Goal: Task Accomplishment & Management: Manage account settings

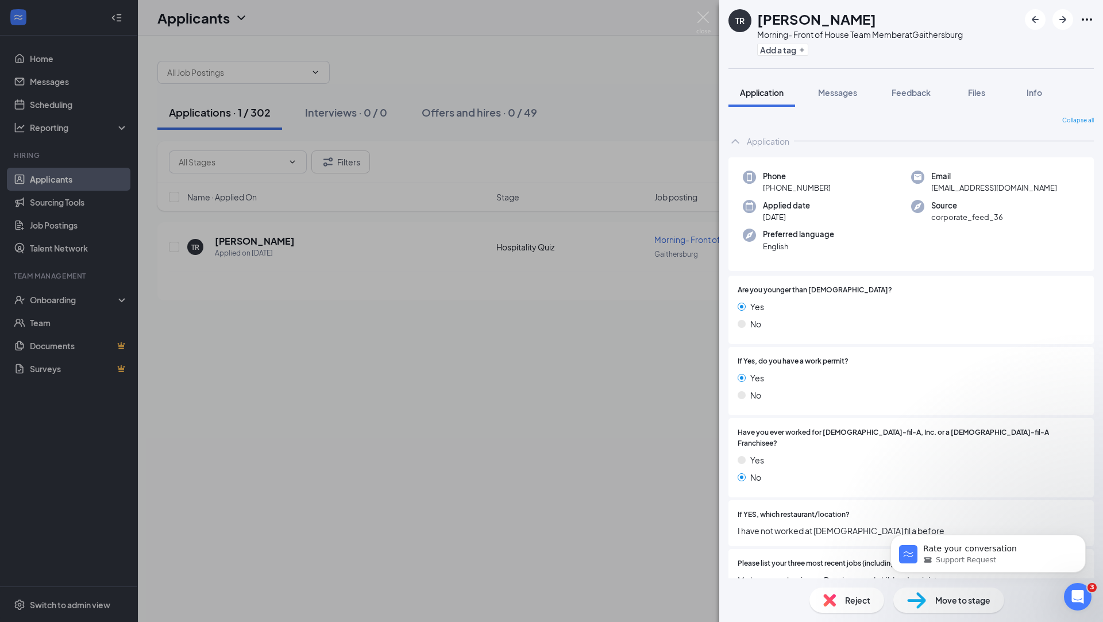
click at [487, 519] on div "TR [PERSON_NAME] Morning- Front of House Team Member at [GEOGRAPHIC_DATA] Add a…" at bounding box center [551, 311] width 1103 height 622
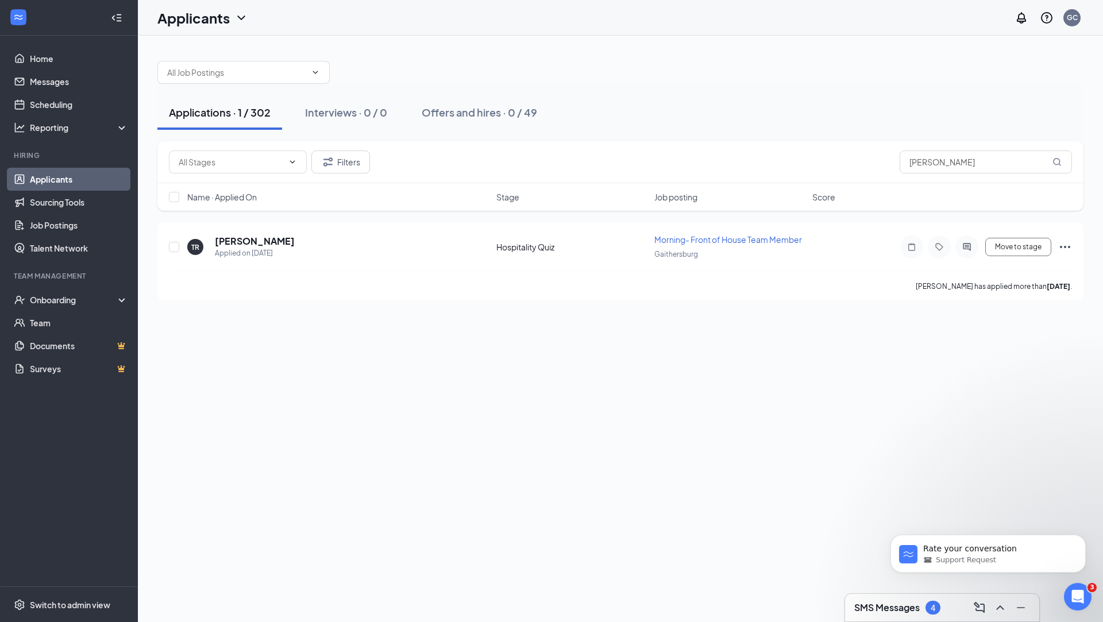
click at [487, 519] on div "Applications · 1 / 302 Interviews · 0 / 0 Offers and hires · 0 / 49 Filters [PE…" at bounding box center [620, 329] width 965 height 587
click at [910, 606] on h3 "SMS Messages" at bounding box center [888, 608] width 66 height 13
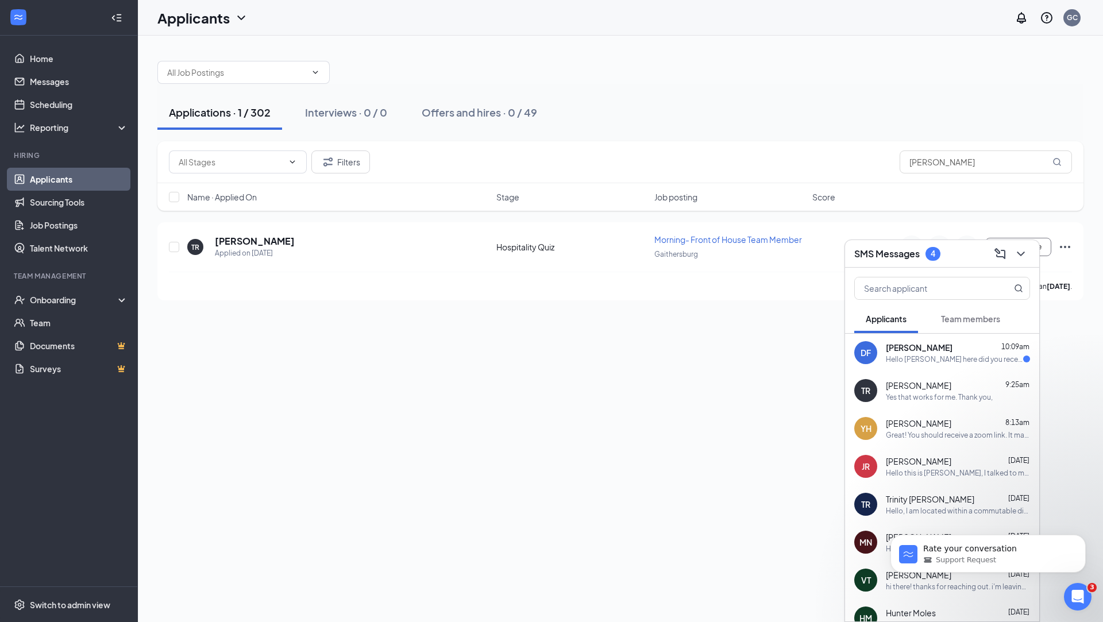
click at [942, 358] on div "Hello Denny Flohr here did you receive the Marketing pictures I sent you?" at bounding box center [954, 360] width 137 height 10
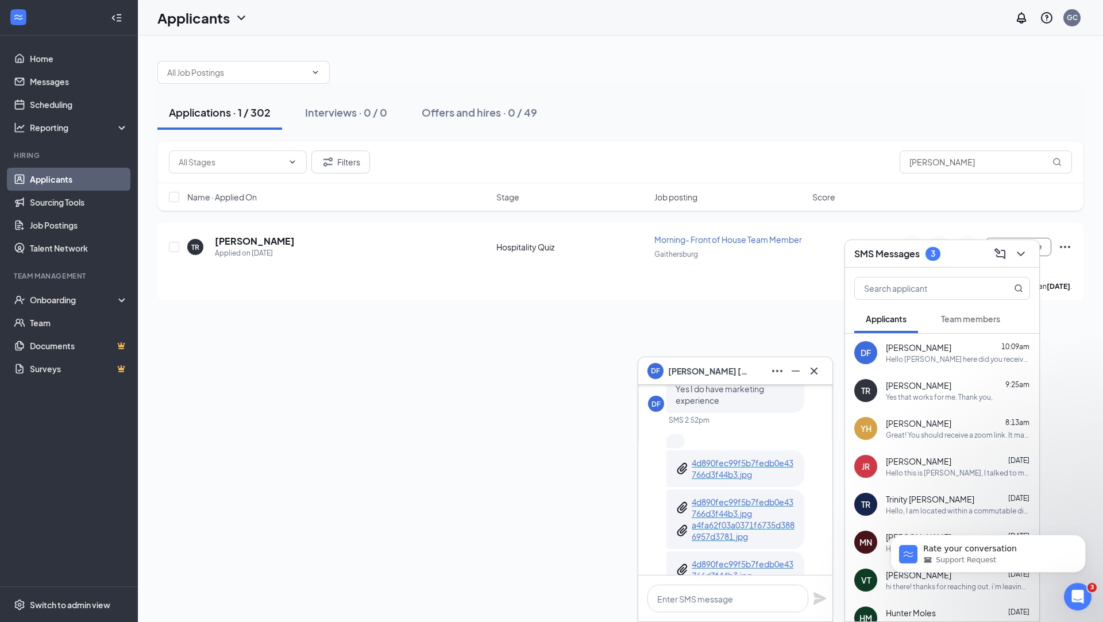
scroll to position [-2483, 0]
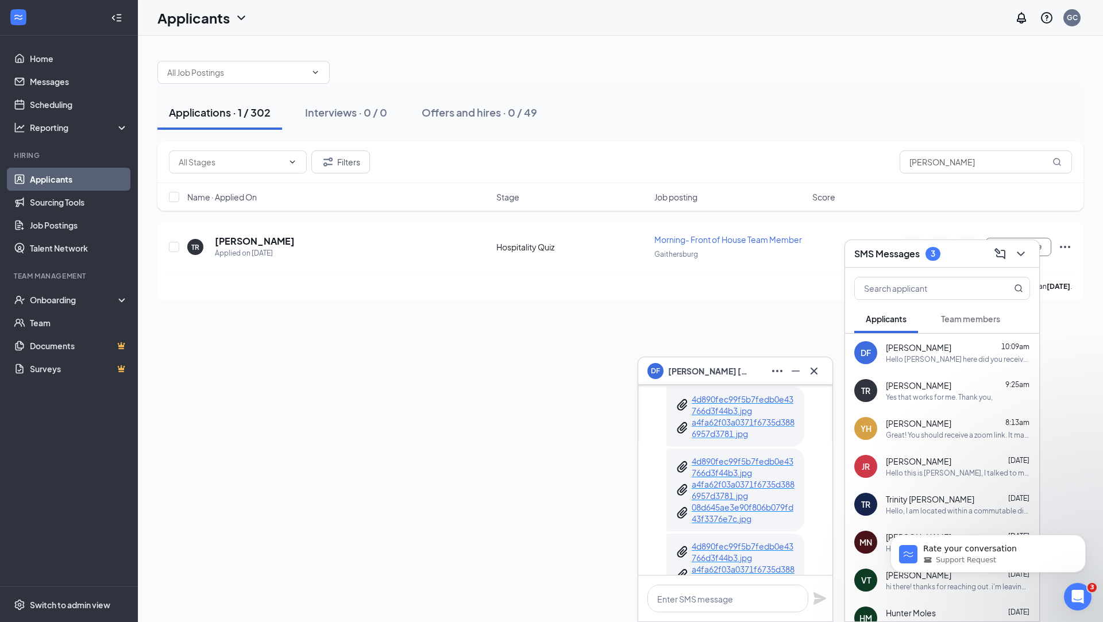
click at [732, 420] on p "a4fa62f03a0371f6735d3886957d3781.jpg" at bounding box center [743, 428] width 103 height 23
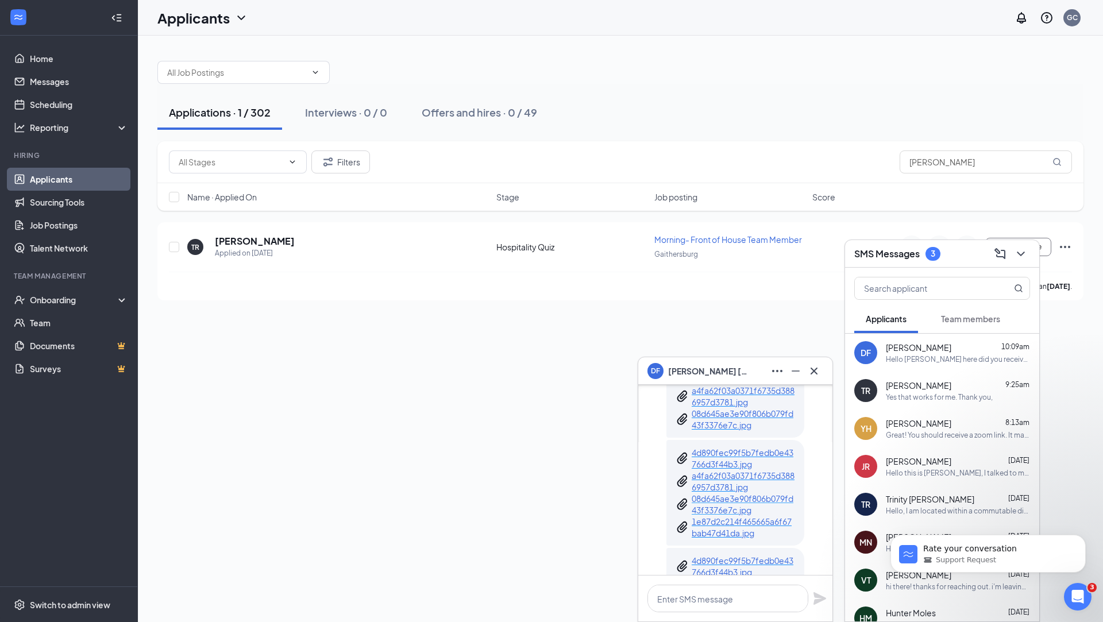
click at [757, 494] on p "08d645ae3e90f806b079fd43f3376e7c.jpg" at bounding box center [743, 504] width 103 height 23
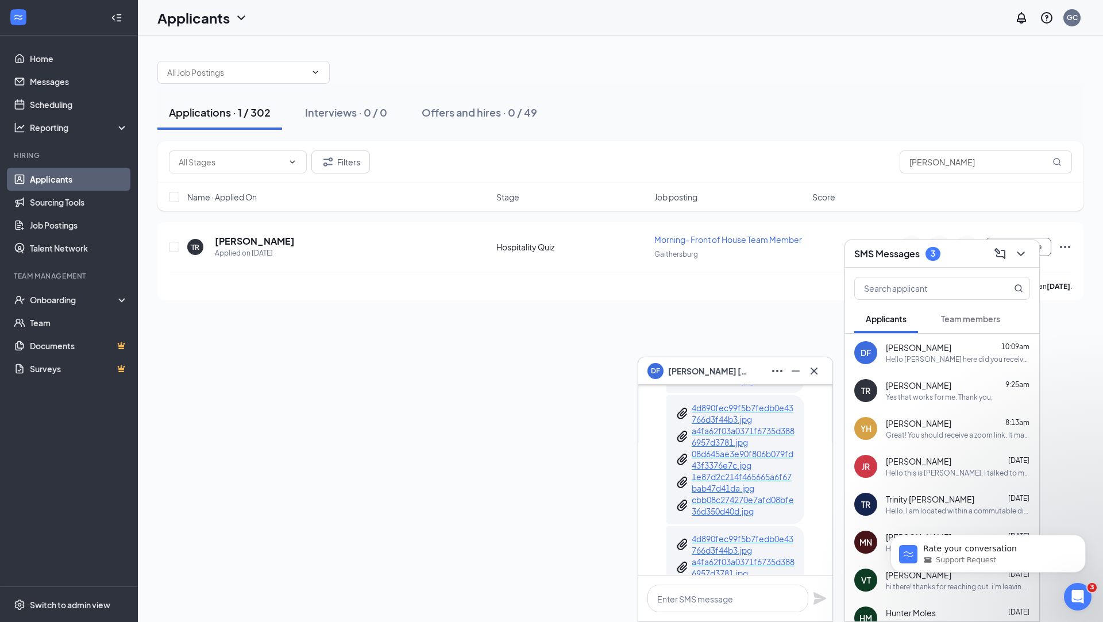
scroll to position [-2235, 0]
click at [701, 470] on p "1e87d2c214f465665a6f67bab47d41da.jpg" at bounding box center [743, 481] width 103 height 23
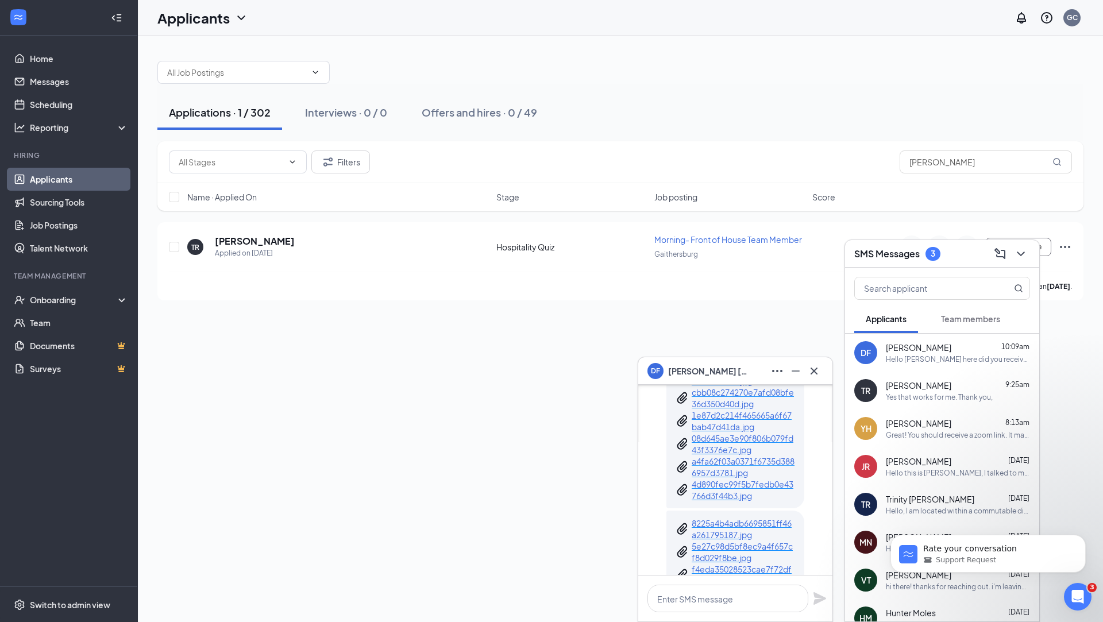
click at [722, 460] on p "a4fa62f03a0371f6735d3886957d3781.jpg" at bounding box center [743, 467] width 103 height 23
click at [732, 456] on p "5e27c98d5bf8ec9a4f657cf8d029f8be.jpg" at bounding box center [743, 447] width 103 height 23
click at [748, 467] on p "1e87d2c214f465665a6f67bab47d41da.jpg" at bounding box center [743, 465] width 103 height 23
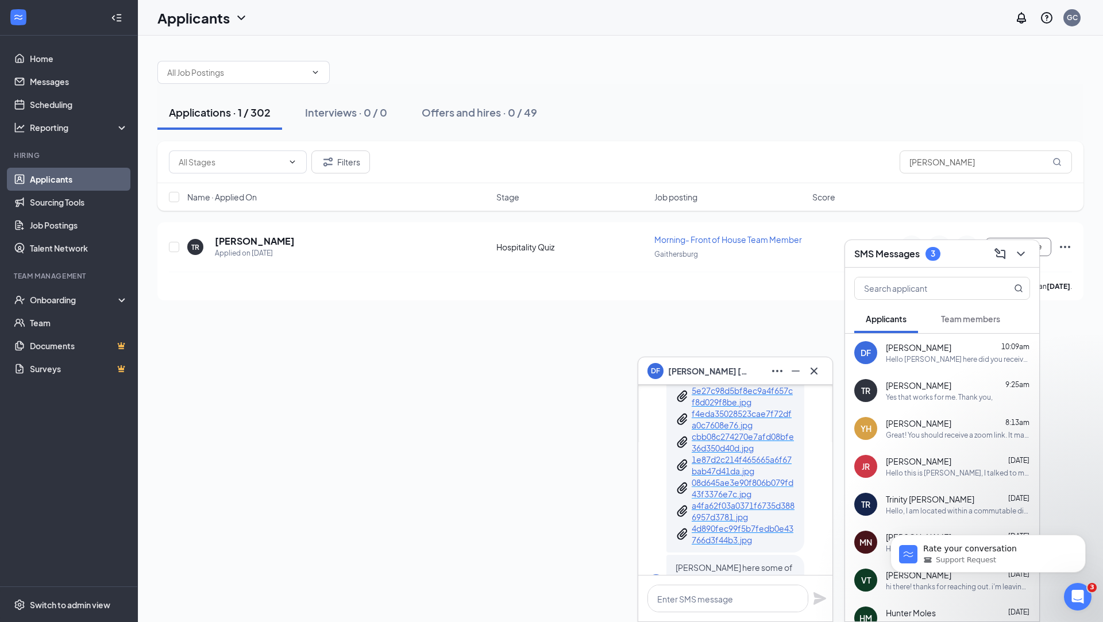
scroll to position [0, 0]
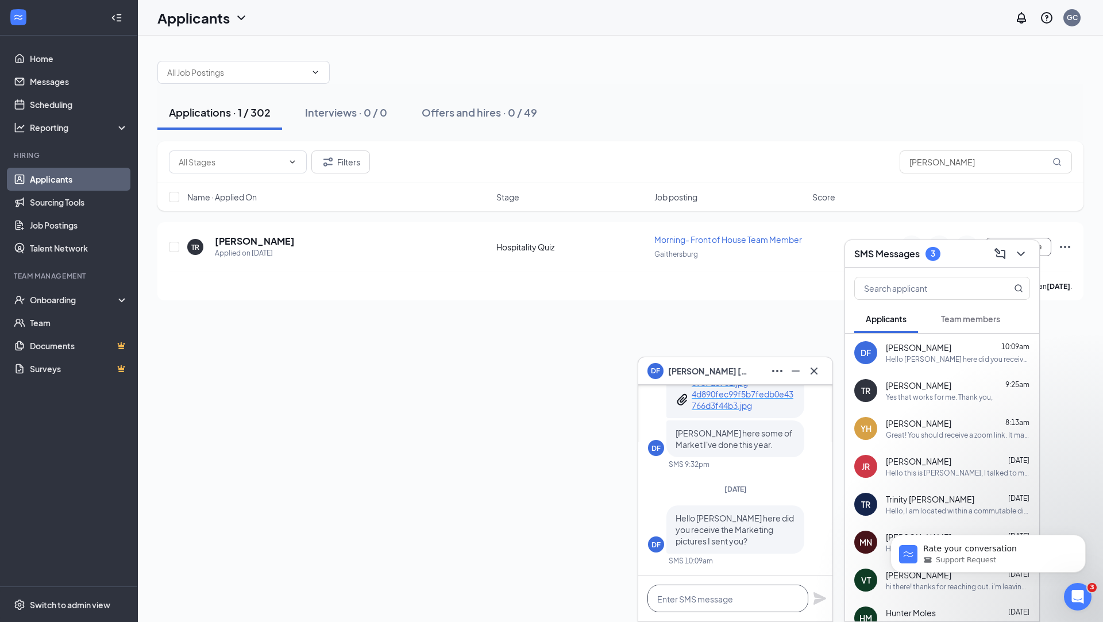
click at [744, 594] on textarea at bounding box center [728, 599] width 161 height 28
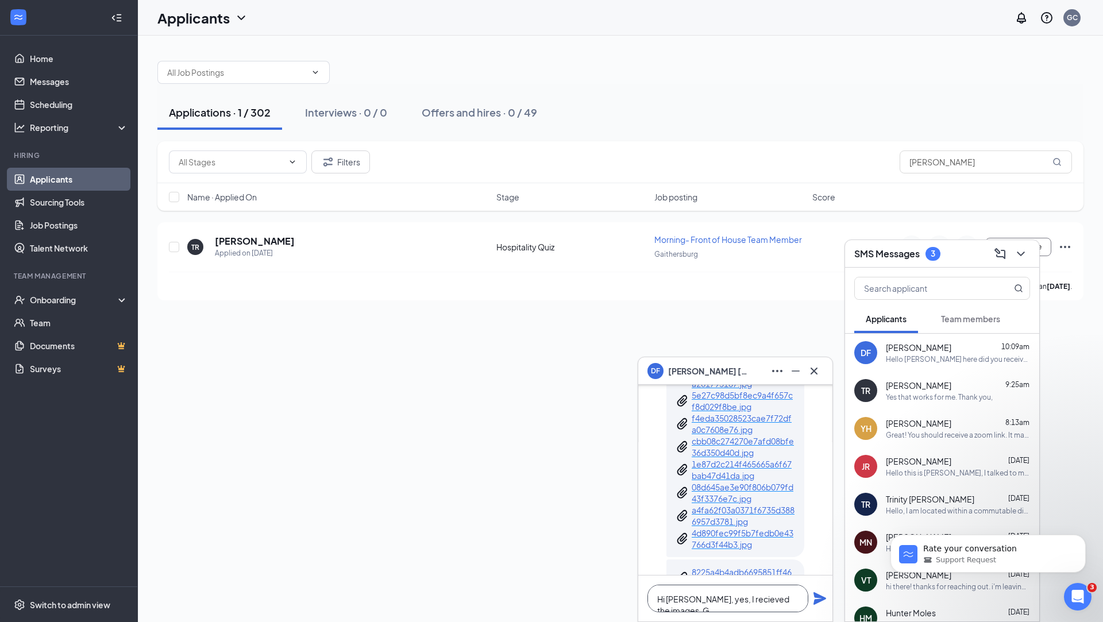
scroll to position [-1350, 0]
click at [738, 583] on textarea "Hi Denny, yes, I recieved the images. Great!" at bounding box center [728, 593] width 161 height 39
click at [703, 595] on textarea "Hi Denny, yes, I received the images. Great!" at bounding box center [728, 593] width 161 height 39
click at [1082, 542] on button "Dismiss notification" at bounding box center [1082, 538] width 15 height 15
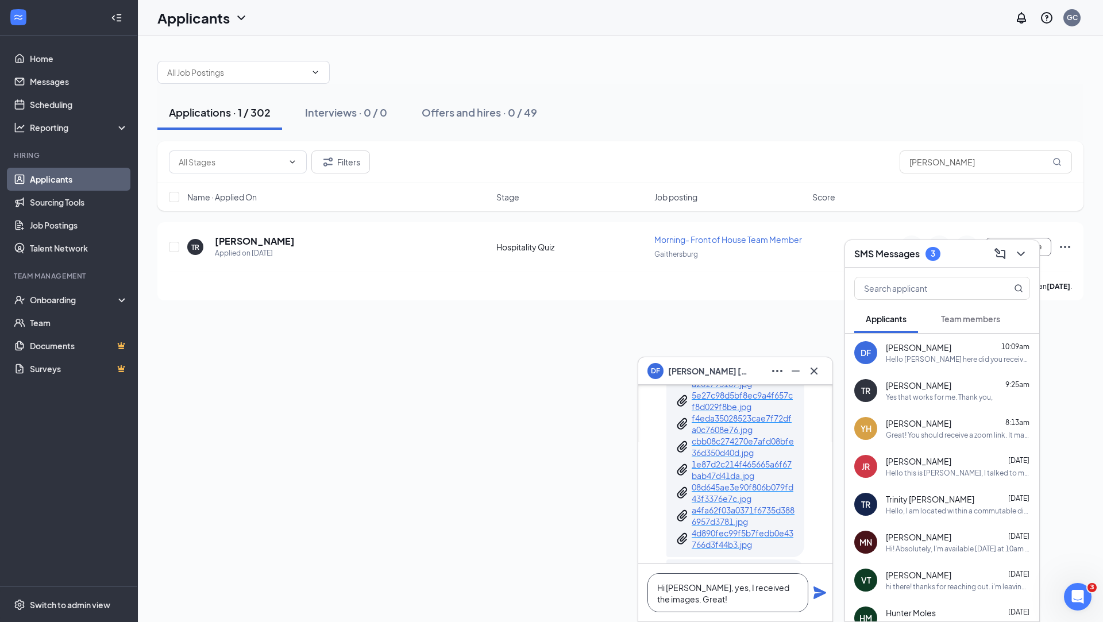
click at [710, 595] on textarea "Hi Denny, yes, I received the images. Great!" at bounding box center [728, 593] width 161 height 39
type textarea "Hi [PERSON_NAME], yes, I received the images. Great! Do you have availability […"
click at [824, 583] on icon "Plane" at bounding box center [820, 582] width 14 height 14
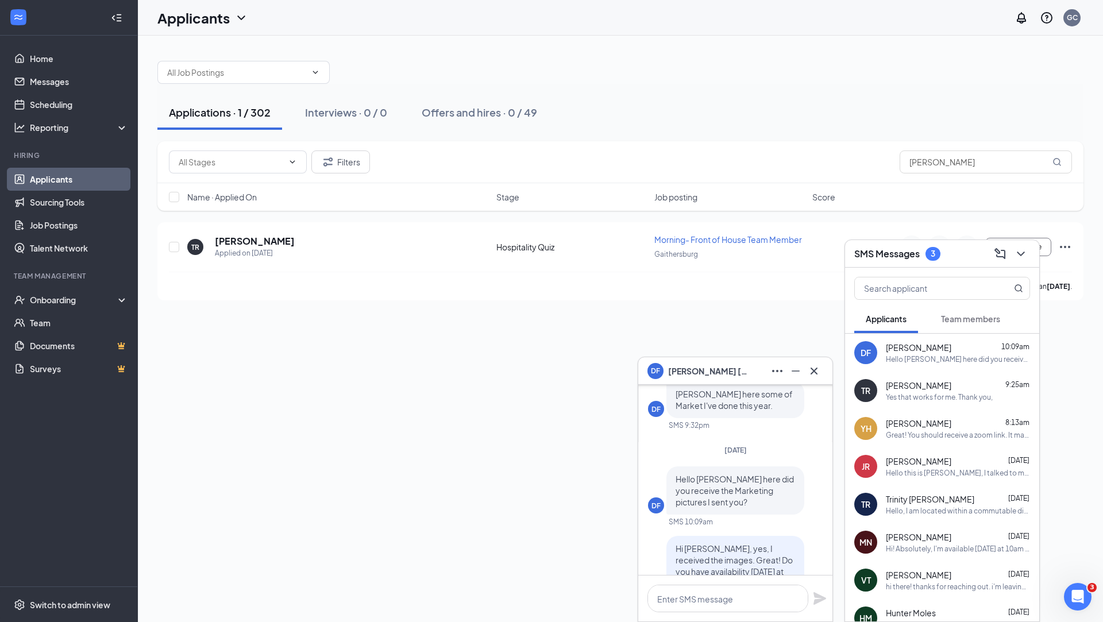
scroll to position [0, 0]
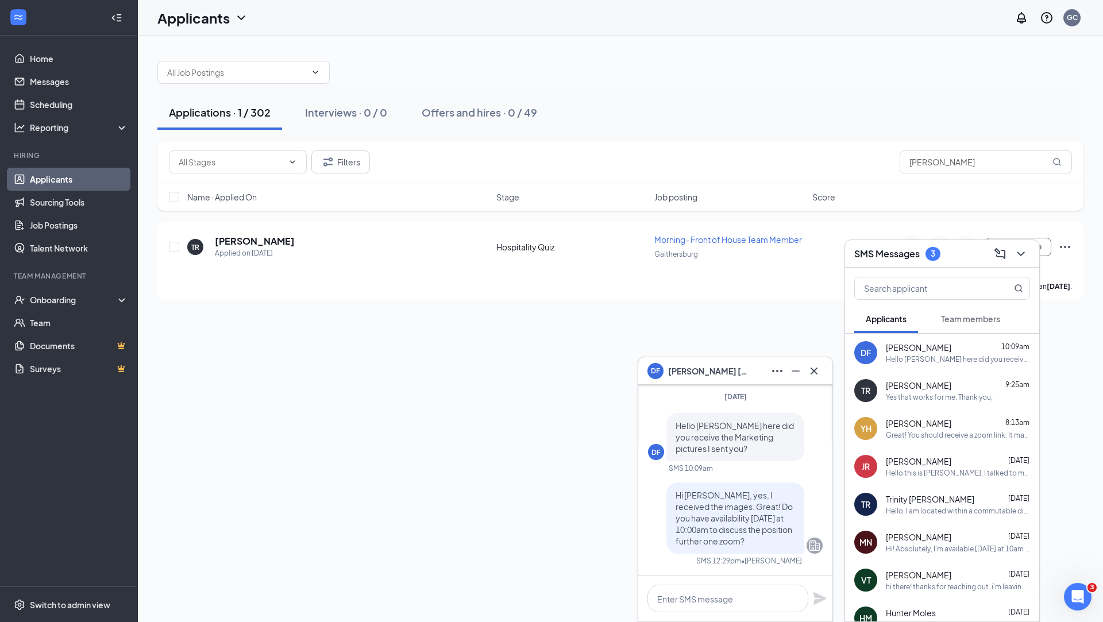
click at [892, 511] on div "Hello, I am located within a commutable distance from Gaithersburg" at bounding box center [958, 511] width 144 height 10
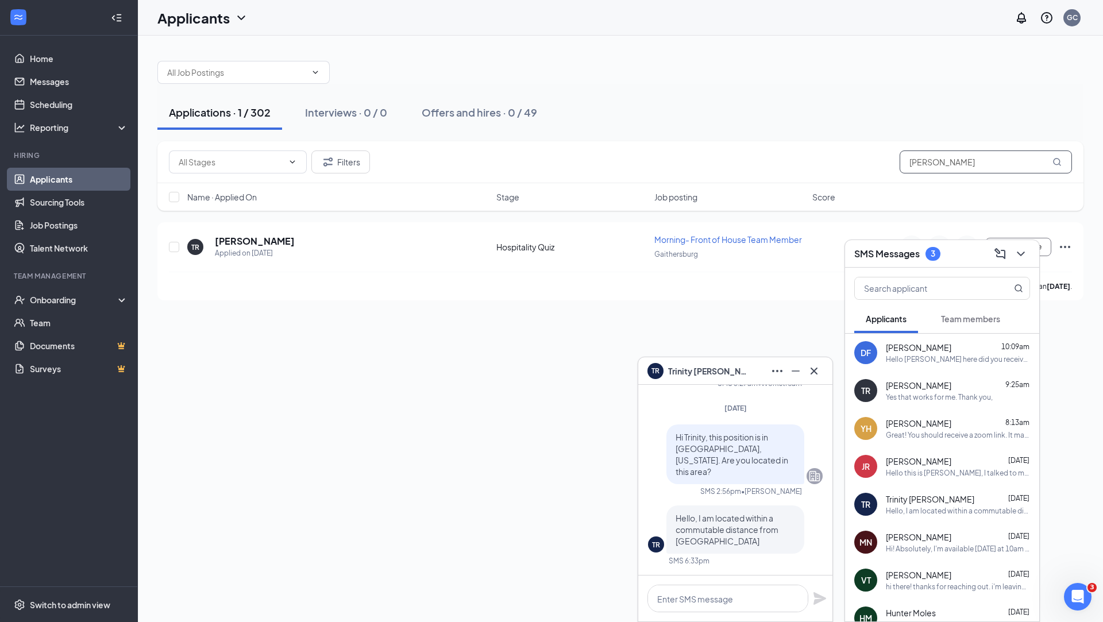
drag, startPoint x: 959, startPoint y: 163, endPoint x: 897, endPoint y: 160, distance: 62.2
click at [897, 160] on div "Filters timothy" at bounding box center [620, 162] width 903 height 23
click at [730, 605] on textarea at bounding box center [728, 599] width 161 height 28
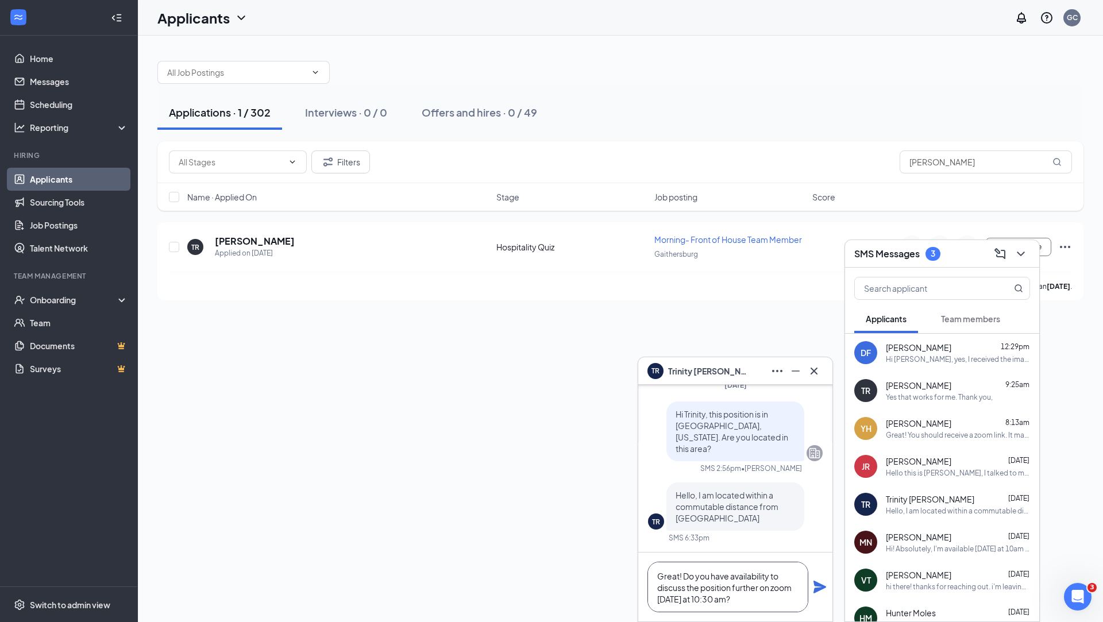
type textarea "Great! Do you have availability to discuss the position further on zoom [DATE] …"
click at [819, 588] on icon "Plane" at bounding box center [820, 587] width 13 height 13
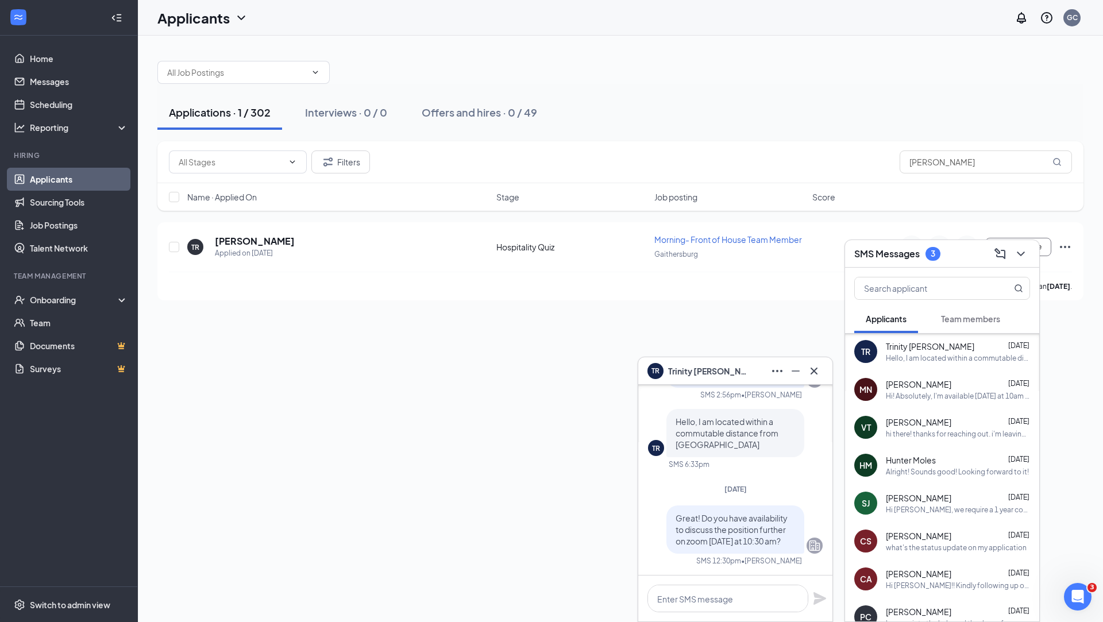
scroll to position [157, 0]
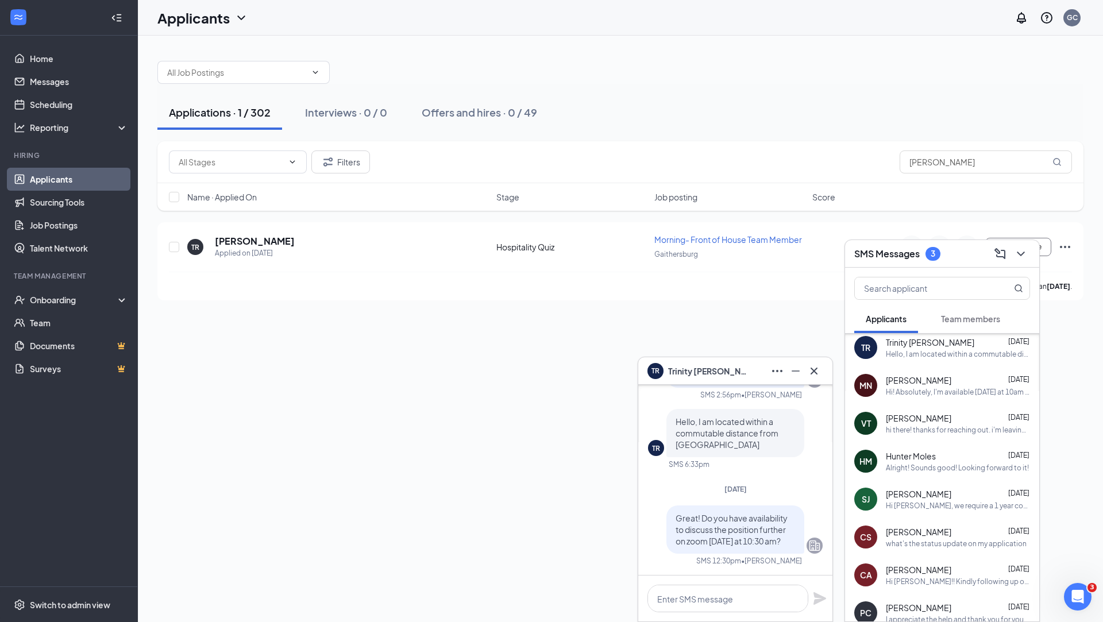
click at [940, 465] on div "Alright! Sounds good! Looking forward to it!" at bounding box center [957, 468] width 143 height 10
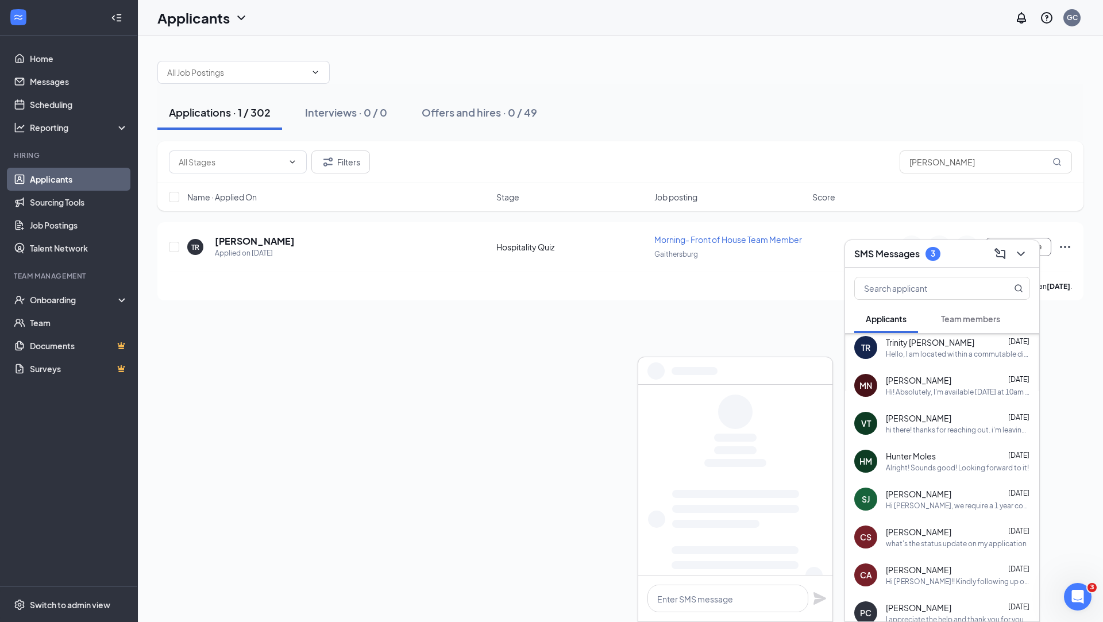
scroll to position [0, 0]
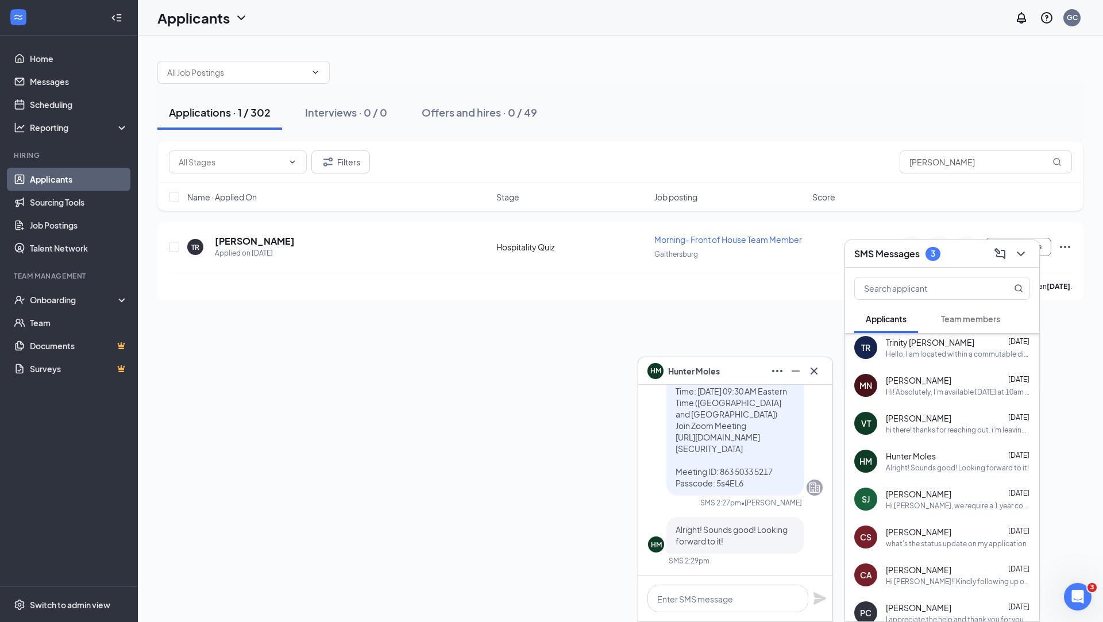
click at [948, 425] on div "hi there! thanks for reaching out. i'm leaving due to internal conflicts and to…" at bounding box center [958, 430] width 144 height 10
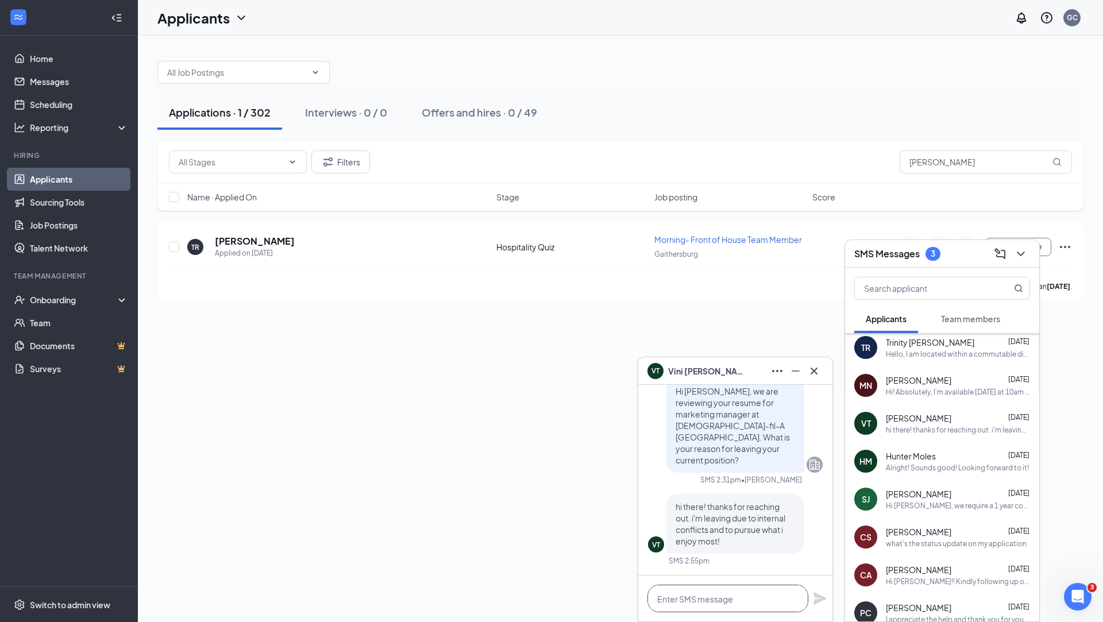
click at [722, 595] on textarea at bounding box center [728, 599] width 161 height 28
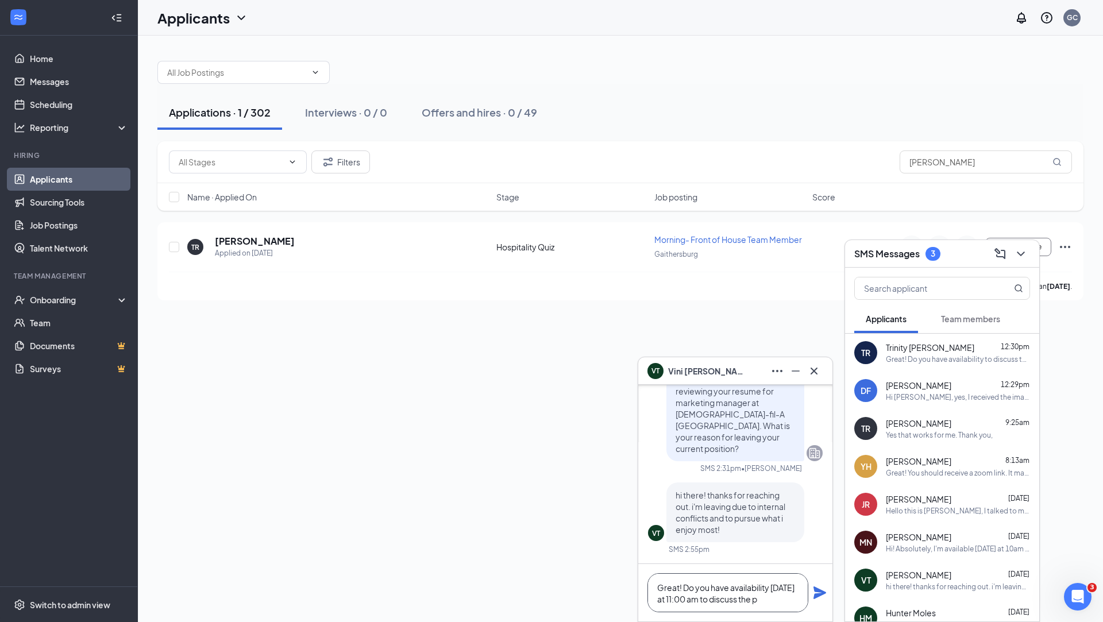
scroll to position [-11, 0]
click at [695, 597] on textarea "Great! Do you have availability tomorrow at 11:00 am to discuss the position fu…" at bounding box center [728, 587] width 161 height 51
type textarea "Great! Do you have availability [DATE] at 11:00 am to discuss the position furt…"
click at [817, 588] on icon "Plane" at bounding box center [820, 587] width 14 height 14
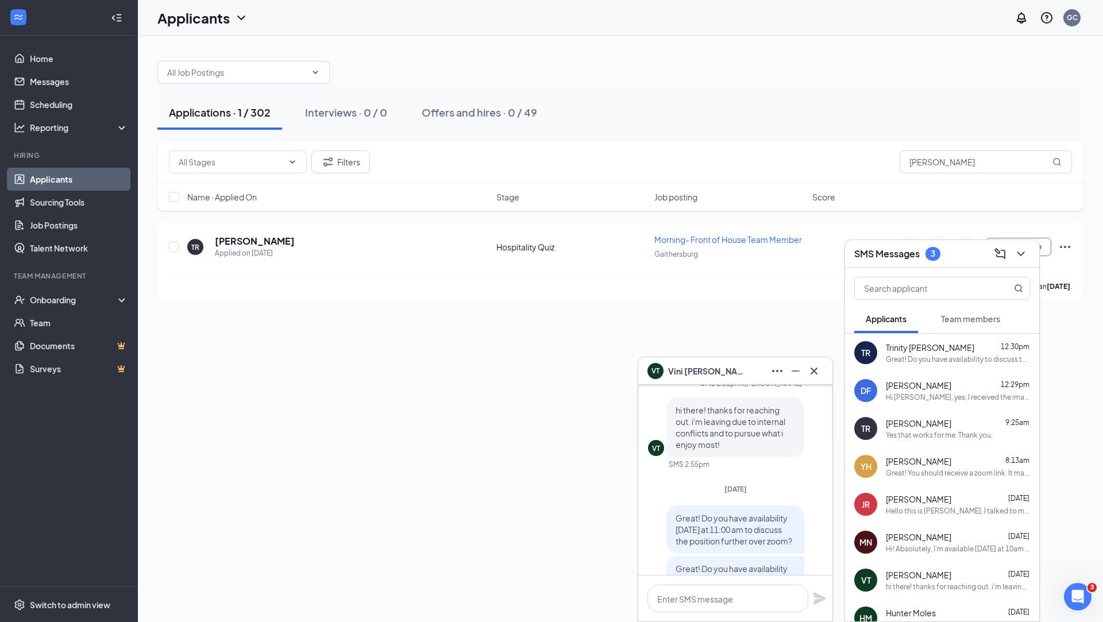
scroll to position [0, 0]
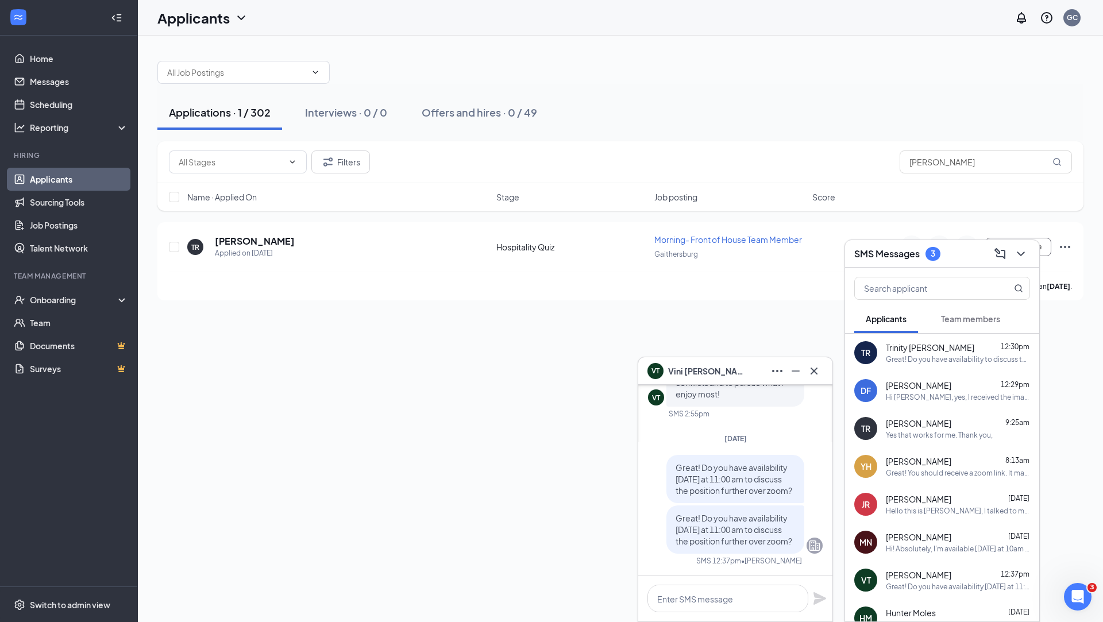
click at [814, 371] on icon "Cross" at bounding box center [814, 370] width 7 height 7
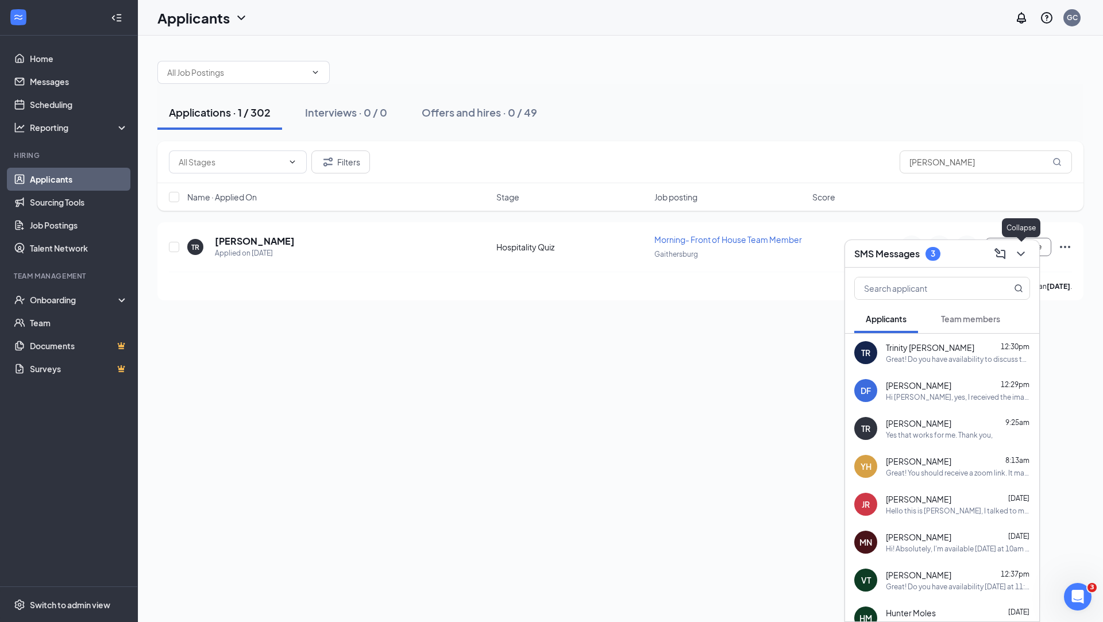
click at [1021, 259] on icon "ChevronDown" at bounding box center [1021, 254] width 14 height 14
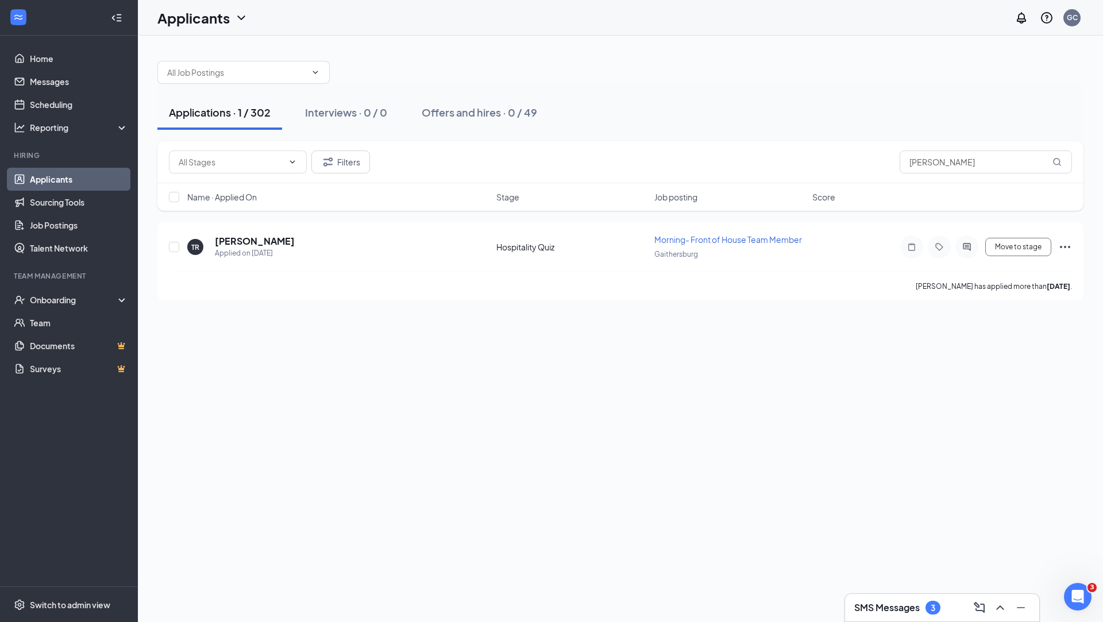
click at [93, 180] on link "Applicants" at bounding box center [79, 179] width 98 height 23
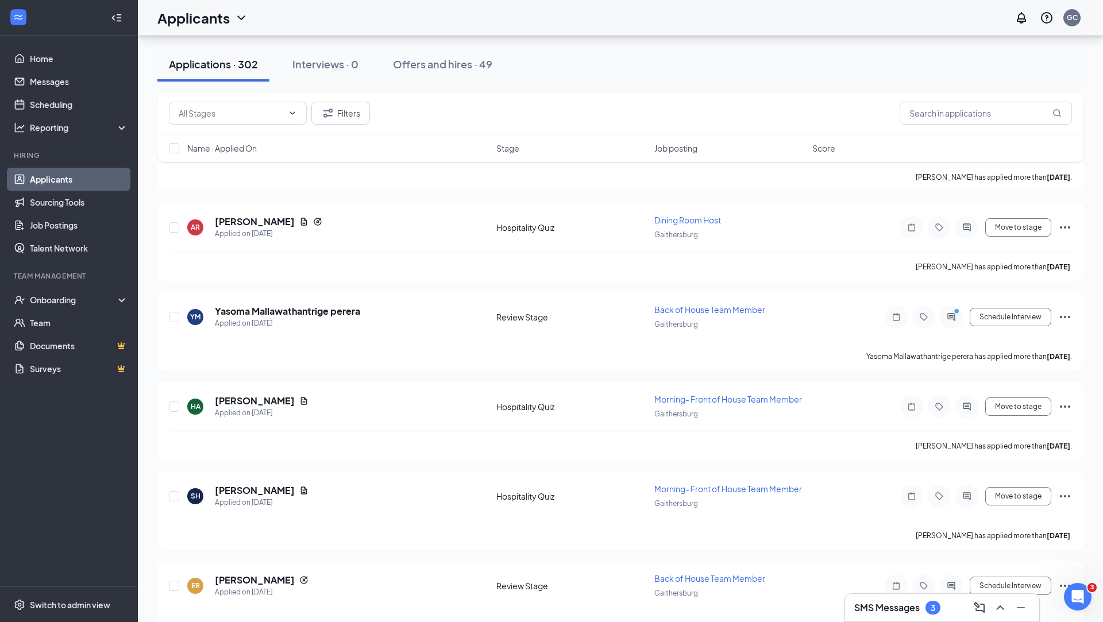
scroll to position [2711, 0]
click at [937, 622] on div "SMS Messages 3" at bounding box center [942, 608] width 195 height 29
click at [937, 614] on div "3" at bounding box center [933, 608] width 15 height 14
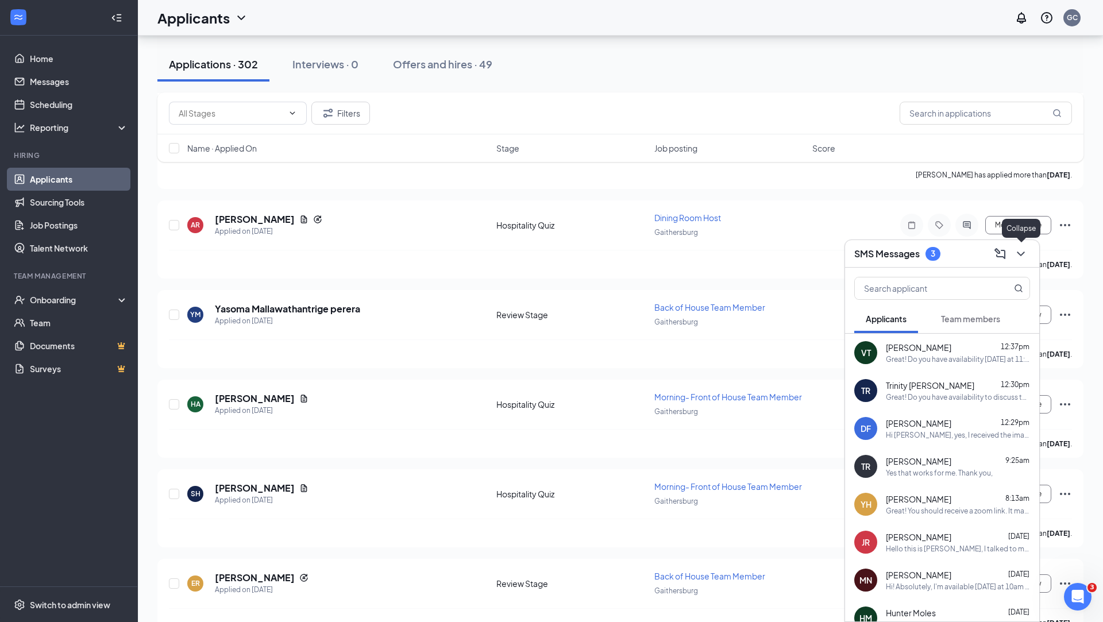
click at [1019, 257] on icon "ChevronDown" at bounding box center [1021, 254] width 14 height 14
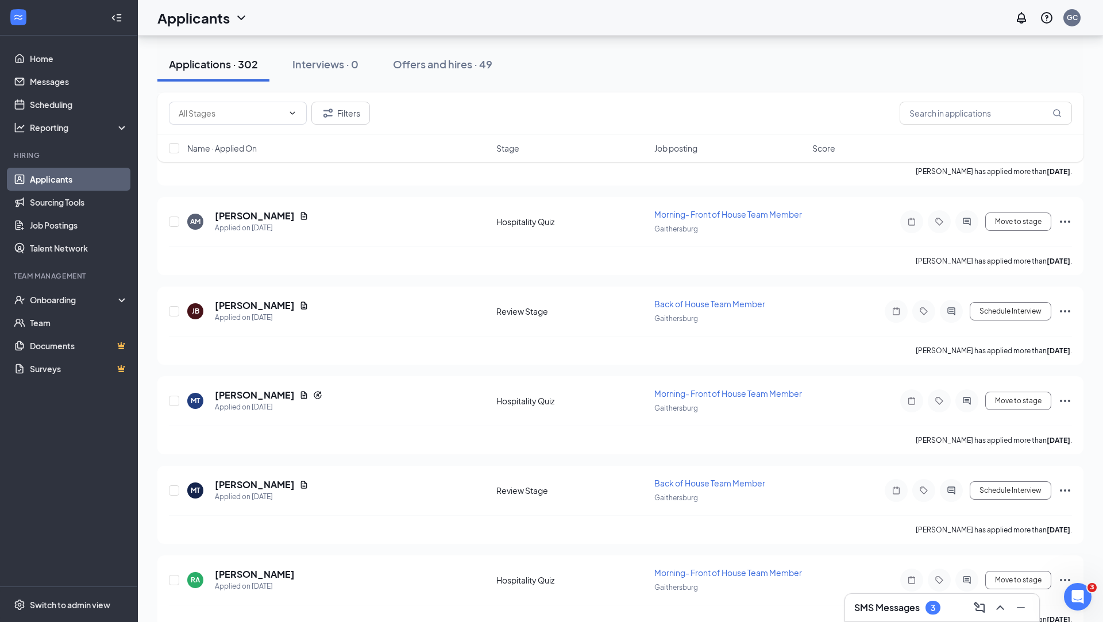
scroll to position [4724, 0]
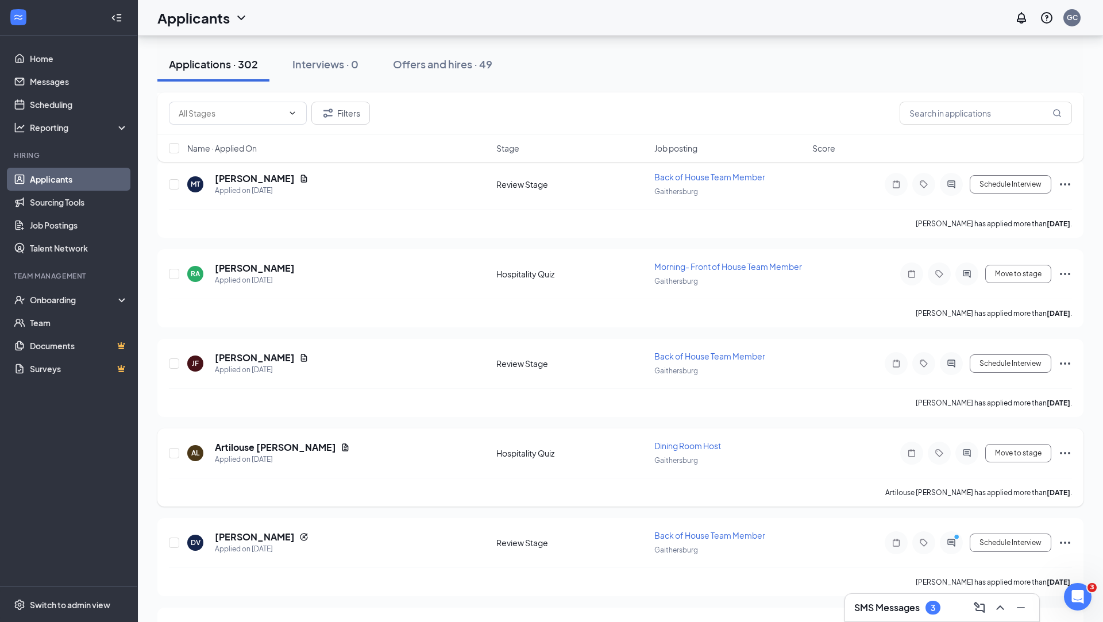
click at [910, 611] on h3 "SMS Messages" at bounding box center [888, 608] width 66 height 13
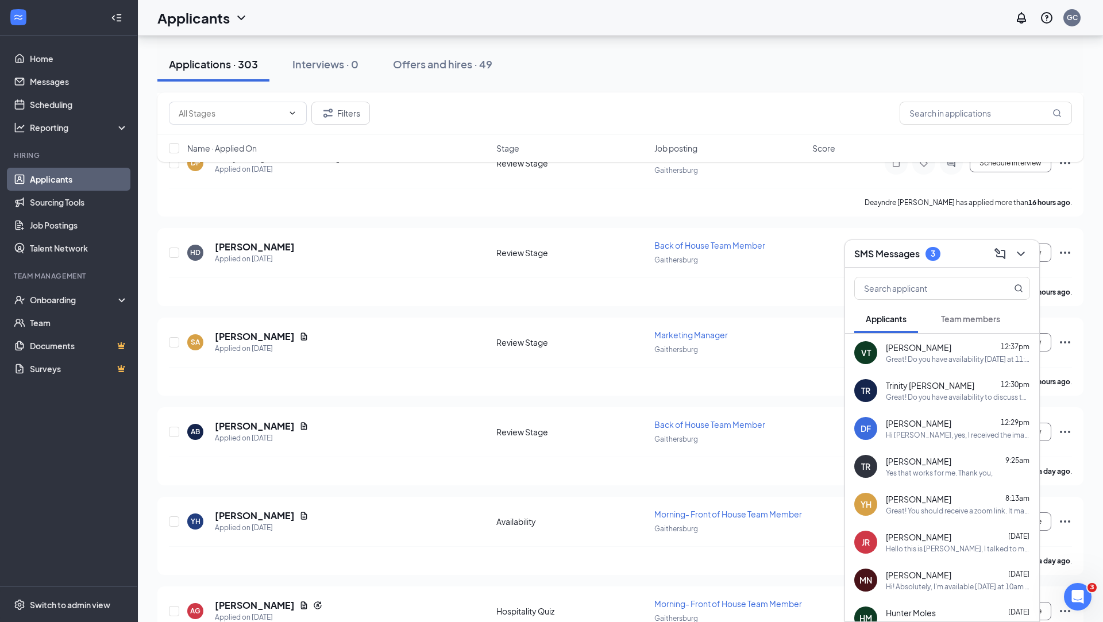
scroll to position [357, 0]
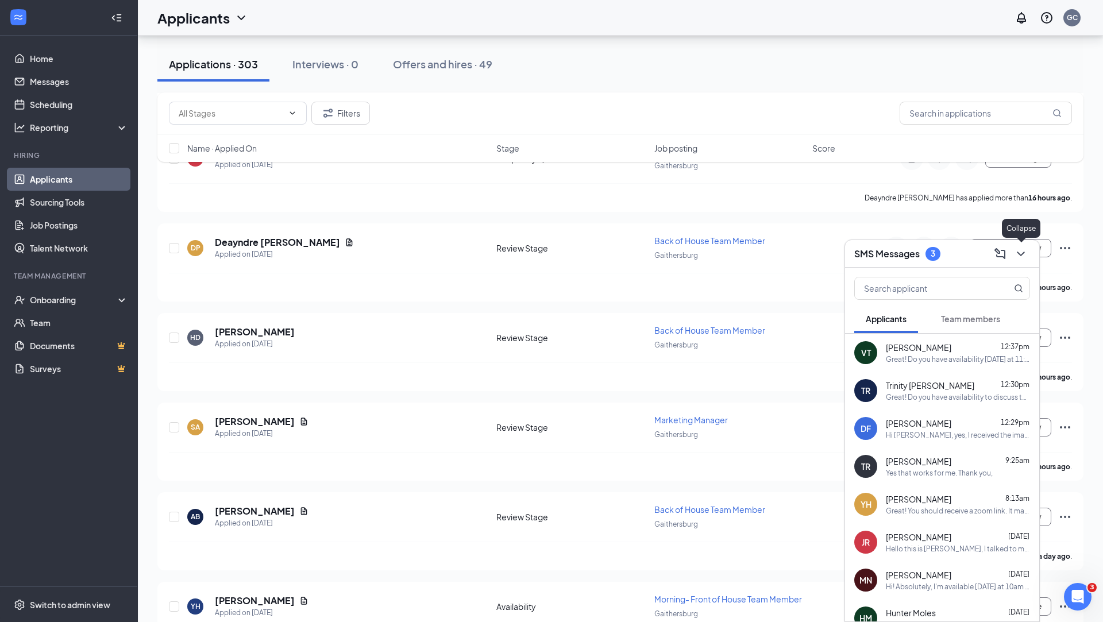
click at [1022, 255] on icon "ChevronDown" at bounding box center [1020, 254] width 7 height 5
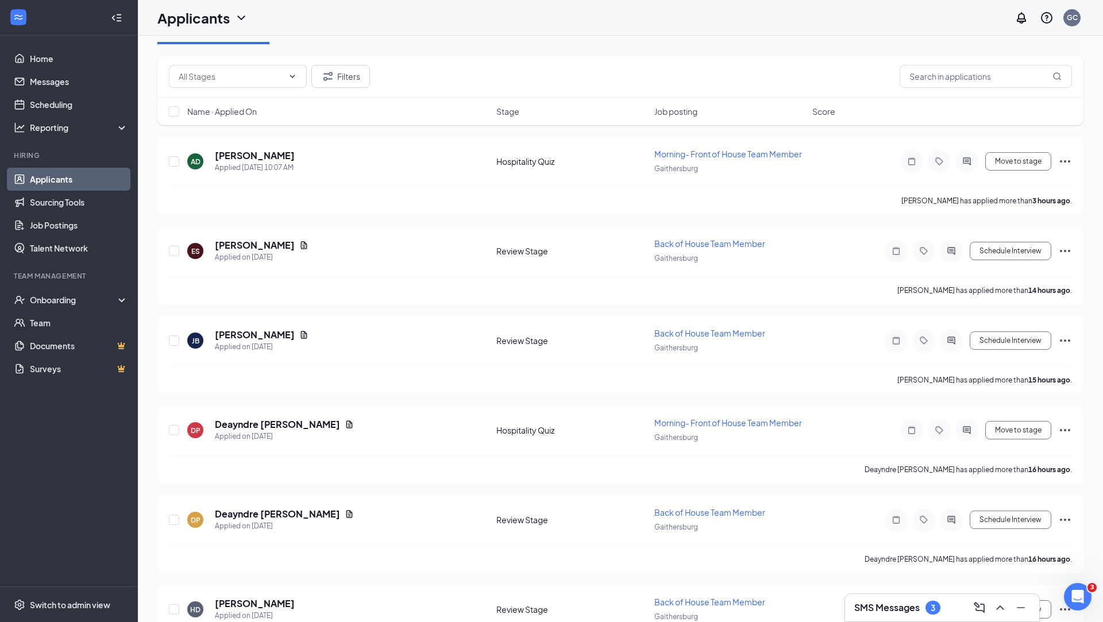
scroll to position [0, 0]
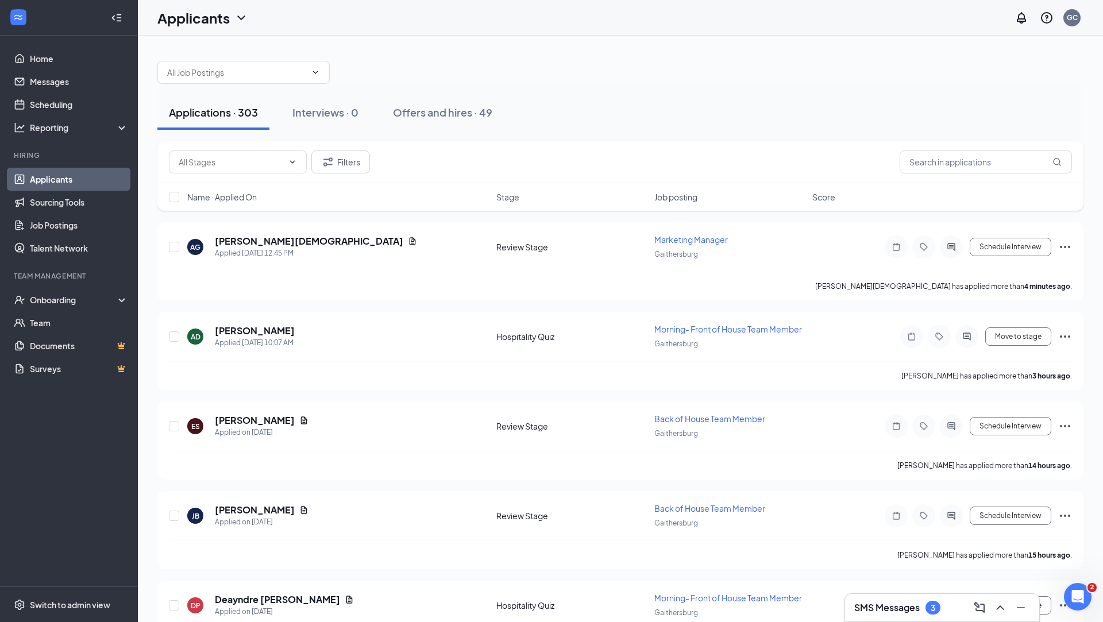
click at [906, 605] on h3 "SMS Messages" at bounding box center [888, 608] width 66 height 13
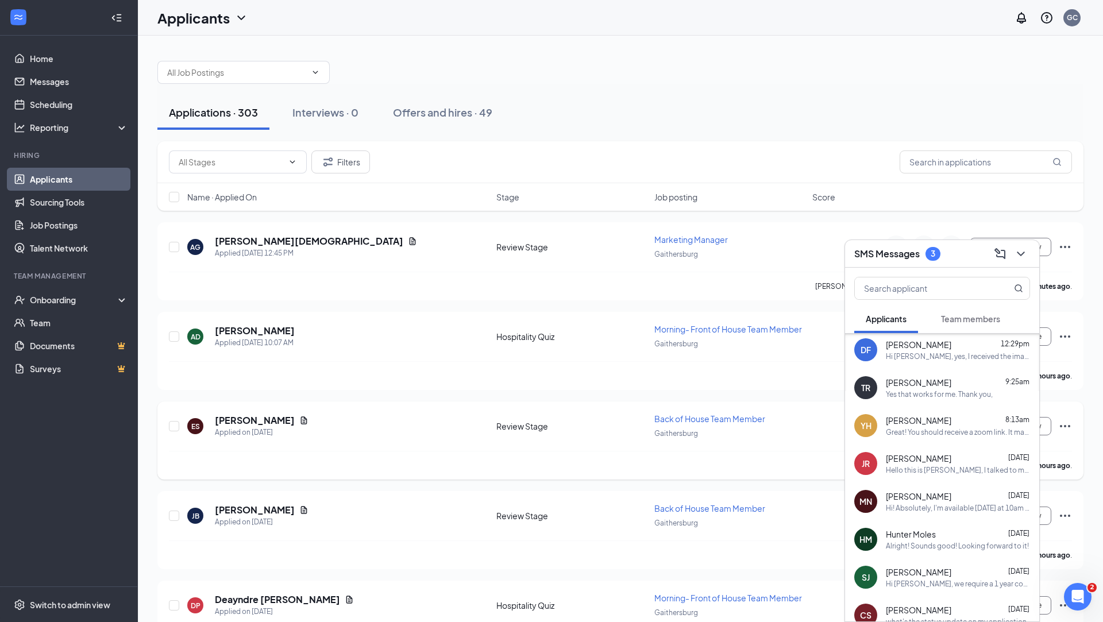
scroll to position [171, 0]
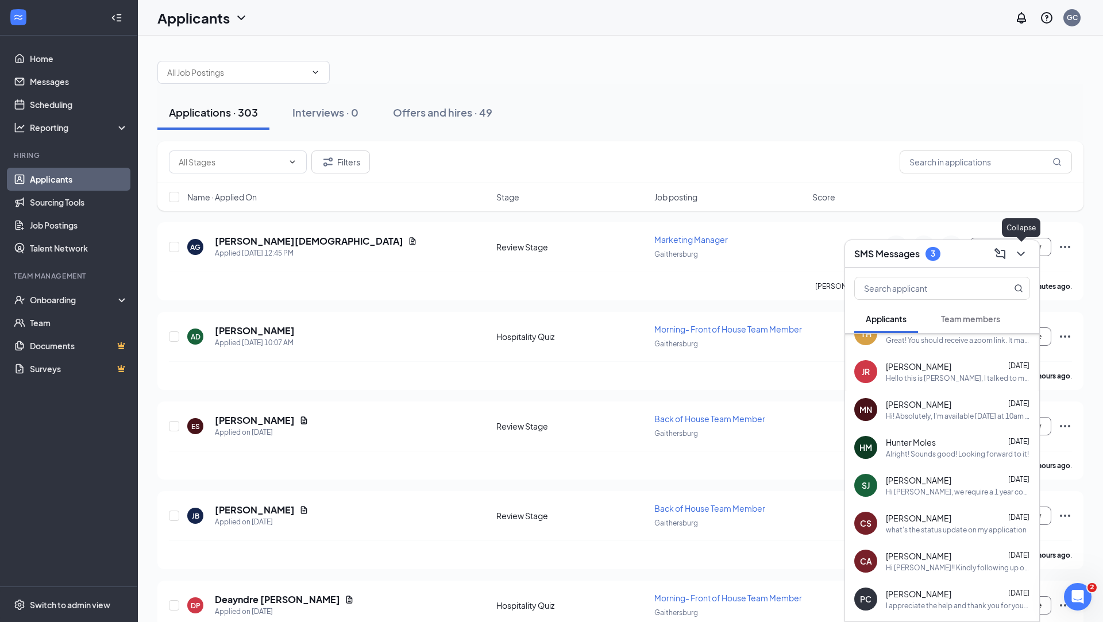
click at [1025, 248] on icon "ChevronDown" at bounding box center [1021, 254] width 14 height 14
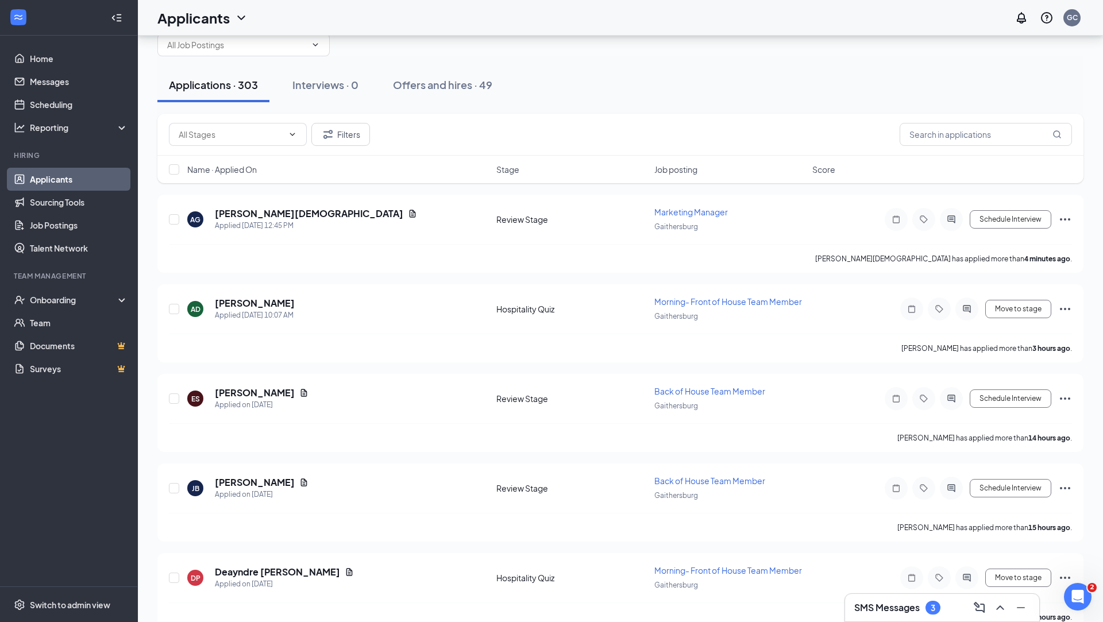
scroll to position [30, 0]
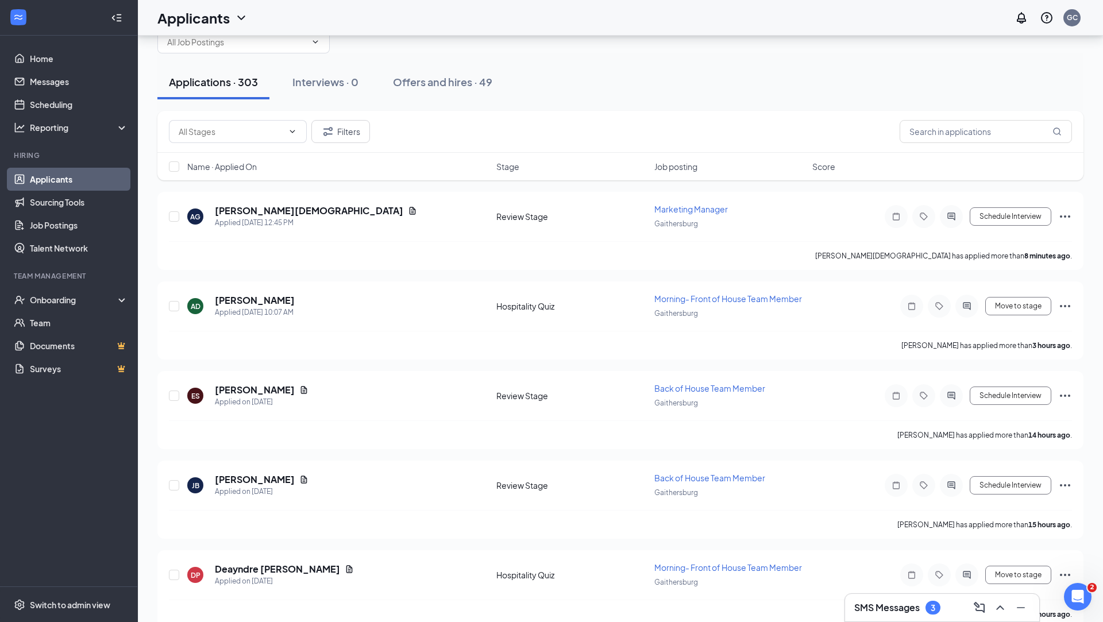
click at [903, 605] on h3 "SMS Messages" at bounding box center [888, 608] width 66 height 13
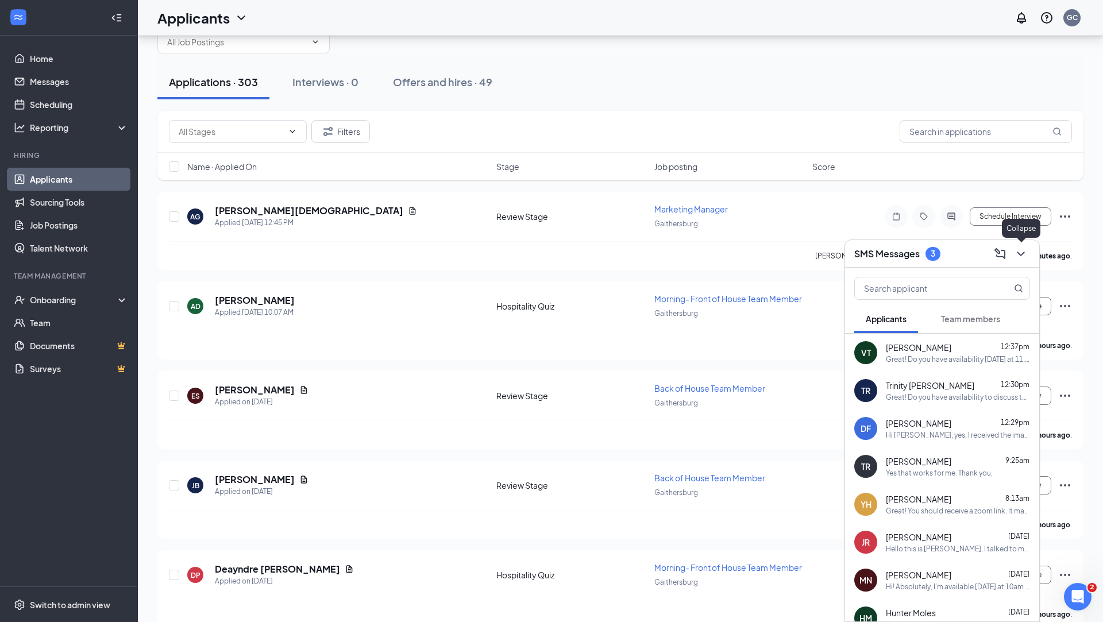
click at [1027, 257] on icon "ChevronDown" at bounding box center [1021, 254] width 14 height 14
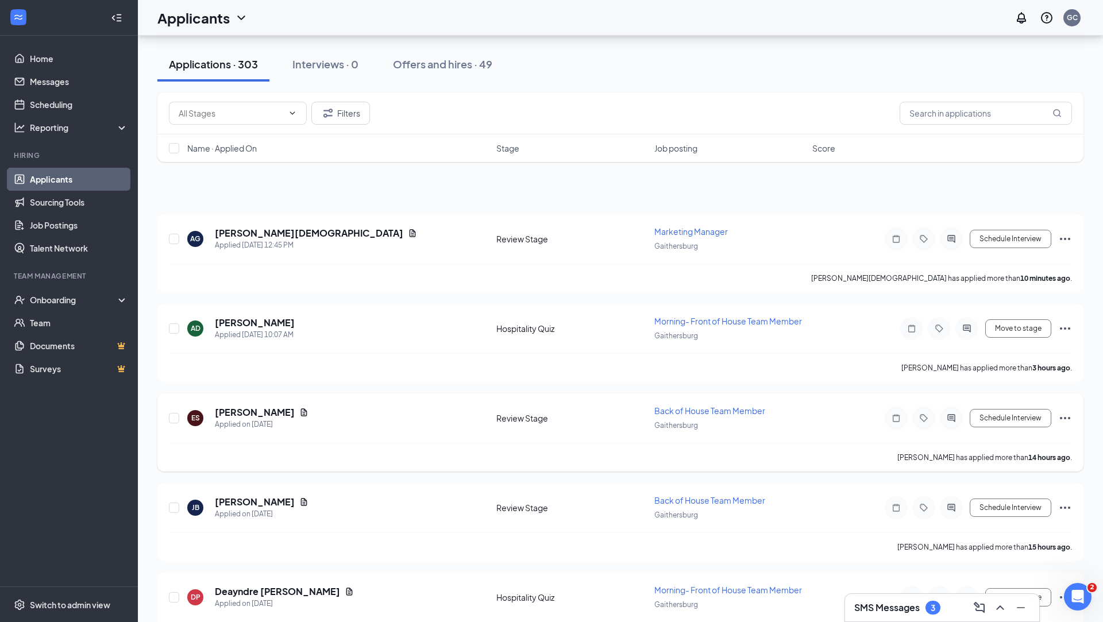
scroll to position [0, 0]
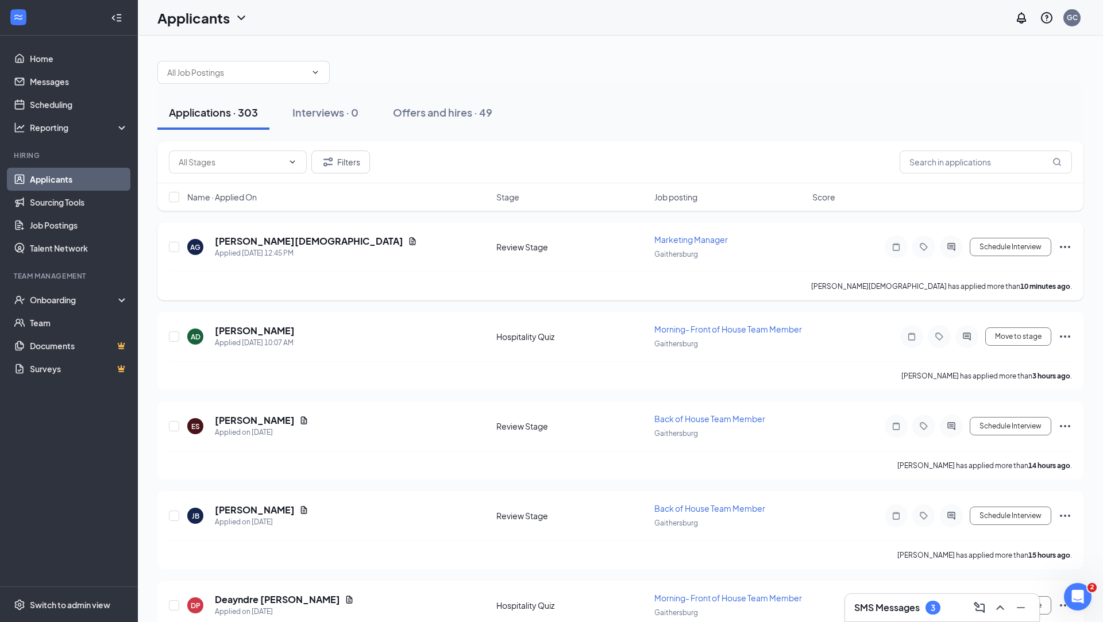
click at [672, 241] on span "Marketing Manager" at bounding box center [692, 239] width 74 height 10
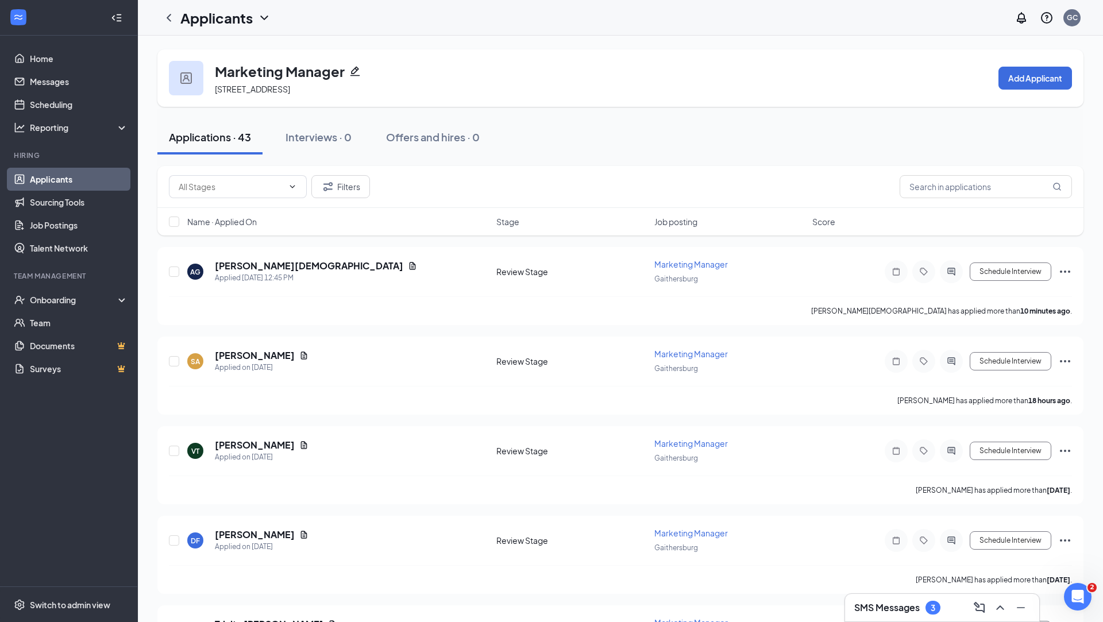
scroll to position [75, 0]
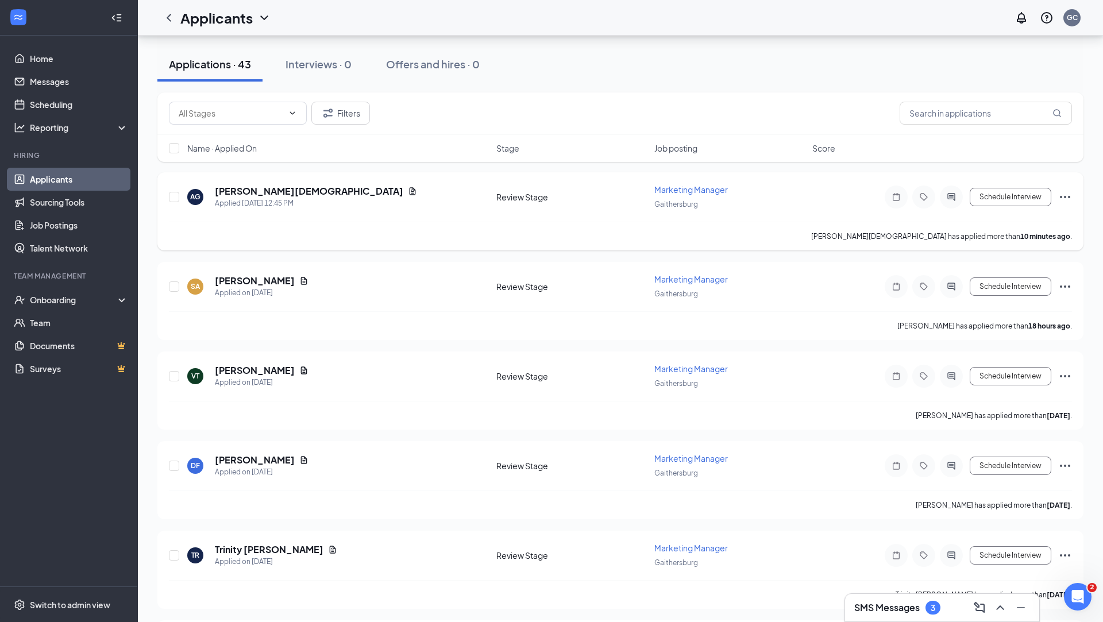
click at [256, 183] on div "AG Amanda Gott Applied Today 12:45 PM Review Stage Marketing Manager Gaithersbu…" at bounding box center [620, 211] width 926 height 78
click at [266, 195] on h5 "Amanda Gott" at bounding box center [309, 191] width 188 height 13
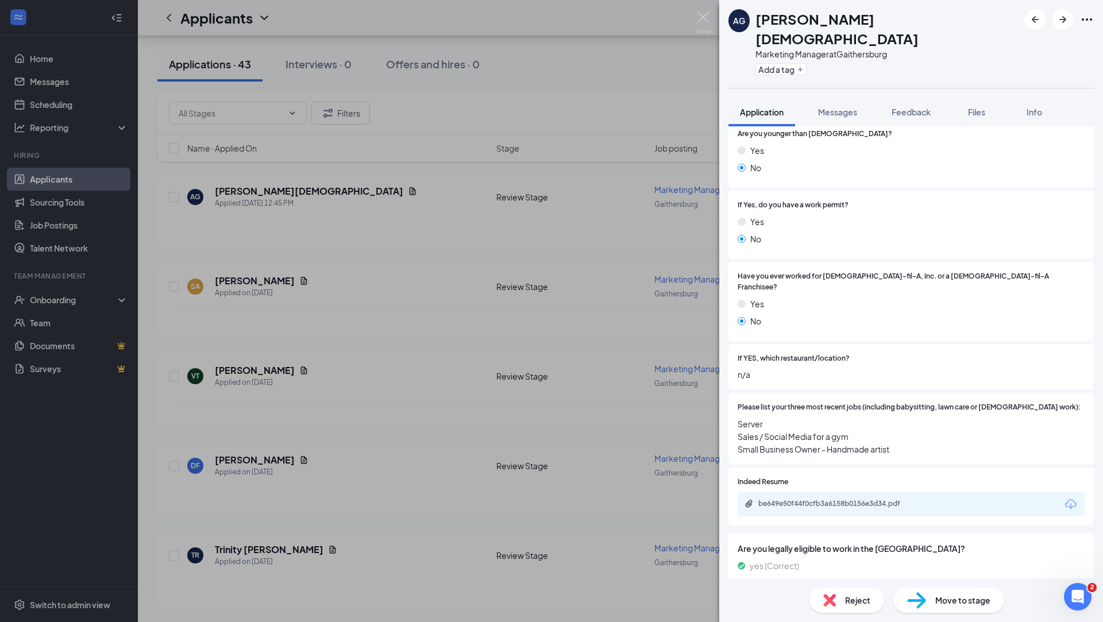
scroll to position [295, 0]
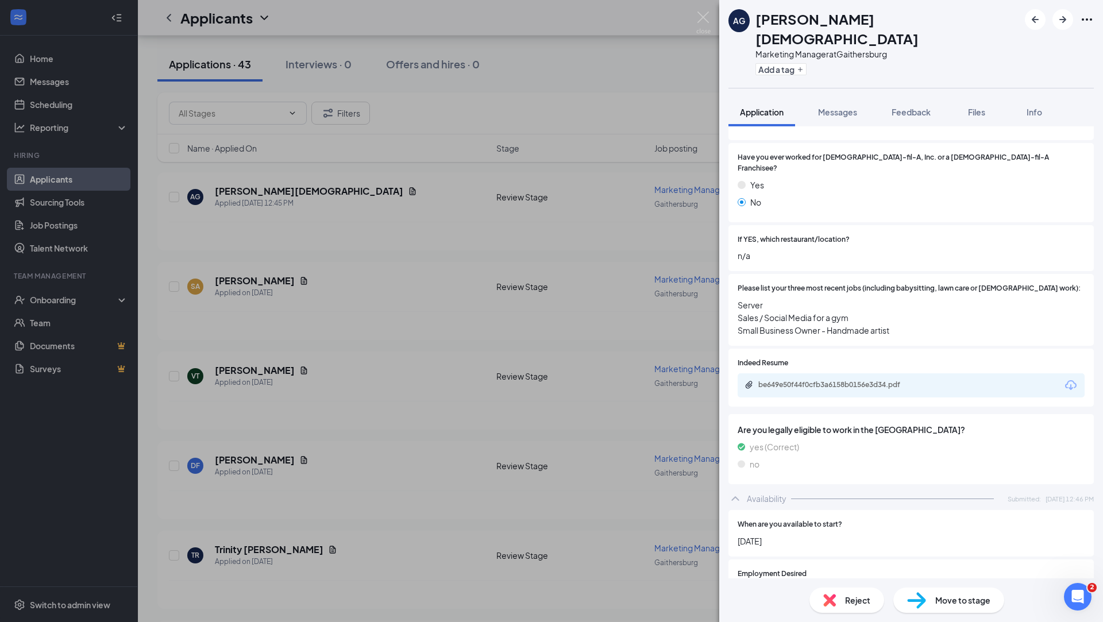
click at [895, 374] on div "be649e50f44f0cfb3a6158b0156e3d34.pdf" at bounding box center [911, 386] width 347 height 24
click at [895, 380] on div "be649e50f44f0cfb3a6158b0156e3d34.pdf" at bounding box center [839, 384] width 161 height 9
click at [859, 610] on div "Reject" at bounding box center [847, 600] width 75 height 25
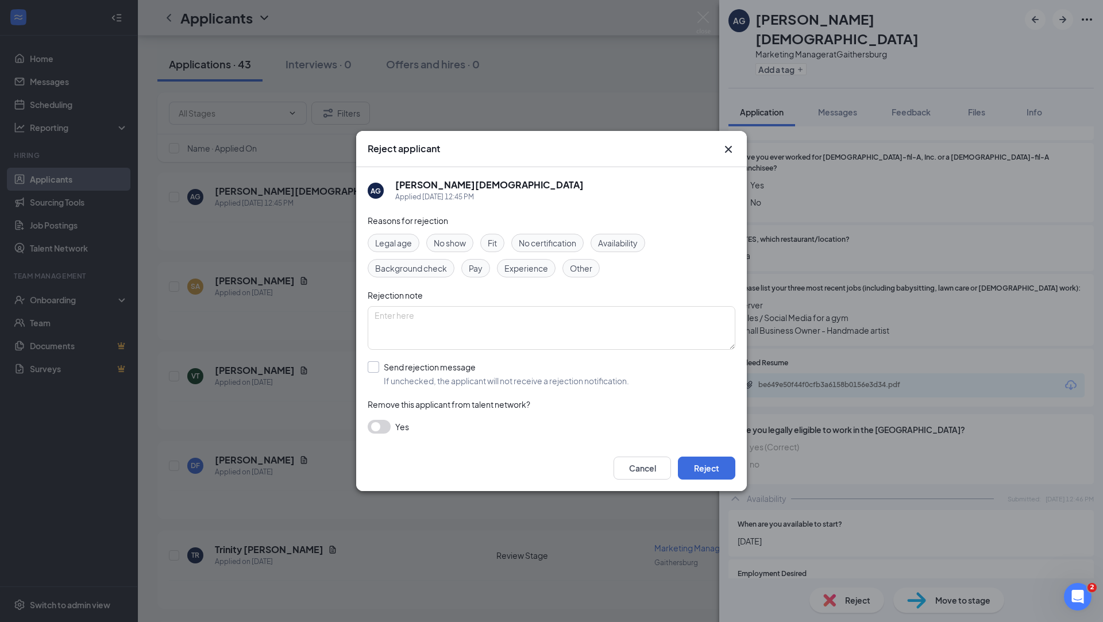
click at [451, 371] on input "Send rejection message If unchecked, the applicant will not receive a rejection…" at bounding box center [498, 373] width 261 height 25
checkbox input "true"
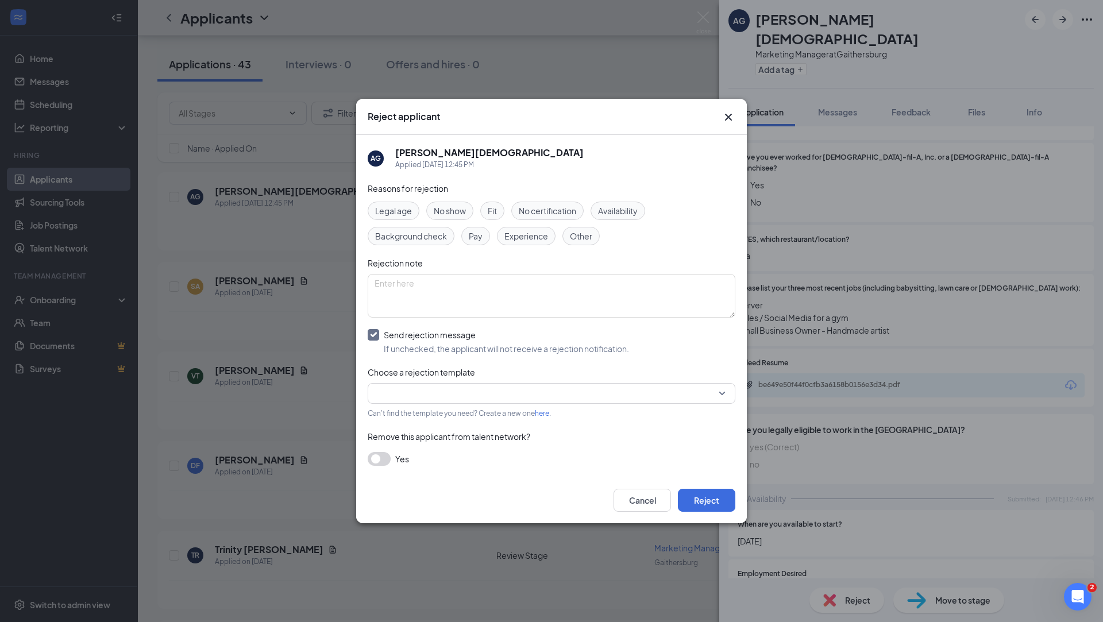
click at [478, 391] on input "search" at bounding box center [548, 394] width 346 height 20
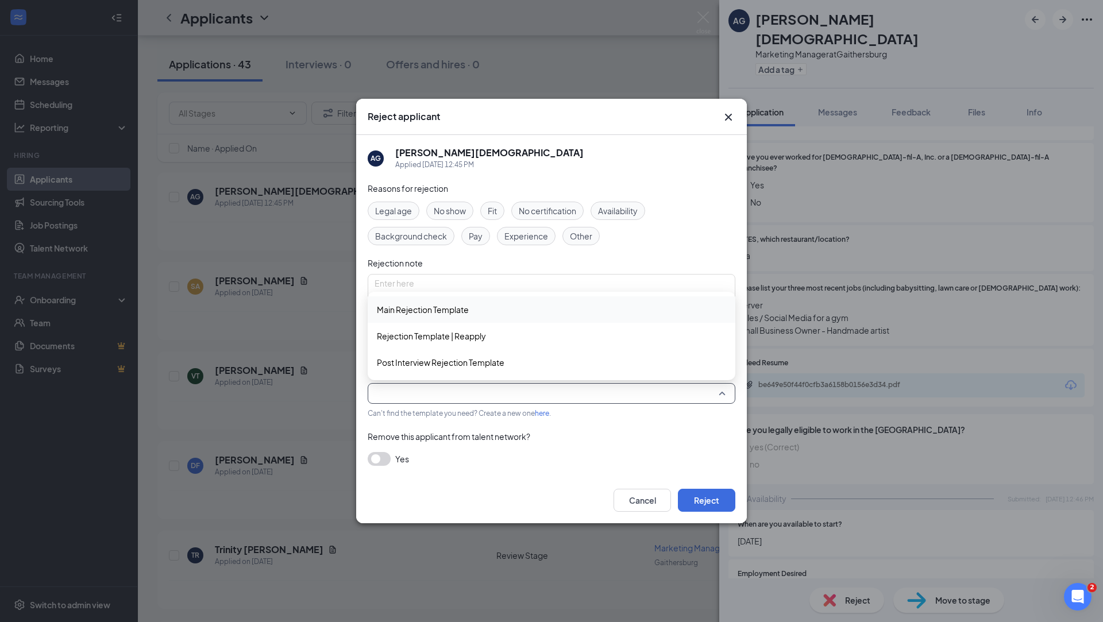
click at [500, 303] on span "Main Rejection Template" at bounding box center [551, 309] width 349 height 13
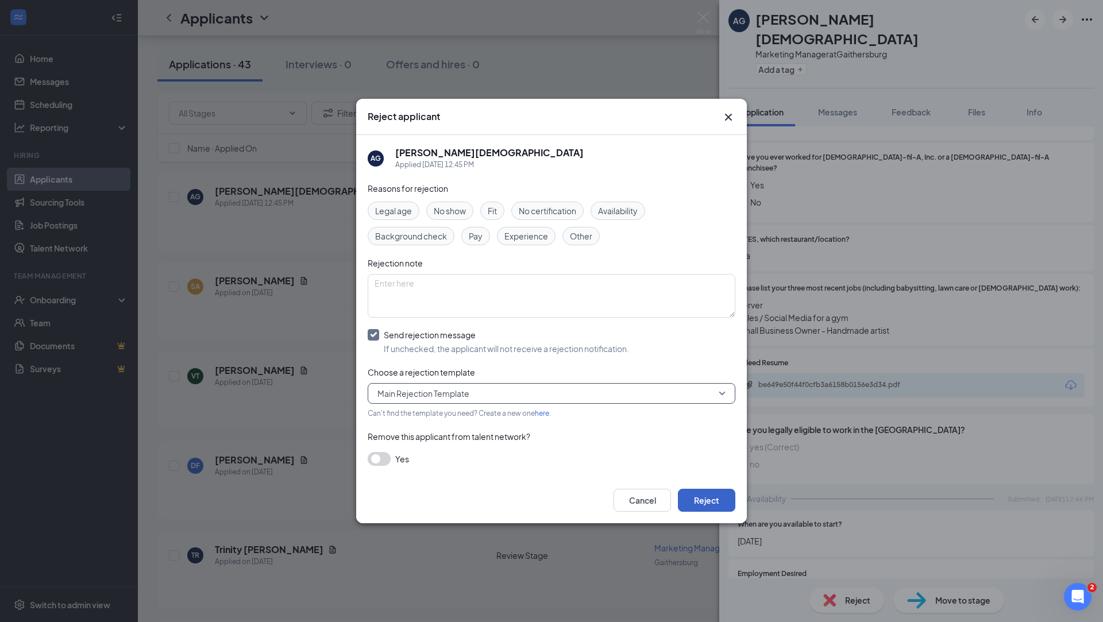
click at [711, 500] on button "Reject" at bounding box center [706, 500] width 57 height 23
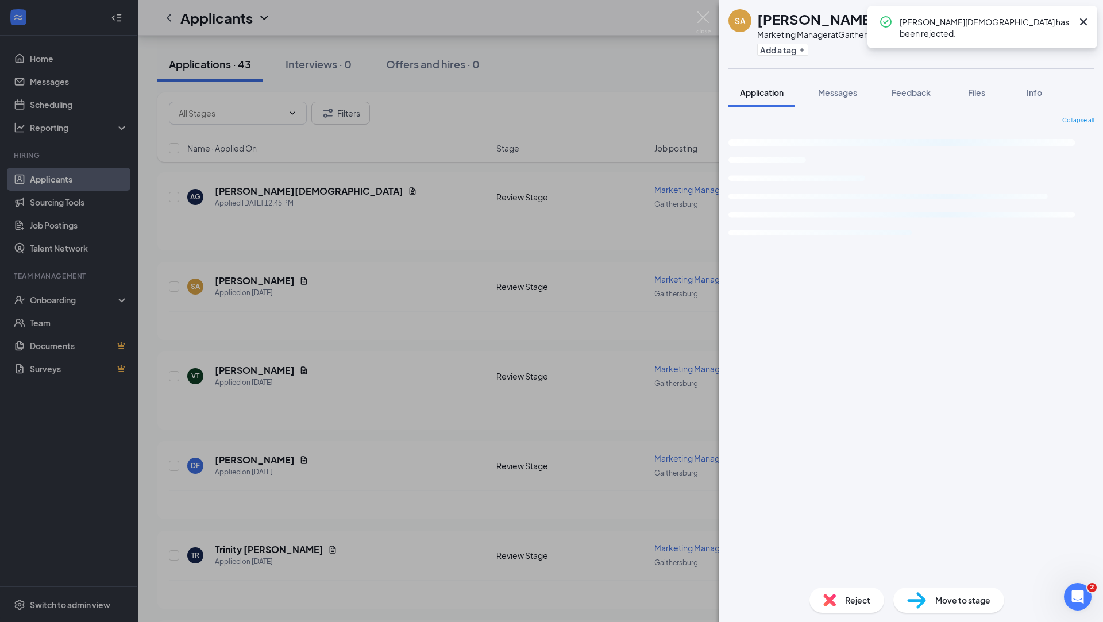
click at [330, 255] on div "SA SUM AHMED Marketing Manager at Gaithersburg Add a tag Application Messages F…" at bounding box center [551, 311] width 1103 height 622
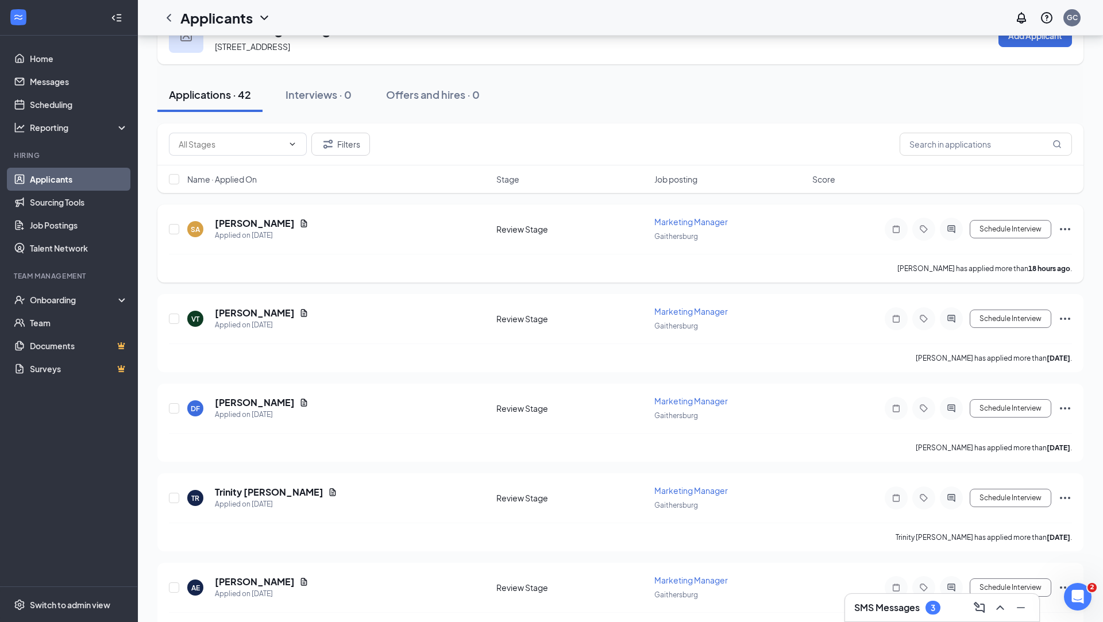
scroll to position [61, 0]
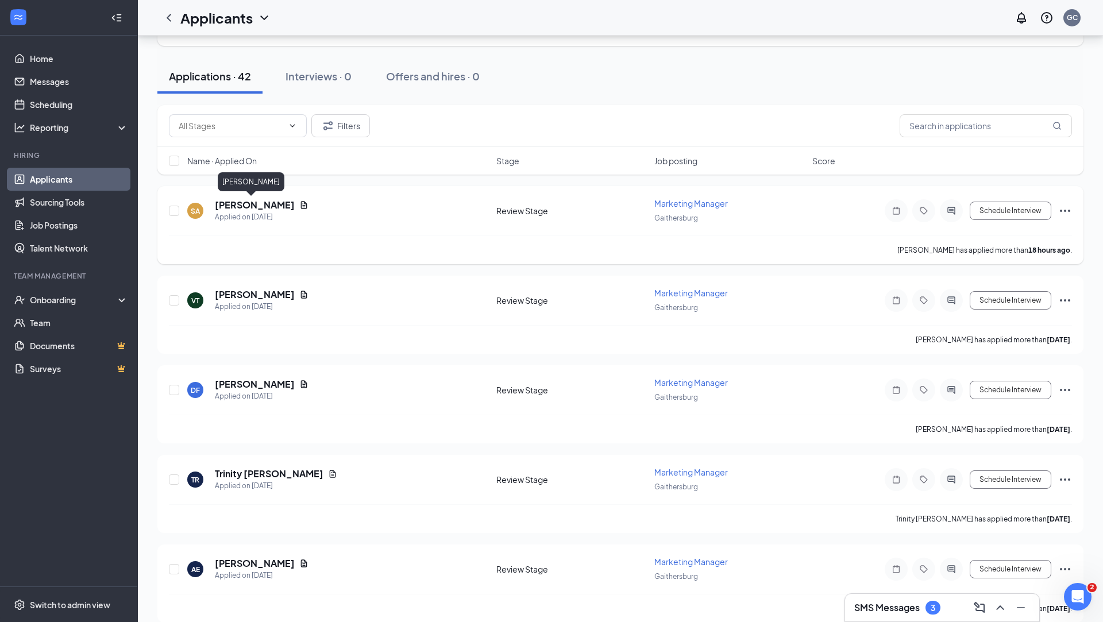
click at [248, 206] on h5 "SUM AHMED" at bounding box center [255, 205] width 80 height 13
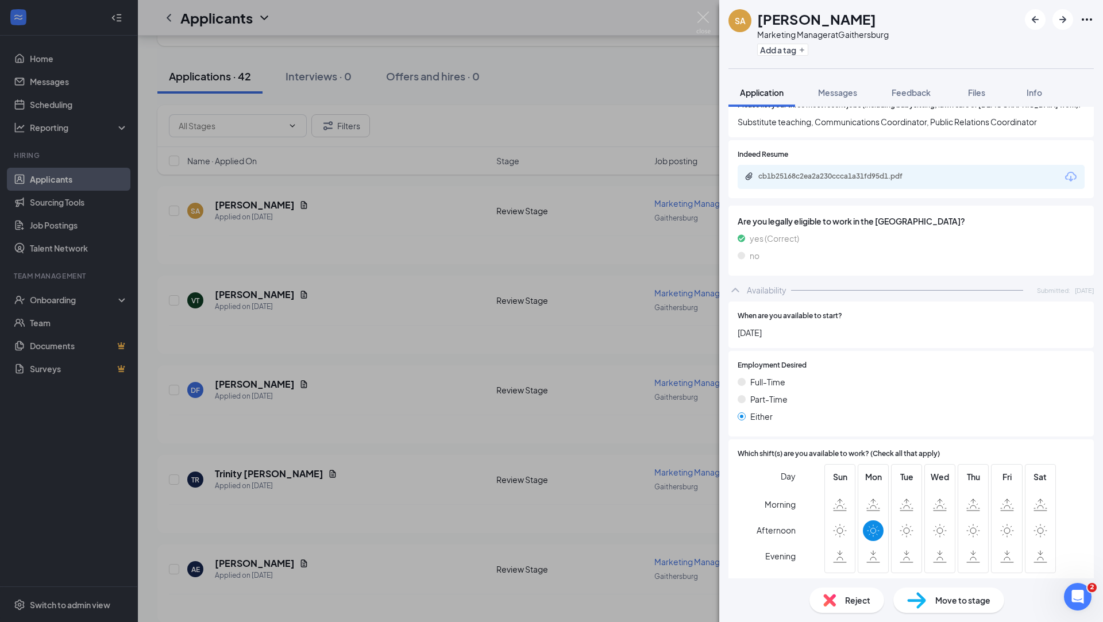
scroll to position [529, 0]
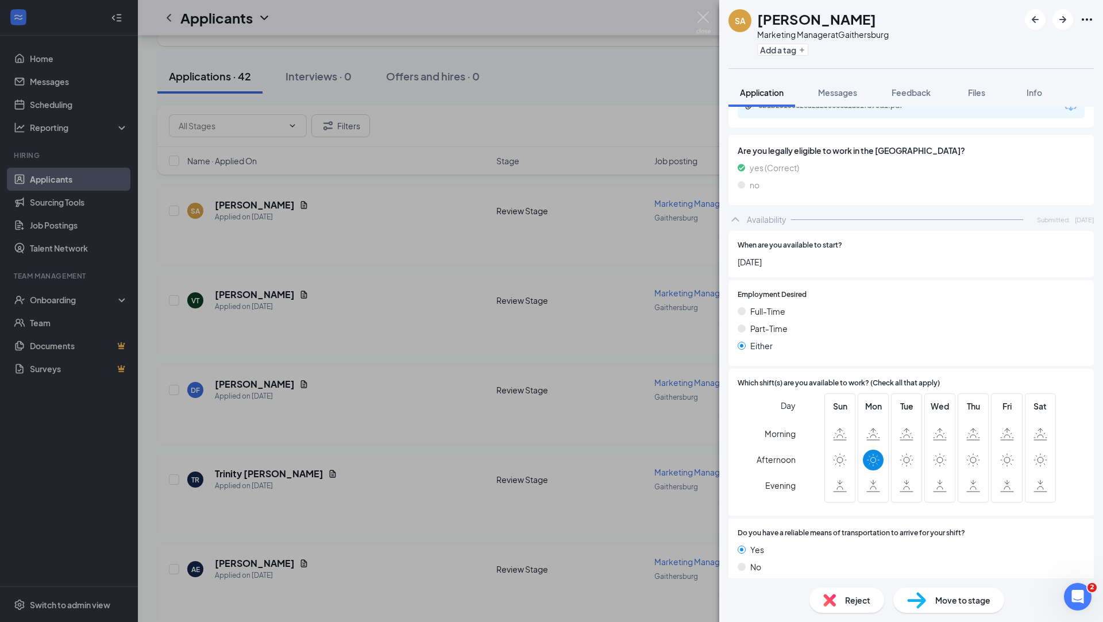
click at [862, 588] on div "Reject" at bounding box center [847, 600] width 75 height 25
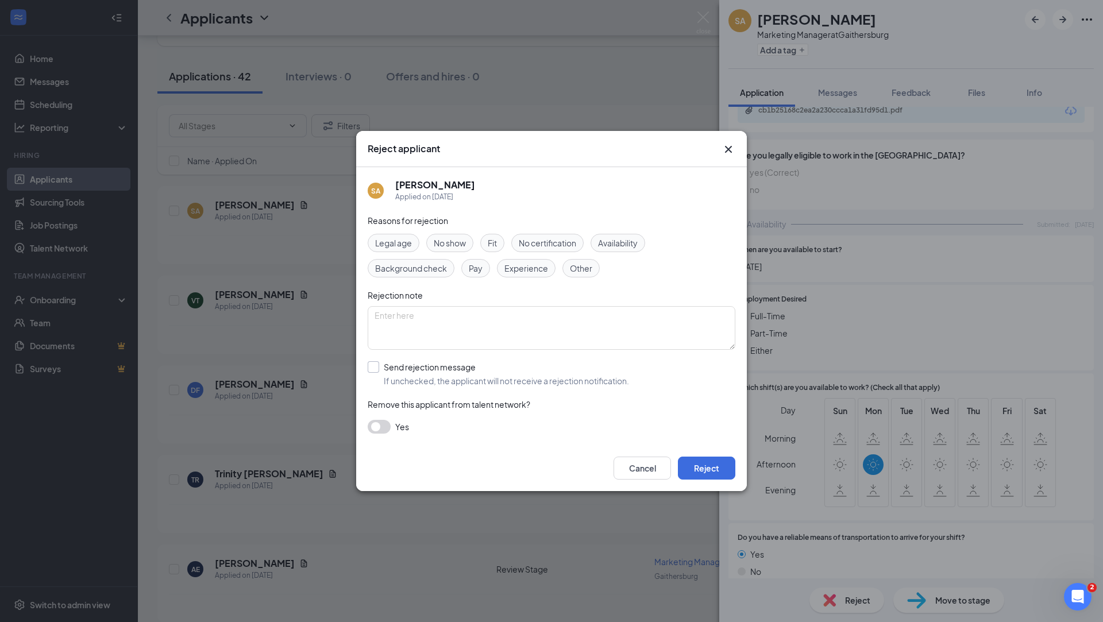
click at [424, 366] on input "Send rejection message If unchecked, the applicant will not receive a rejection…" at bounding box center [498, 373] width 261 height 25
checkbox input "true"
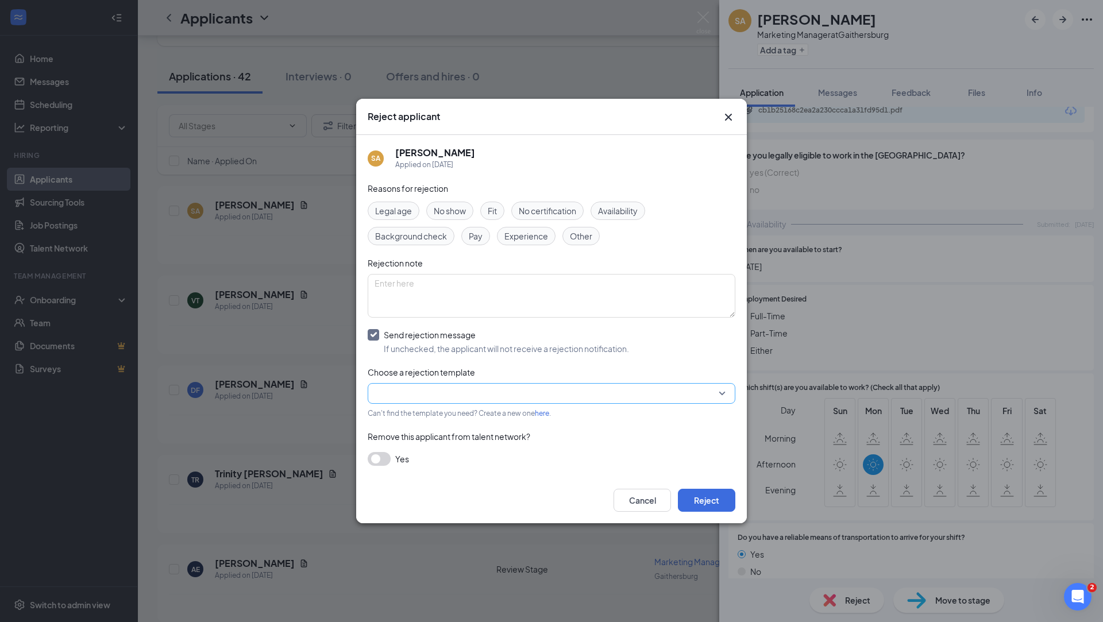
click at [487, 384] on input "search" at bounding box center [548, 394] width 346 height 20
click at [482, 309] on span "Main Rejection Template" at bounding box center [552, 303] width 354 height 13
click at [709, 500] on button "Reject" at bounding box center [706, 500] width 57 height 23
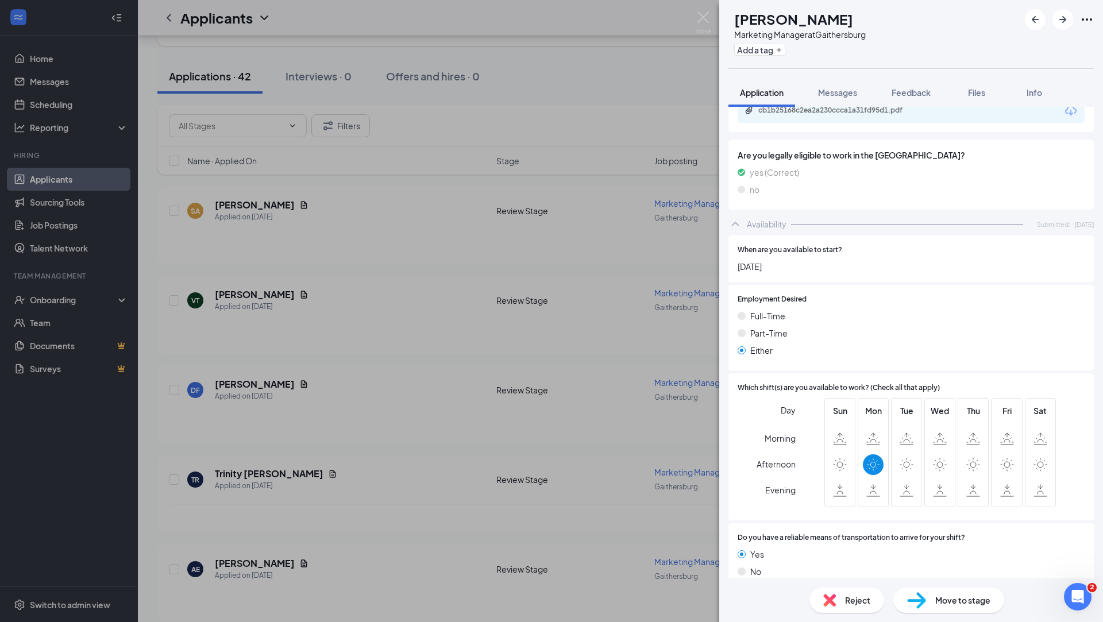
click at [290, 359] on div "SA SUM AHMED Marketing Manager at Gaithersburg Add a tag Application Messages F…" at bounding box center [551, 311] width 1103 height 622
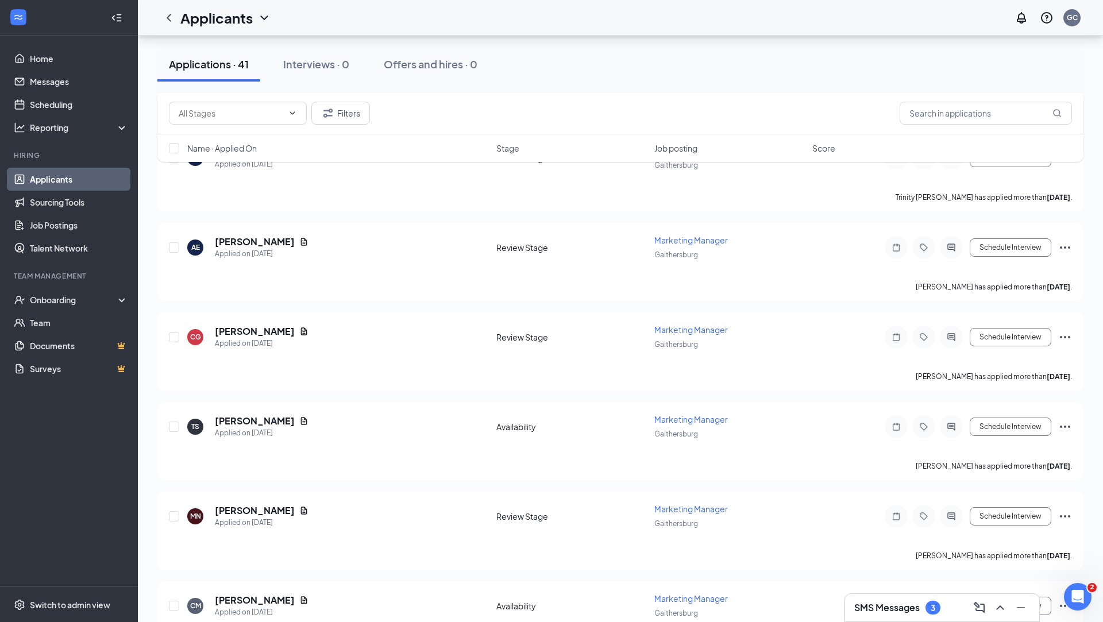
scroll to position [329, 0]
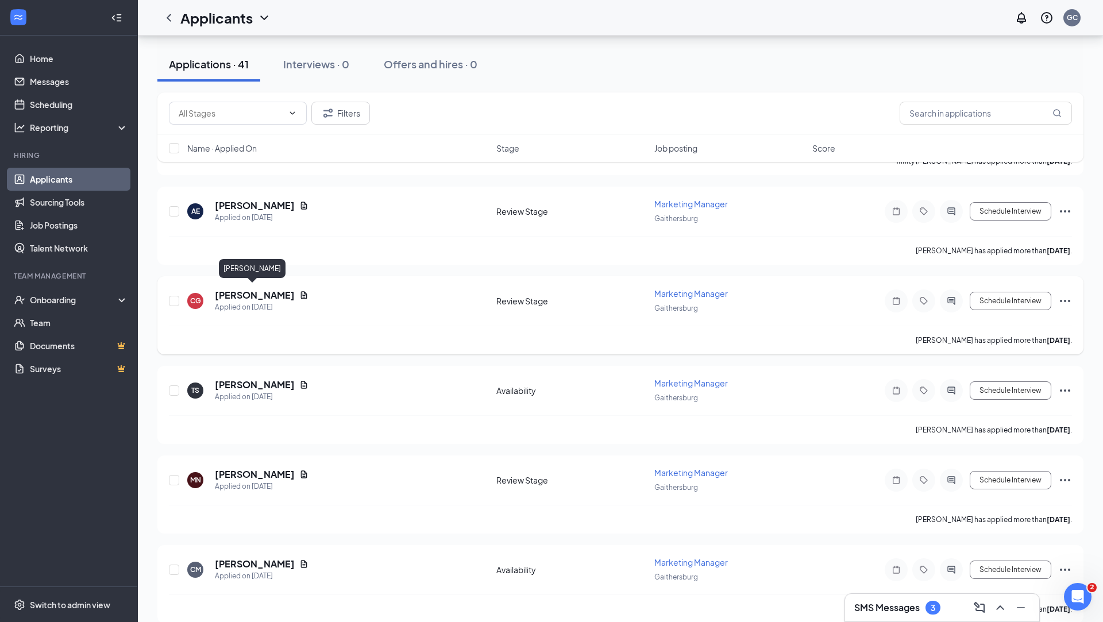
click at [266, 293] on h5 "[PERSON_NAME]" at bounding box center [255, 295] width 80 height 13
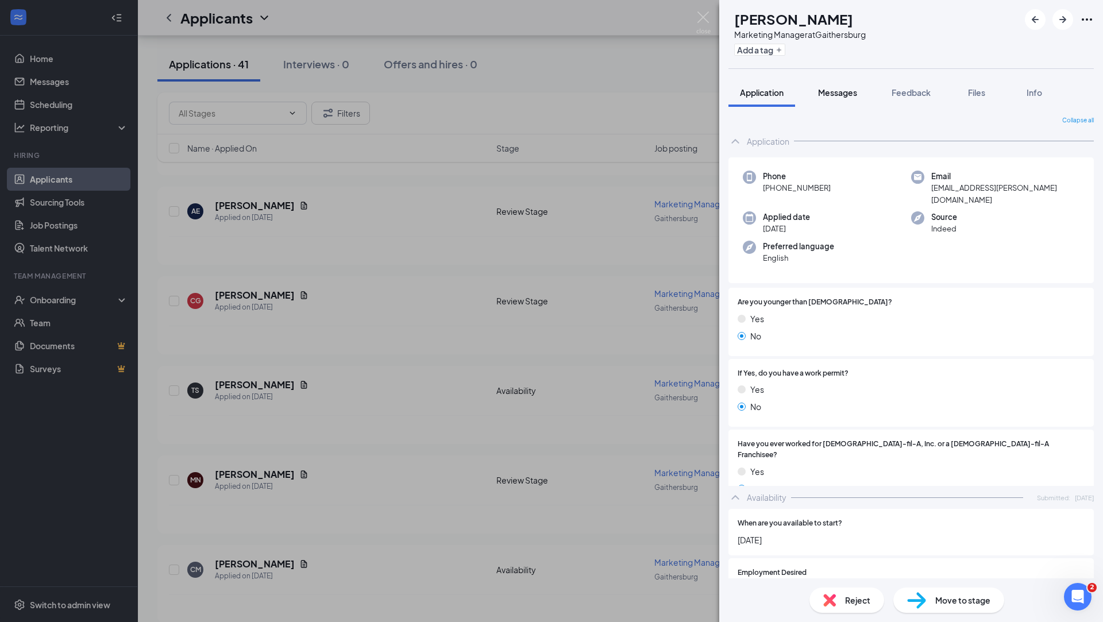
click at [843, 90] on span "Messages" at bounding box center [837, 92] width 39 height 10
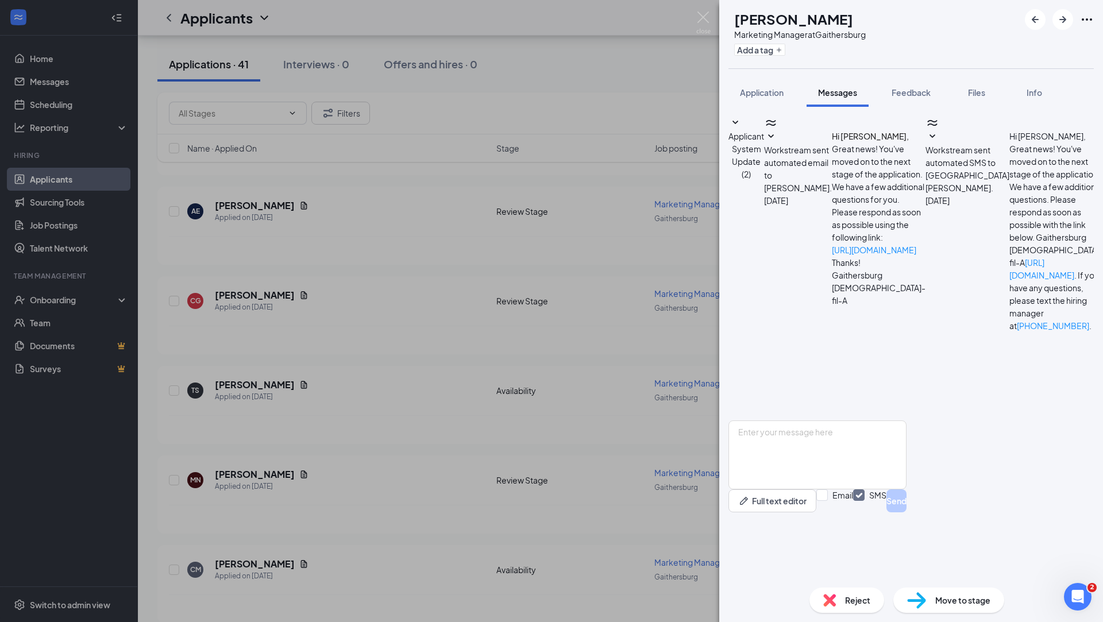
scroll to position [74, 0]
click at [671, 270] on div "CG Clarissa Greer Marketing Manager at Gaithersburg Add a tag Application Messa…" at bounding box center [551, 311] width 1103 height 622
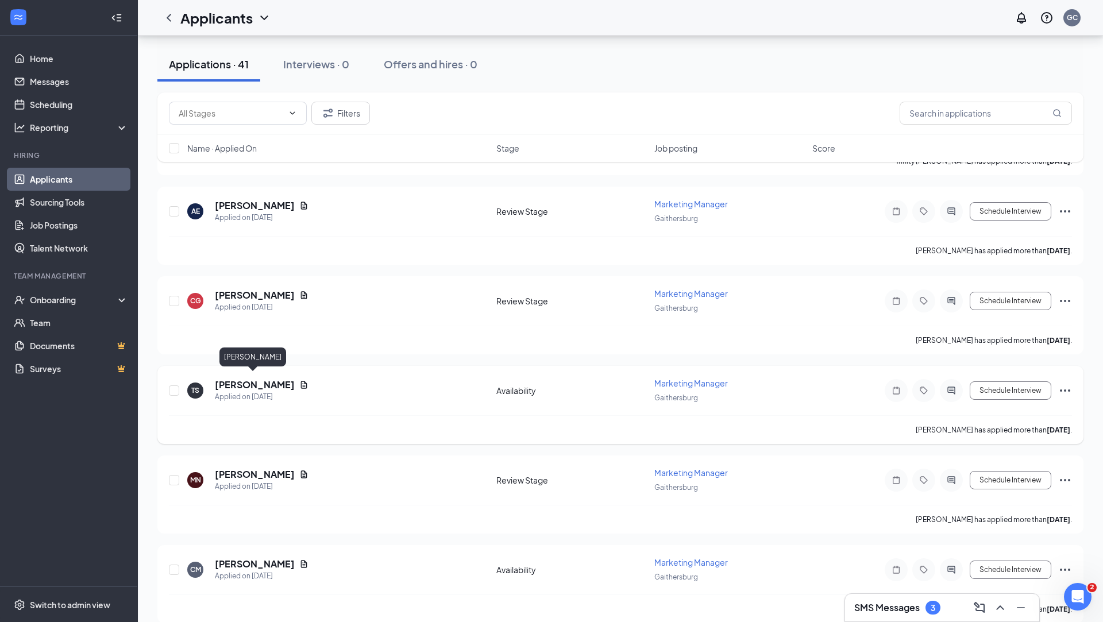
click at [254, 379] on h5 "[PERSON_NAME]" at bounding box center [255, 385] width 80 height 13
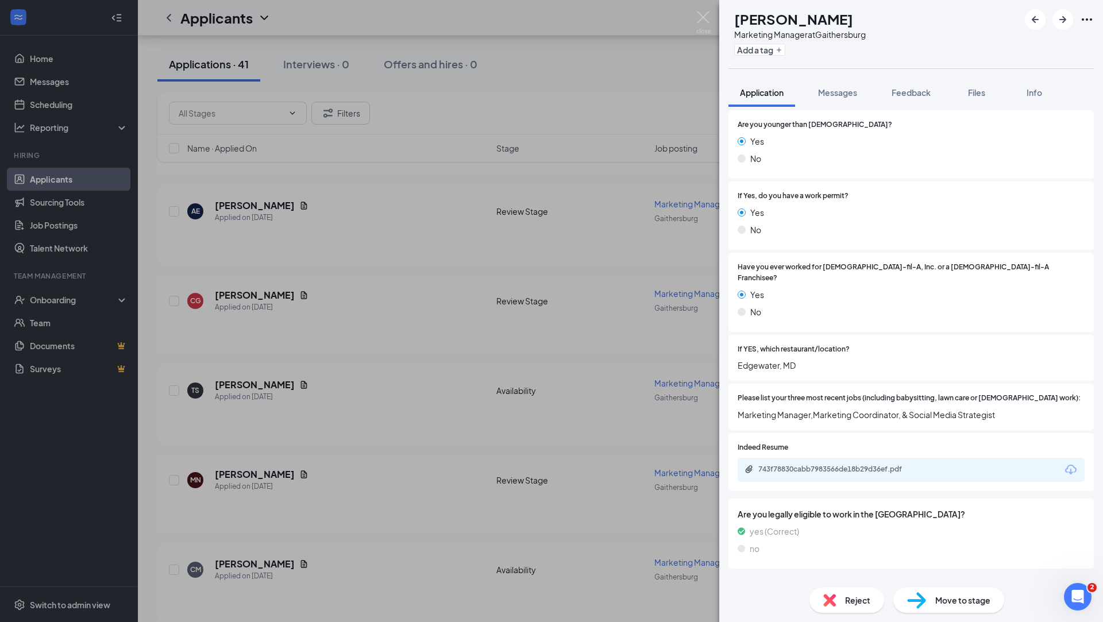
scroll to position [171, 0]
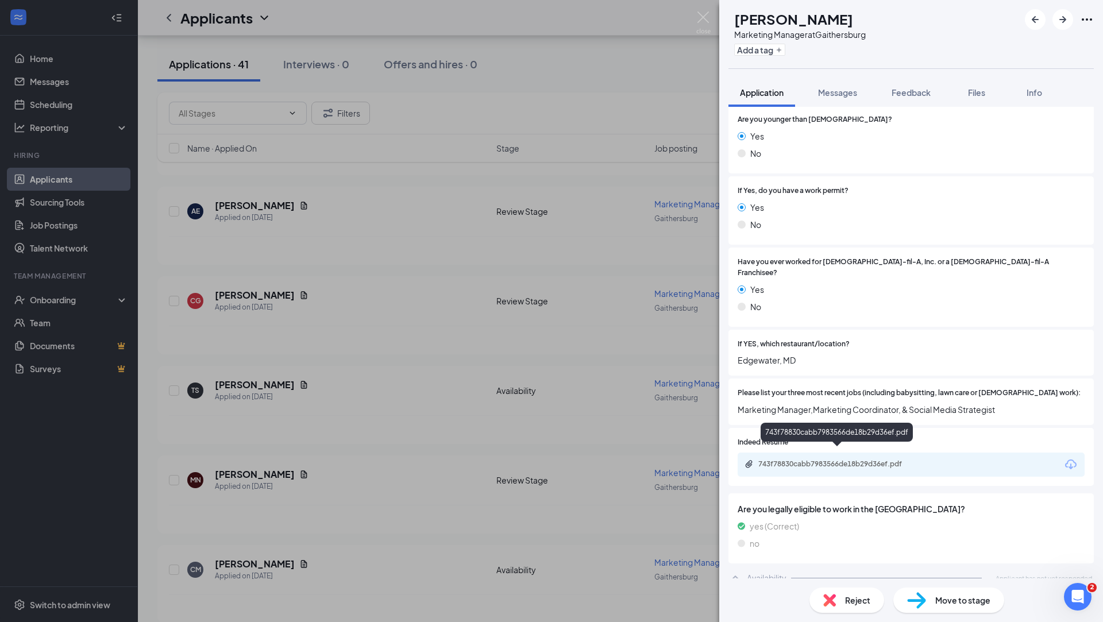
click at [842, 460] on div "743f78830cabb7983566de18b29d36ef.pdf" at bounding box center [839, 464] width 161 height 9
click at [503, 267] on div "TS Terra Sheppard Marketing Manager at Gaithersburg Add a tag Application Messa…" at bounding box center [551, 311] width 1103 height 622
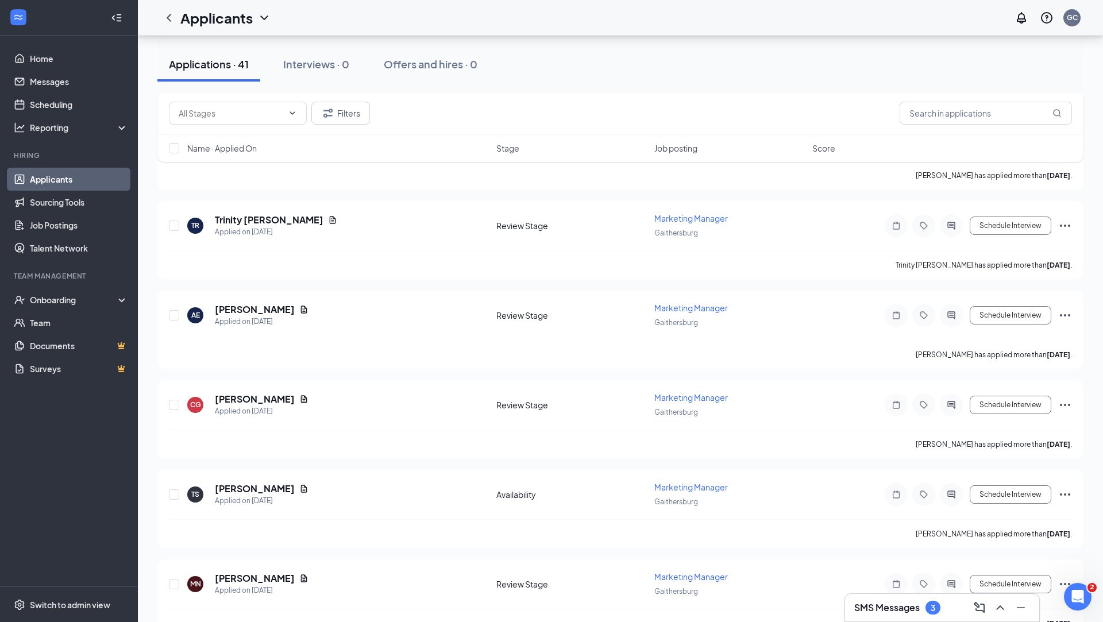
scroll to position [226, 0]
click at [267, 398] on h5 "[PERSON_NAME]" at bounding box center [255, 398] width 80 height 13
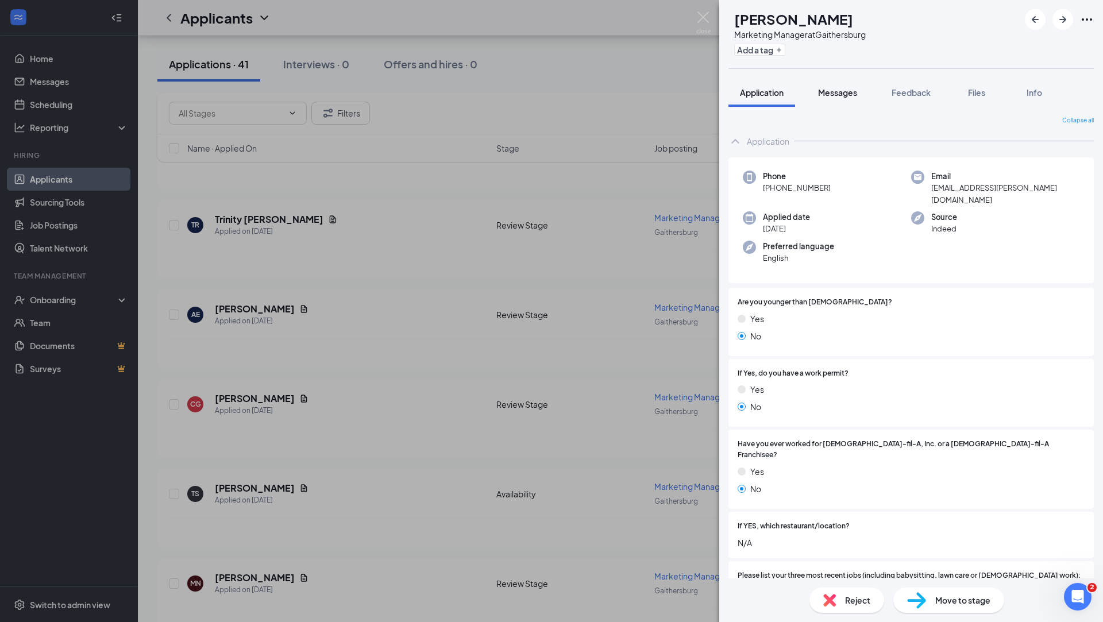
click at [828, 93] on span "Messages" at bounding box center [837, 92] width 39 height 10
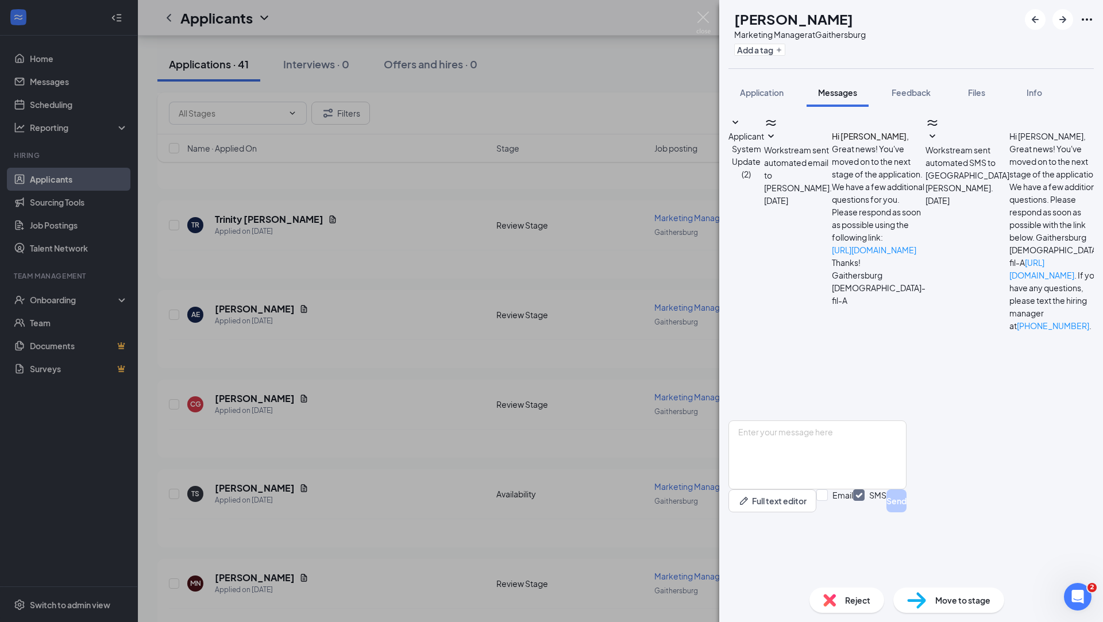
scroll to position [74, 0]
drag, startPoint x: 1026, startPoint y: 438, endPoint x: 811, endPoint y: 373, distance: 224.5
copy span "Hi [PERSON_NAME], this position for marketing manager would also include being …"
click at [412, 374] on div "CG Clarissa Greer Marketing Manager at Gaithersburg Add a tag Application Messa…" at bounding box center [551, 311] width 1103 height 622
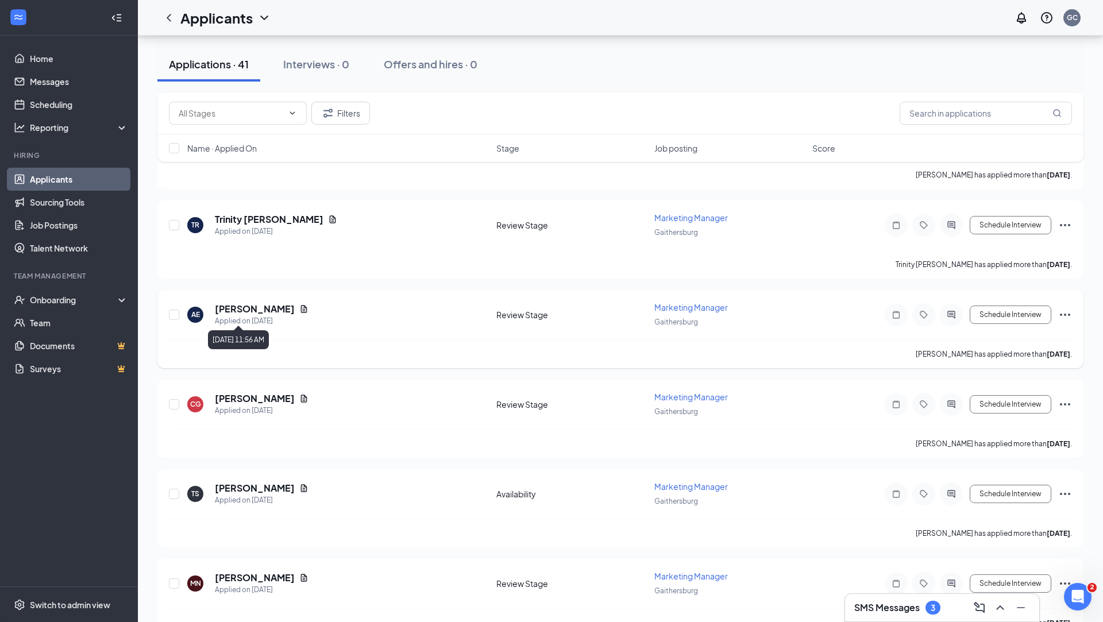
scroll to position [310, 0]
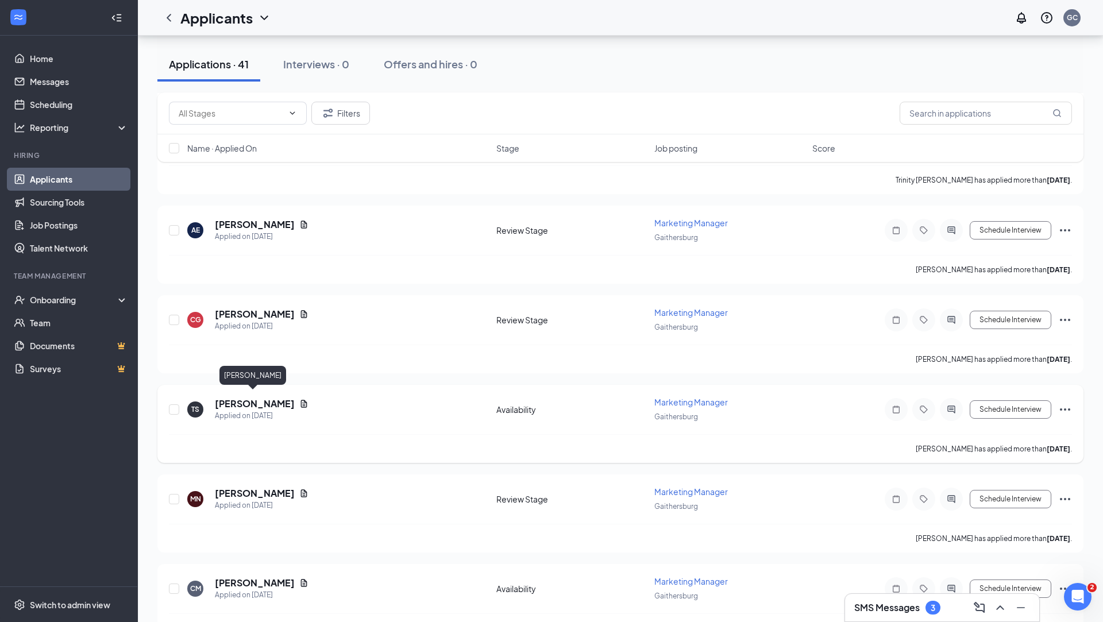
click at [244, 402] on h5 "[PERSON_NAME]" at bounding box center [255, 404] width 80 height 13
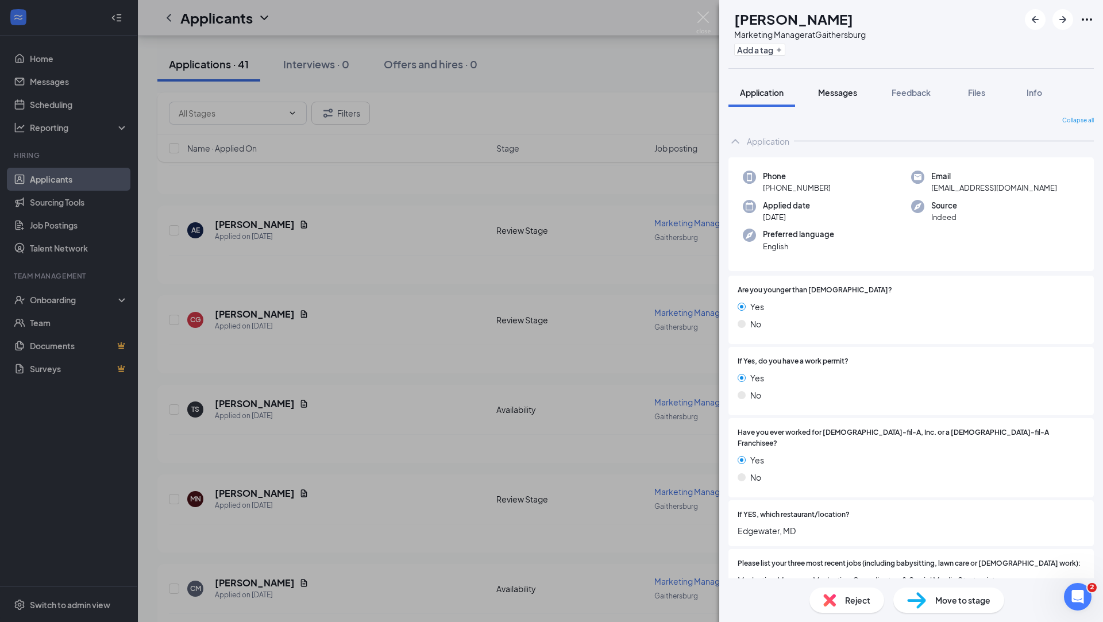
click at [848, 95] on span "Messages" at bounding box center [837, 92] width 39 height 10
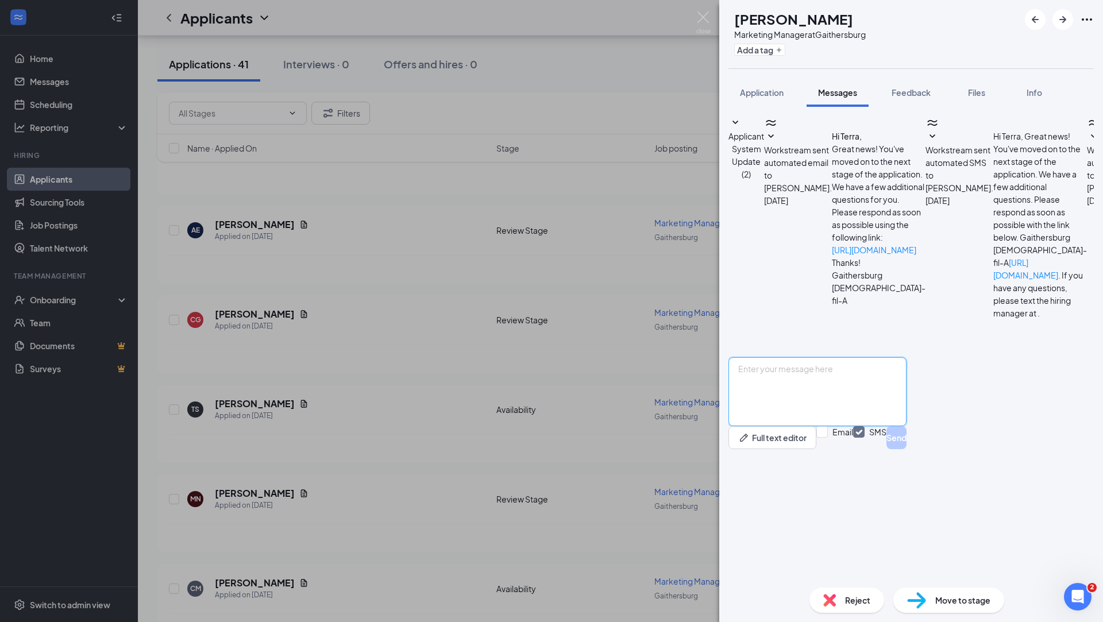
click at [845, 426] on textarea at bounding box center [818, 391] width 178 height 69
paste textarea "Hi [PERSON_NAME], this position for marketing manager would also include being …"
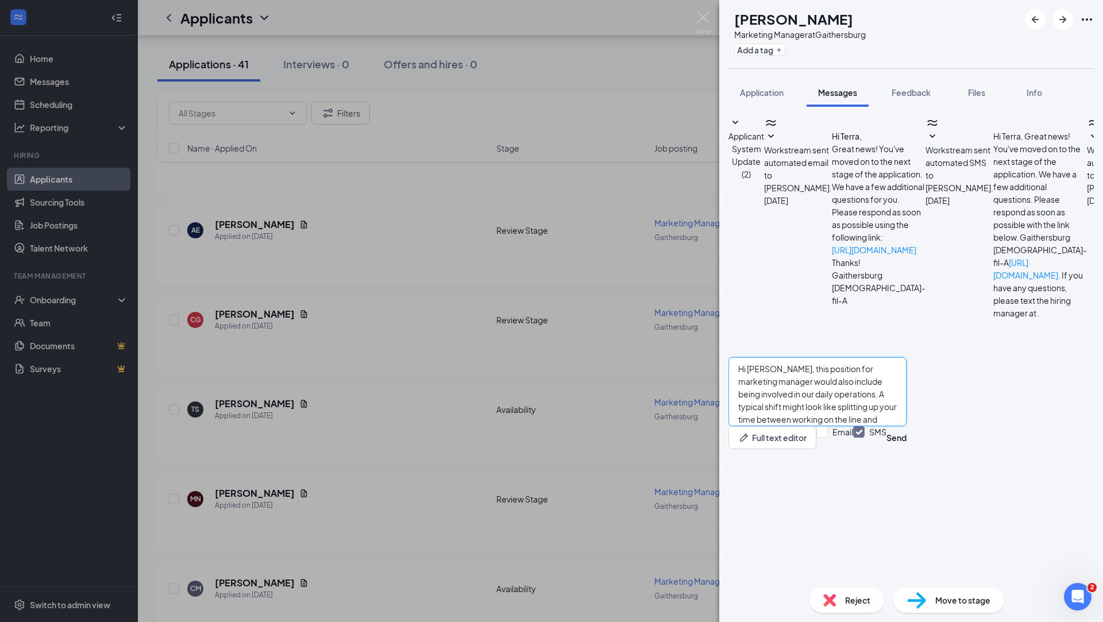
drag, startPoint x: 796, startPoint y: 485, endPoint x: 776, endPoint y: 484, distance: 20.1
click at [776, 426] on textarea "Hi [PERSON_NAME], this position for marketing manager would also include being …" at bounding box center [818, 391] width 178 height 69
type textarea "Hi Terra, this position for marketing manager would also include being involved…"
click at [907, 449] on button "Send" at bounding box center [897, 437] width 20 height 23
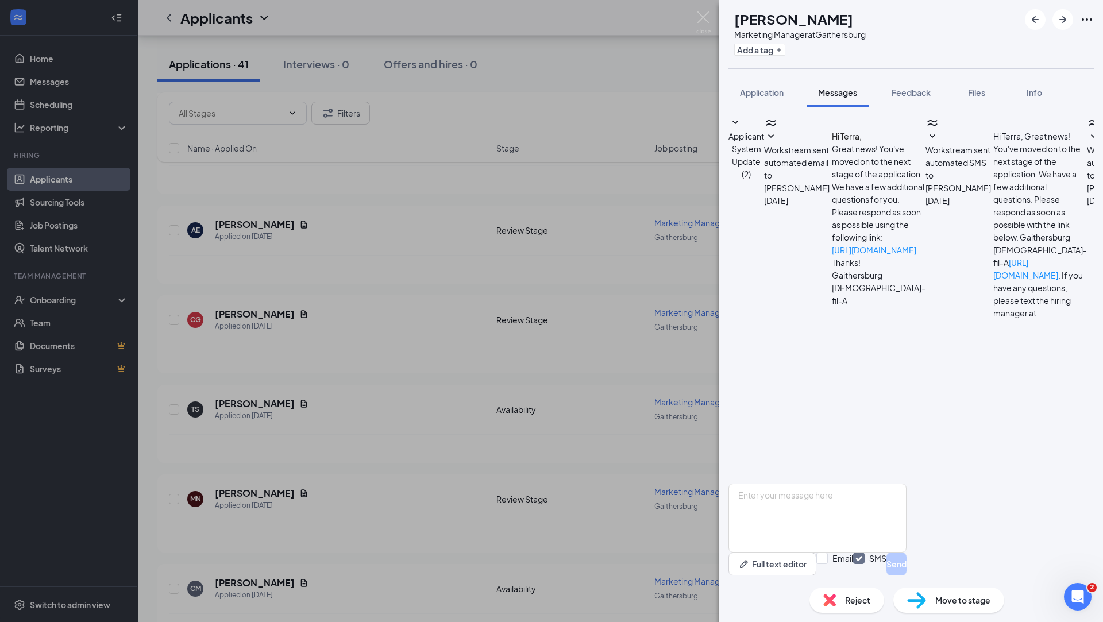
scroll to position [41, 0]
click at [602, 375] on div "TS Terra Sheppard Marketing Manager at Gaithersburg Add a tag Application Messa…" at bounding box center [551, 311] width 1103 height 622
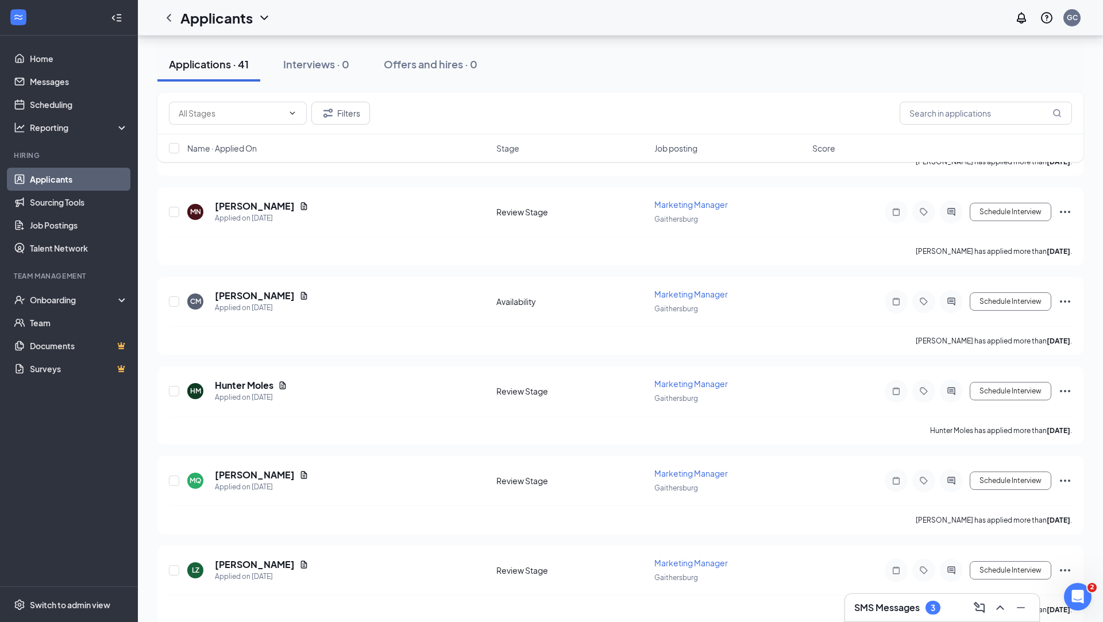
scroll to position [598, 0]
click at [231, 289] on h5 "[PERSON_NAME]" at bounding box center [255, 295] width 80 height 13
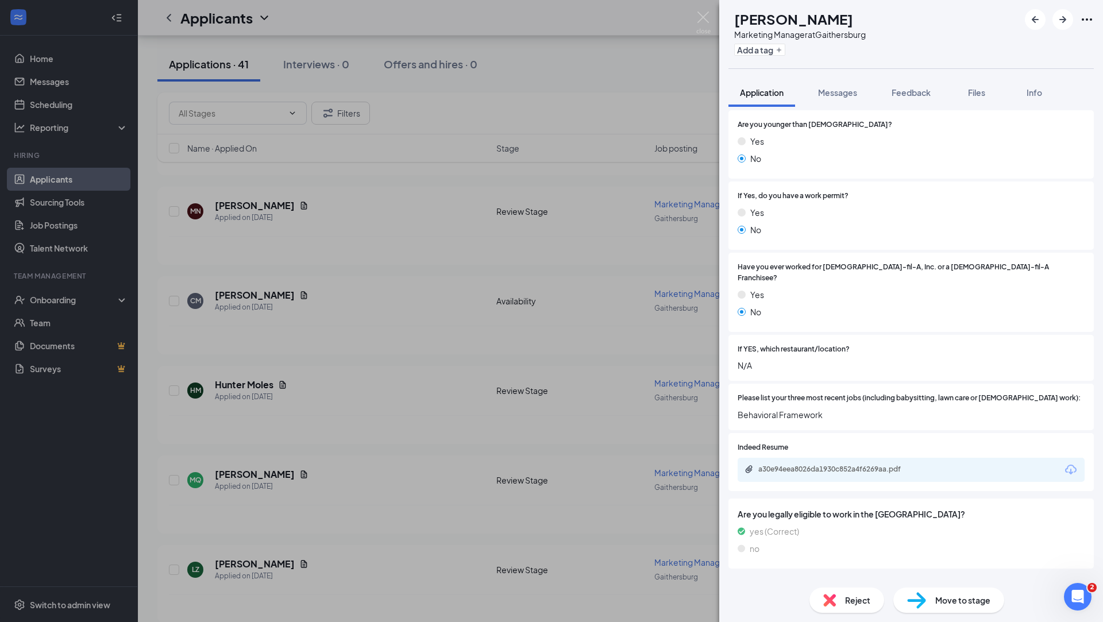
scroll to position [171, 0]
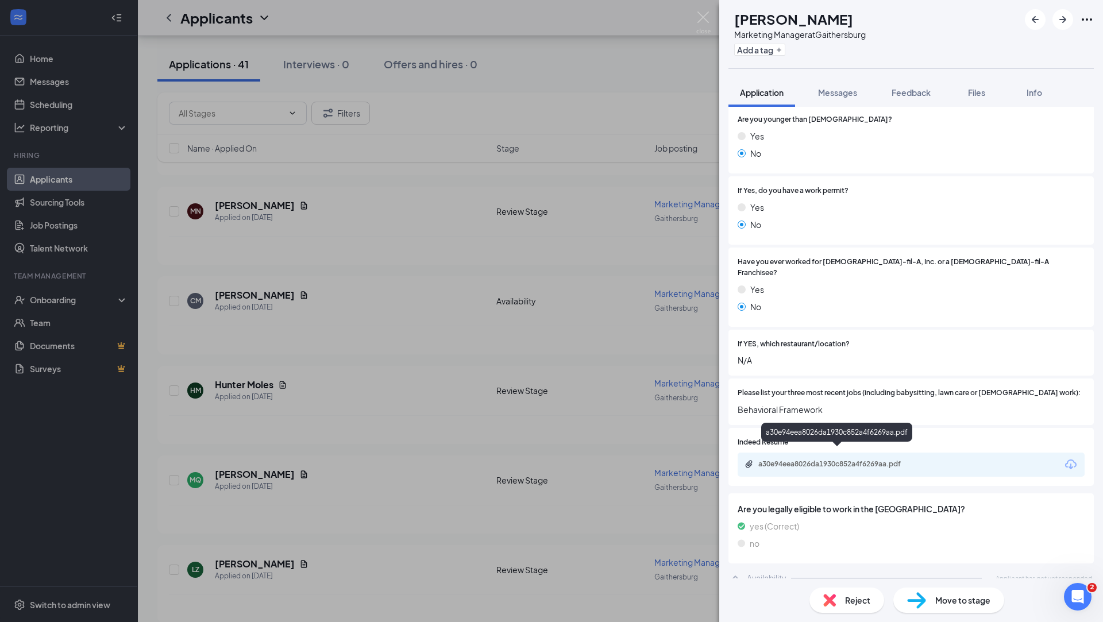
click at [875, 460] on div "a30e94eea8026da1930c852a4f6269aa.pdf" at bounding box center [839, 464] width 161 height 9
click at [844, 101] on button "Messages" at bounding box center [838, 92] width 62 height 29
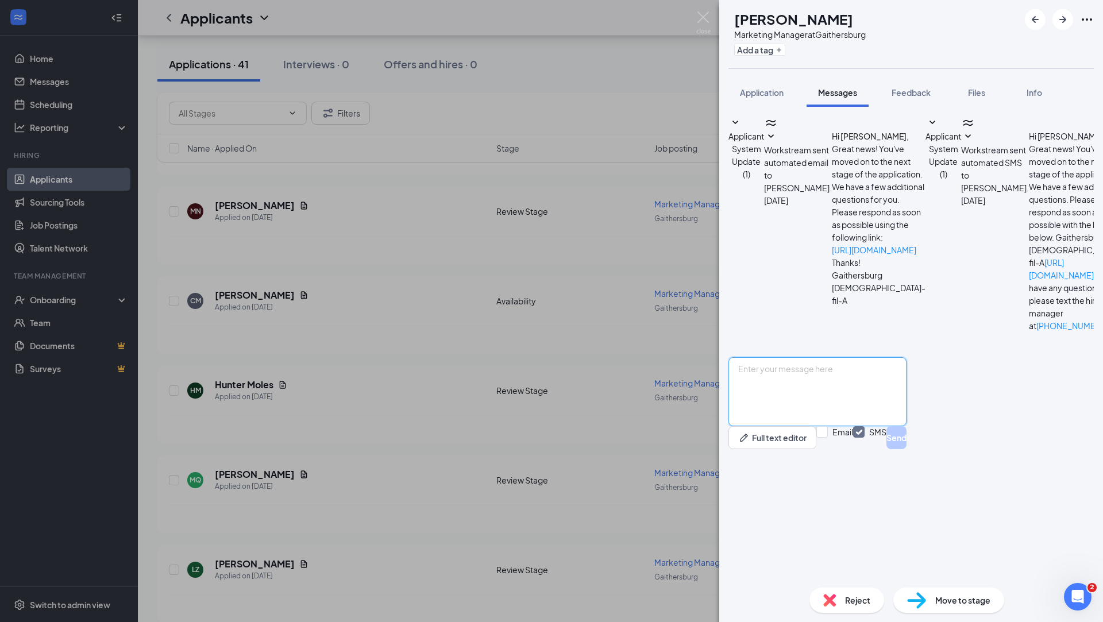
click at [833, 426] on textarea at bounding box center [818, 391] width 178 height 69
paste textarea "Hi [PERSON_NAME], this position for marketing manager would also include being …"
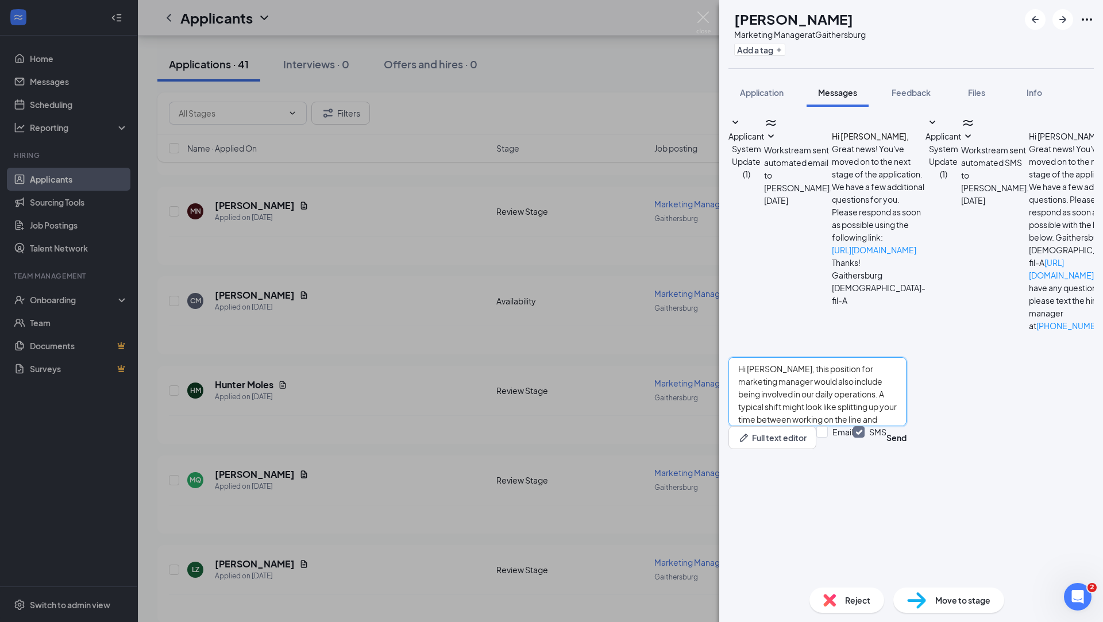
drag, startPoint x: 795, startPoint y: 484, endPoint x: 775, endPoint y: 484, distance: 20.1
click at [775, 426] on textarea "Hi [PERSON_NAME], this position for marketing manager would also include being …" at bounding box center [818, 391] width 178 height 69
type textarea "Hi [PERSON_NAME], this position for marketing manager would also include being …"
click at [907, 449] on button "Send" at bounding box center [897, 437] width 20 height 23
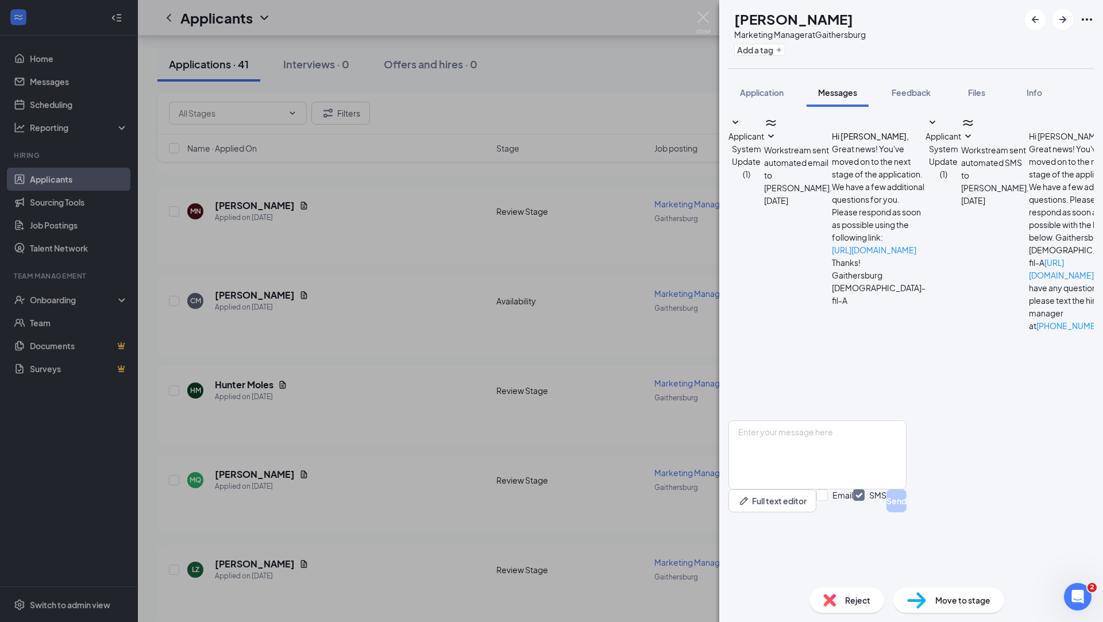
scroll to position [63, 0]
click at [641, 262] on div "CM Colin Monks Marketing Manager at Gaithersburg Add a tag Application Messages…" at bounding box center [551, 311] width 1103 height 622
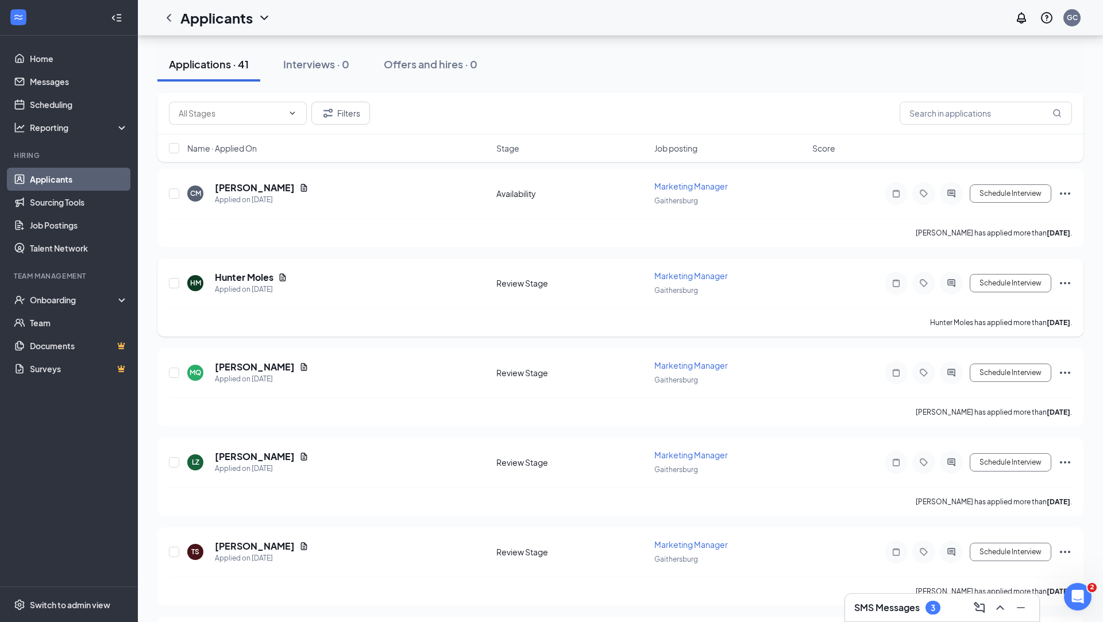
scroll to position [706, 0]
click at [258, 360] on h5 "[PERSON_NAME]" at bounding box center [255, 366] width 80 height 13
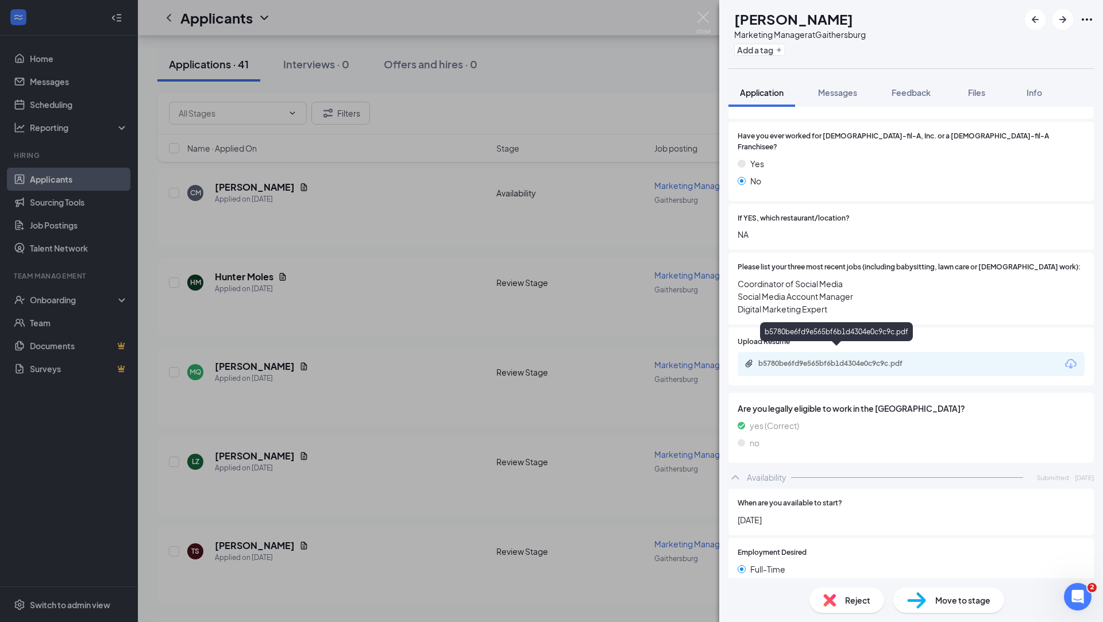
scroll to position [555, 0]
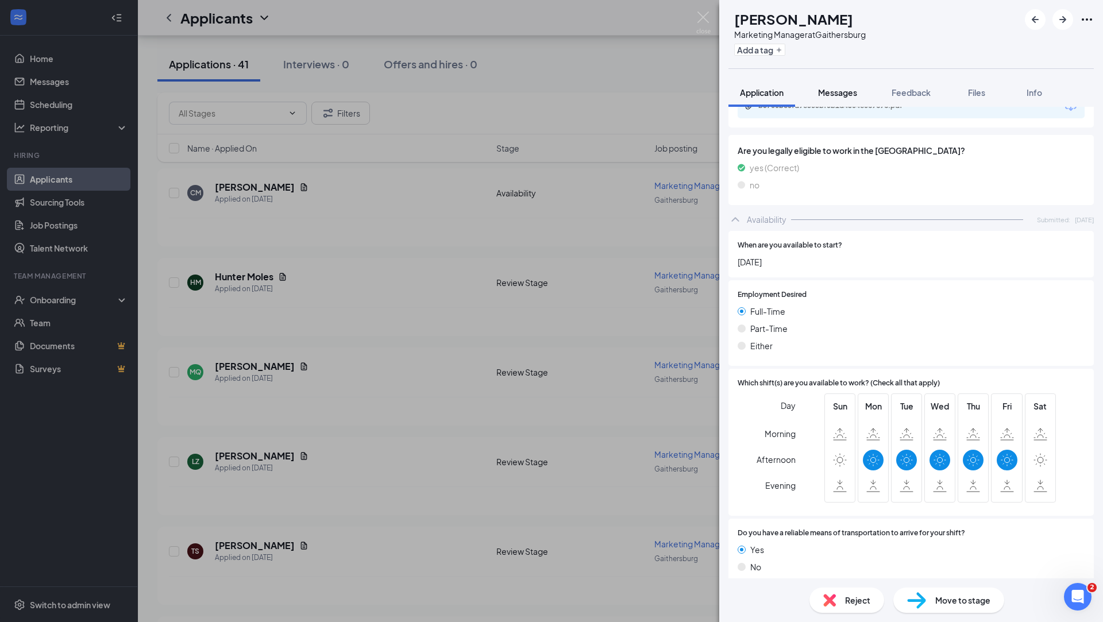
click at [845, 97] on span "Messages" at bounding box center [837, 92] width 39 height 10
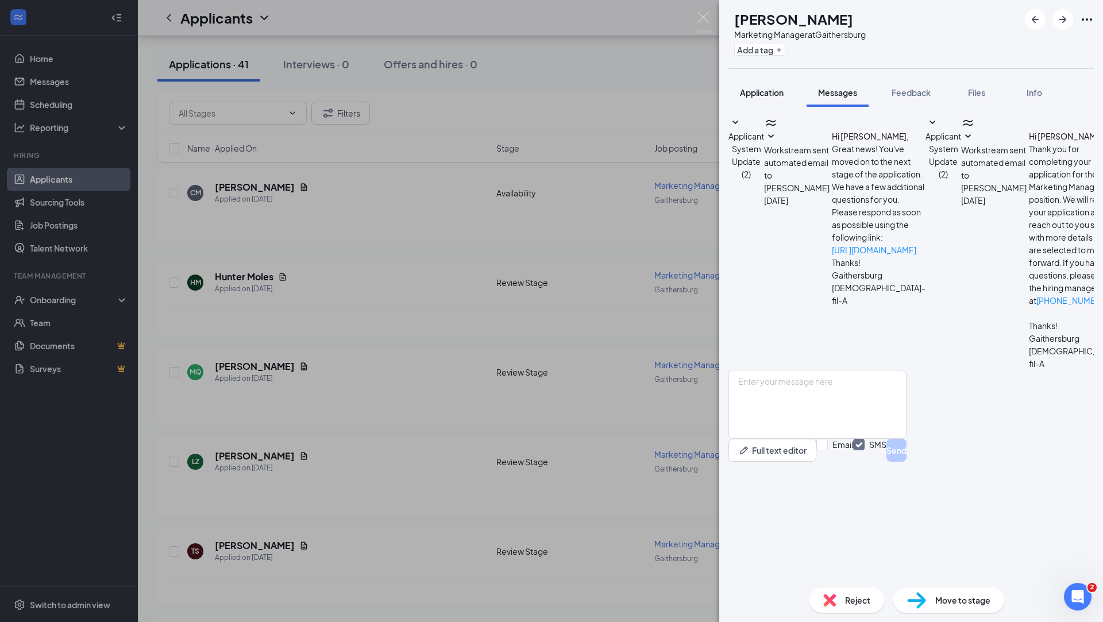
click at [762, 100] on button "Application" at bounding box center [762, 92] width 67 height 29
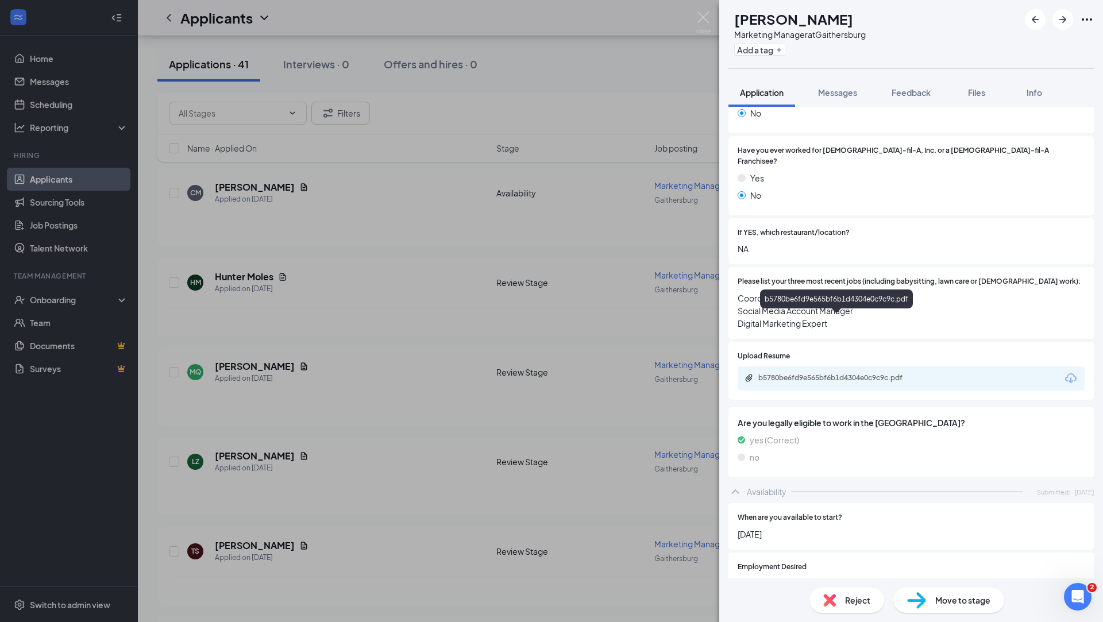
scroll to position [274, 0]
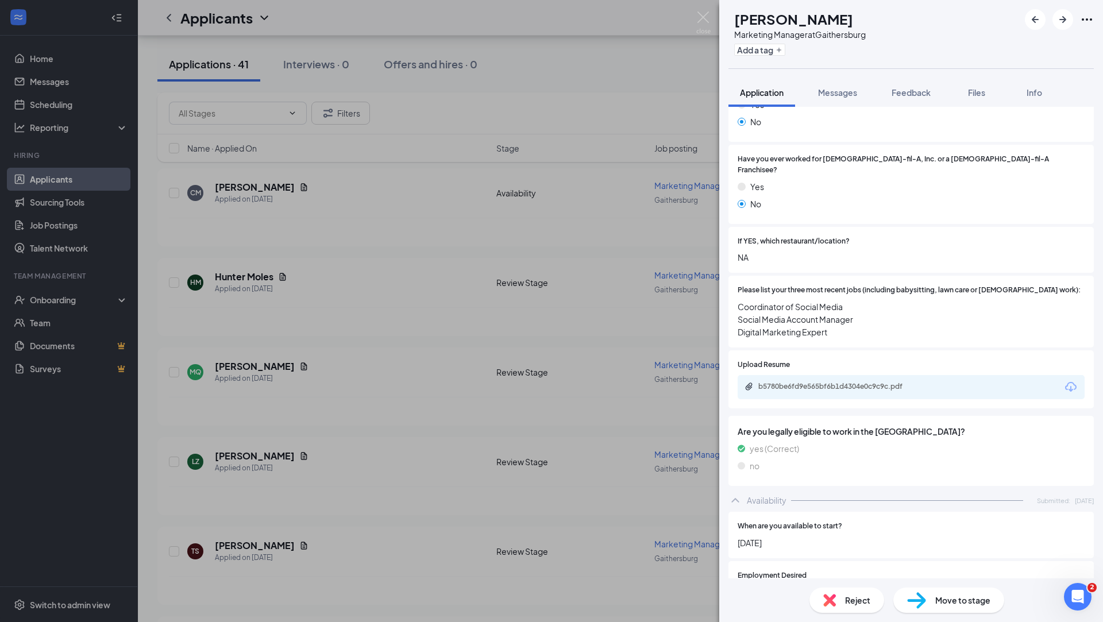
click at [863, 382] on div "b5780be6fd9e565bf6b1d4304e0c9c9c.pdf" at bounding box center [911, 387] width 347 height 24
click at [863, 382] on div "b5780be6fd9e565bf6b1d4304e0c9c9c.pdf" at bounding box center [839, 386] width 161 height 9
click at [841, 98] on div "Messages" at bounding box center [837, 92] width 39 height 11
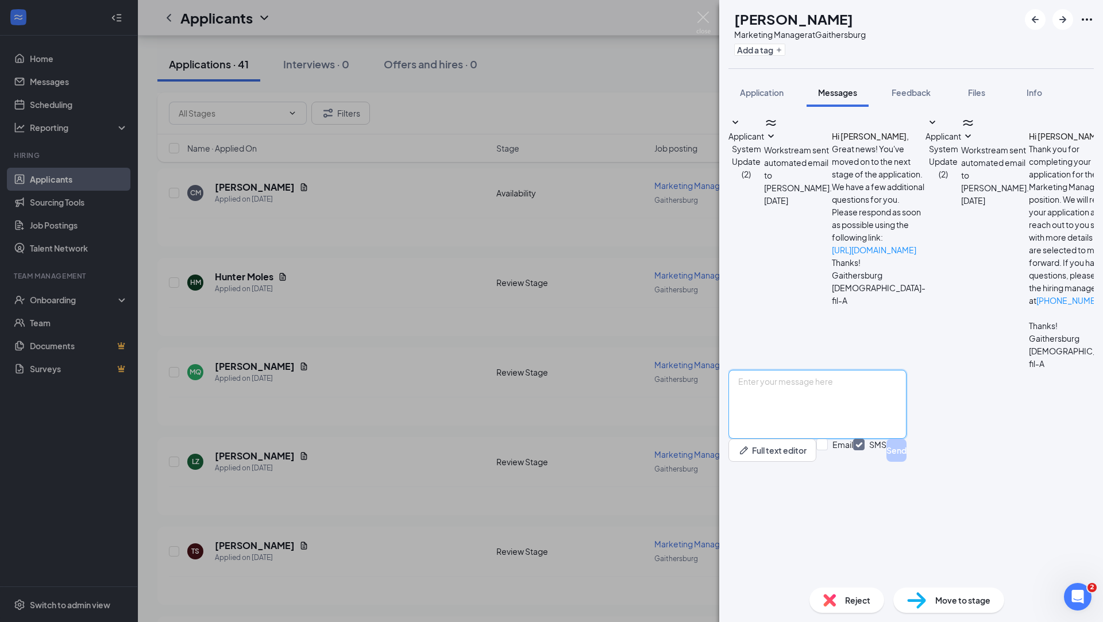
click at [826, 439] on textarea at bounding box center [818, 404] width 178 height 69
paste textarea "Hi [PERSON_NAME], this position for marketing manager would also include being …"
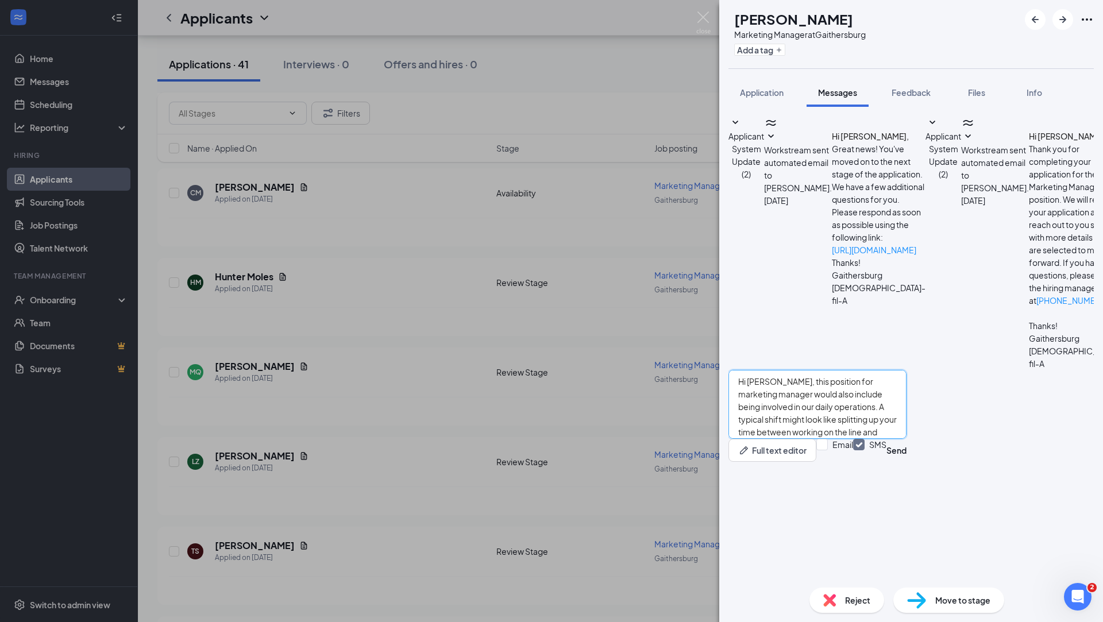
drag, startPoint x: 796, startPoint y: 480, endPoint x: 779, endPoint y: 480, distance: 16.7
click at [779, 439] on textarea "Hi [PERSON_NAME], this position for marketing manager would also include being …" at bounding box center [818, 404] width 178 height 69
type textarea "Hi [PERSON_NAME], this position for marketing manager would also include being …"
click at [907, 462] on button "Send" at bounding box center [897, 450] width 20 height 23
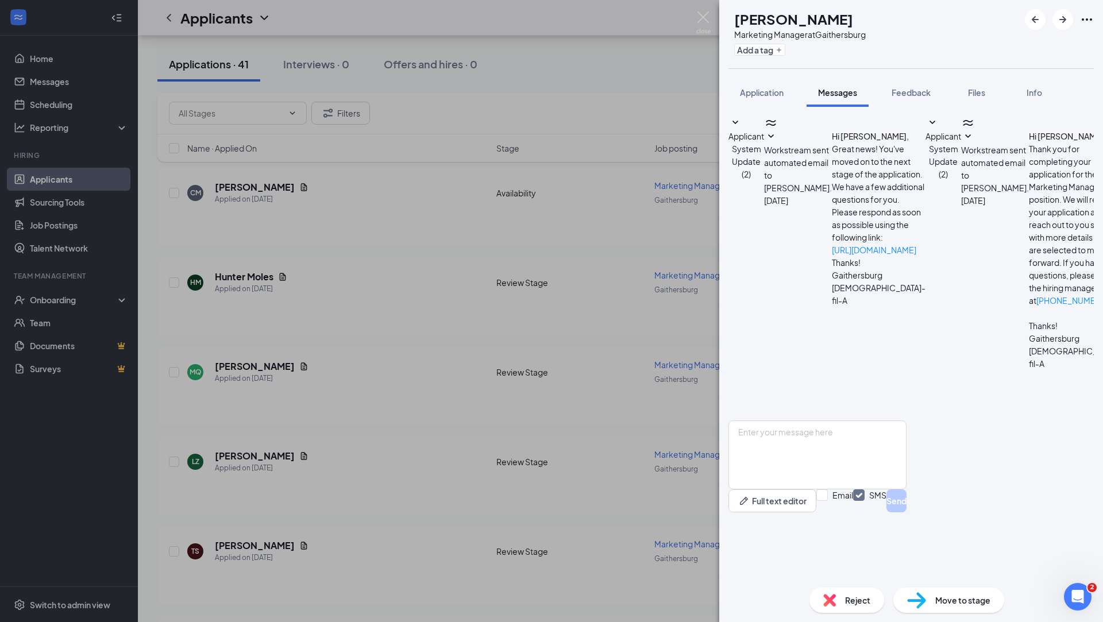
scroll to position [20, 0]
click at [550, 336] on div "MQ Michelle Quaglia Marketing Manager at Gaithersburg Add a tag Application Mes…" at bounding box center [551, 311] width 1103 height 622
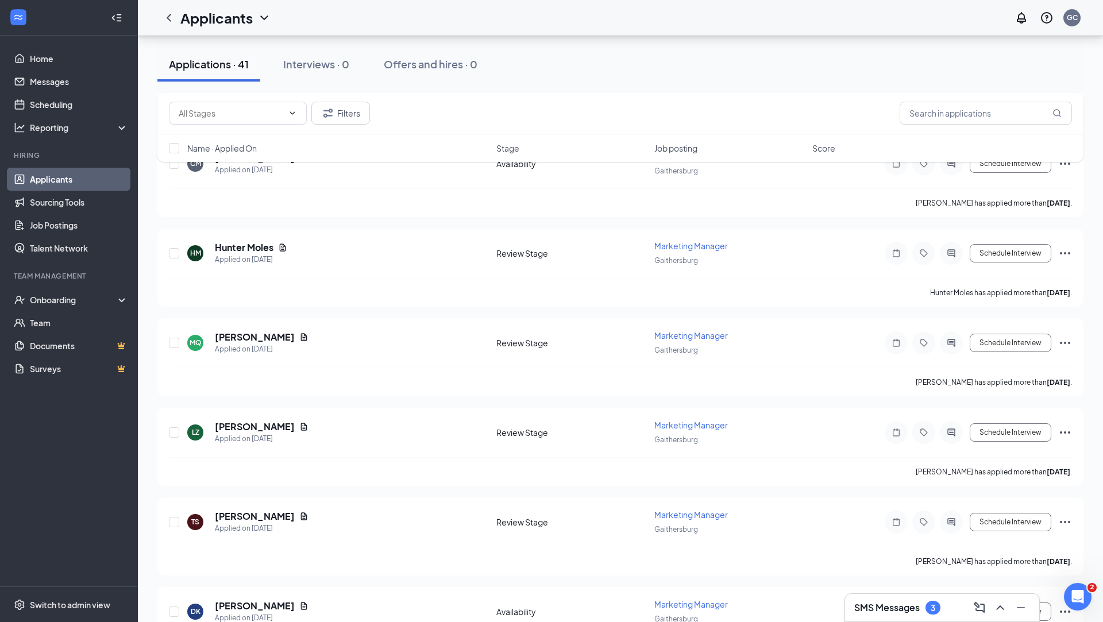
scroll to position [872, 0]
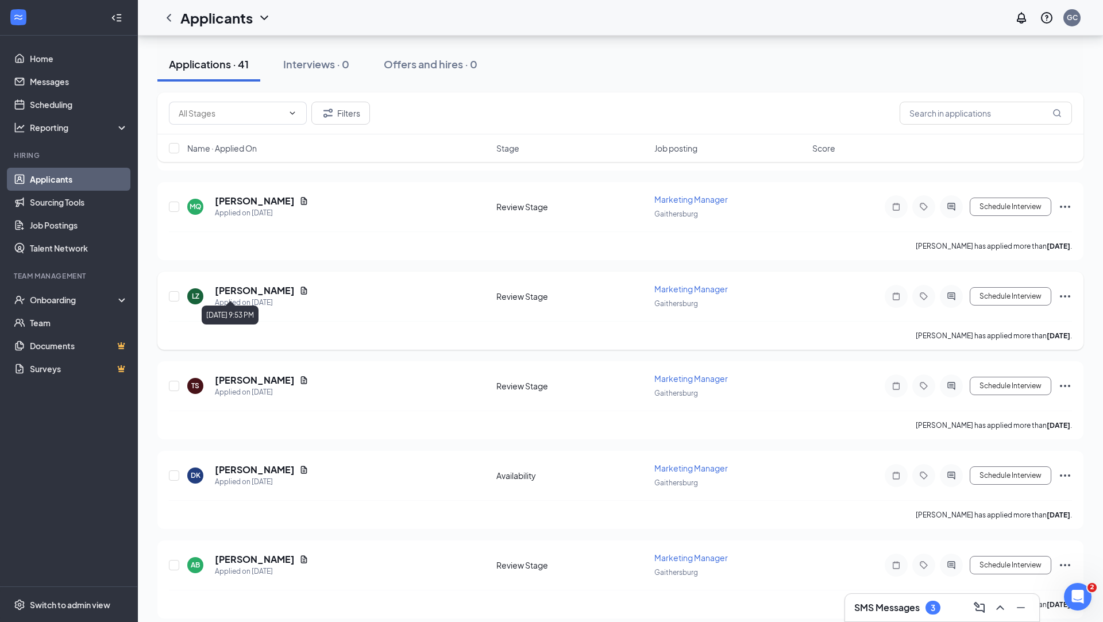
click at [250, 284] on h5 "Lilian Zepeda" at bounding box center [255, 290] width 80 height 13
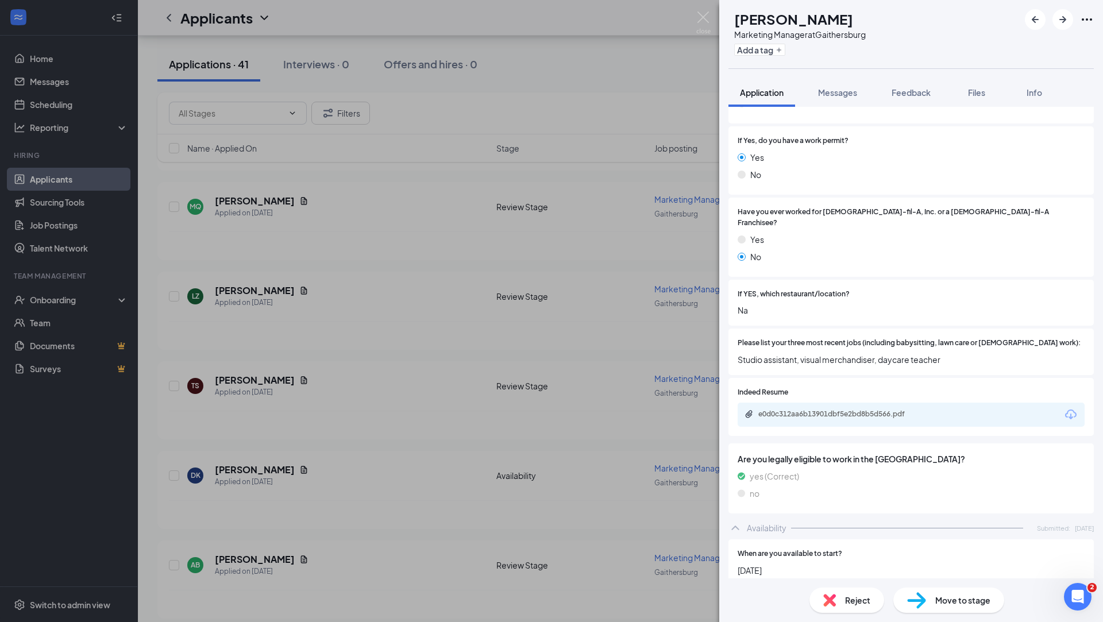
scroll to position [237, 0]
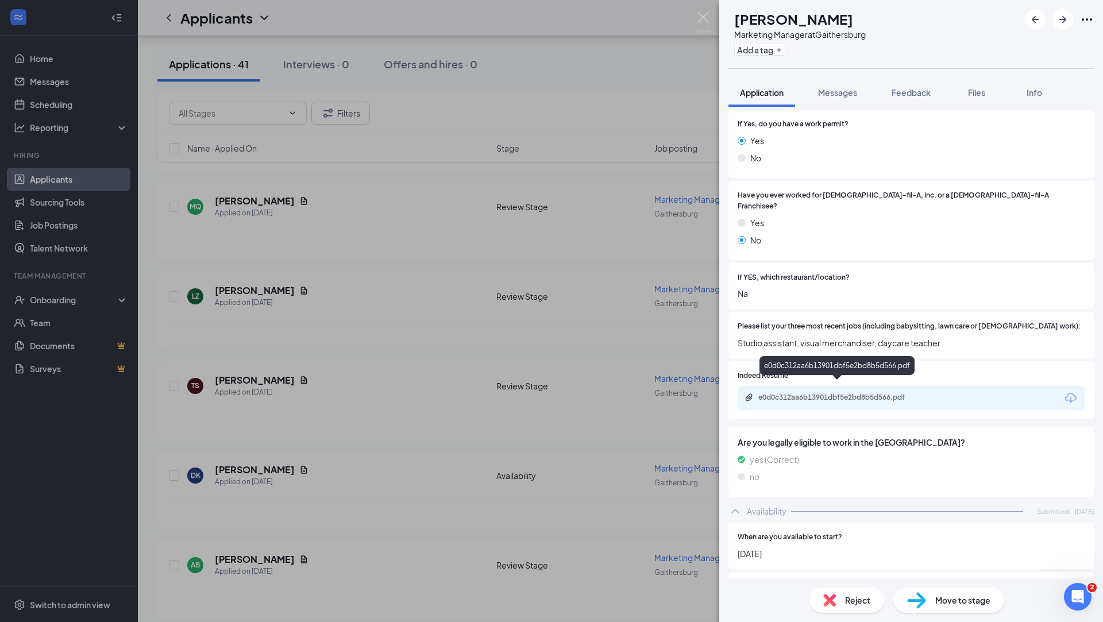
click at [849, 393] on div "e0d0c312aa6b13901dbf5e2bd8b5d566.pdf" at bounding box center [839, 397] width 161 height 9
click at [845, 603] on div "Reject" at bounding box center [847, 600] width 75 height 25
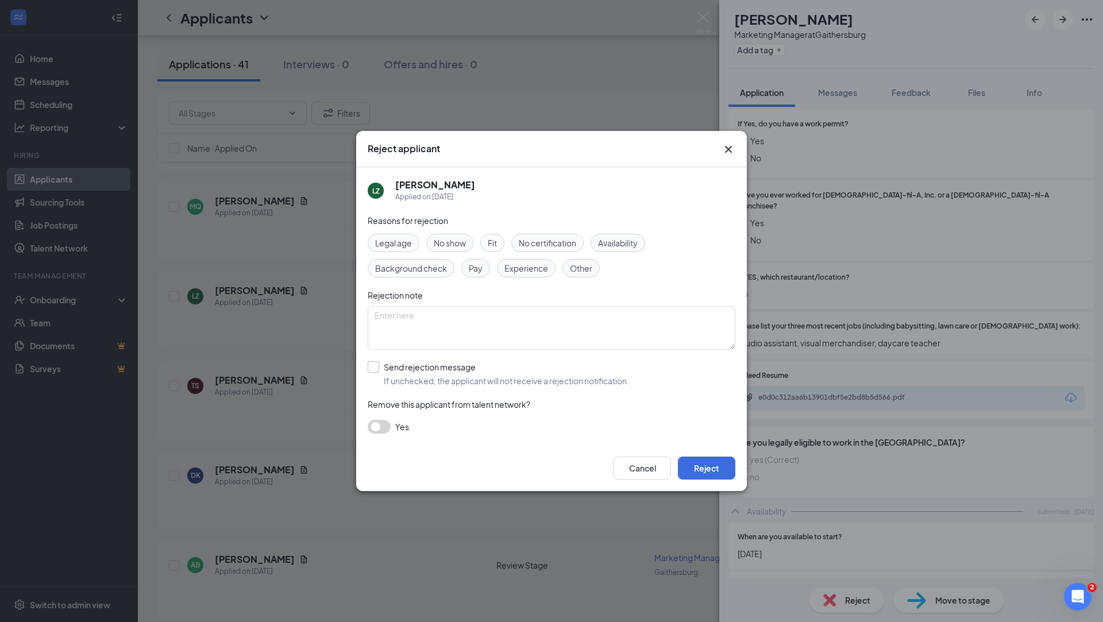
click at [459, 375] on input "Send rejection message If unchecked, the applicant will not receive a rejection…" at bounding box center [498, 373] width 261 height 25
checkbox input "true"
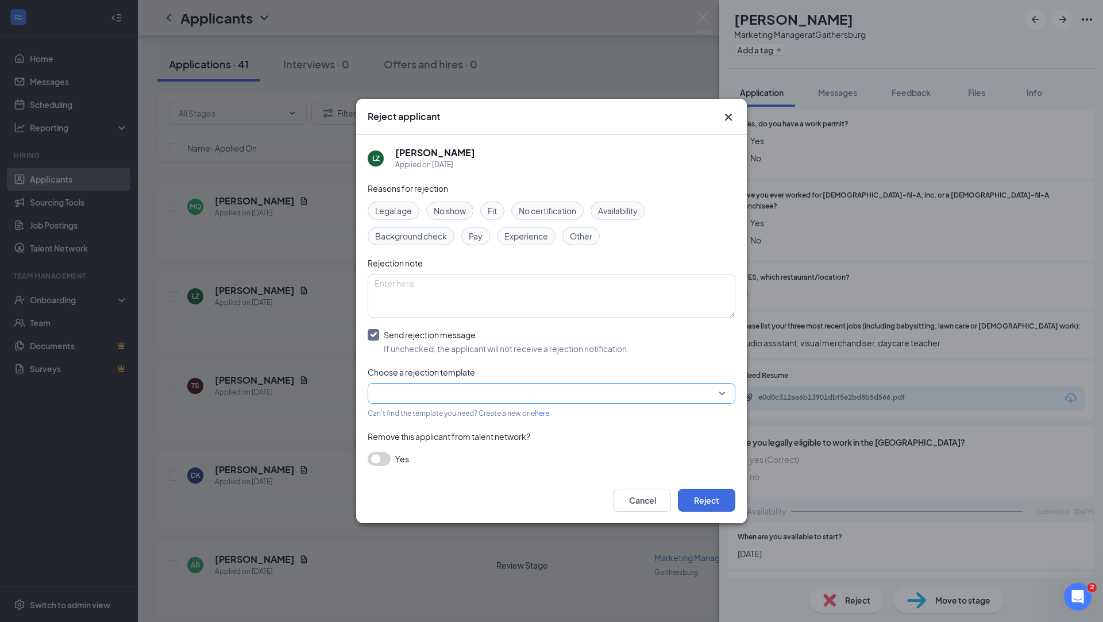
click at [471, 401] on input "search" at bounding box center [548, 394] width 346 height 20
click at [488, 312] on div "Main Rejection Template" at bounding box center [552, 303] width 368 height 18
click at [708, 495] on button "Reject" at bounding box center [706, 500] width 57 height 23
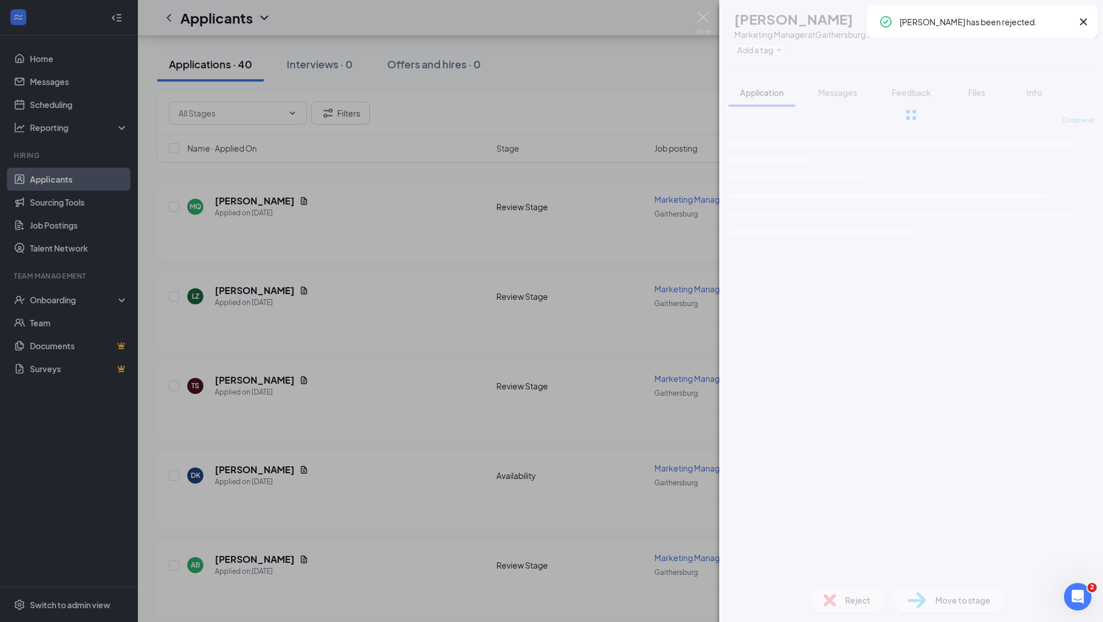
click at [345, 346] on div "TS Tiffany Silerio Collie Marketing Manager at Gaithersburg Add a tag Applicati…" at bounding box center [551, 311] width 1103 height 622
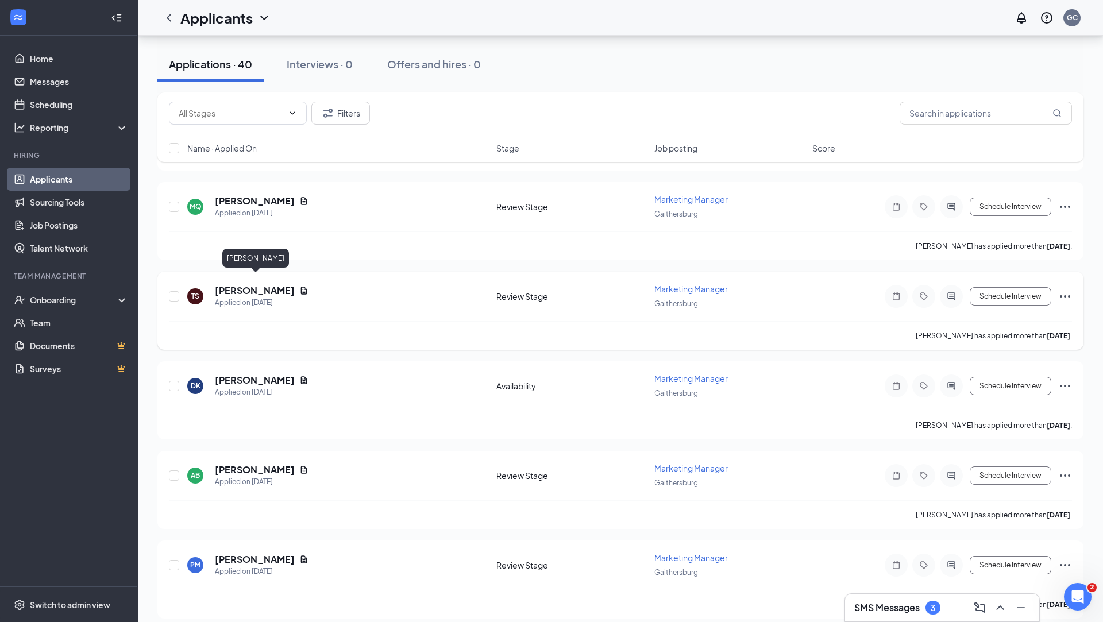
click at [254, 284] on h5 "Tiffany Silerio Collie" at bounding box center [255, 290] width 80 height 13
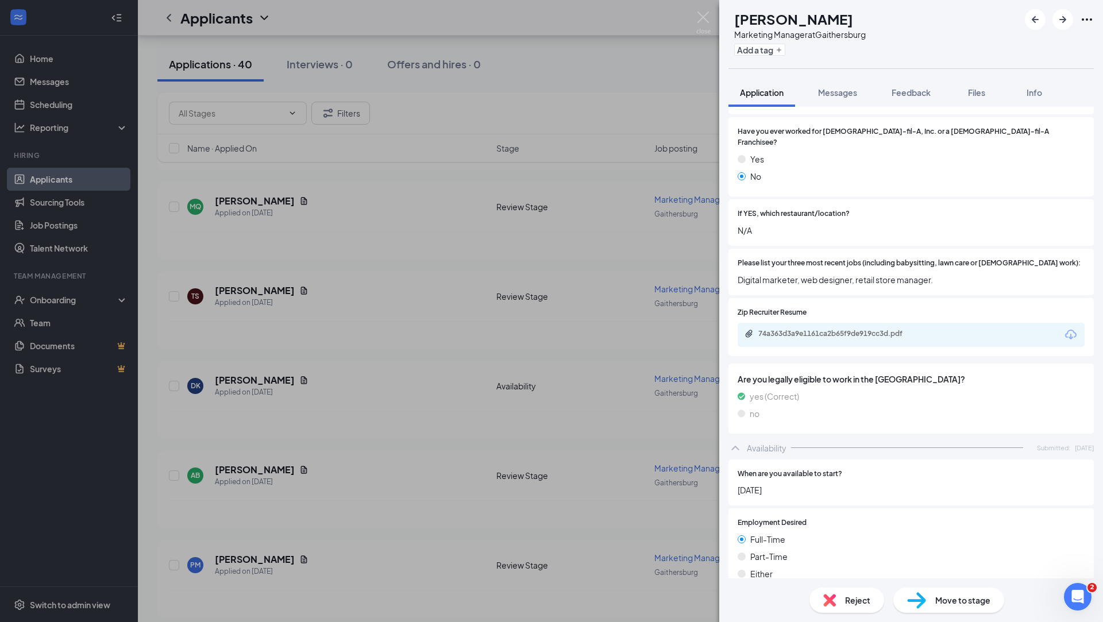
scroll to position [314, 0]
click at [849, 328] on div "74a363d3a9e1161ca2b65f9de919cc3d.pdf" at bounding box center [839, 332] width 161 height 9
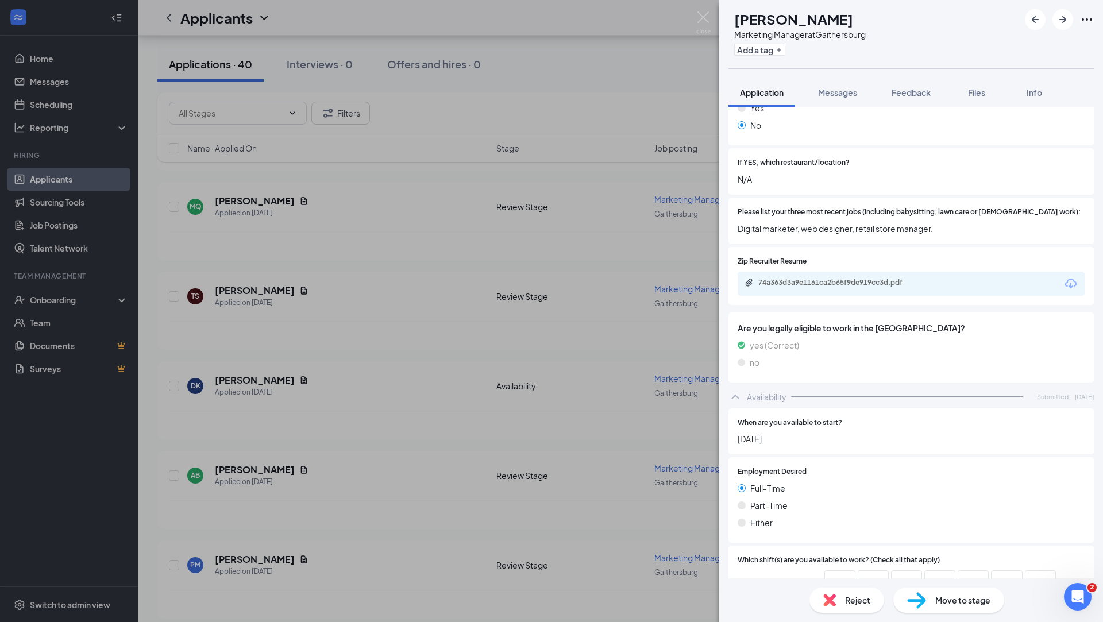
scroll to position [369, 0]
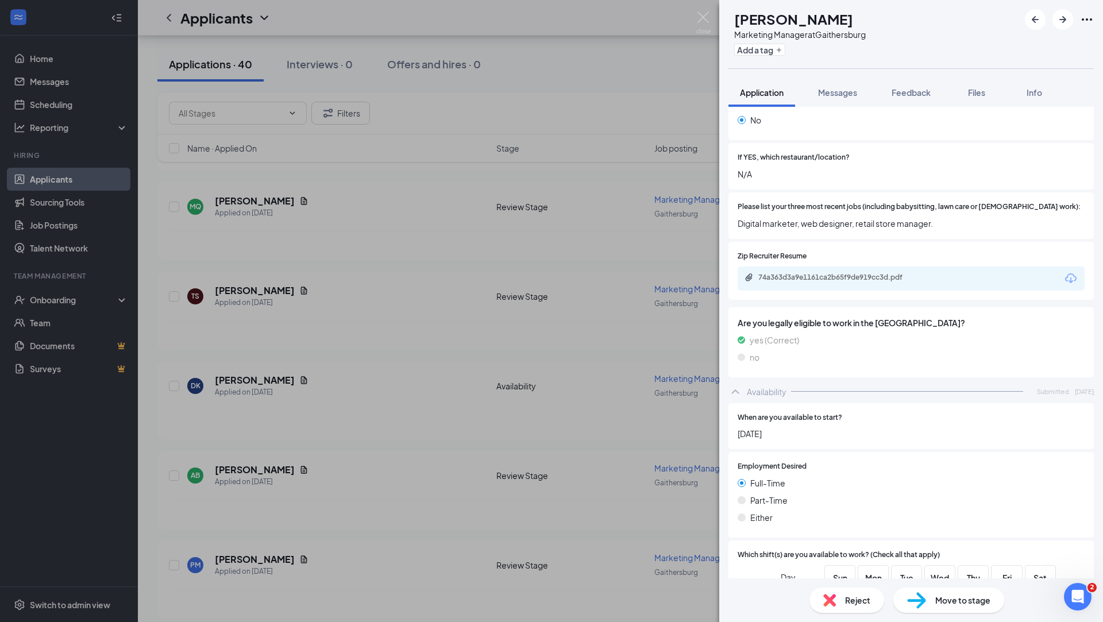
click at [858, 600] on span "Reject" at bounding box center [857, 600] width 25 height 13
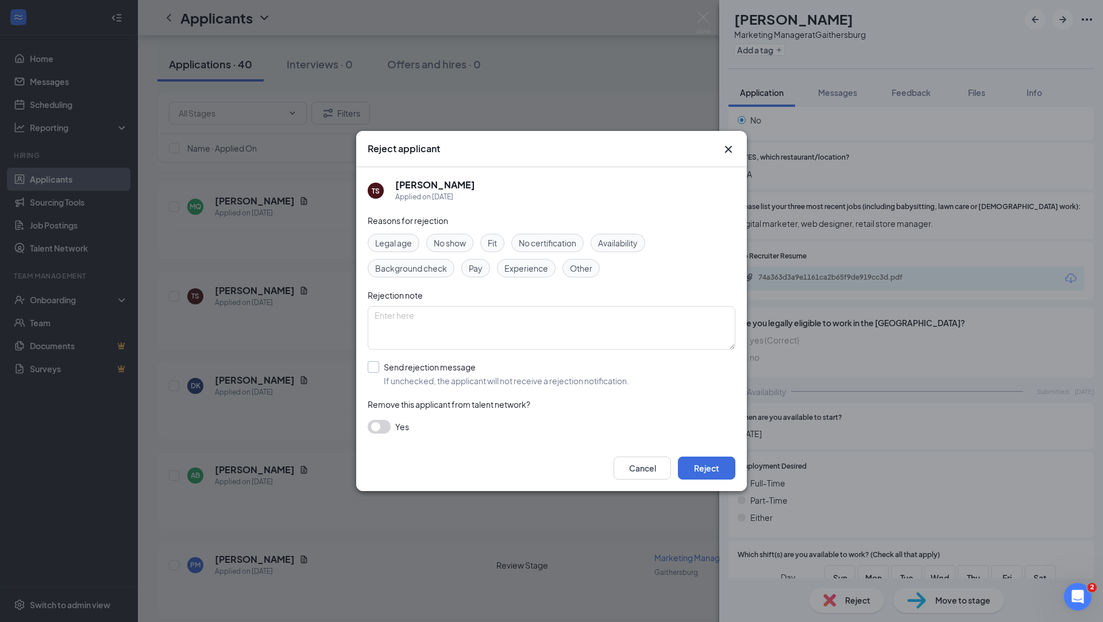
click at [454, 370] on input "Send rejection message If unchecked, the applicant will not receive a rejection…" at bounding box center [498, 373] width 261 height 25
checkbox input "true"
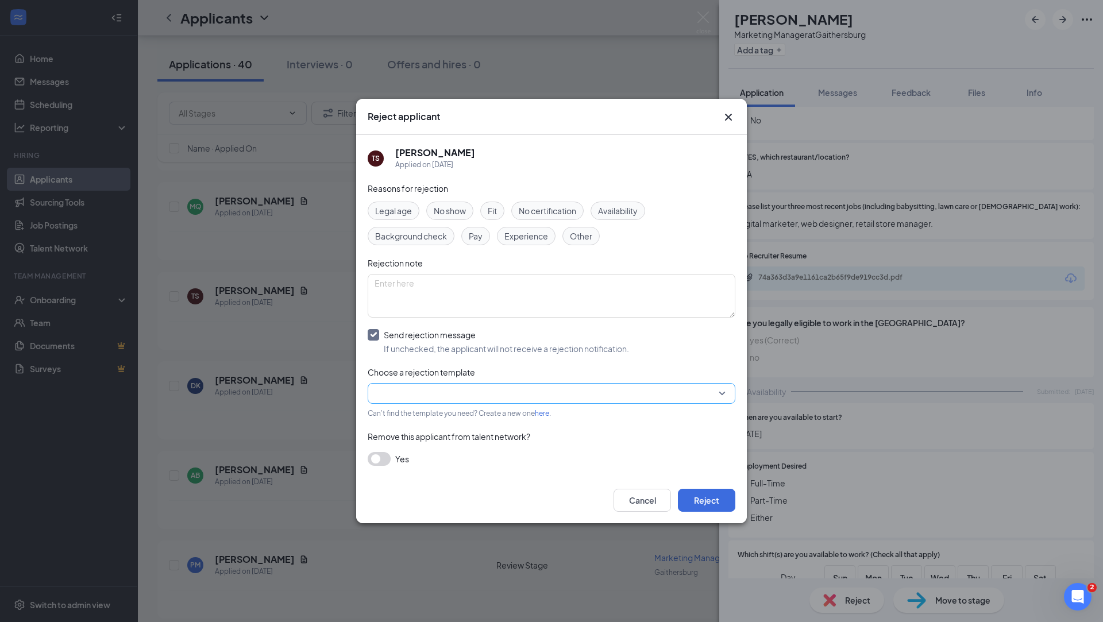
click at [453, 388] on input "search" at bounding box center [548, 394] width 346 height 20
click at [465, 309] on span "Main Rejection Template" at bounding box center [421, 303] width 92 height 13
click at [699, 490] on button "Reject" at bounding box center [706, 500] width 57 height 23
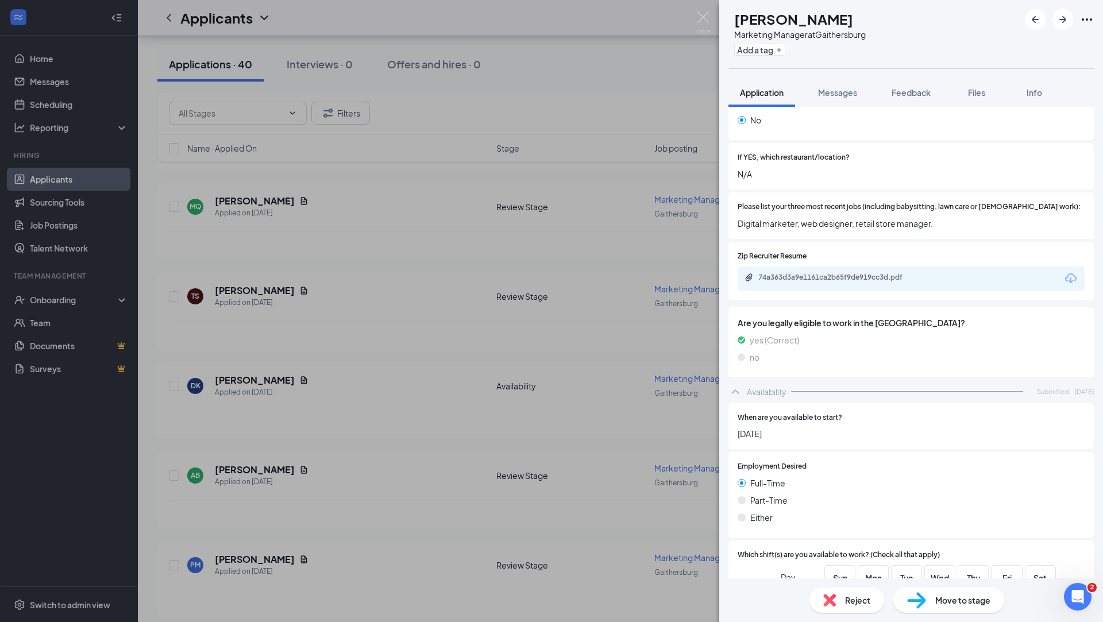
click at [276, 348] on div "TS Tiffany Silerio Collie Marketing Manager at Gaithersburg Add a tag Applicati…" at bounding box center [551, 311] width 1103 height 622
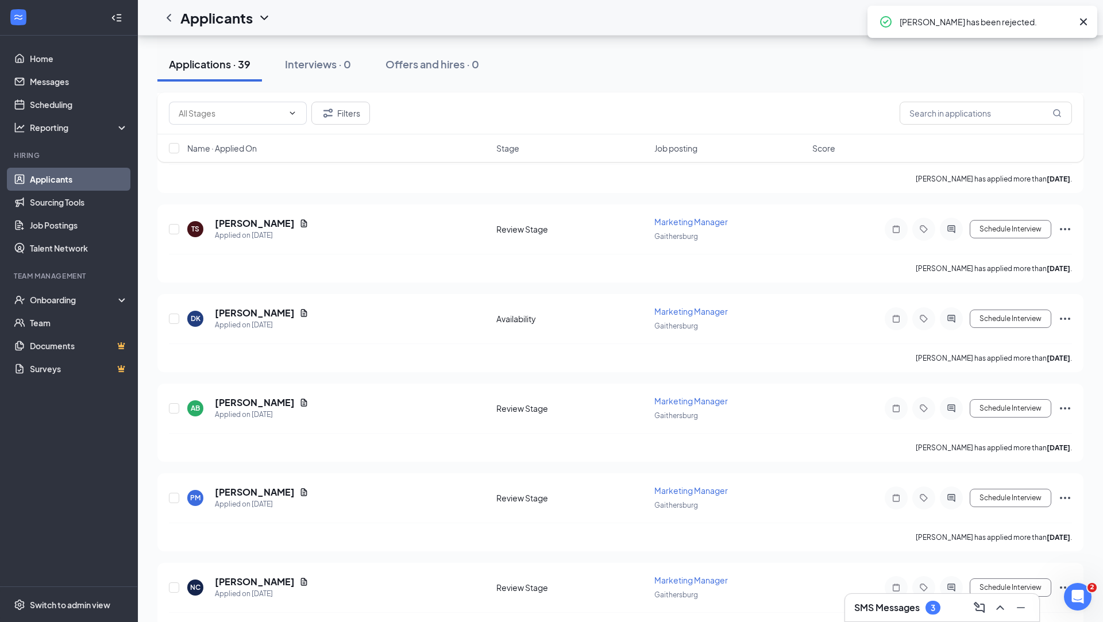
scroll to position [961, 0]
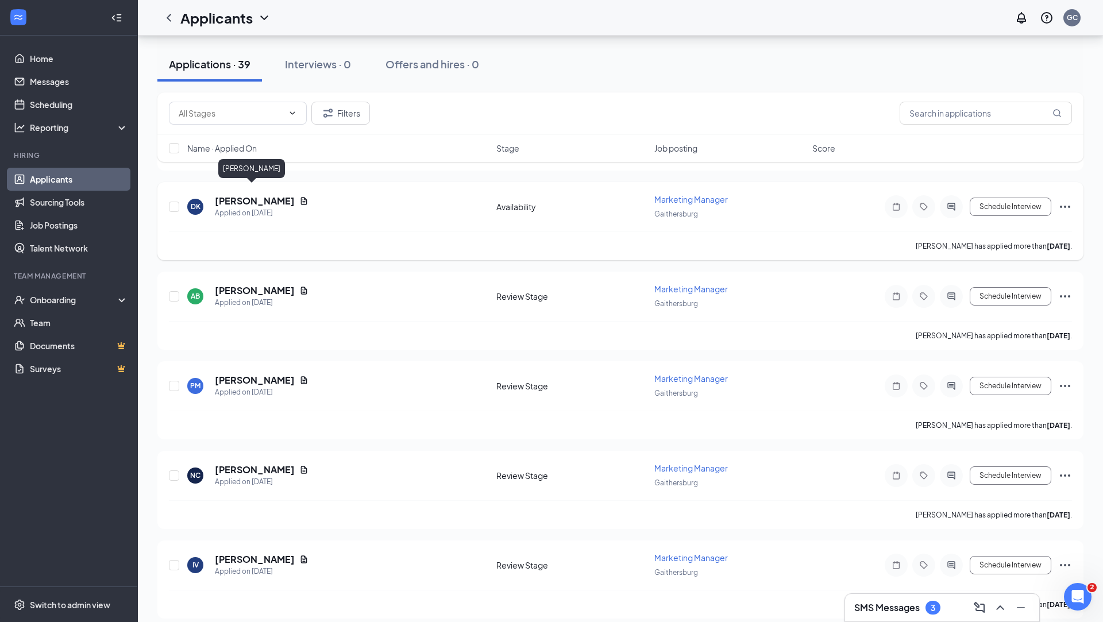
click at [247, 195] on h5 "Dalinda Kyler" at bounding box center [255, 201] width 80 height 13
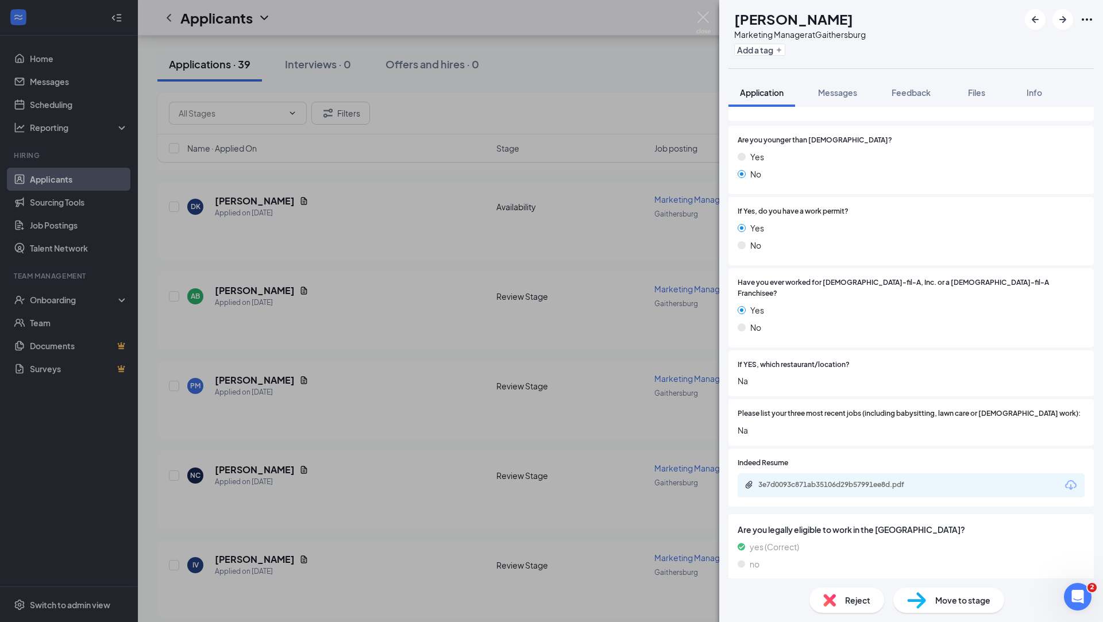
scroll to position [171, 0]
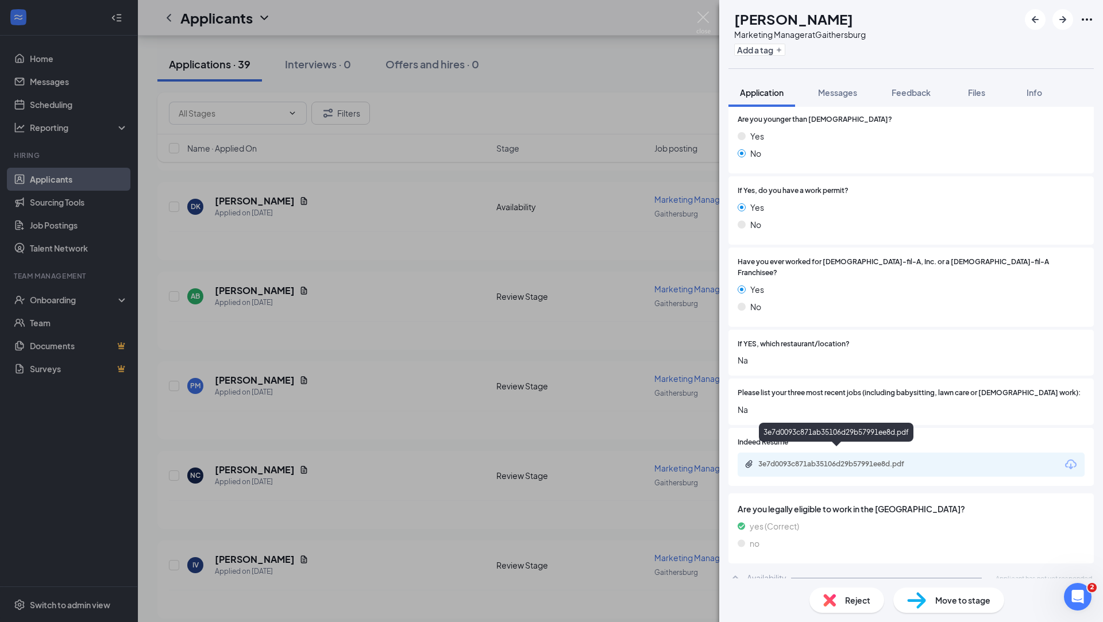
click at [838, 460] on div "3e7d0093c871ab35106d29b57991ee8d.pdf" at bounding box center [839, 464] width 161 height 9
click at [859, 605] on span "Reject" at bounding box center [857, 600] width 25 height 13
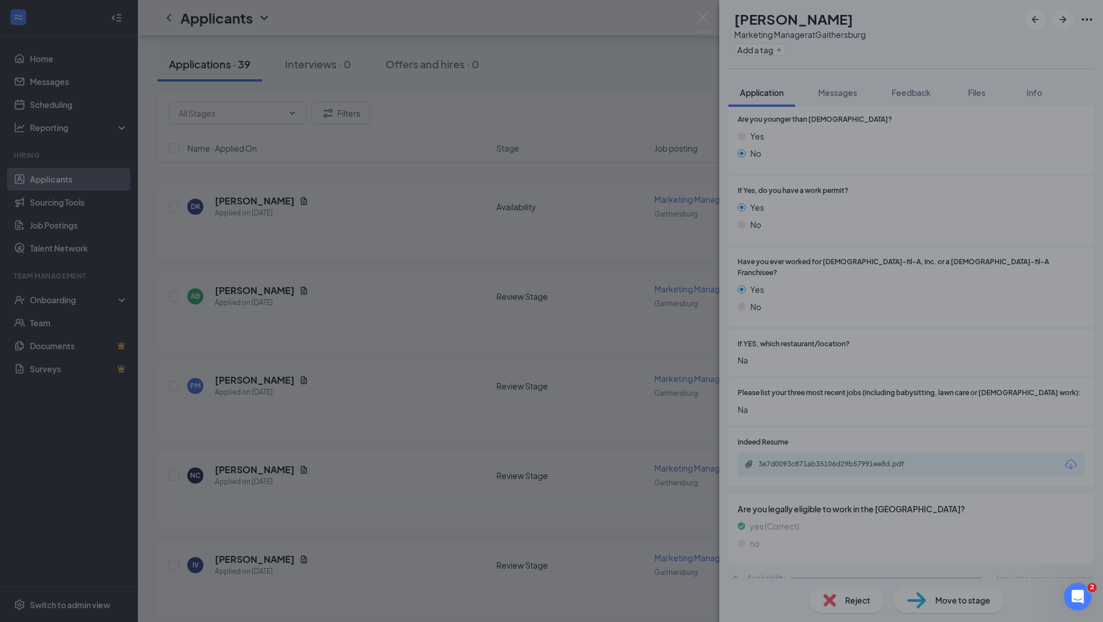
scroll to position [166, 0]
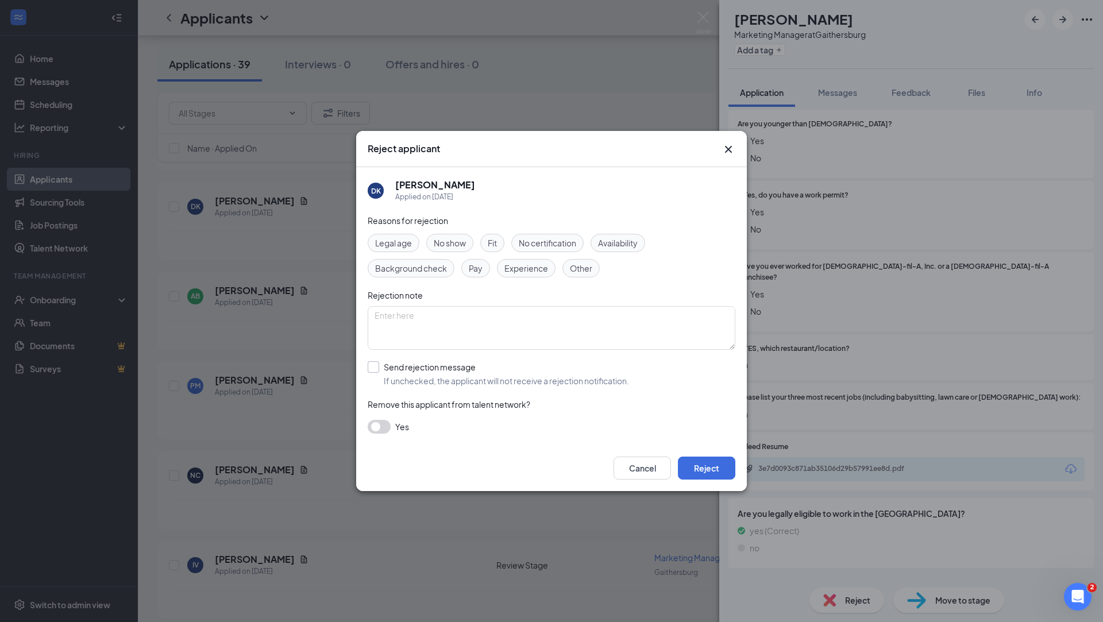
click at [429, 368] on input "Send rejection message If unchecked, the applicant will not receive a rejection…" at bounding box center [498, 373] width 261 height 25
checkbox input "true"
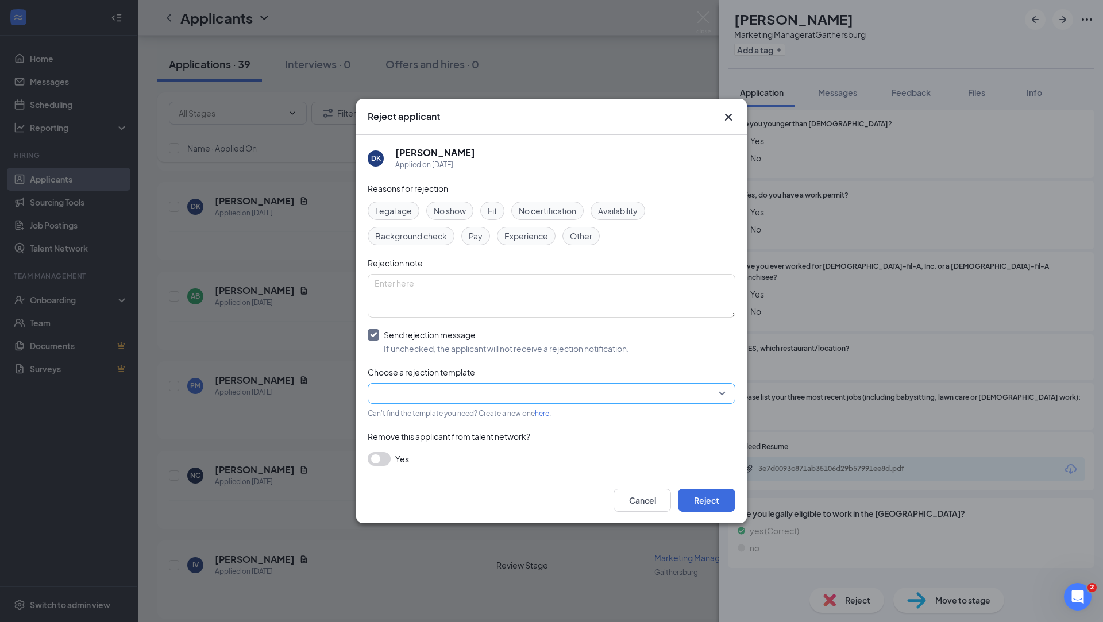
click at [437, 392] on input "search" at bounding box center [548, 394] width 346 height 20
click at [459, 309] on span "Main Rejection Template" at bounding box center [421, 303] width 92 height 13
click at [704, 502] on button "Reject" at bounding box center [706, 500] width 57 height 23
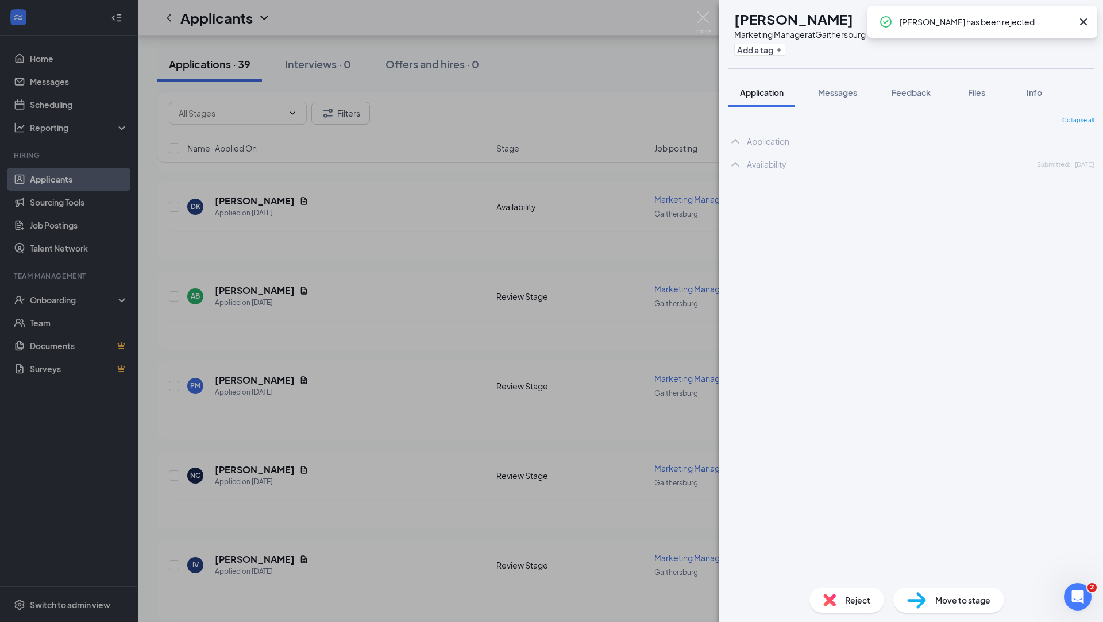
click at [344, 349] on div "AB Adria Brown Marketing Manager at Gaithersburg Add a tag Application Messages…" at bounding box center [551, 311] width 1103 height 622
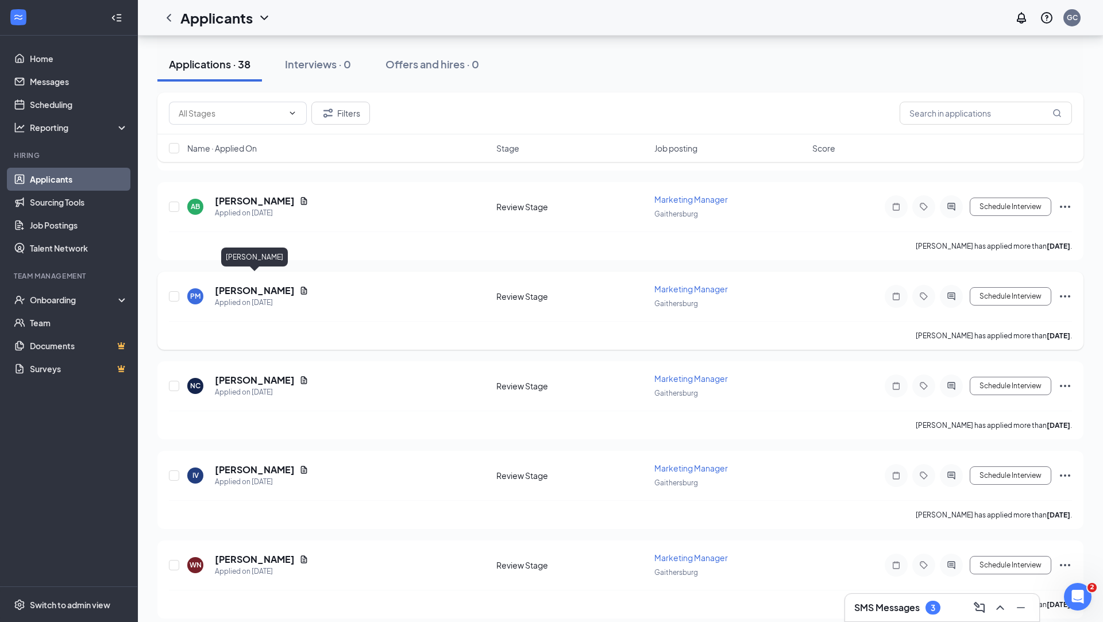
click at [243, 284] on h5 "PRUDHVI MAMIDI" at bounding box center [255, 290] width 80 height 13
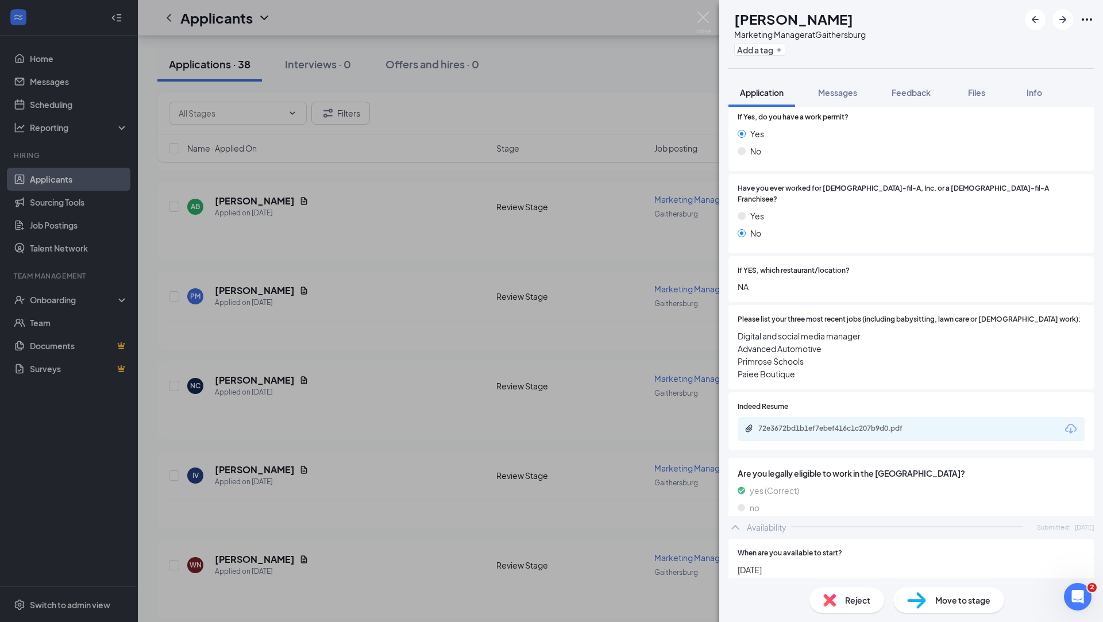
scroll to position [274, 0]
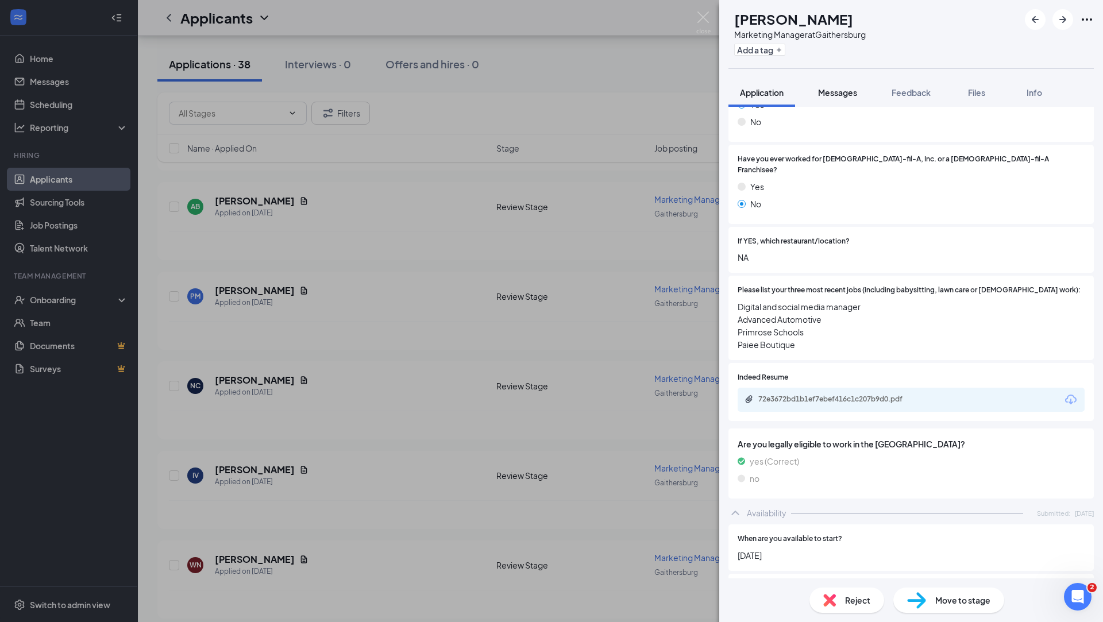
click at [842, 94] on span "Messages" at bounding box center [837, 92] width 39 height 10
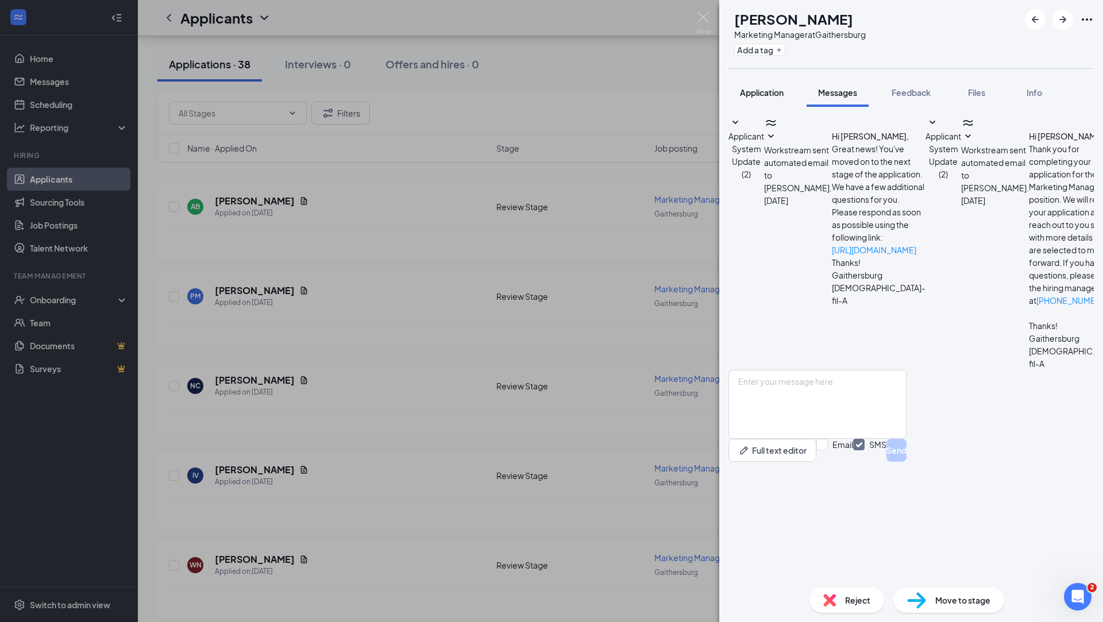
click at [773, 101] on button "Application" at bounding box center [762, 92] width 67 height 29
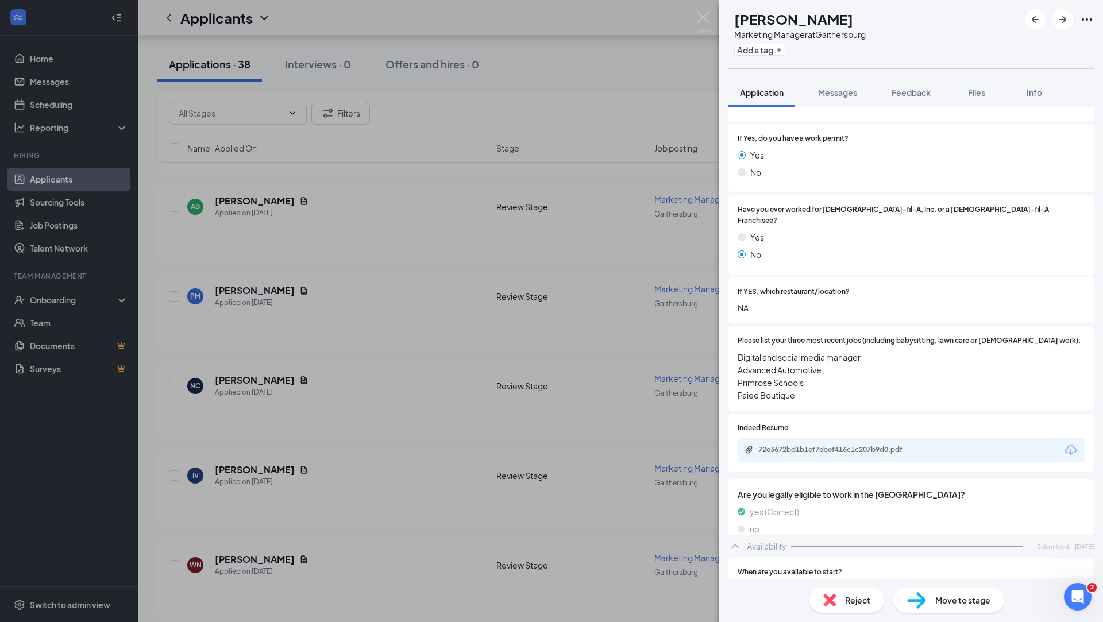
scroll to position [309, 0]
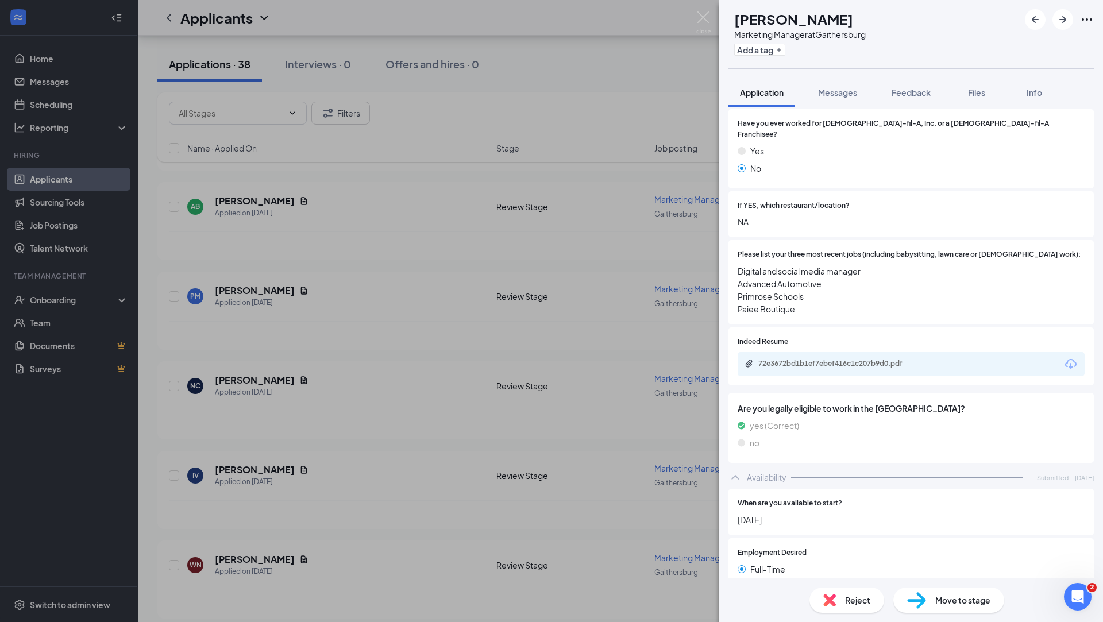
click at [829, 352] on div "72e3672bd1b1ef7ebef416c1c207b9d0.pdf" at bounding box center [911, 364] width 347 height 24
click at [829, 359] on div "72e3672bd1b1ef7ebef416c1c207b9d0.pdf" at bounding box center [911, 364] width 347 height 24
click at [829, 359] on div "72e3672bd1b1ef7ebef416c1c207b9d0.pdf" at bounding box center [839, 363] width 161 height 9
click at [850, 601] on span "Reject" at bounding box center [857, 600] width 25 height 13
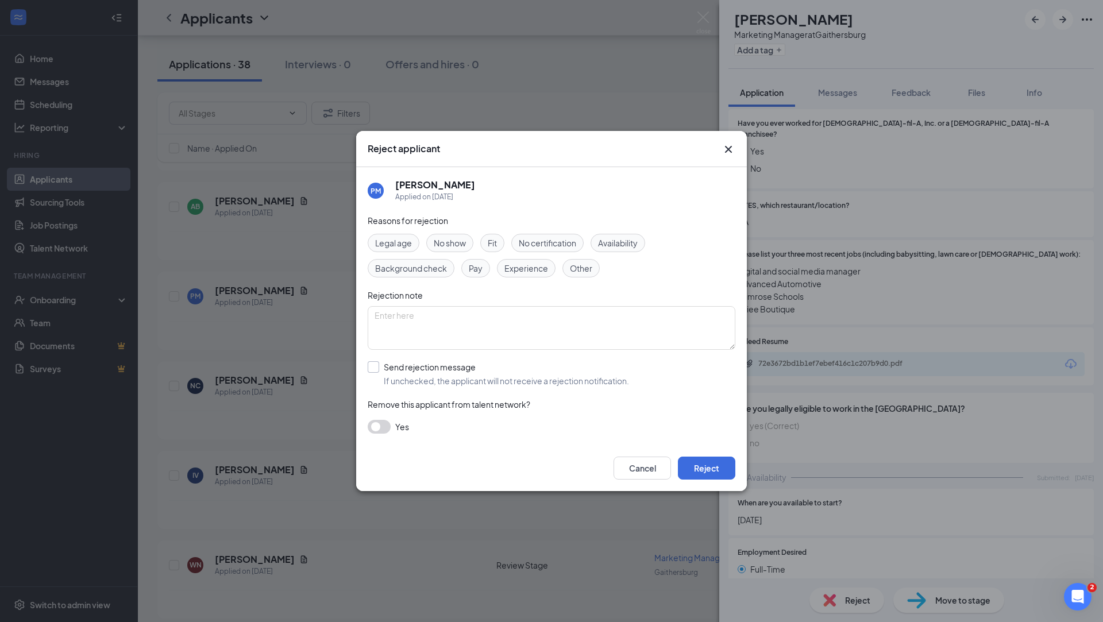
click at [449, 363] on input "Send rejection message If unchecked, the applicant will not receive a rejection…" at bounding box center [498, 373] width 261 height 25
checkbox input "true"
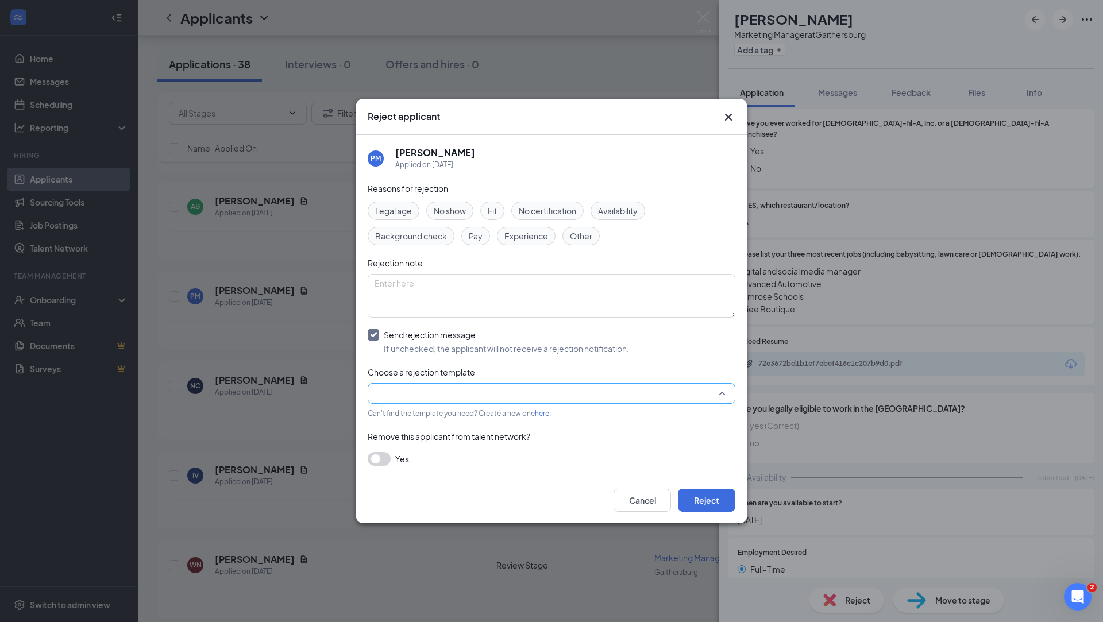
click at [471, 387] on input "search" at bounding box center [548, 394] width 346 height 20
click at [484, 309] on span "Main Rejection Template" at bounding box center [552, 303] width 354 height 13
click at [719, 499] on button "Reject" at bounding box center [706, 500] width 57 height 23
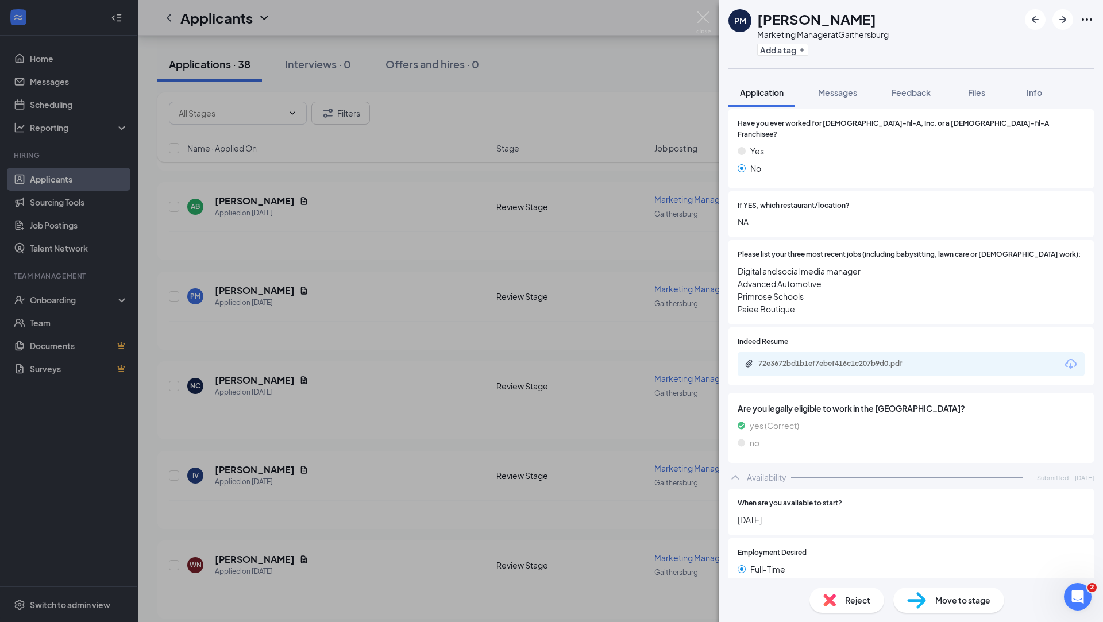
click at [284, 345] on div "PM PRUDHVI MAMIDI Marketing Manager at Gaithersburg Add a tag Application Messa…" at bounding box center [551, 311] width 1103 height 622
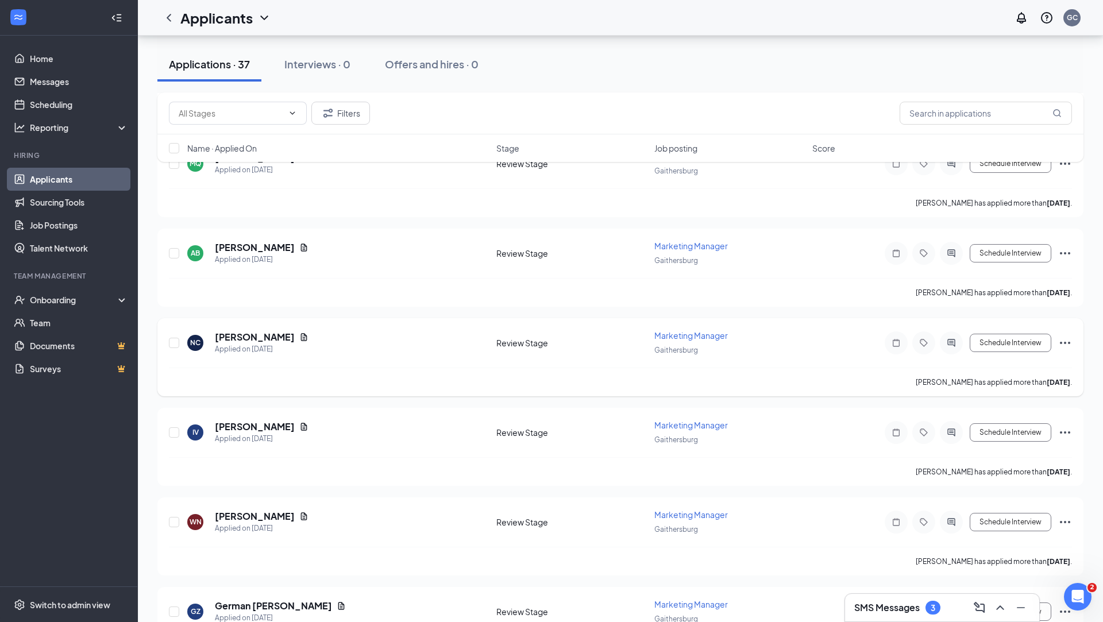
scroll to position [913, 0]
click at [239, 243] on h5 "Adria Brown" at bounding box center [255, 249] width 80 height 13
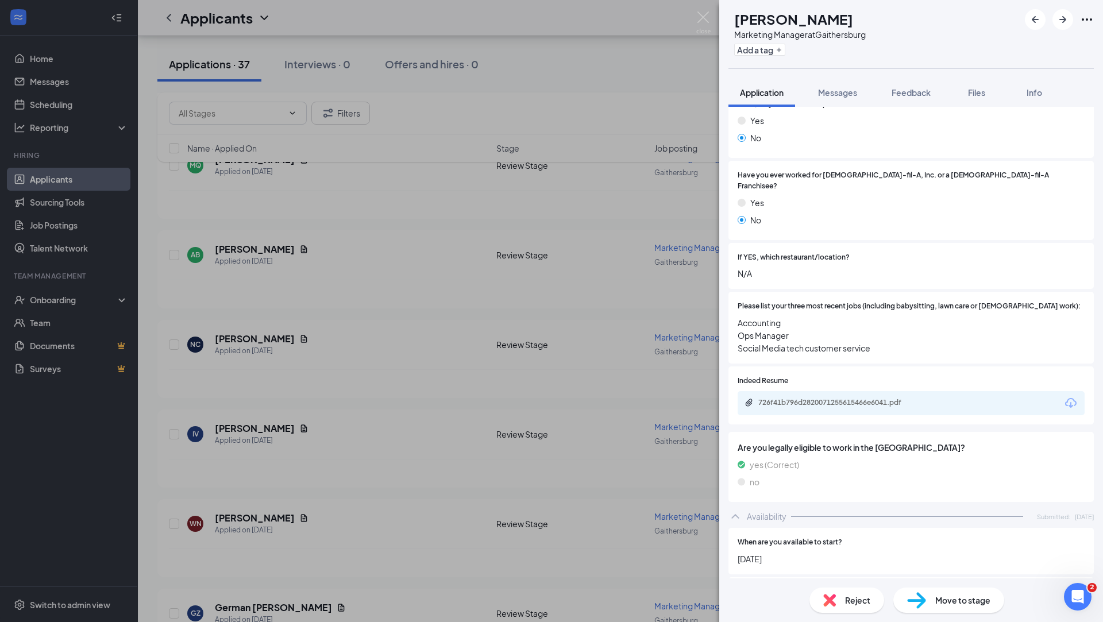
scroll to position [258, 0]
click at [862, 398] on div "726f41b796d2820071255615466e6041.pdf" at bounding box center [839, 402] width 161 height 9
click at [837, 592] on div "Reject" at bounding box center [847, 600] width 75 height 25
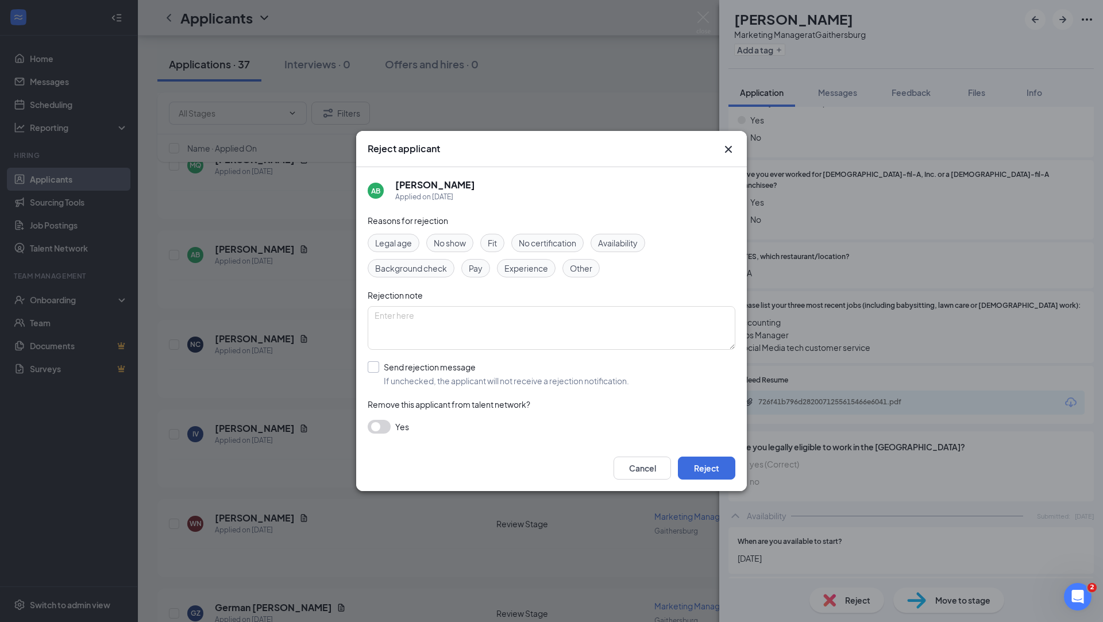
click at [420, 372] on input "Send rejection message If unchecked, the applicant will not receive a rejection…" at bounding box center [498, 373] width 261 height 25
checkbox input "true"
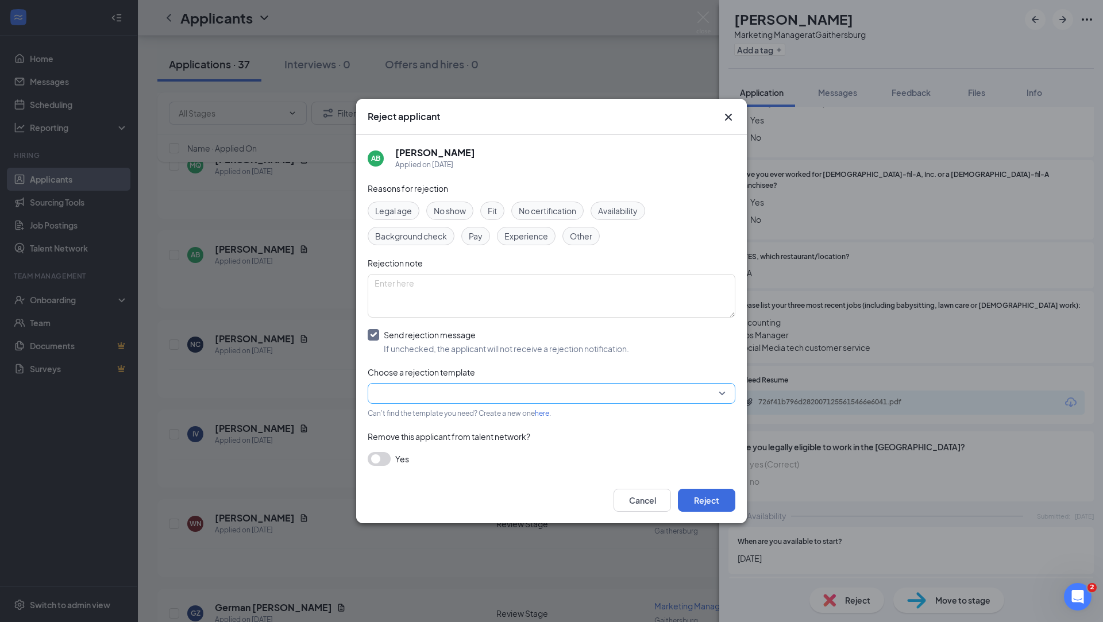
click at [471, 402] on input "search" at bounding box center [548, 394] width 346 height 20
click at [484, 309] on span "Main Rejection Template" at bounding box center [552, 303] width 354 height 13
click at [726, 506] on button "Reject" at bounding box center [706, 500] width 57 height 23
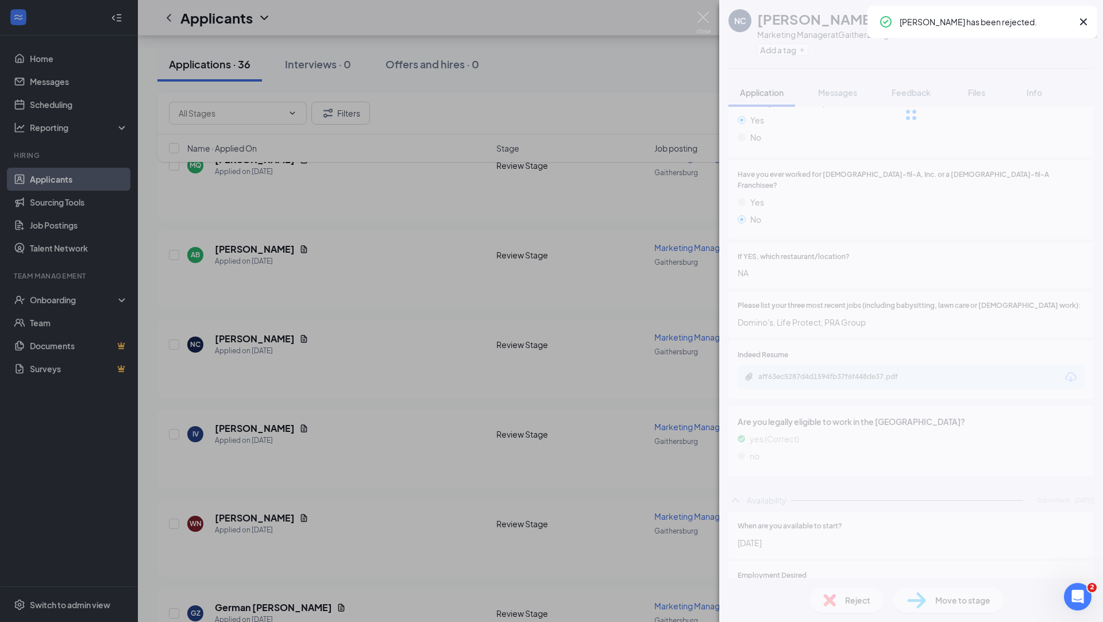
click at [356, 306] on div "NC Noah Coffman Marketing Manager at Gaithersburg Add a tag Application Message…" at bounding box center [551, 311] width 1103 height 622
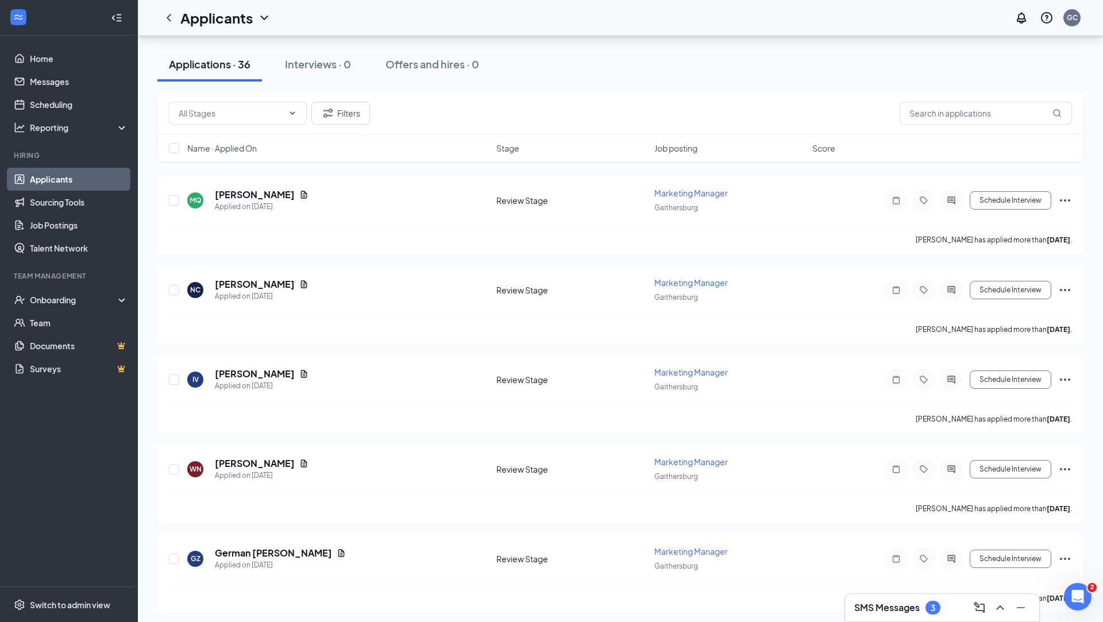
scroll to position [896, 0]
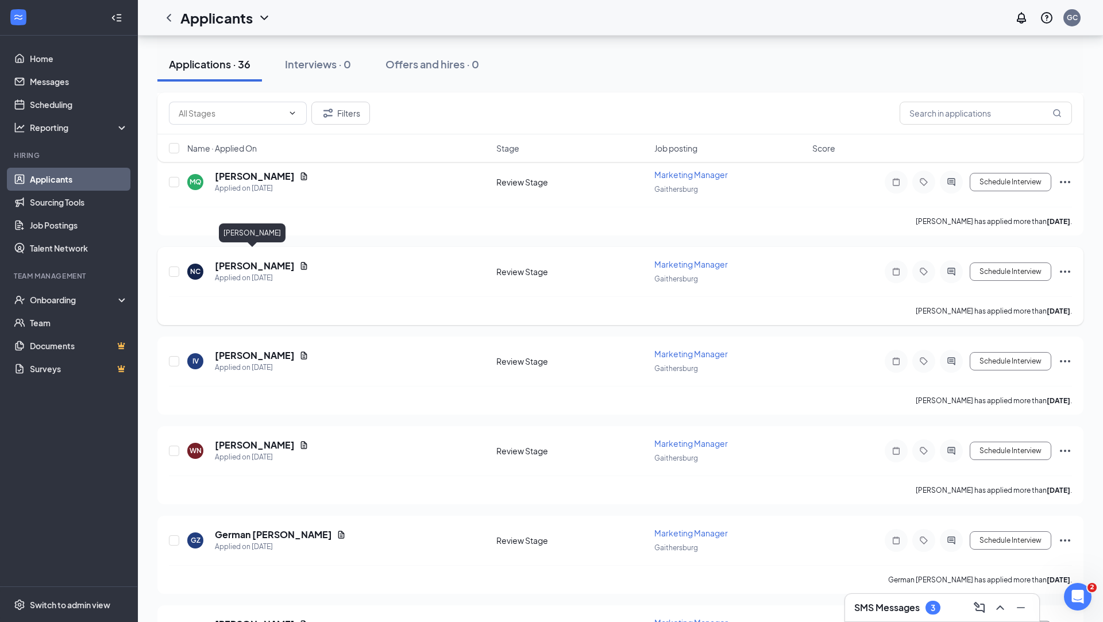
click at [253, 260] on h5 "Noah Coffman" at bounding box center [255, 266] width 80 height 13
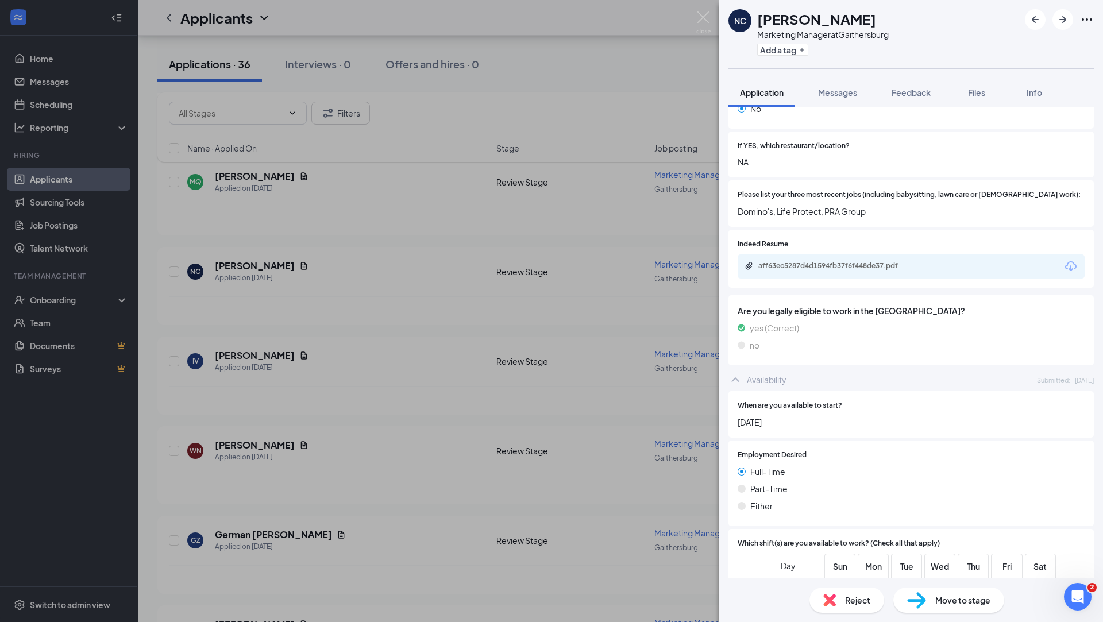
scroll to position [356, 0]
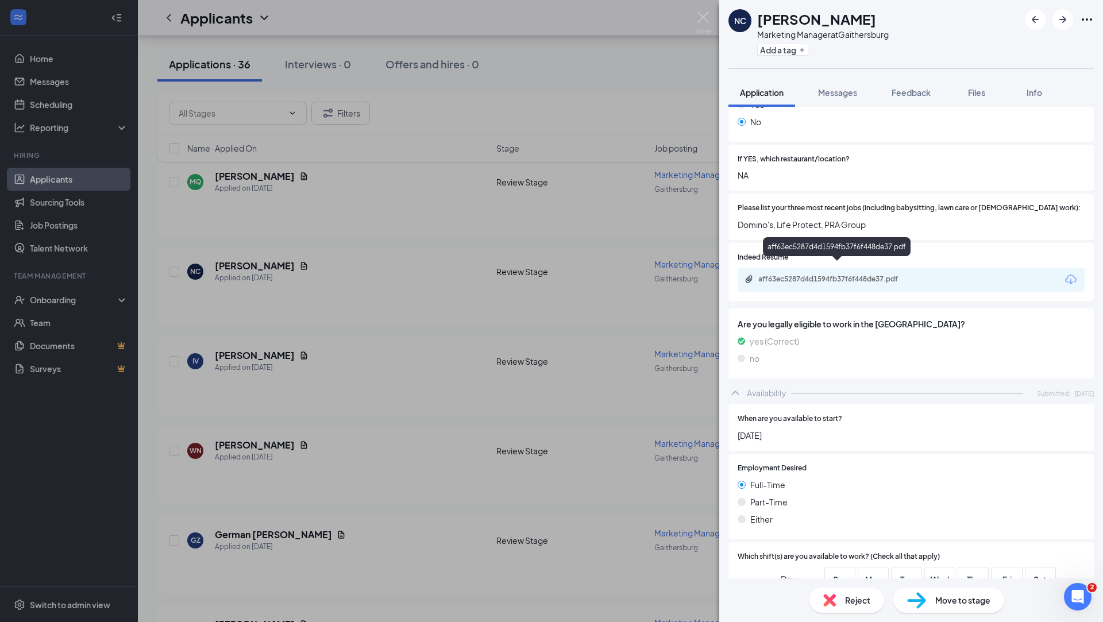
click at [855, 275] on div "aff63ec5287d4d1594fb37f6f448de37.pdf" at bounding box center [839, 279] width 161 height 9
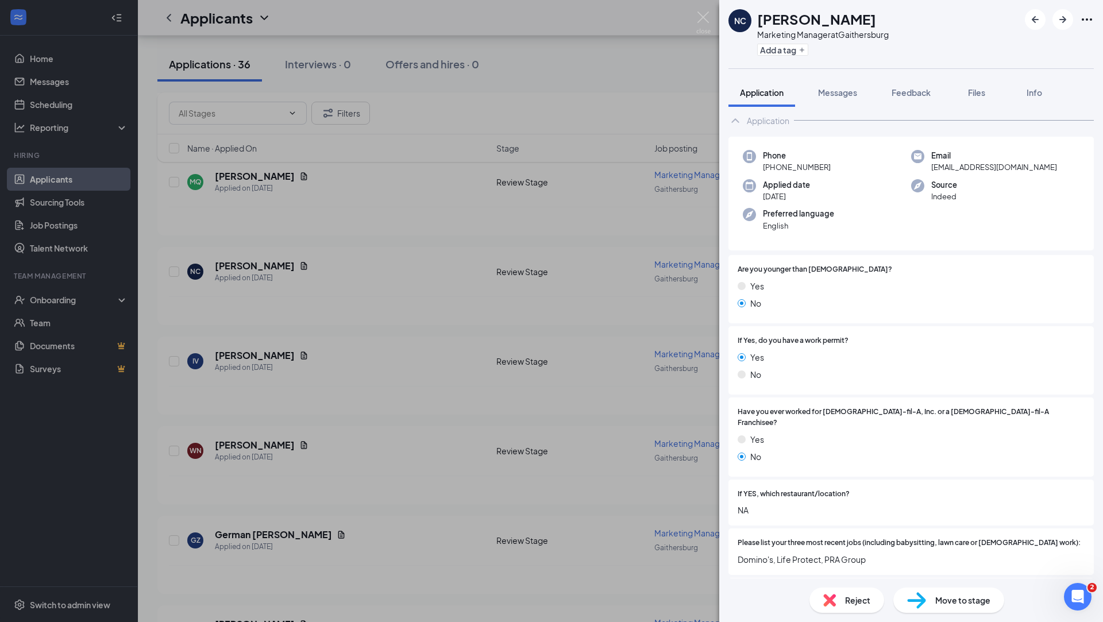
scroll to position [0, 0]
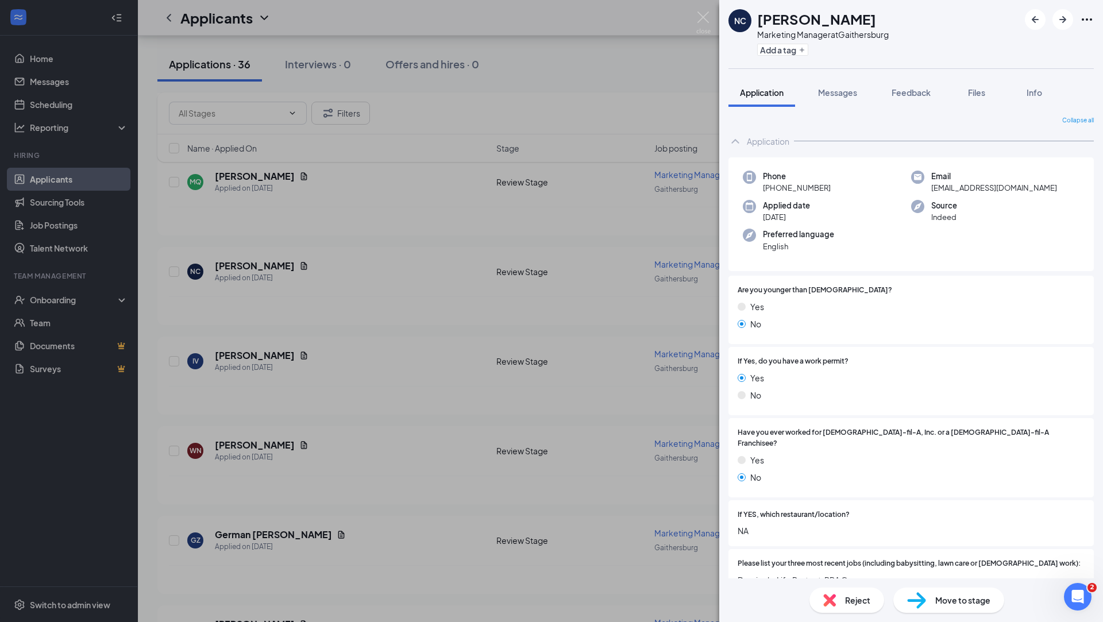
click at [414, 324] on div "NC Noah Coffman Marketing Manager at Gaithersburg Add a tag Application Message…" at bounding box center [551, 311] width 1103 height 622
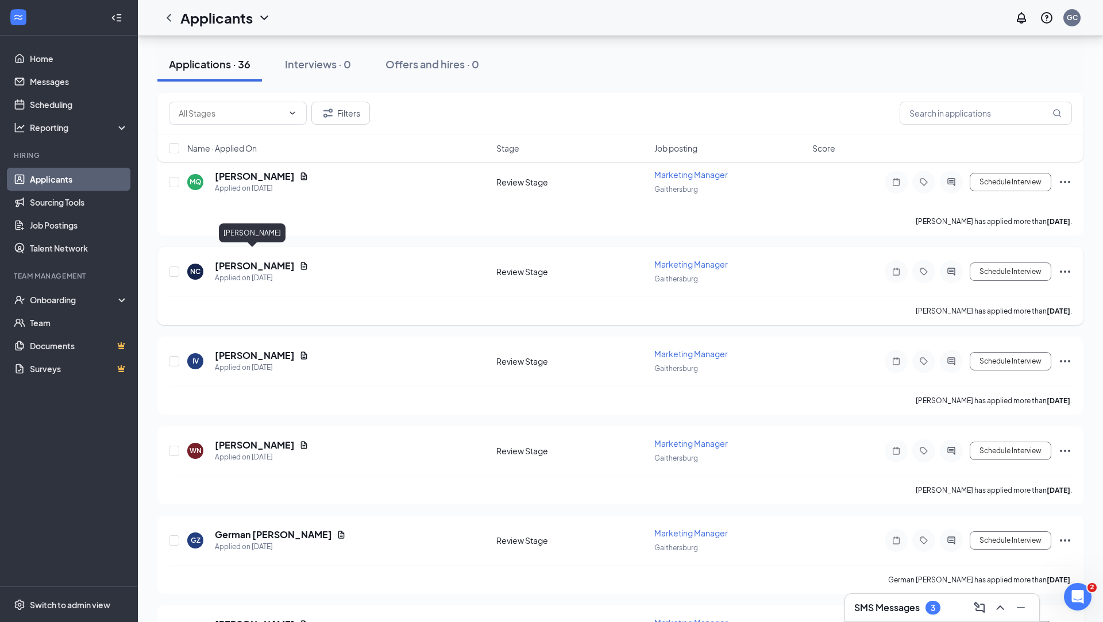
click at [238, 260] on h5 "Noah Coffman" at bounding box center [255, 266] width 80 height 13
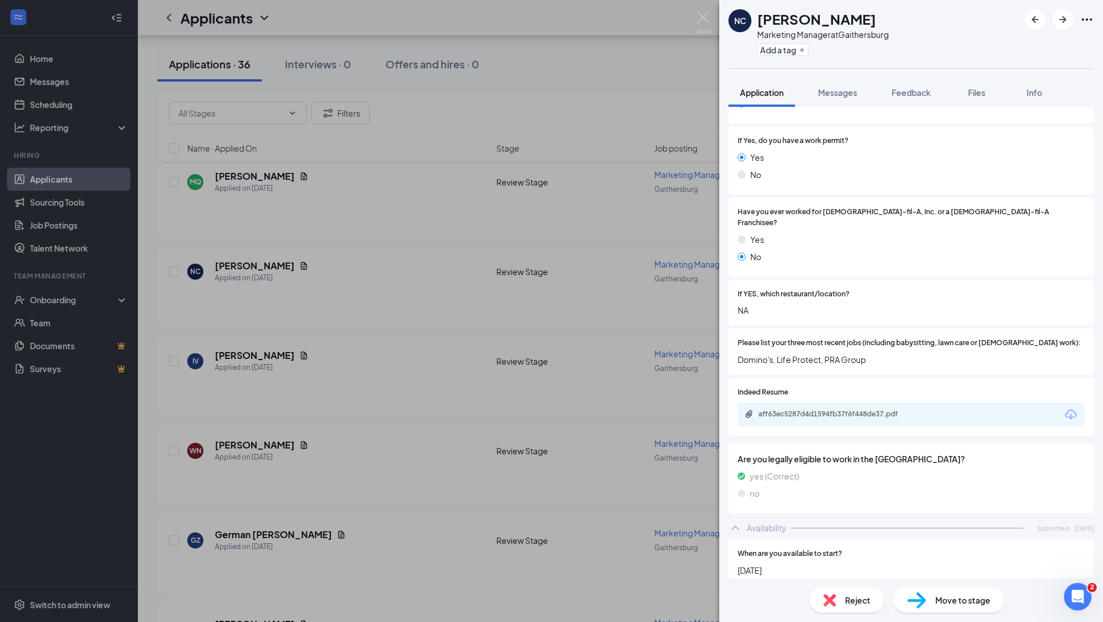
scroll to position [224, 0]
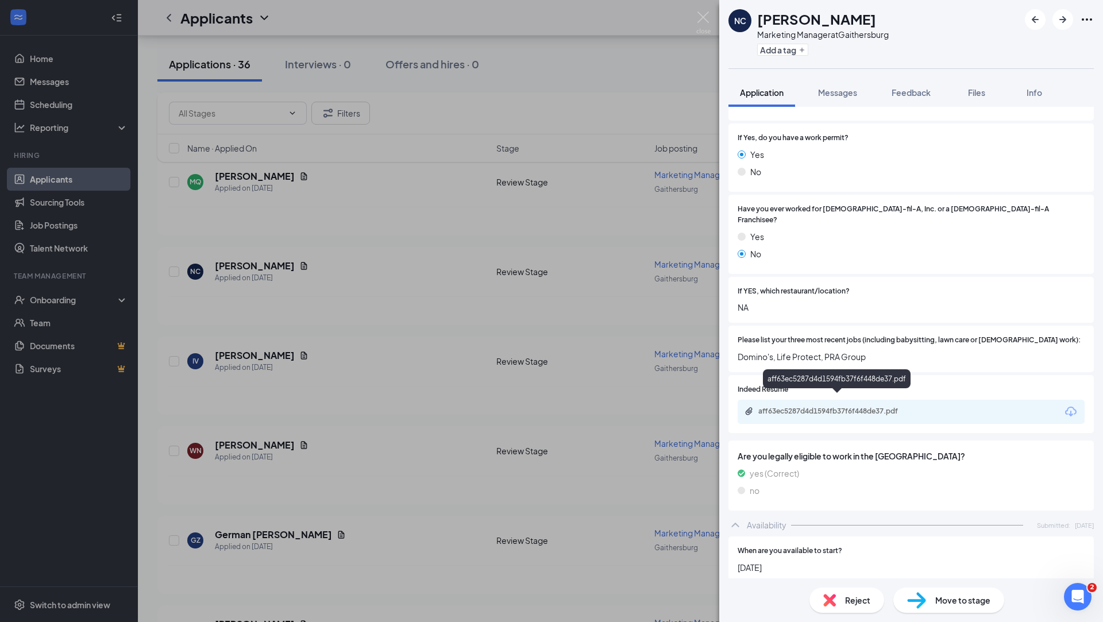
click at [826, 407] on div "aff63ec5287d4d1594fb37f6f448de37.pdf" at bounding box center [839, 411] width 161 height 9
click at [840, 598] on div "Reject" at bounding box center [847, 600] width 75 height 25
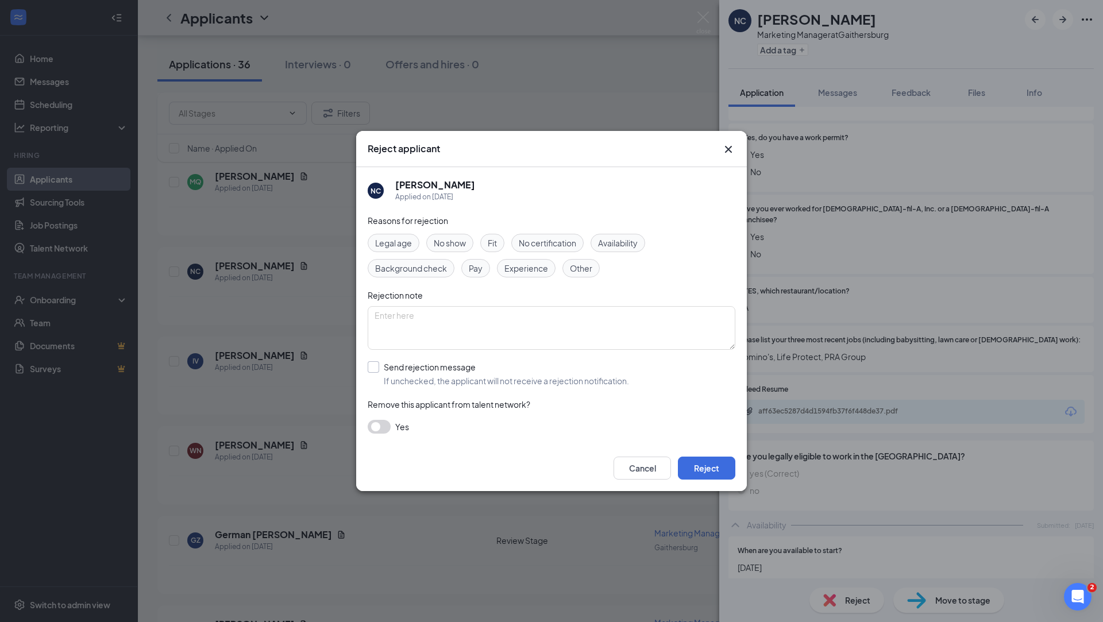
click at [399, 370] on input "Send rejection message If unchecked, the applicant will not receive a rejection…" at bounding box center [498, 373] width 261 height 25
checkbox input "true"
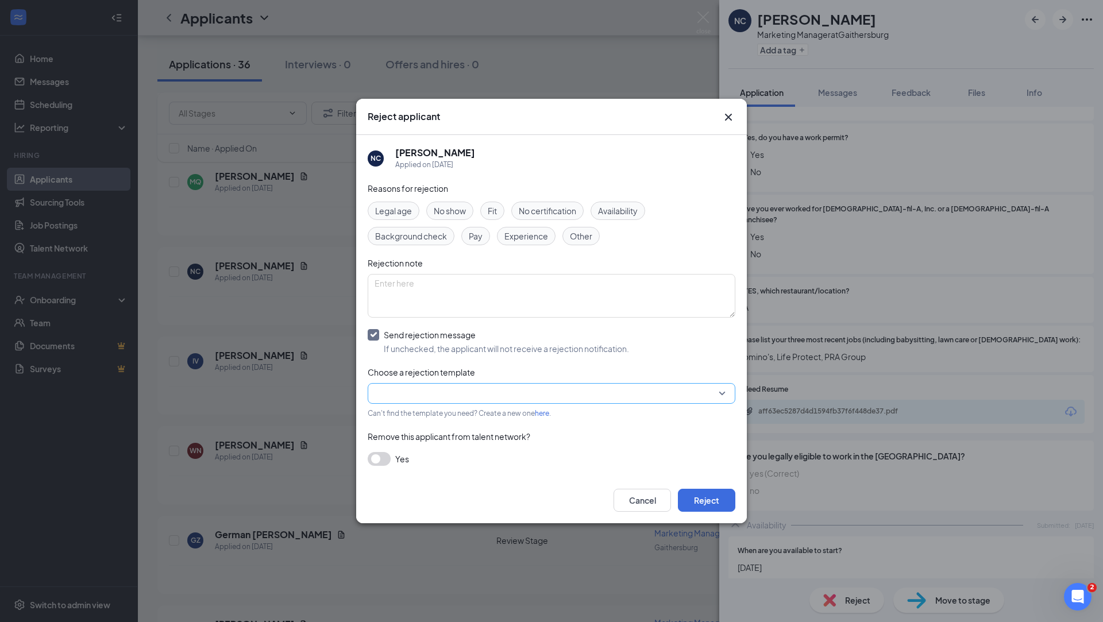
click at [449, 394] on input "search" at bounding box center [548, 394] width 346 height 20
click at [462, 308] on span "Main Rejection Template" at bounding box center [421, 303] width 92 height 13
click at [717, 507] on button "Reject" at bounding box center [706, 500] width 57 height 23
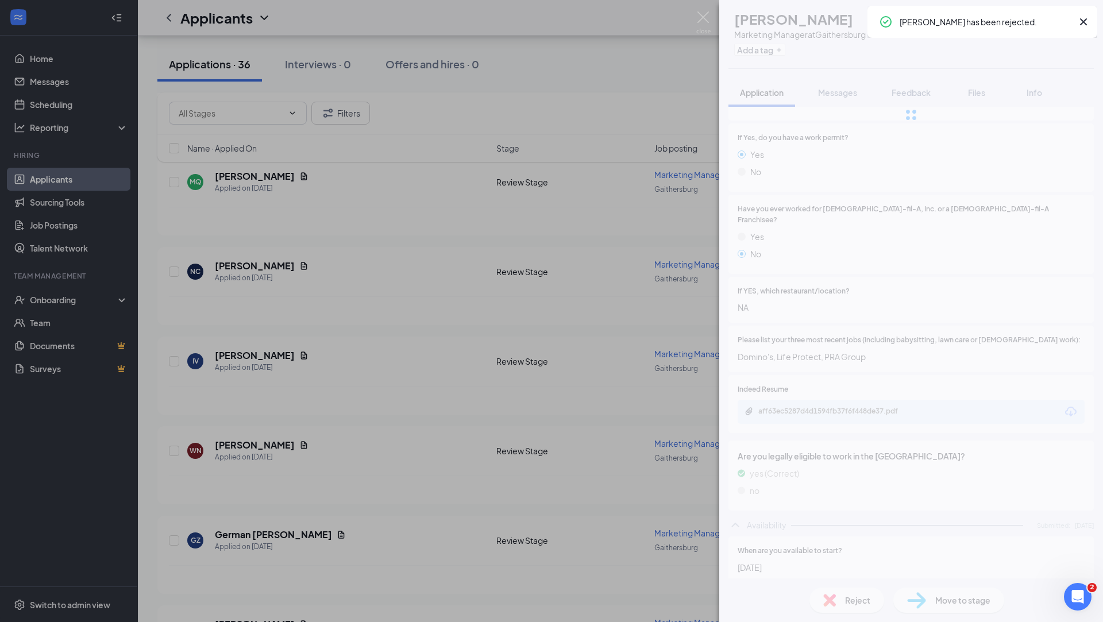
click at [330, 324] on div "NC Noah Coffman Marketing Manager at Gaithersburg Add a tag Application Message…" at bounding box center [551, 311] width 1103 height 622
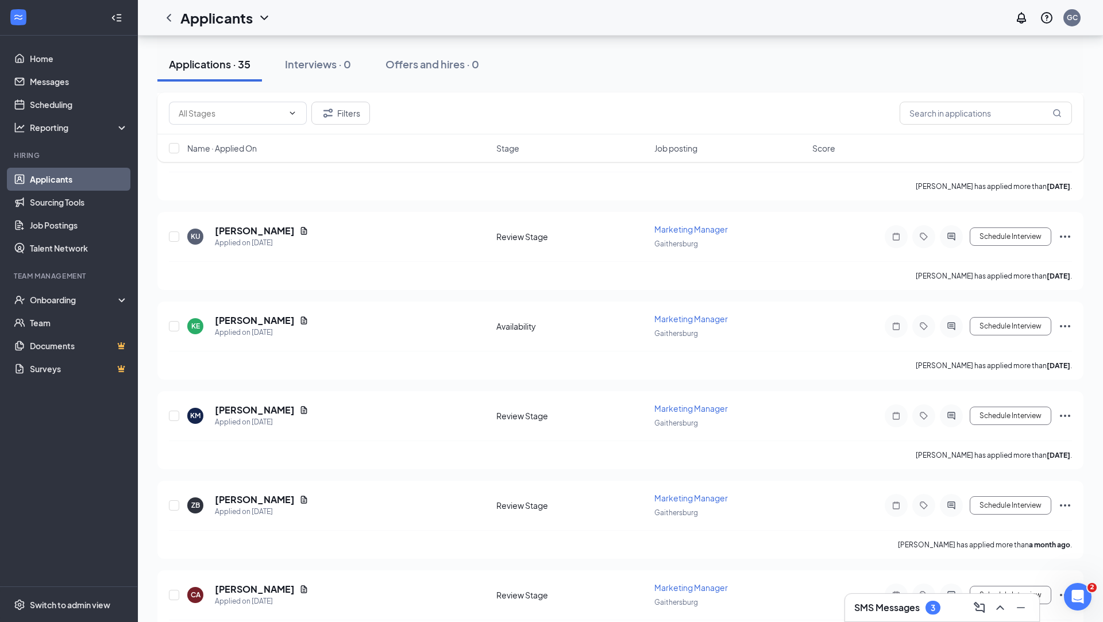
scroll to position [2731, 0]
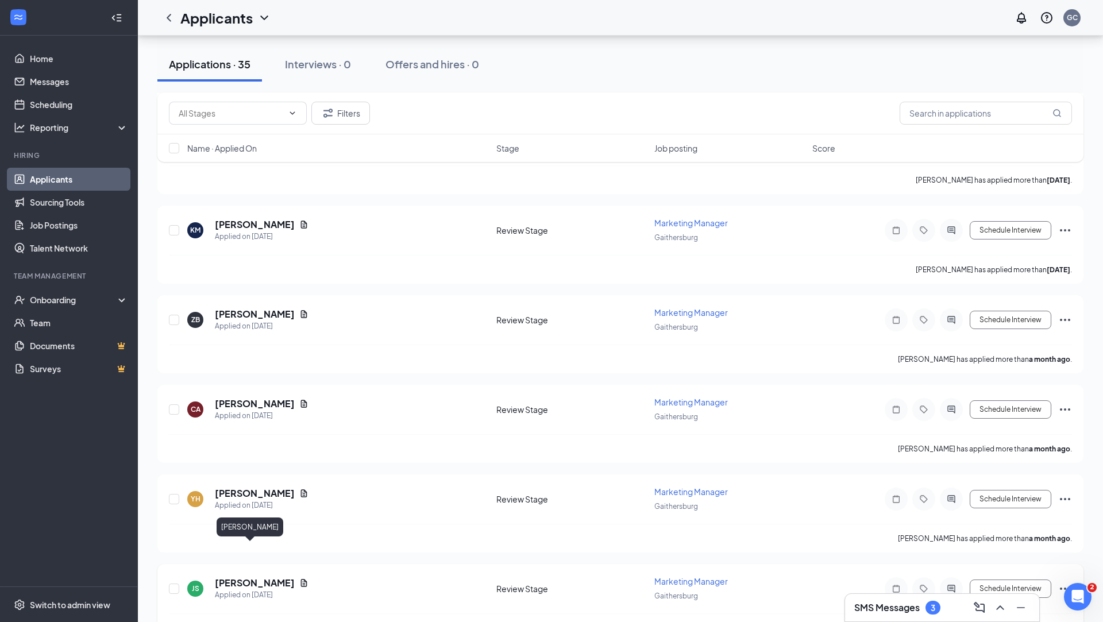
click at [232, 577] on h5 "Jay Simms" at bounding box center [255, 583] width 80 height 13
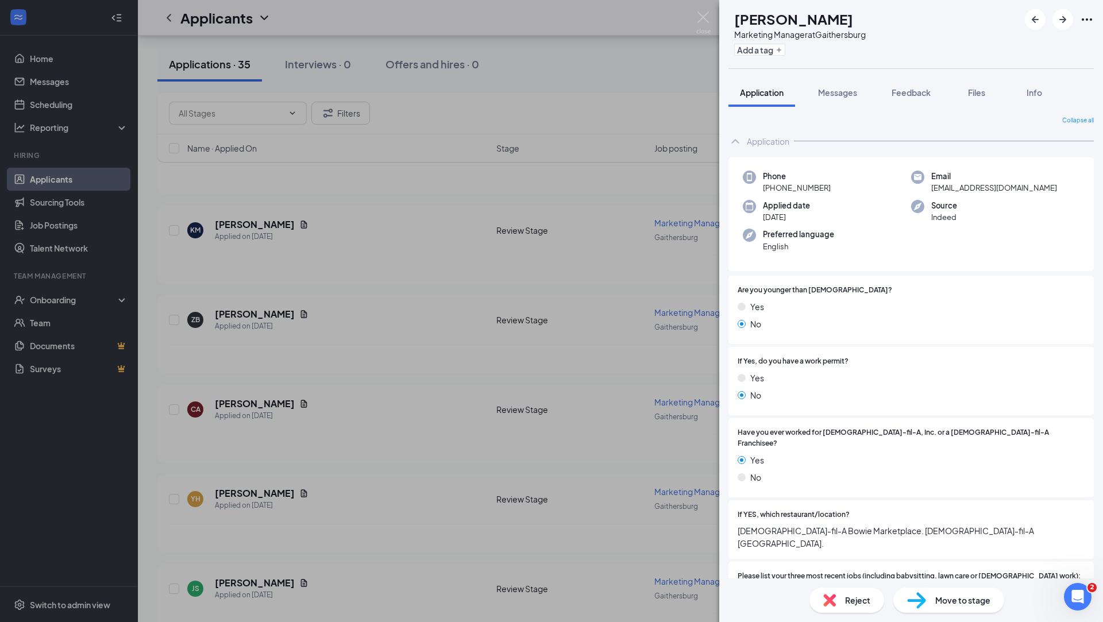
scroll to position [196, 0]
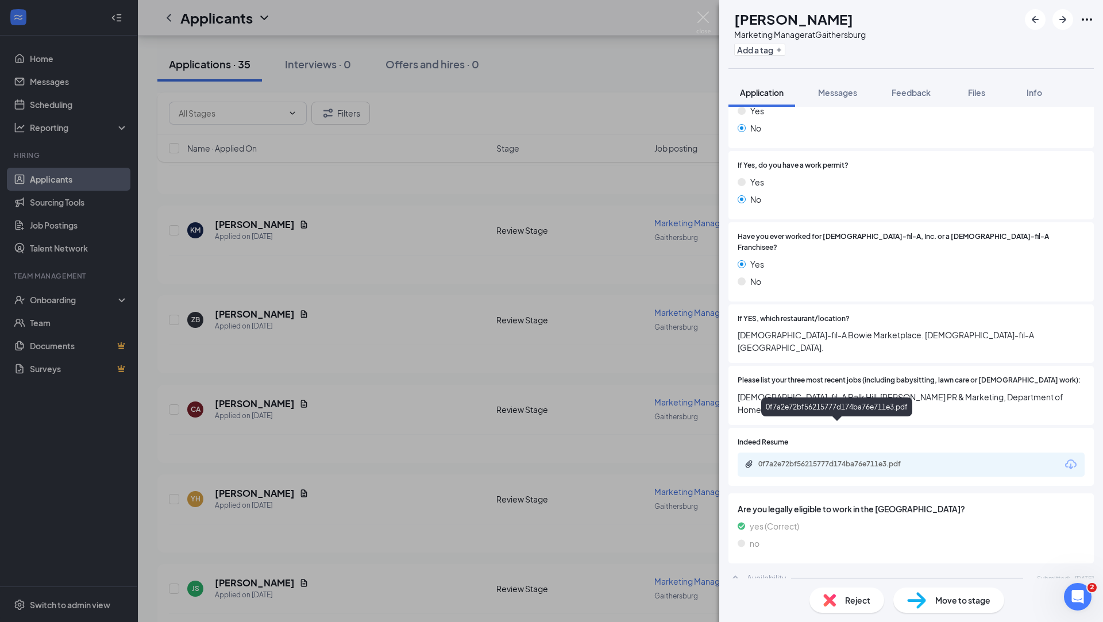
click at [853, 460] on div "0f7a2e72bf56215777d174ba76e711e3.pdf" at bounding box center [839, 464] width 161 height 9
click at [842, 92] on span "Messages" at bounding box center [837, 92] width 39 height 10
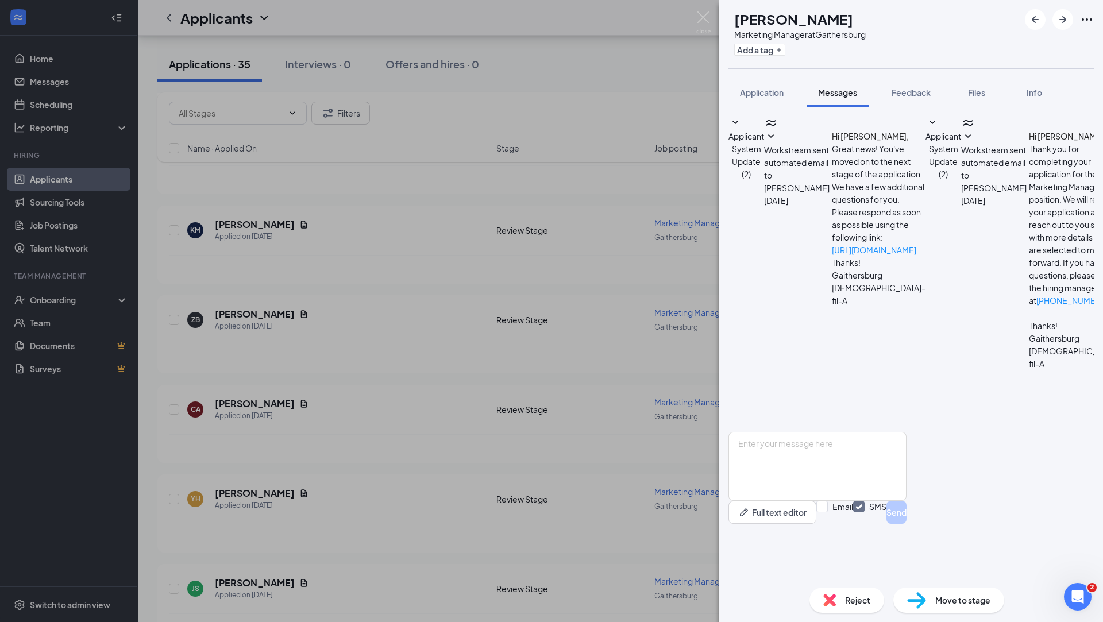
scroll to position [335, 0]
click at [898, 471] on textarea at bounding box center [818, 466] width 178 height 69
click at [846, 596] on span "Reject" at bounding box center [857, 600] width 25 height 13
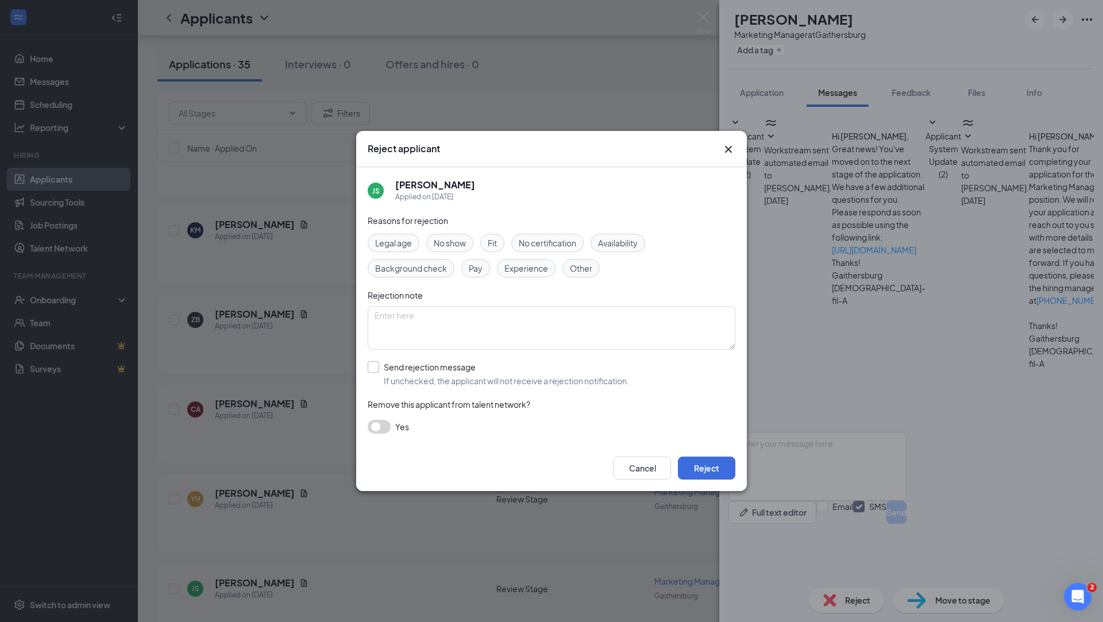
click at [456, 362] on input "Send rejection message If unchecked, the applicant will not receive a rejection…" at bounding box center [498, 373] width 261 height 25
checkbox input "true"
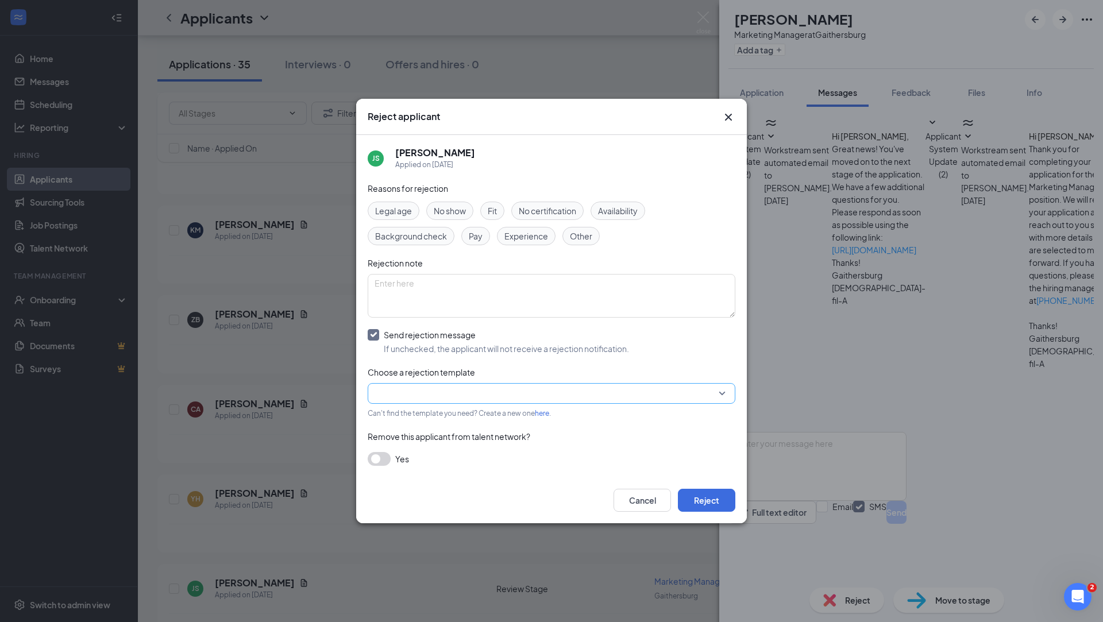
click at [463, 387] on input "search" at bounding box center [548, 394] width 346 height 20
click at [475, 310] on span "Main Rejection Template" at bounding box center [552, 303] width 354 height 13
click at [714, 504] on button "Reject" at bounding box center [706, 500] width 57 height 23
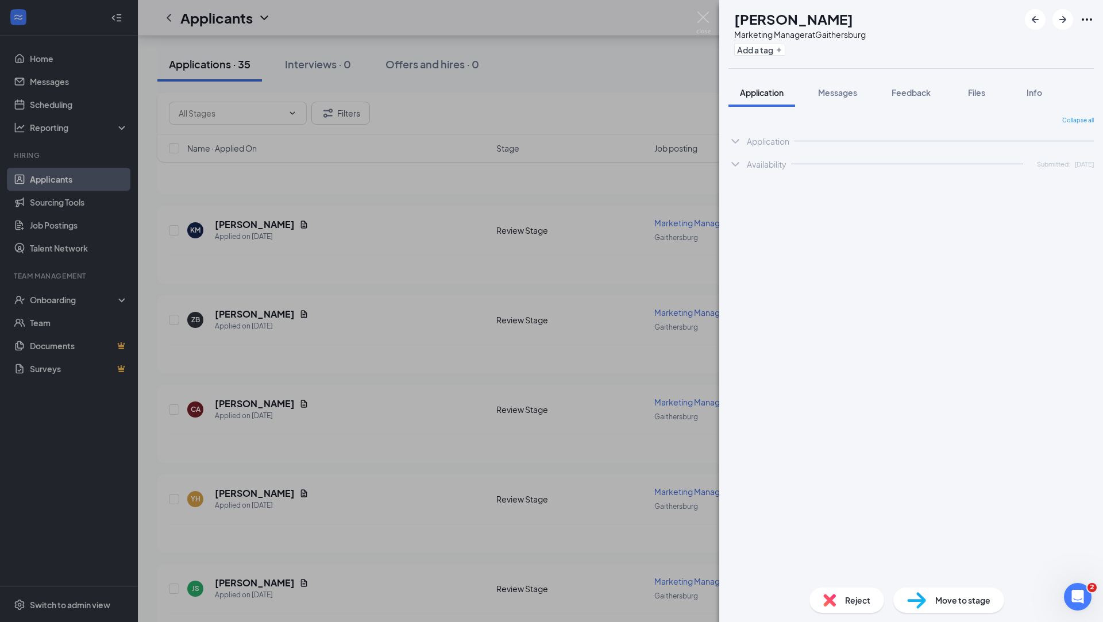
click at [324, 350] on div "JS Jay Simms Marketing Manager at Gaithersburg Add a tag Application Messages F…" at bounding box center [551, 311] width 1103 height 622
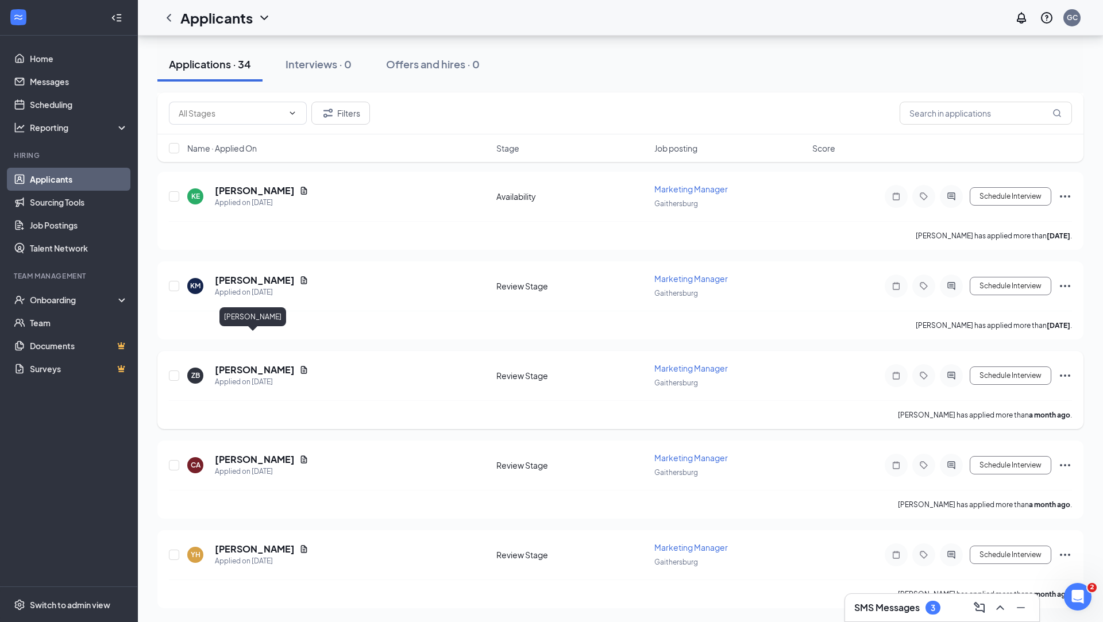
click at [252, 287] on h5 "Katelynn Morgan" at bounding box center [255, 280] width 80 height 13
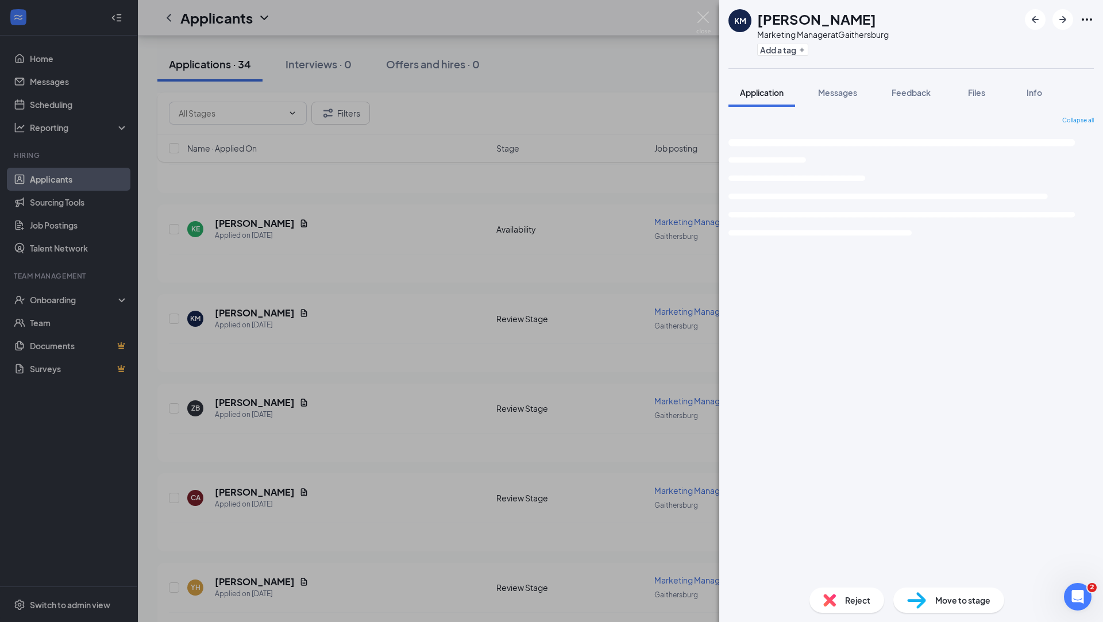
click at [285, 352] on div "KM Katelynn Morgan Marketing Manager at Gaithersburg Add a tag Application Mess…" at bounding box center [551, 311] width 1103 height 622
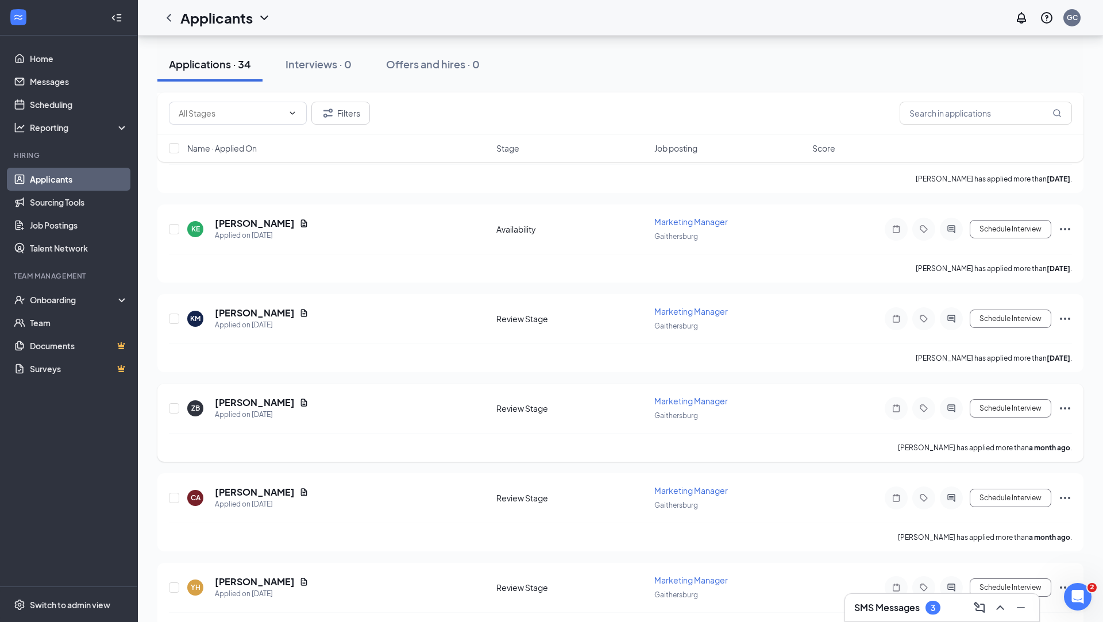
click at [255, 397] on h5 "Zoë Baskerville" at bounding box center [255, 403] width 80 height 13
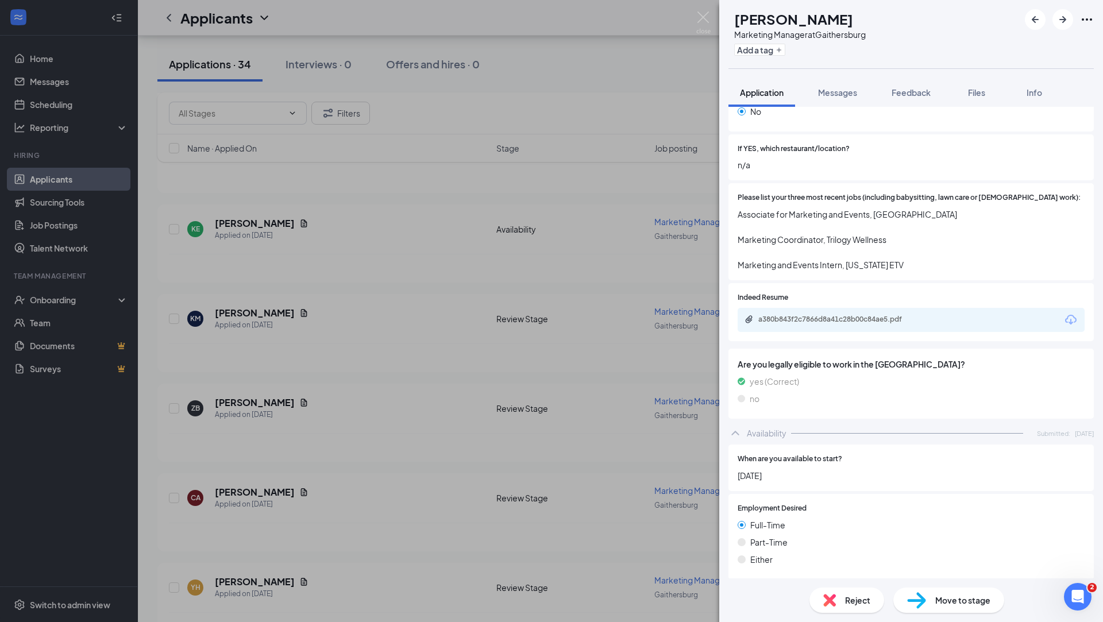
scroll to position [398, 0]
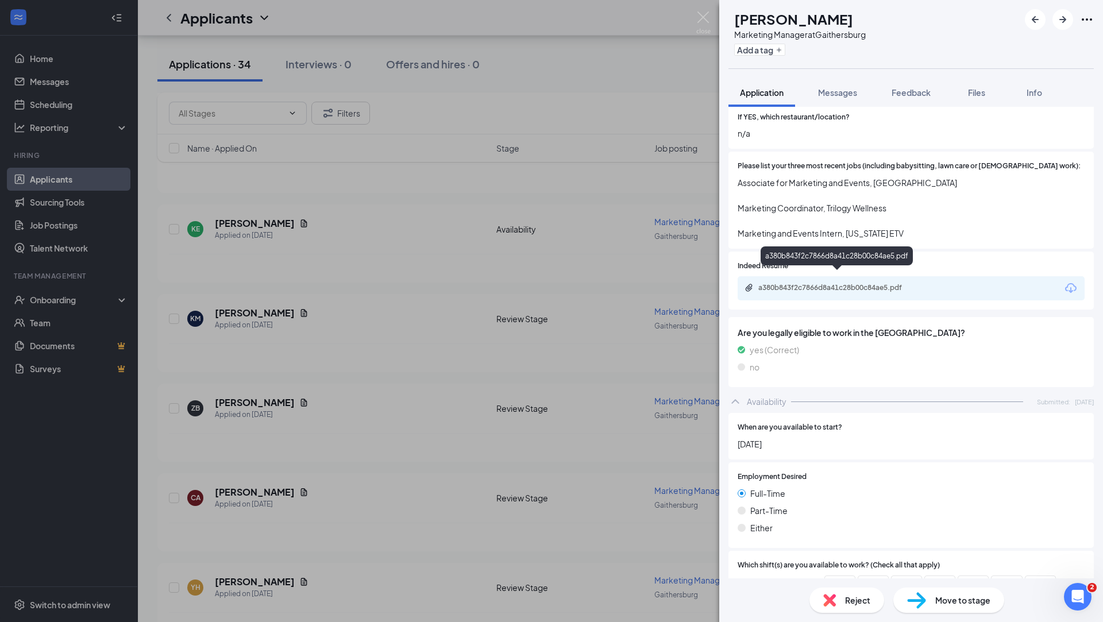
click at [865, 283] on div "a380b843f2c7866d8a41c28b00c84ae5.pdf" at bounding box center [839, 287] width 161 height 9
click at [837, 91] on span "Messages" at bounding box center [837, 92] width 39 height 10
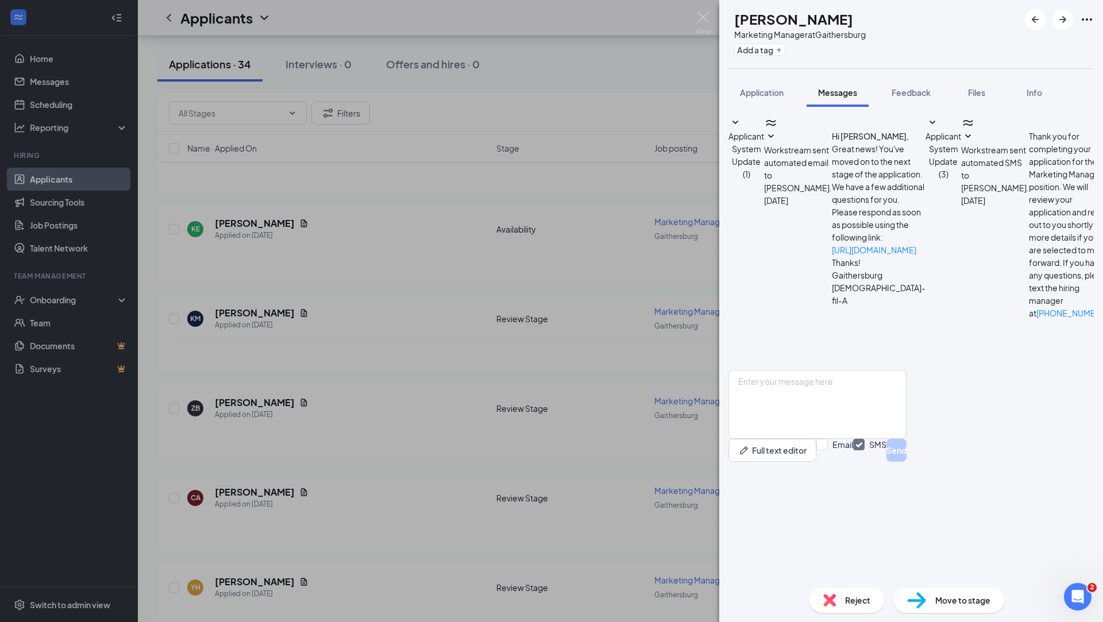
scroll to position [20, 0]
click at [856, 602] on span "Reject" at bounding box center [857, 600] width 25 height 13
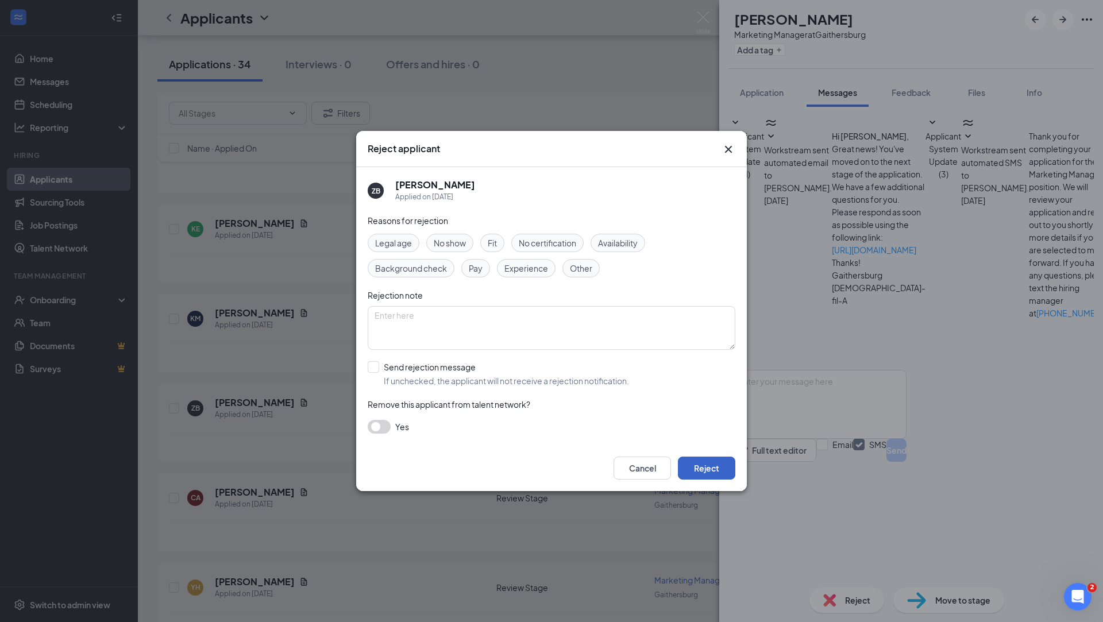
click at [707, 473] on button "Reject" at bounding box center [706, 468] width 57 height 23
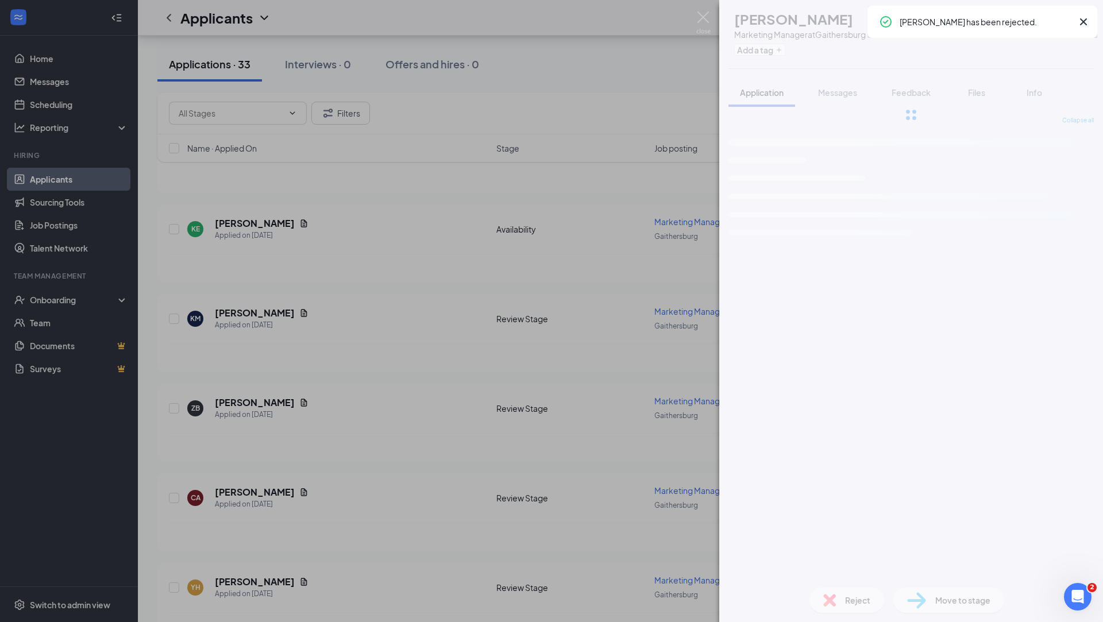
click at [356, 352] on div "CA Christie Allison Marketing Manager at Gaithersburg Add a tag Application Mes…" at bounding box center [551, 311] width 1103 height 622
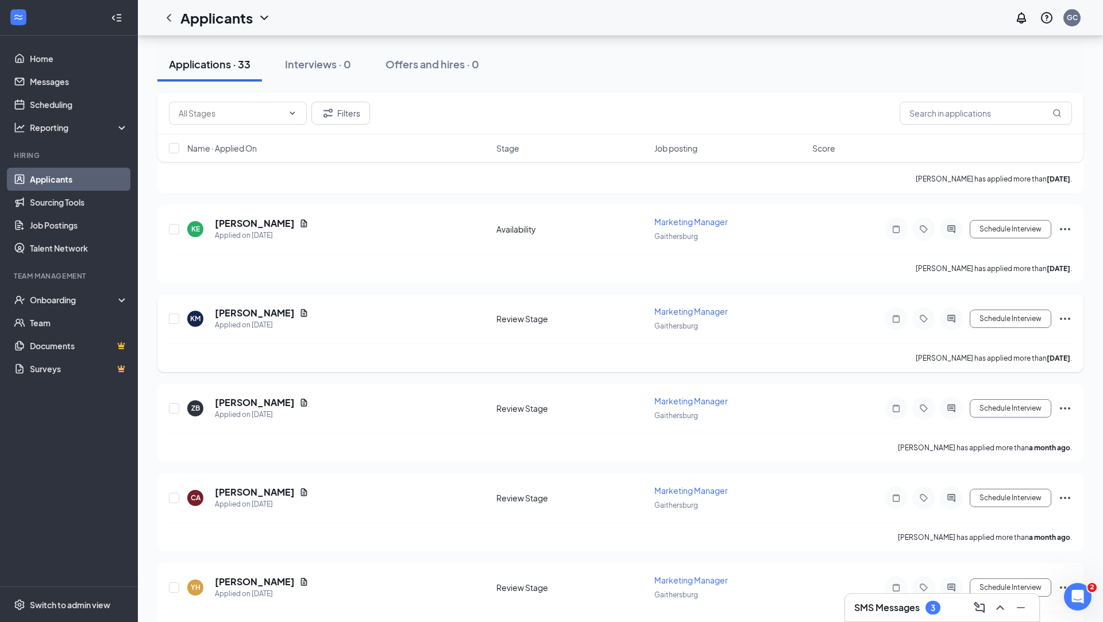
click at [245, 307] on h5 "Katelynn Morgan" at bounding box center [255, 313] width 80 height 13
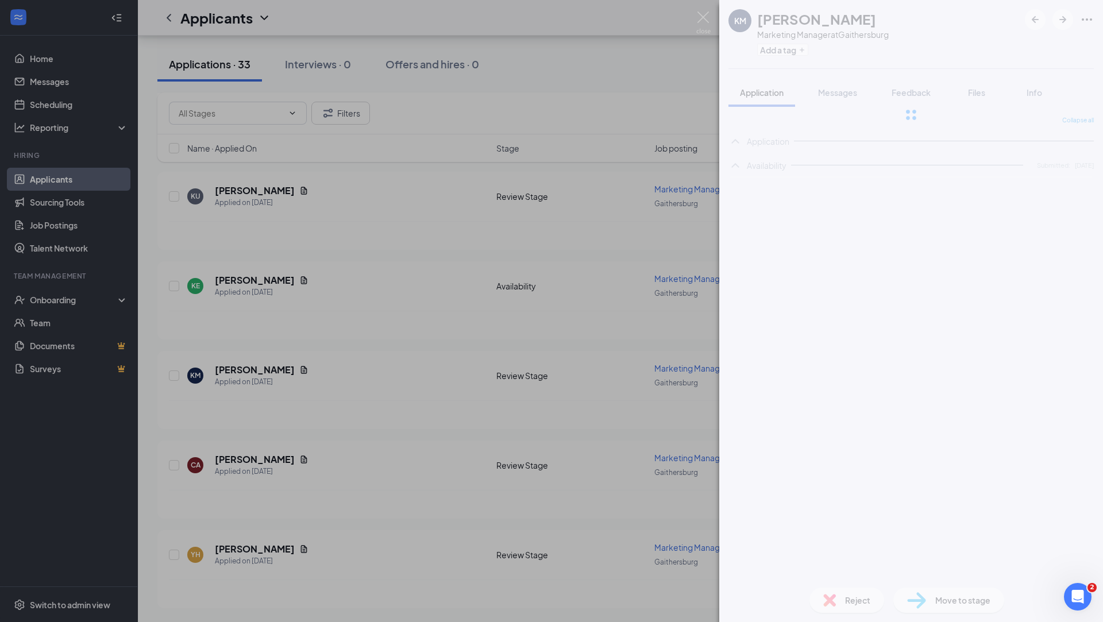
scroll to position [2554, 0]
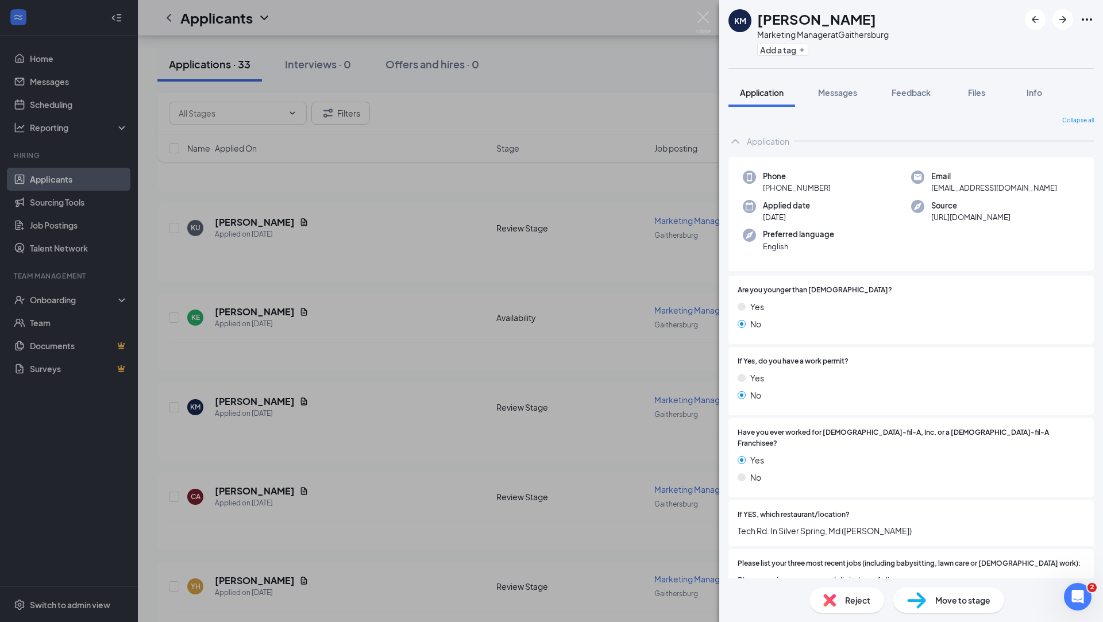
click at [621, 351] on div "KM Katelynn Morgan Marketing Manager at Gaithersburg Add a tag Application Mess…" at bounding box center [551, 311] width 1103 height 622
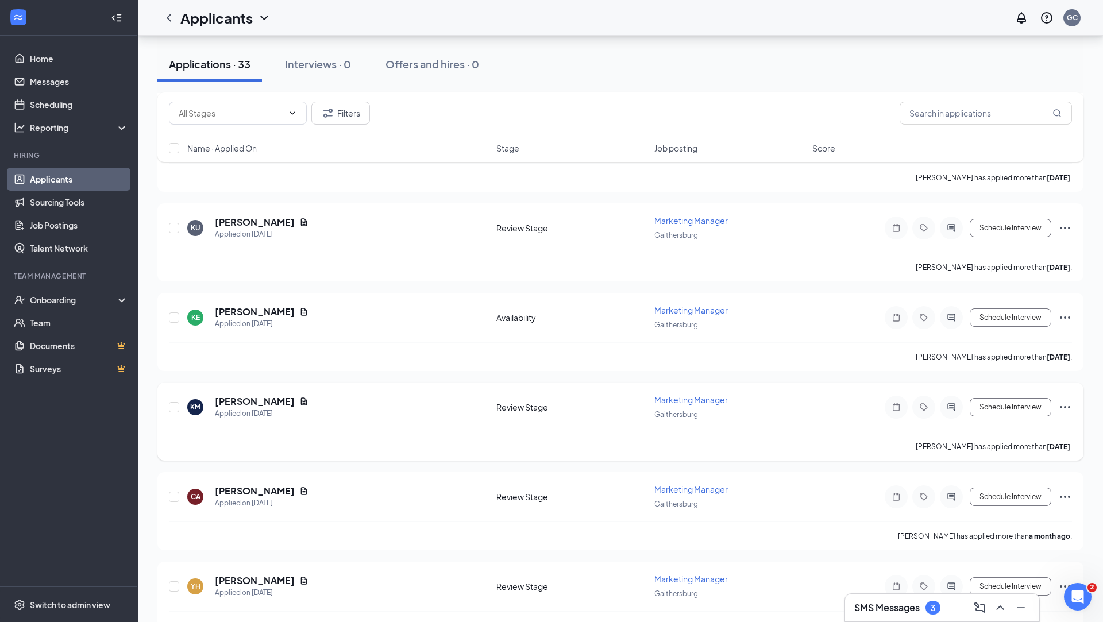
click at [265, 395] on h5 "Katelynn Morgan" at bounding box center [255, 401] width 80 height 13
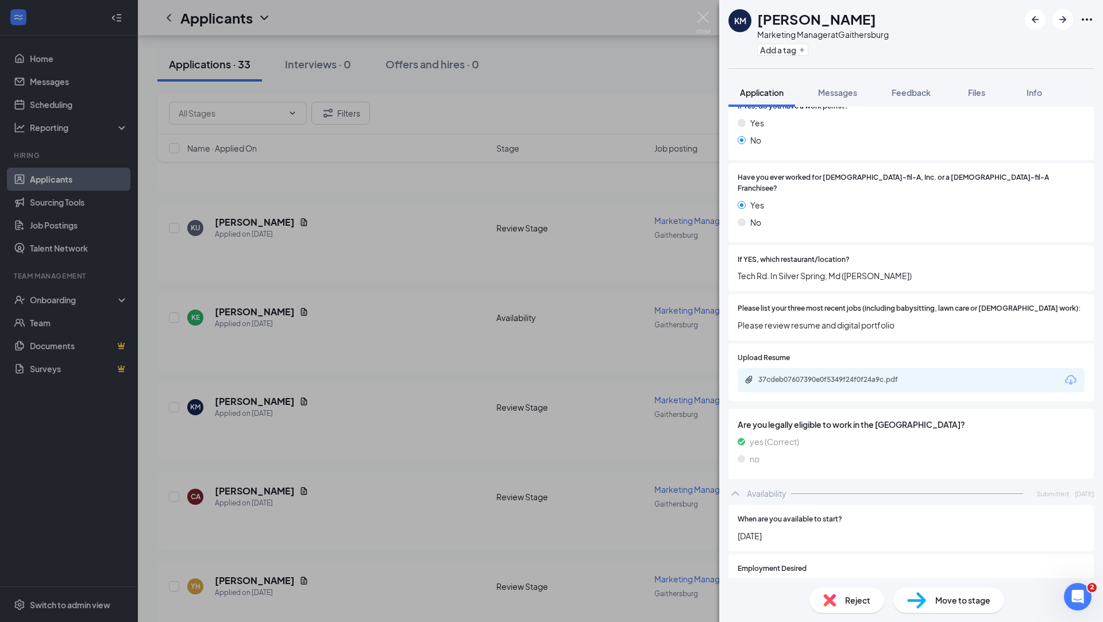
scroll to position [270, 0]
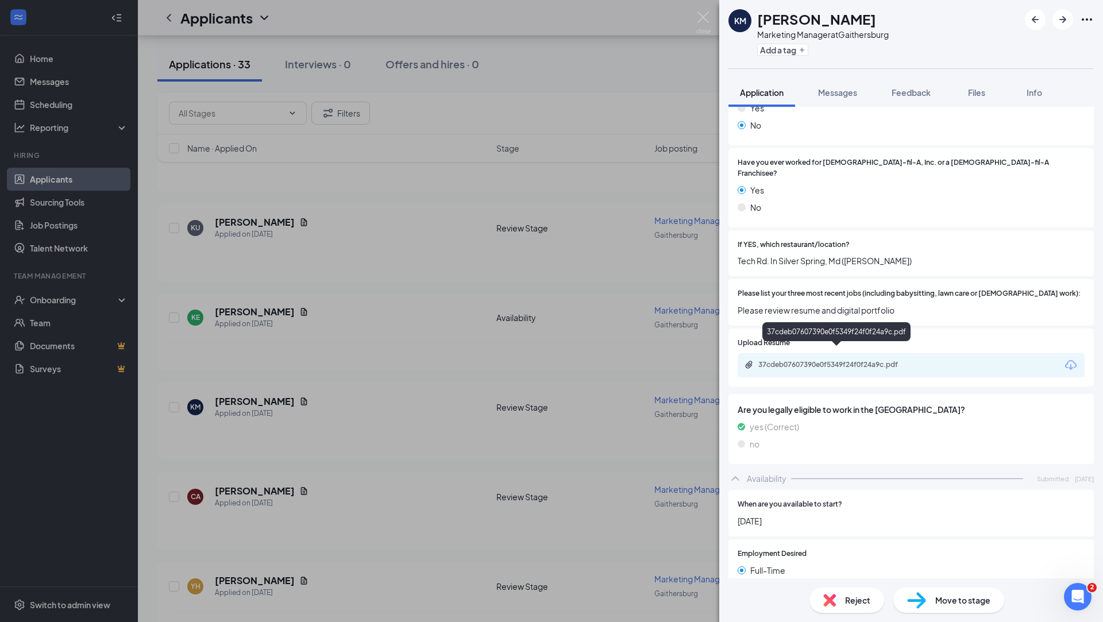
click at [867, 360] on div "37cdeb07607390e0f5349f24f0f24a9c.pdf" at bounding box center [839, 364] width 161 height 9
click at [848, 87] on span "Messages" at bounding box center [837, 92] width 39 height 10
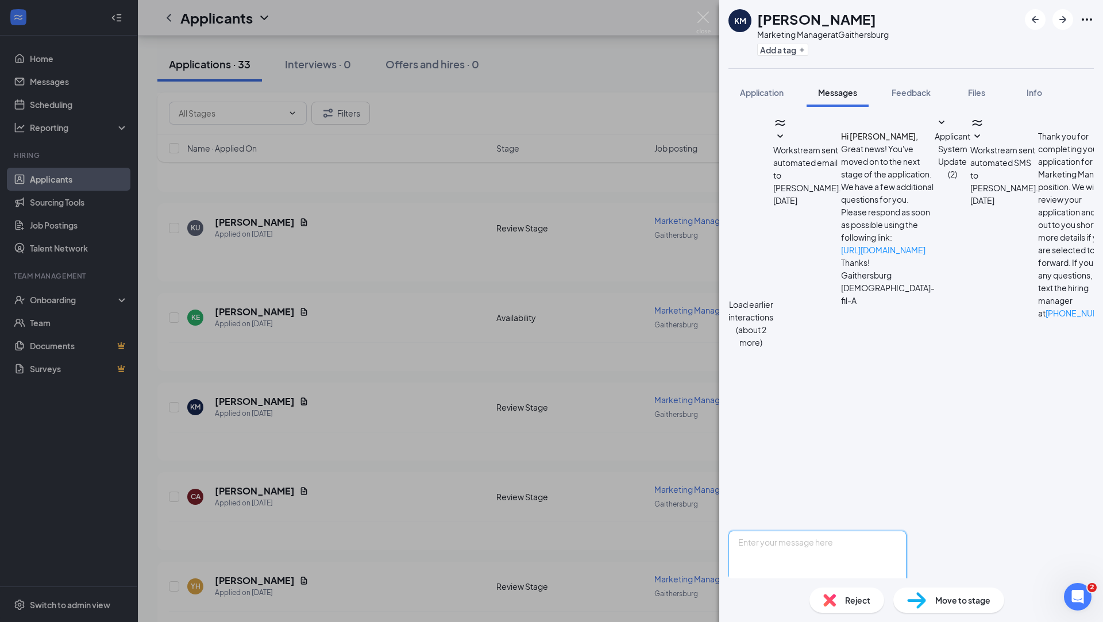
click at [833, 531] on textarea at bounding box center [818, 565] width 178 height 69
click at [759, 84] on button "Application" at bounding box center [762, 92] width 67 height 29
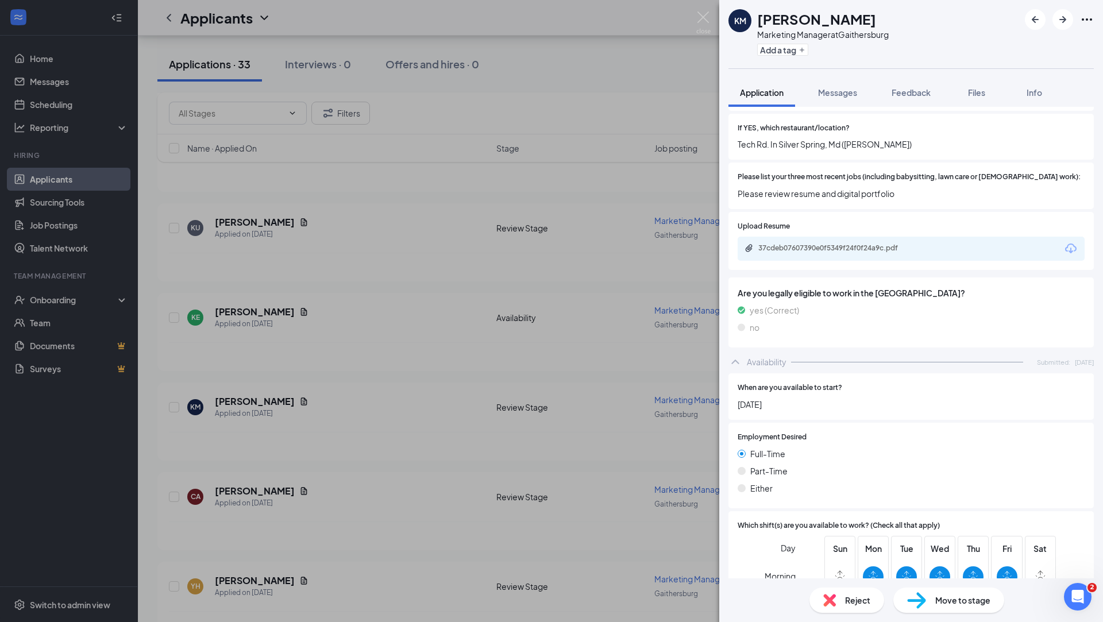
scroll to position [529, 0]
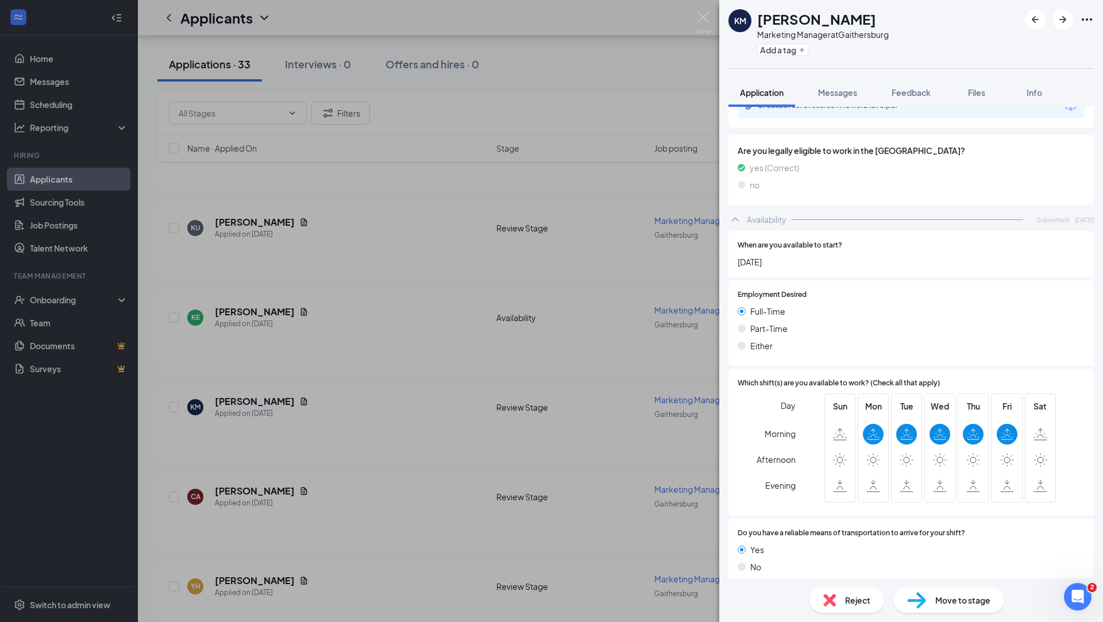
click at [848, 608] on div "Reject" at bounding box center [847, 600] width 75 height 25
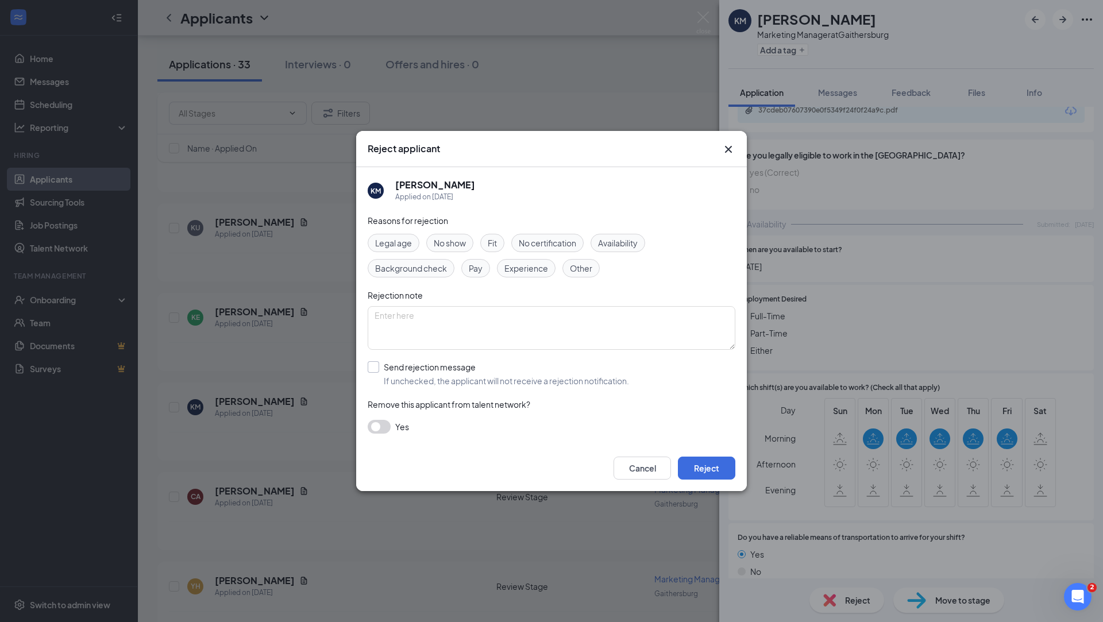
click at [447, 365] on input "Send rejection message If unchecked, the applicant will not receive a rejection…" at bounding box center [498, 373] width 261 height 25
checkbox input "true"
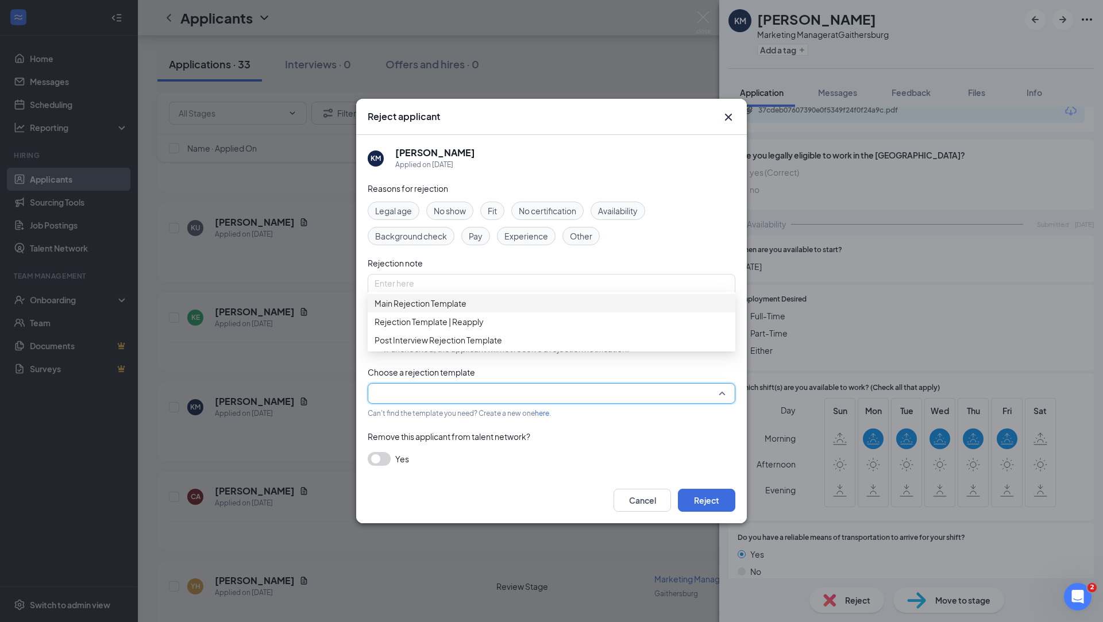
click at [526, 398] on input "search" at bounding box center [548, 394] width 346 height 20
click at [556, 306] on span "Main Rejection Template" at bounding box center [552, 303] width 354 height 13
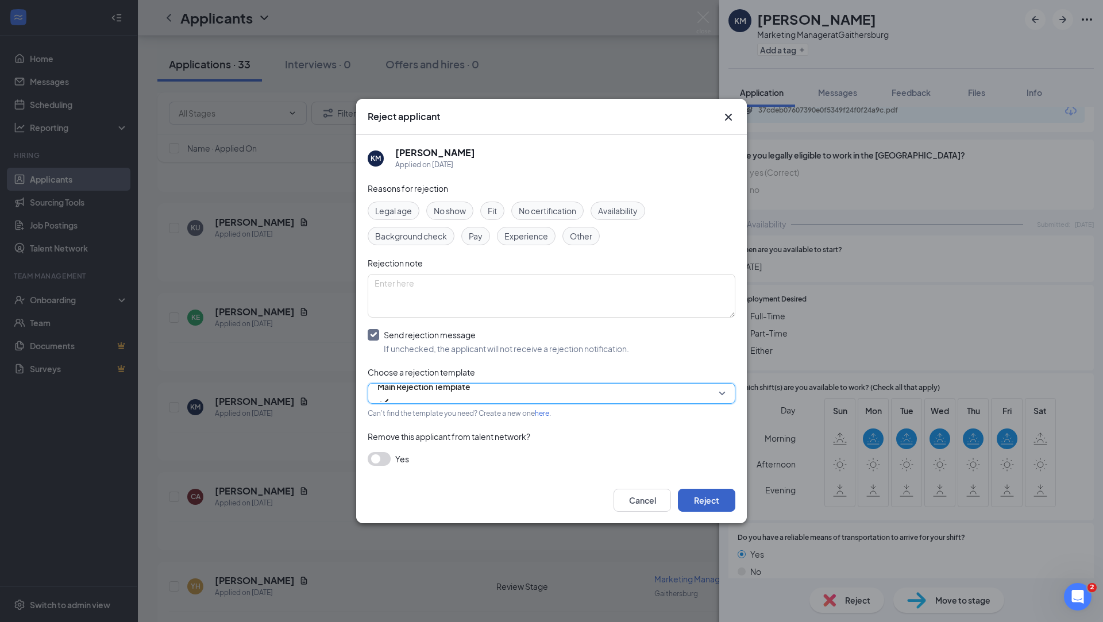
click at [722, 498] on button "Reject" at bounding box center [706, 500] width 57 height 23
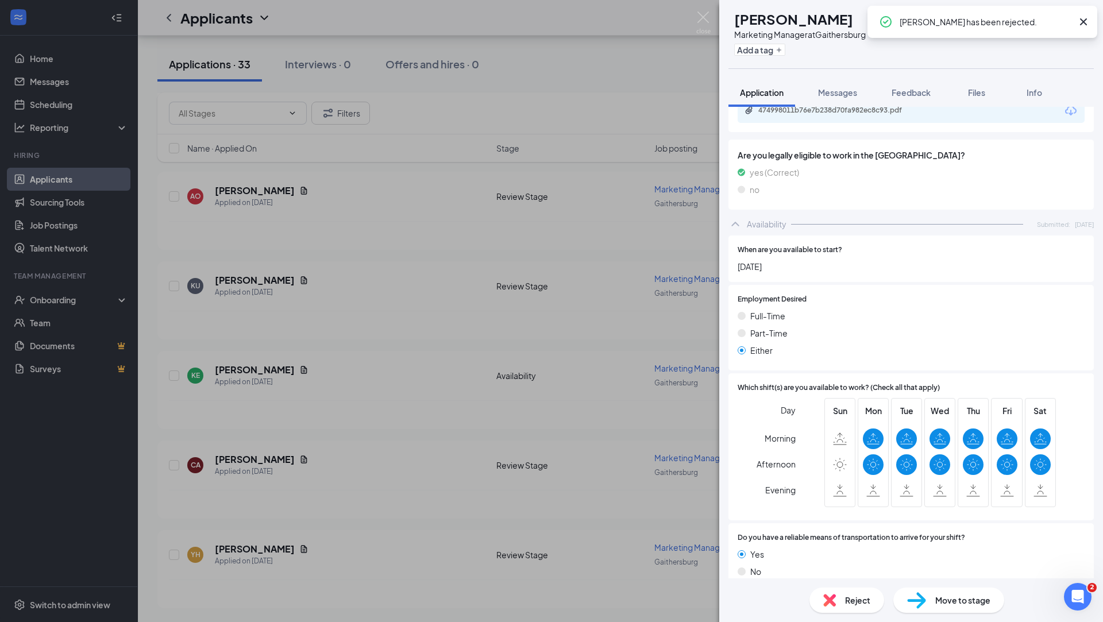
scroll to position [2465, 0]
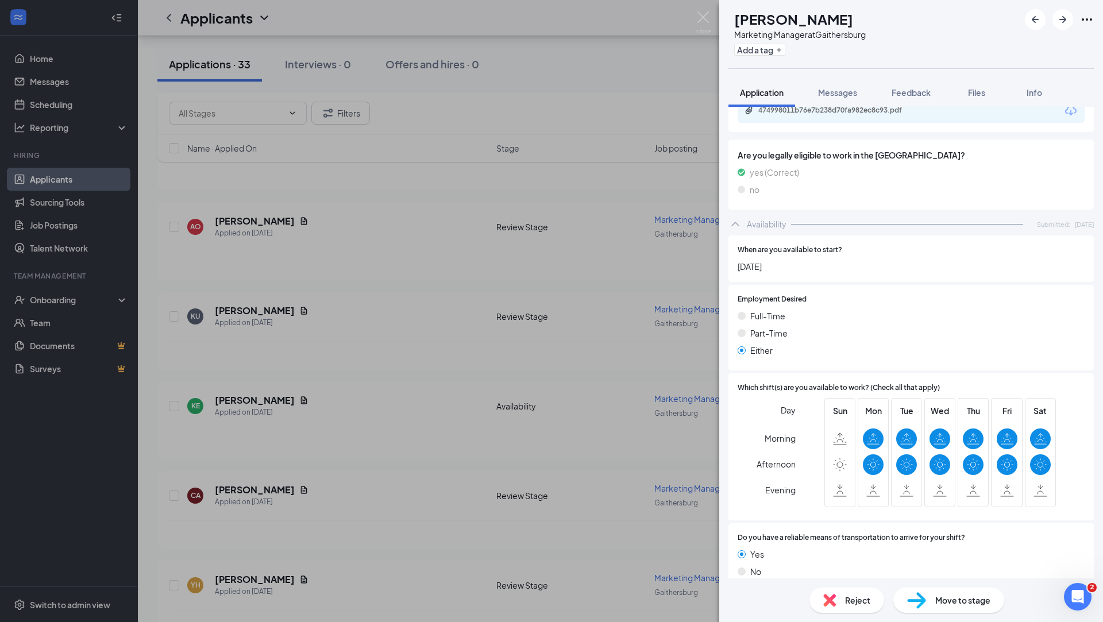
click at [336, 347] on div "CA Christie Allison Marketing Manager at Gaithersburg Add a tag Application Mes…" at bounding box center [551, 311] width 1103 height 622
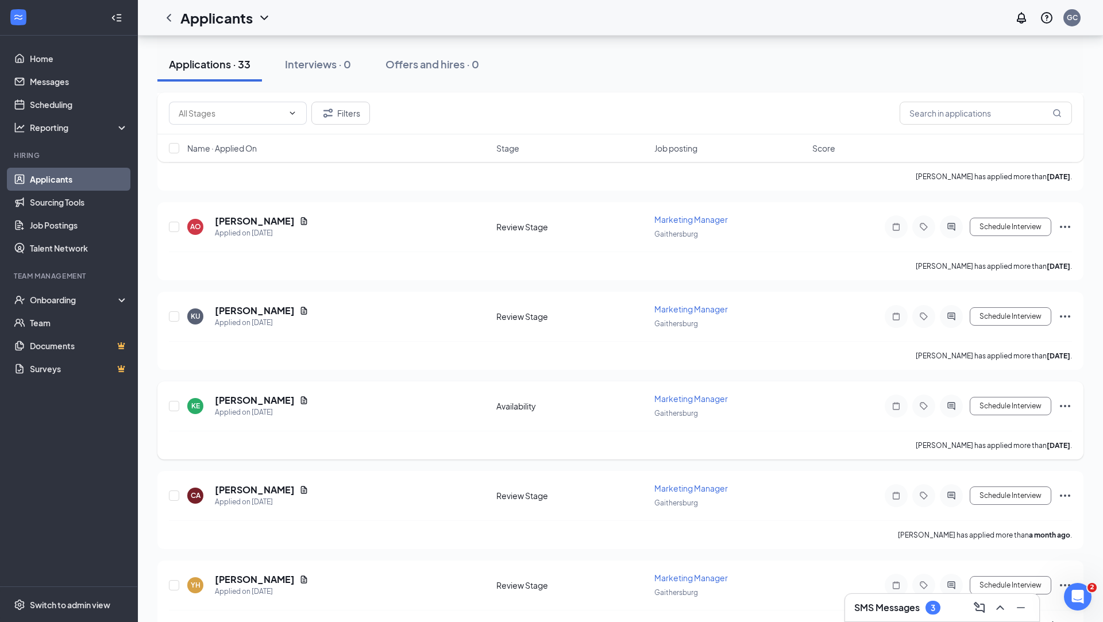
click at [226, 394] on h5 "[PERSON_NAME]" at bounding box center [255, 400] width 80 height 13
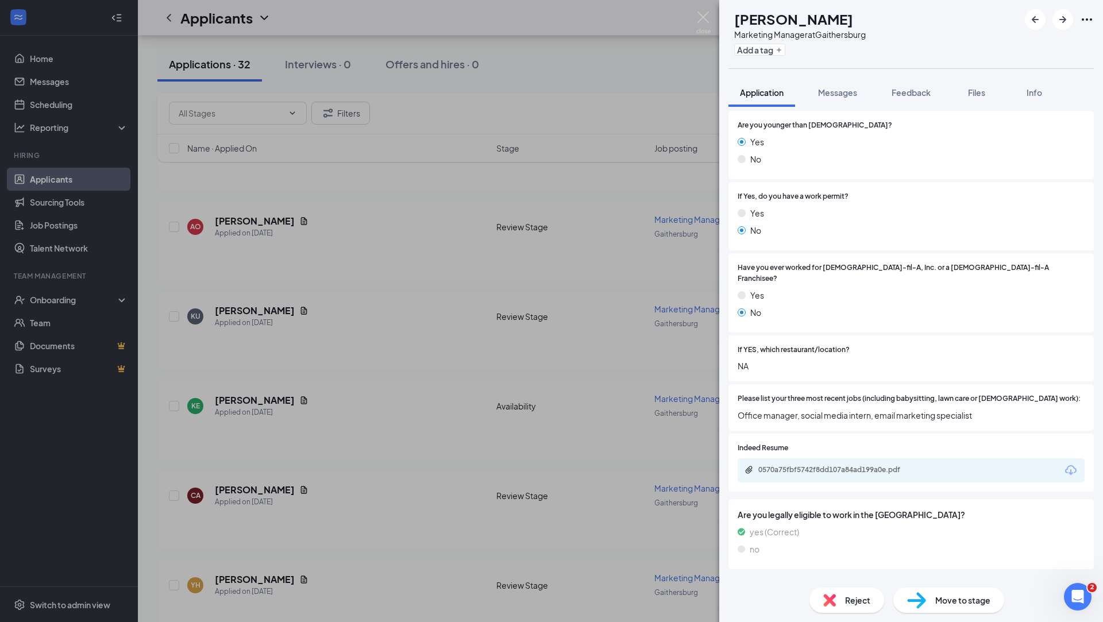
scroll to position [171, 0]
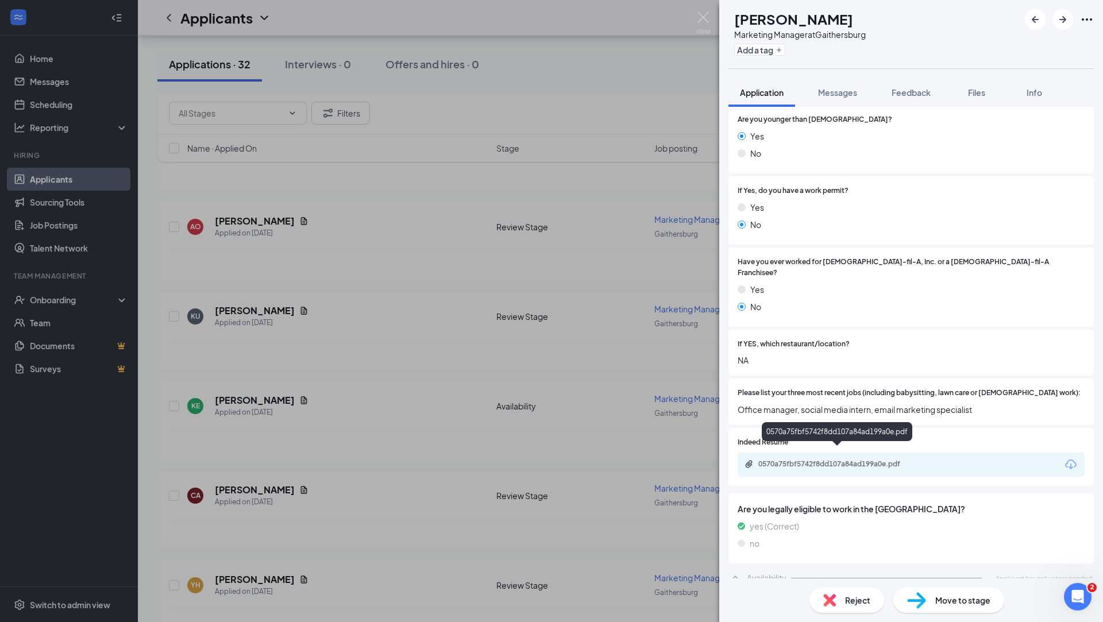
click at [901, 460] on div "0570a75fbf5742f8dd107a84ad199a0e.pdf" at bounding box center [839, 464] width 161 height 9
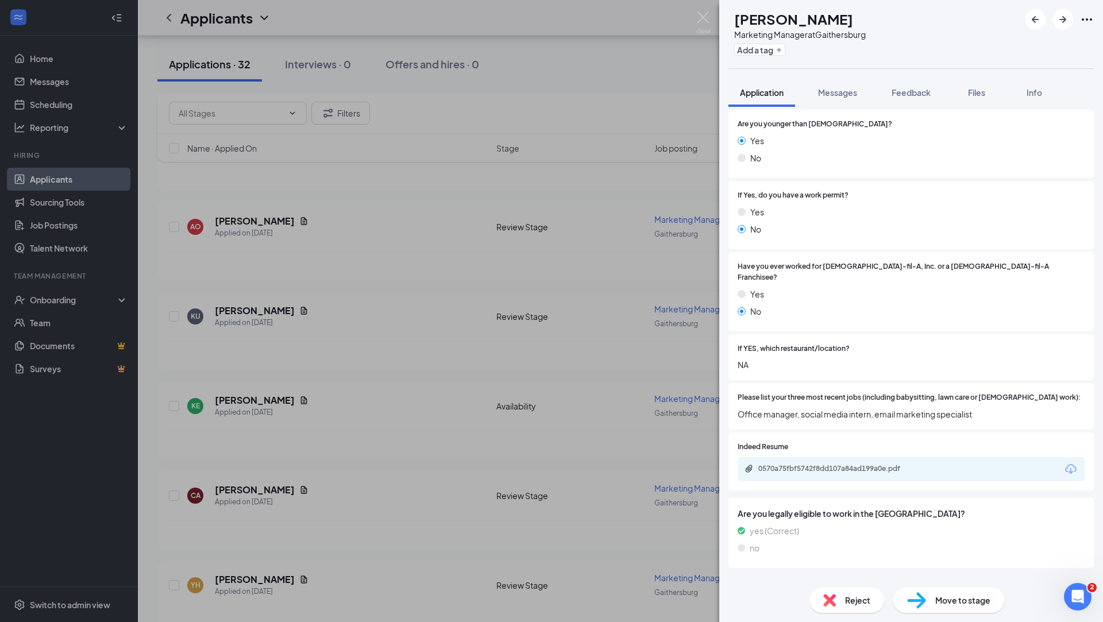
click at [613, 352] on div "KE Katie Eliason Marketing Manager at Gaithersburg Add a tag Application Messag…" at bounding box center [551, 311] width 1103 height 622
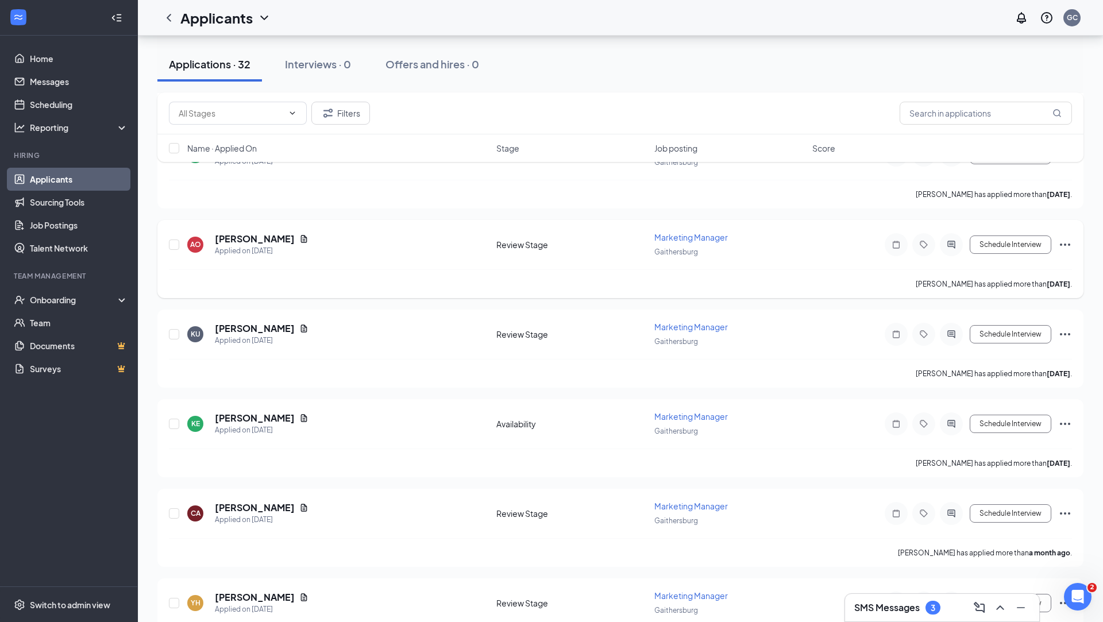
scroll to position [2465, 0]
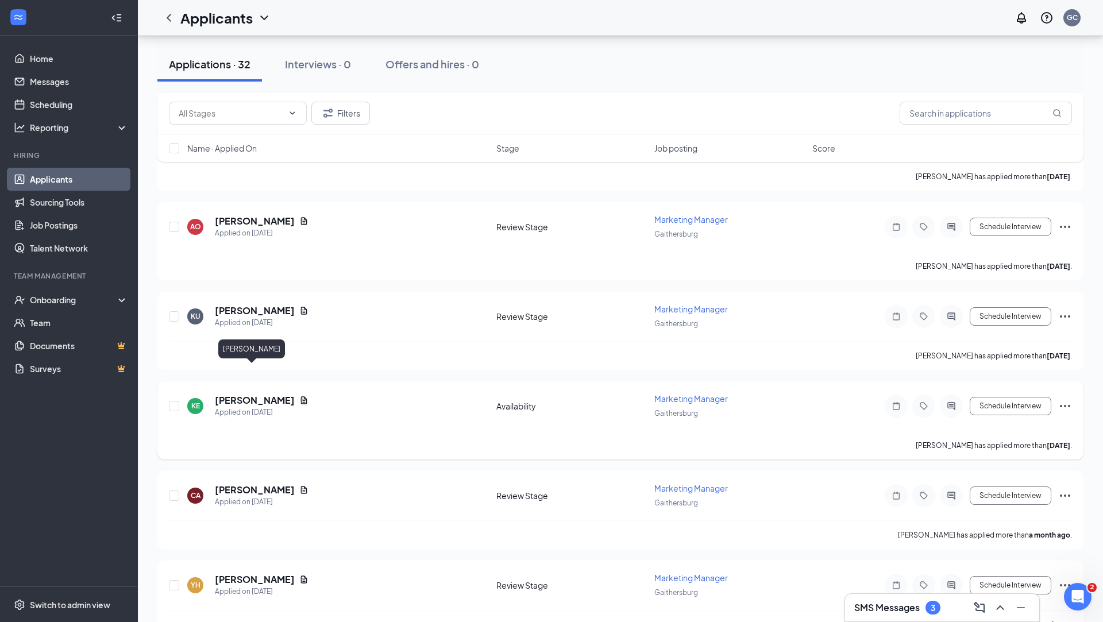
click at [234, 394] on h5 "[PERSON_NAME]" at bounding box center [255, 400] width 80 height 13
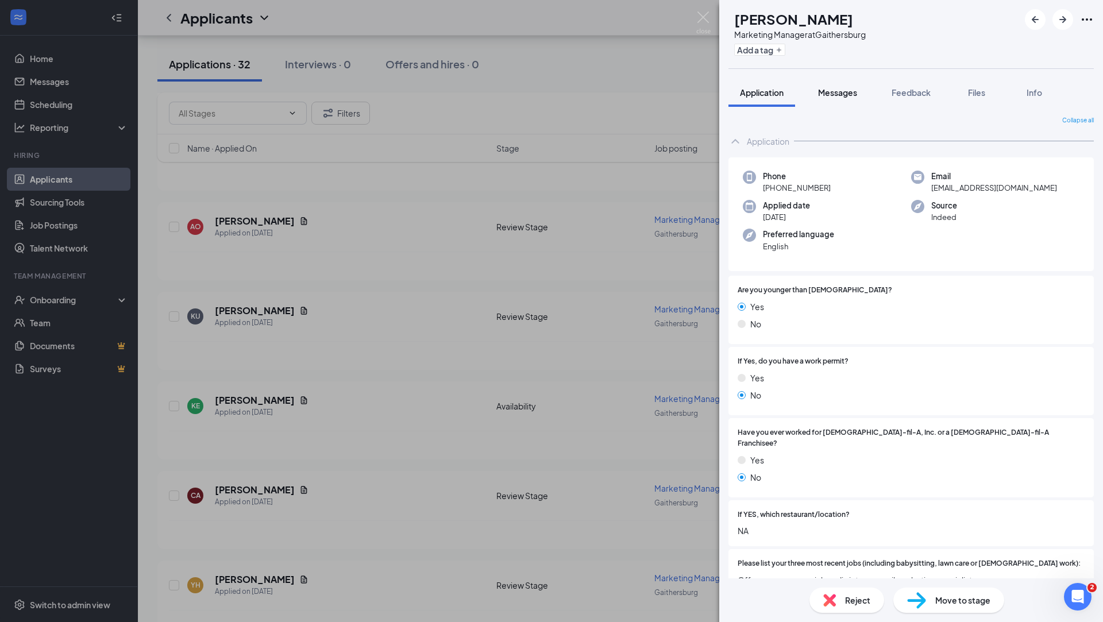
click at [842, 98] on button "Messages" at bounding box center [838, 92] width 62 height 29
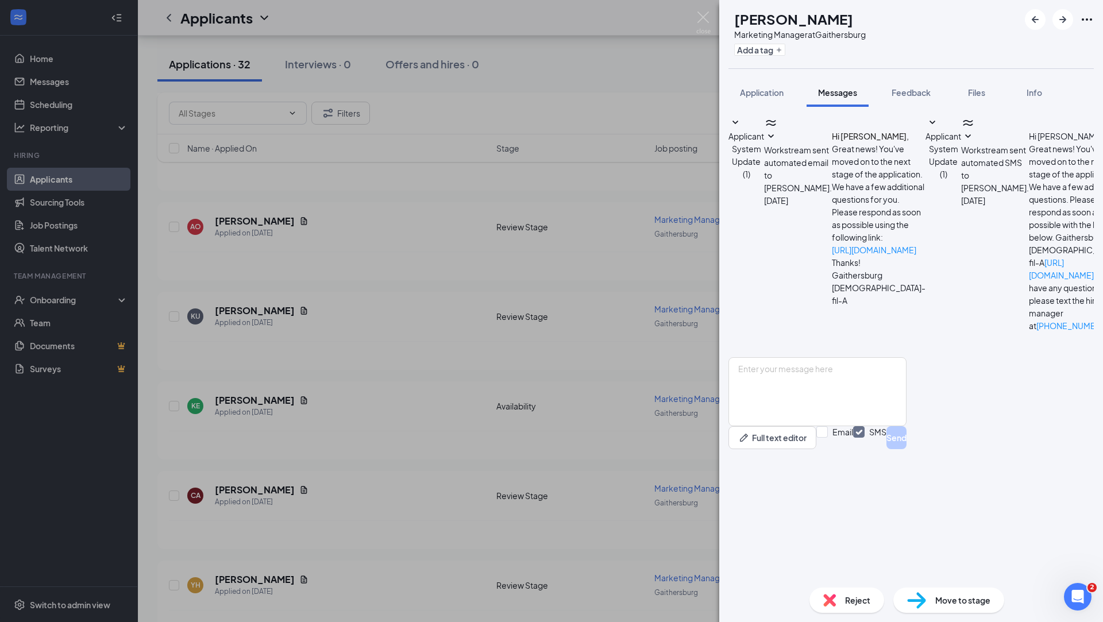
scroll to position [63, 0]
click at [682, 259] on div "KE Katie Eliason Marketing Manager at Gaithersburg Add a tag Application Messag…" at bounding box center [551, 311] width 1103 height 622
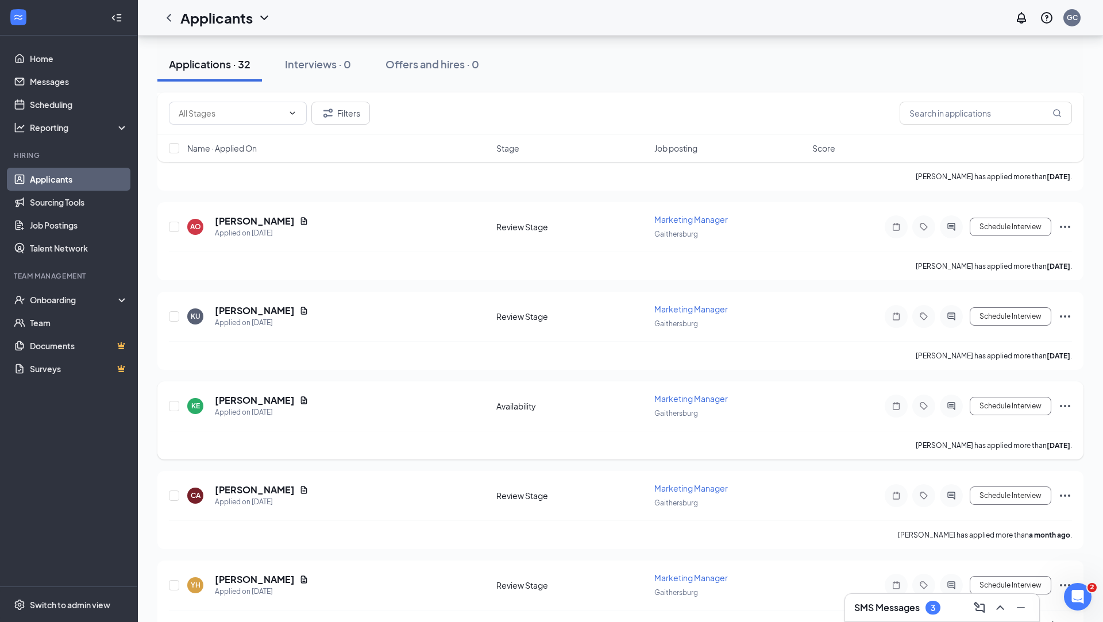
click at [240, 394] on h5 "[PERSON_NAME]" at bounding box center [255, 400] width 80 height 13
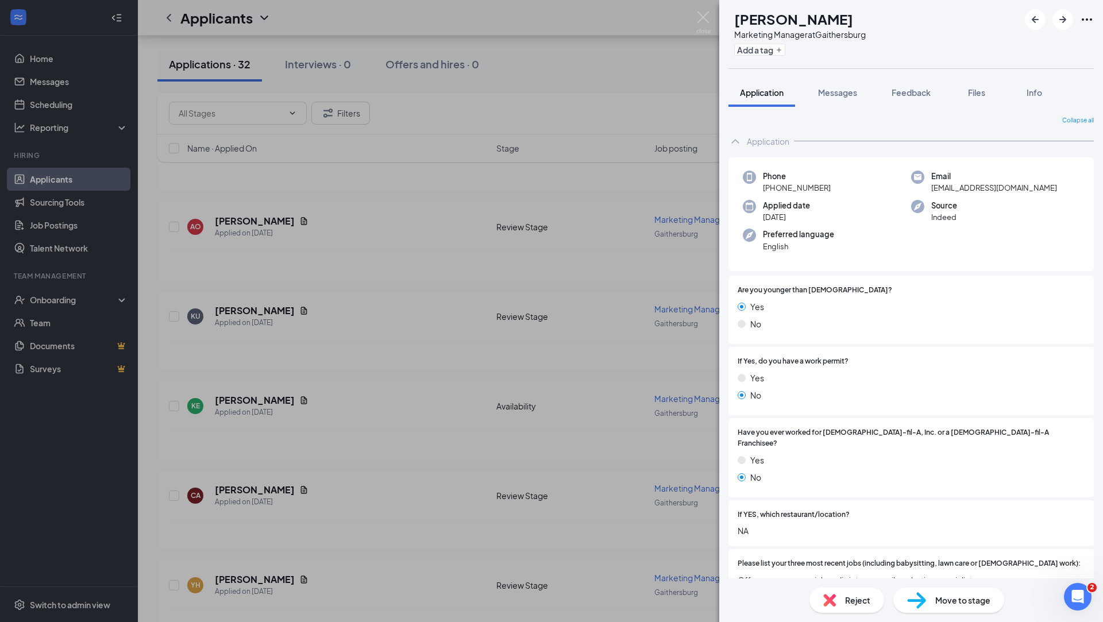
scroll to position [171, 0]
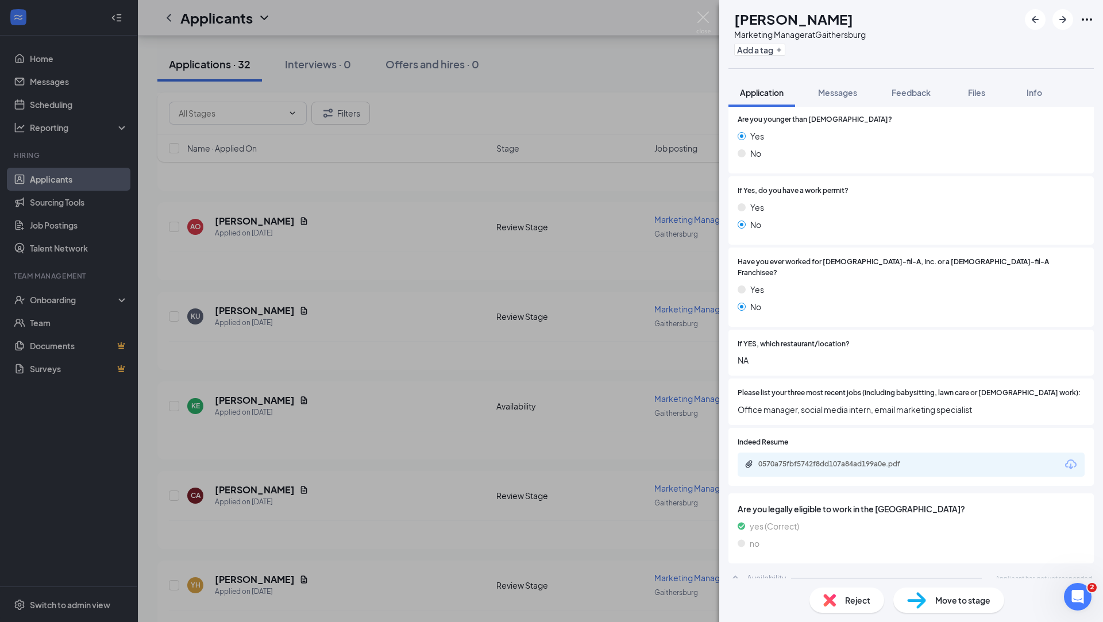
click at [307, 347] on div "KE Katie Eliason Marketing Manager at Gaithersburg Add a tag Application Messag…" at bounding box center [551, 311] width 1103 height 622
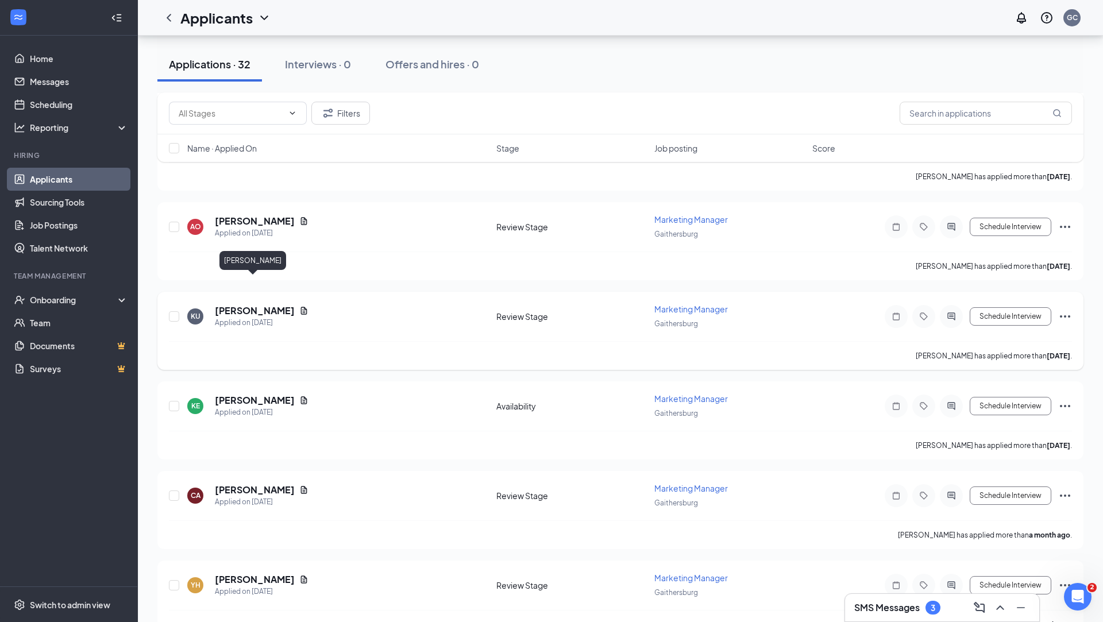
click at [227, 305] on h5 "Kyna Uwaeme" at bounding box center [255, 311] width 80 height 13
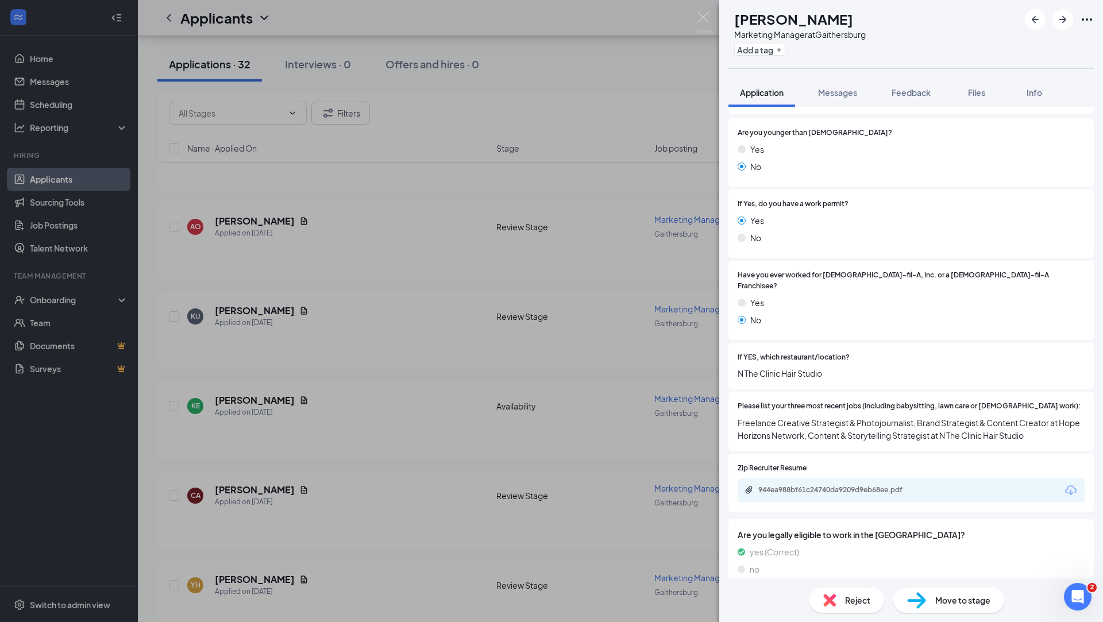
scroll to position [155, 0]
click at [681, 261] on div "KU Kyna Uwaeme Marketing Manager at Gaithersburg Add a tag Application Messages…" at bounding box center [551, 311] width 1103 height 622
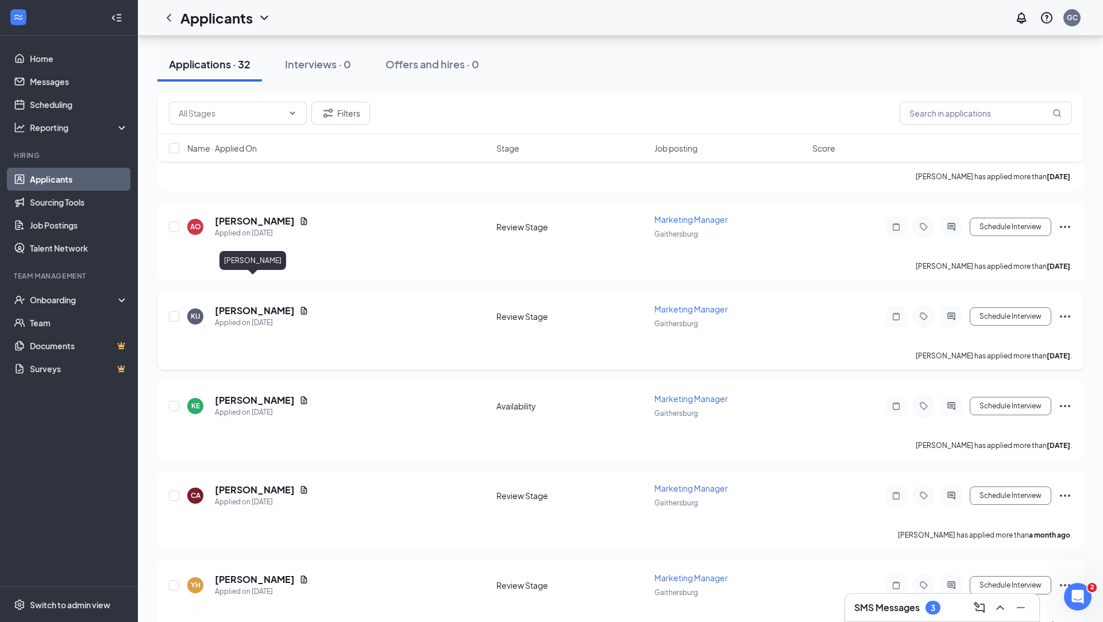
click at [260, 305] on h5 "Kyna Uwaeme" at bounding box center [255, 311] width 80 height 13
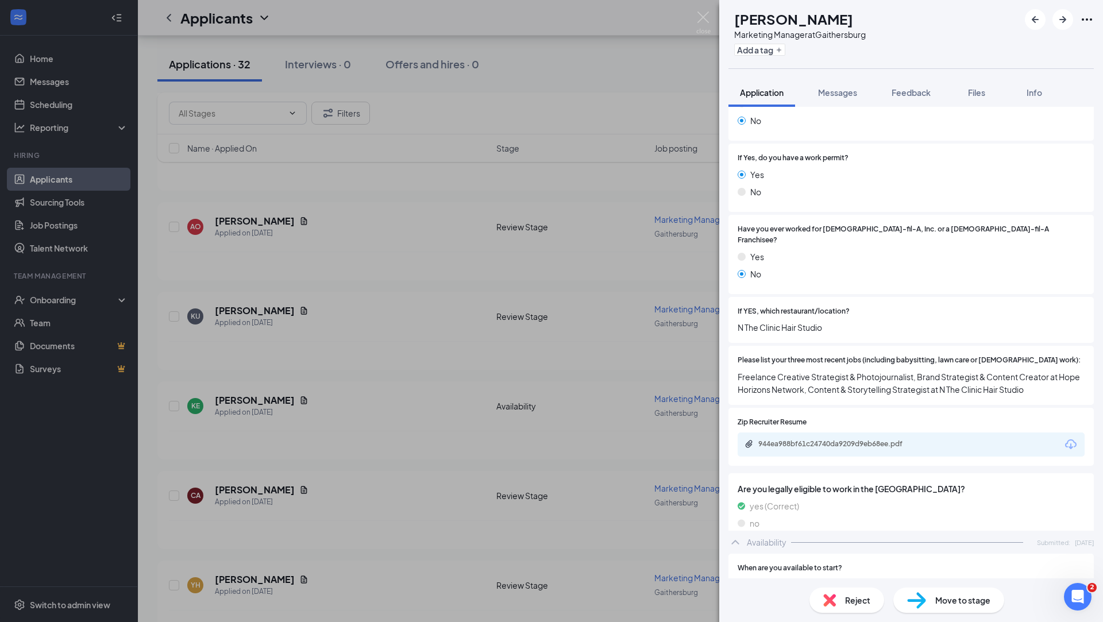
scroll to position [237, 0]
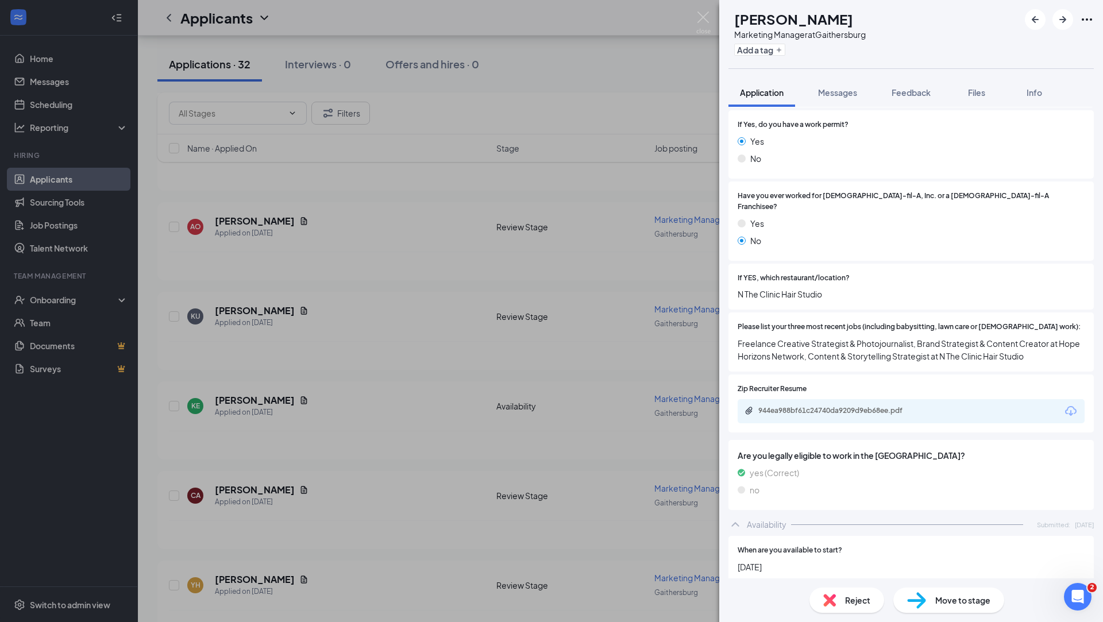
click at [692, 260] on div "KU Kyna Uwaeme Marketing Manager at Gaithersburg Add a tag Application Messages…" at bounding box center [551, 311] width 1103 height 622
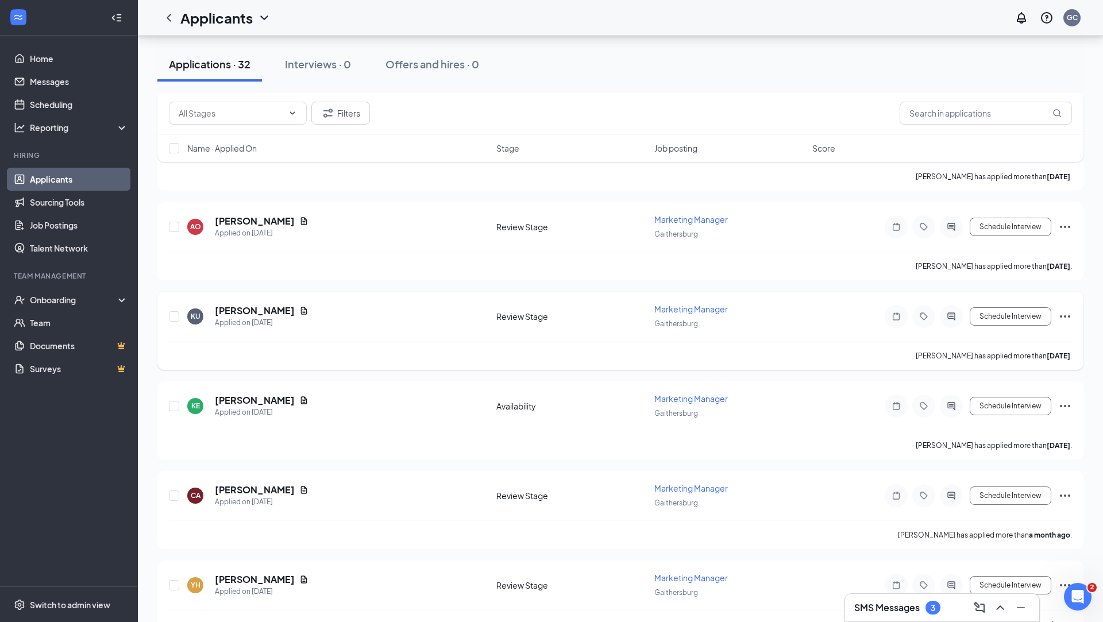
scroll to position [2413, 0]
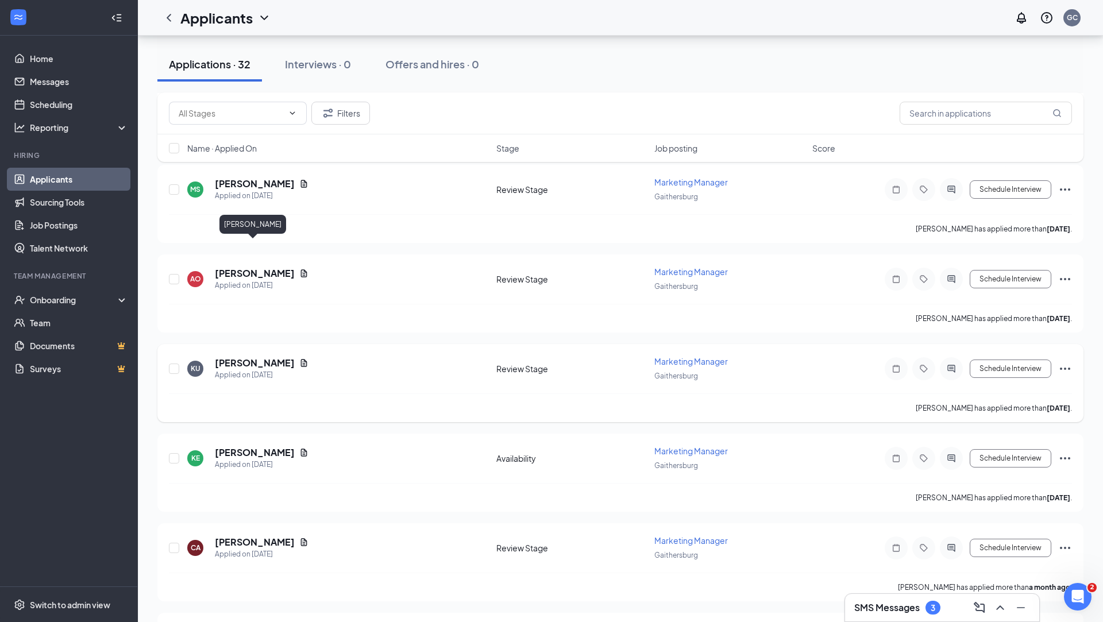
click at [265, 267] on h5 "Ashley Okoroh" at bounding box center [255, 273] width 80 height 13
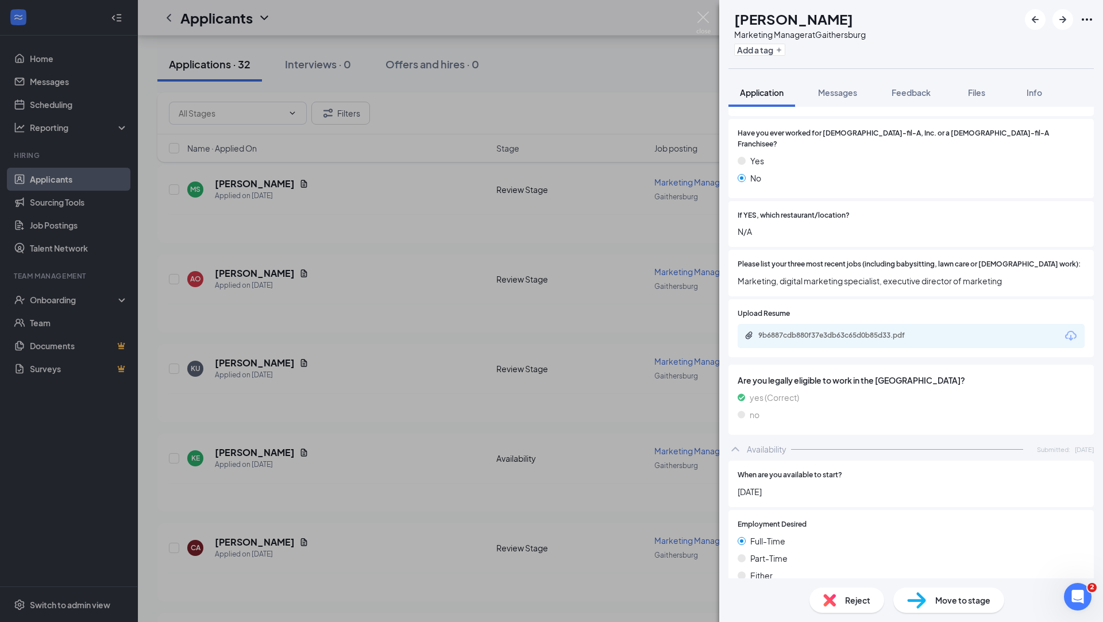
scroll to position [301, 0]
click at [848, 329] on div "9b6887cdb880f37e3db63c65d0b85d33.pdf" at bounding box center [839, 333] width 161 height 9
click at [400, 312] on div "AO Ashley Okoroh Marketing Manager at Gaithersburg Add a tag Application Messag…" at bounding box center [551, 311] width 1103 height 622
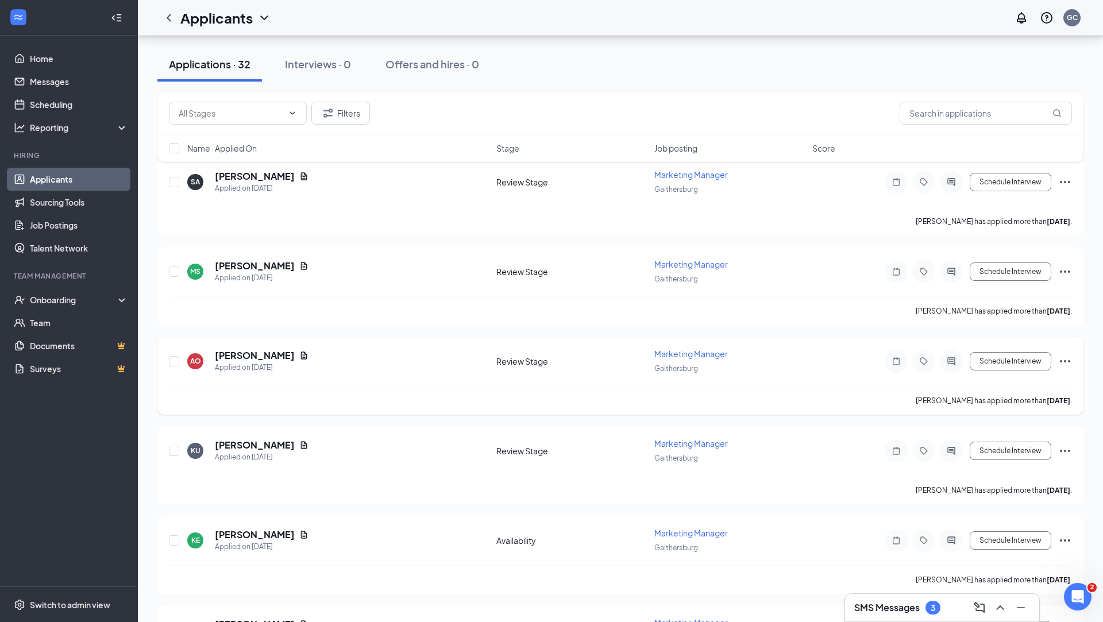
scroll to position [2329, 0]
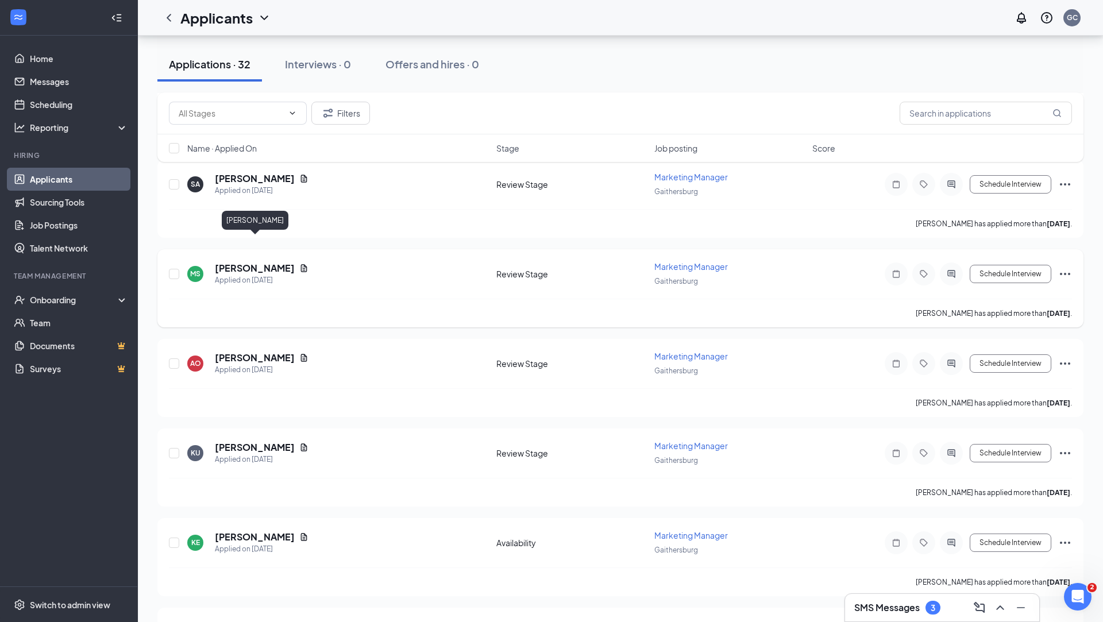
click at [279, 262] on h5 "[PERSON_NAME]" at bounding box center [255, 268] width 80 height 13
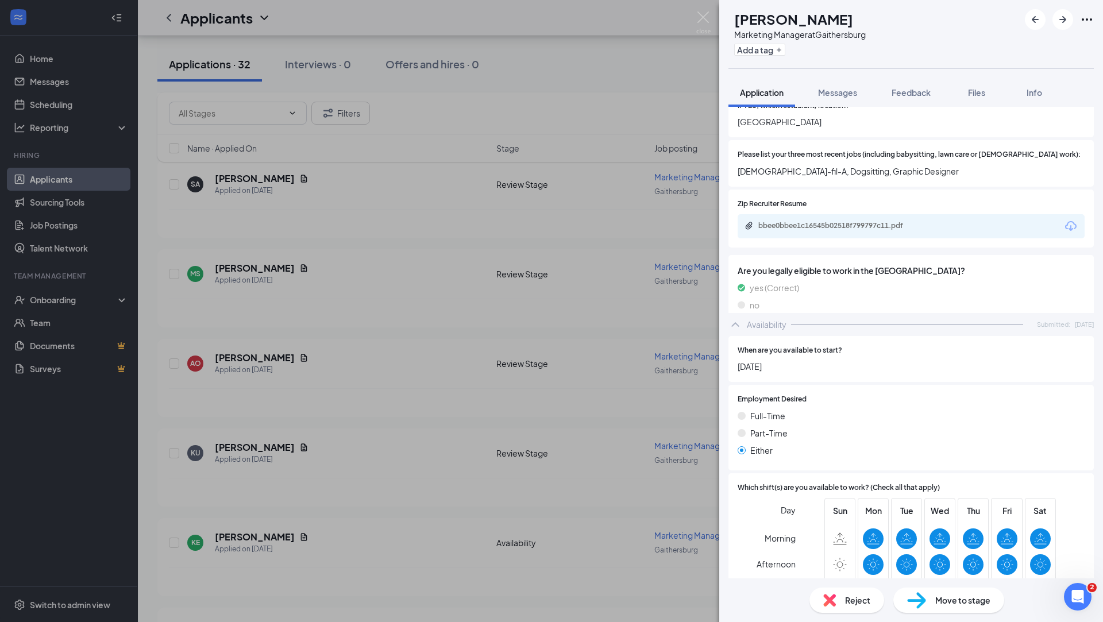
scroll to position [413, 0]
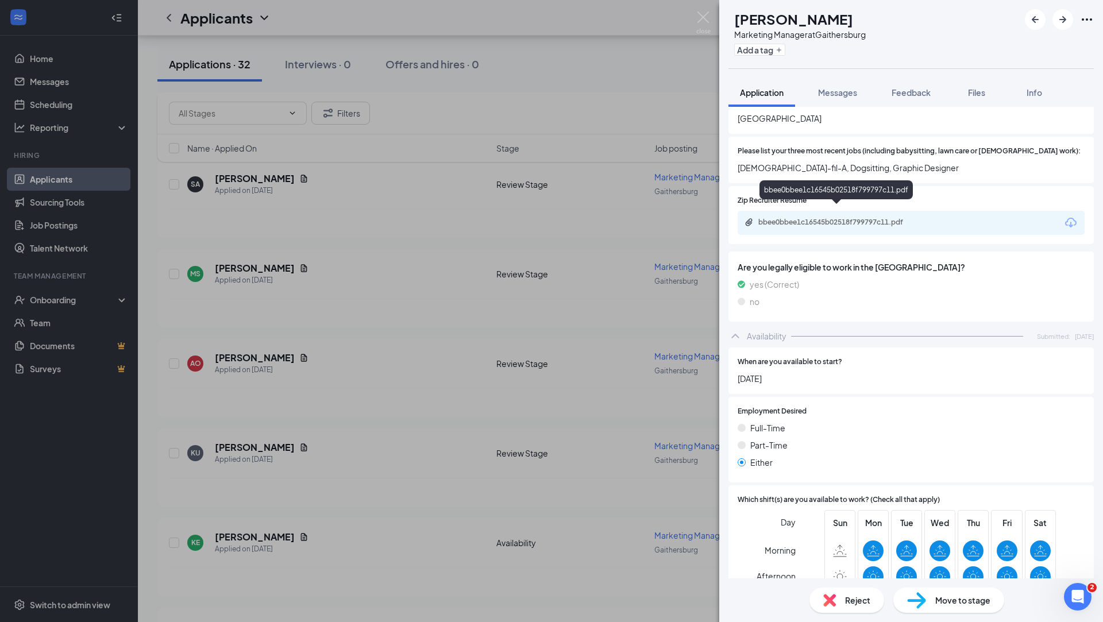
click at [830, 218] on div "bbee0bbee1c16545b02518f799797c11.pdf" at bounding box center [839, 222] width 161 height 9
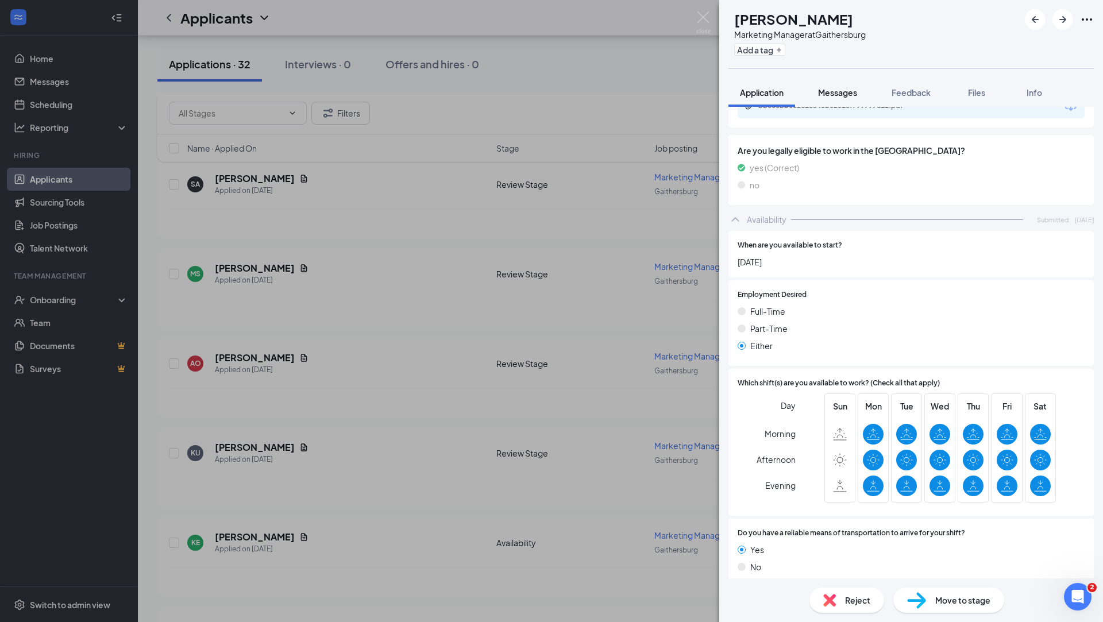
click at [838, 99] on button "Messages" at bounding box center [838, 92] width 62 height 29
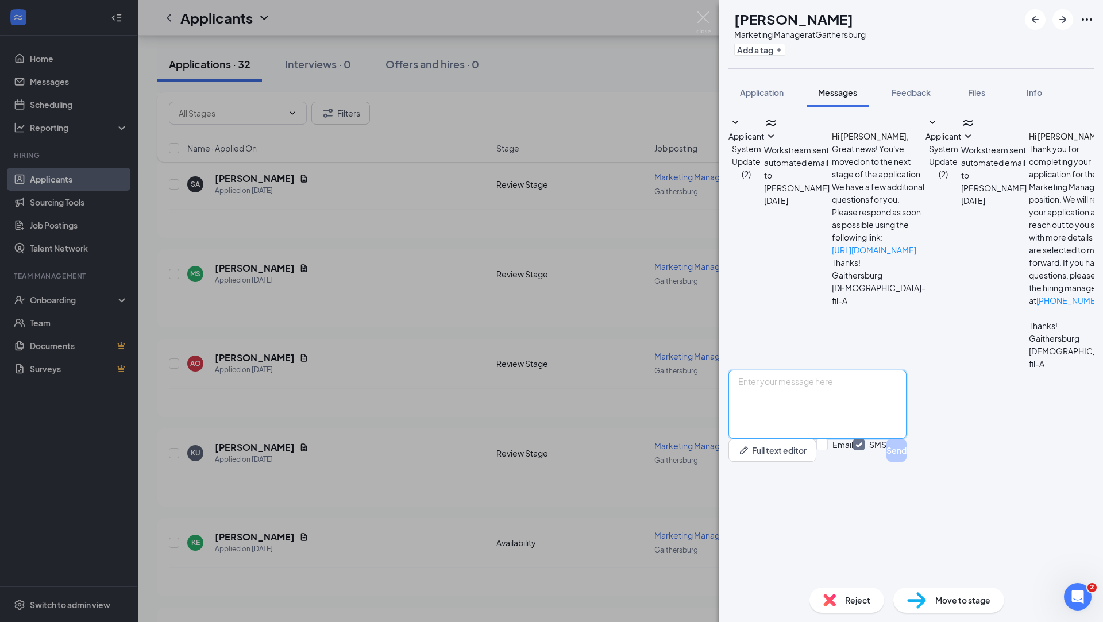
click at [836, 439] on textarea at bounding box center [818, 404] width 178 height 69
paste textarea "Hi [PERSON_NAME], this position for marketing manager would also include being …"
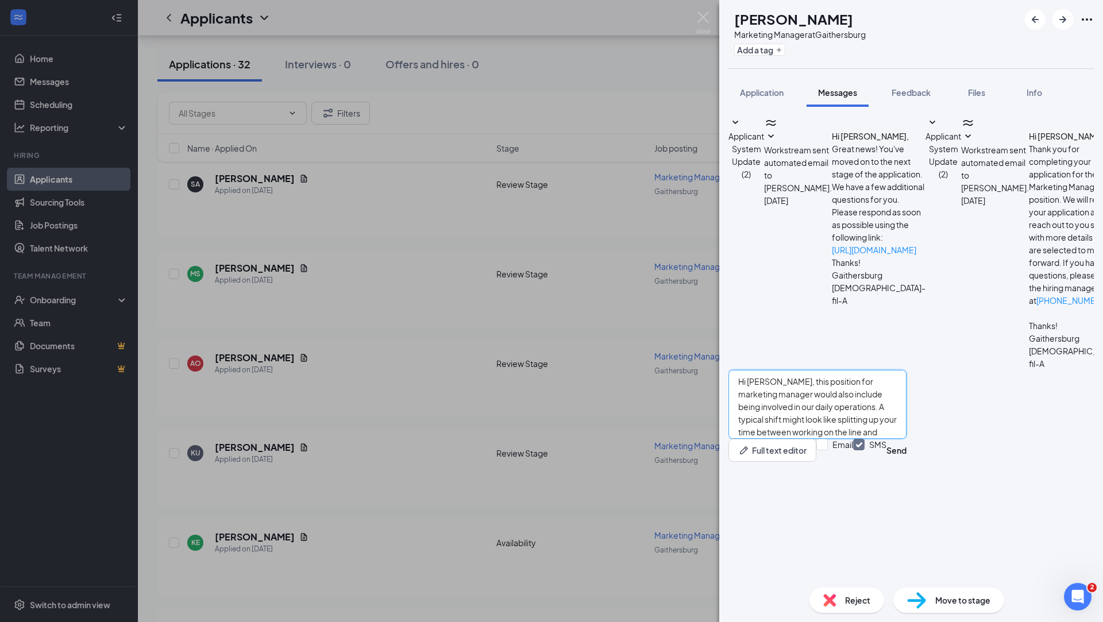
drag, startPoint x: 796, startPoint y: 483, endPoint x: 774, endPoint y: 483, distance: 23.0
click at [774, 439] on textarea "Hi [PERSON_NAME], this position for marketing manager would also include being …" at bounding box center [818, 404] width 178 height 69
type textarea "Hi [PERSON_NAME], this position for marketing manager would also include being …"
click at [907, 462] on button "Send" at bounding box center [897, 450] width 20 height 23
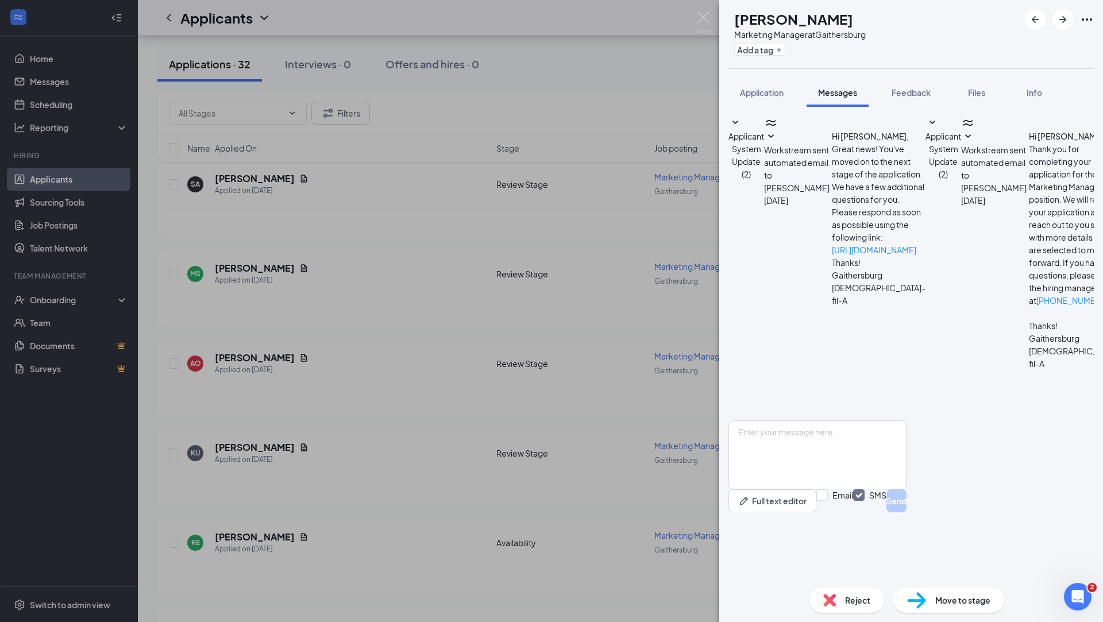
scroll to position [20, 0]
click at [634, 305] on div "MS Matthew Skovron Marketing Manager at Gaithersburg Add a tag Application Mess…" at bounding box center [551, 311] width 1103 height 622
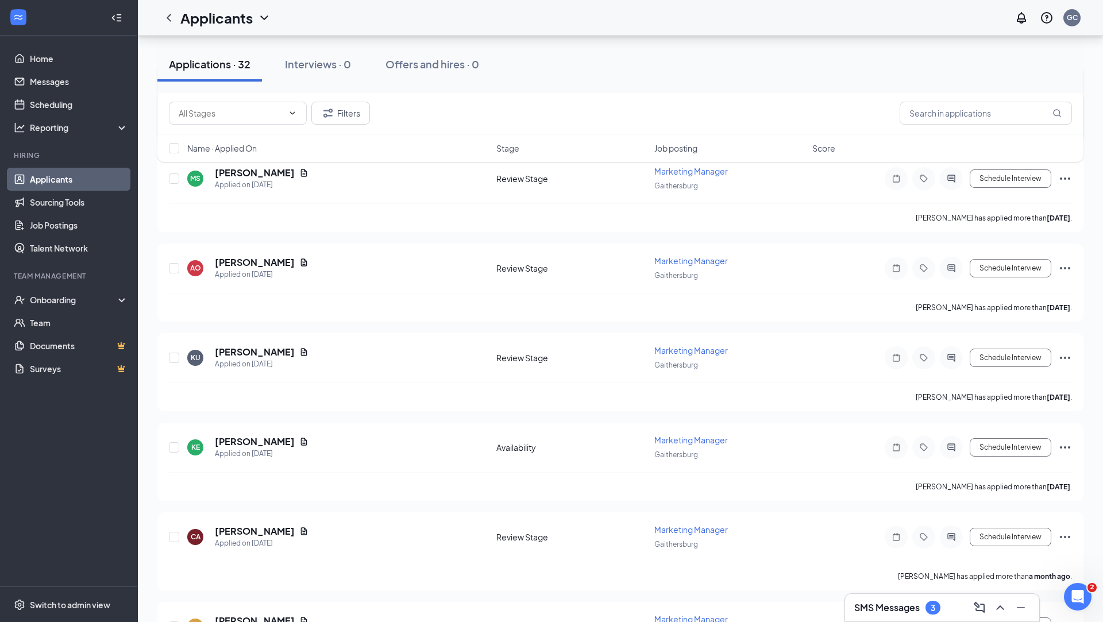
scroll to position [2465, 0]
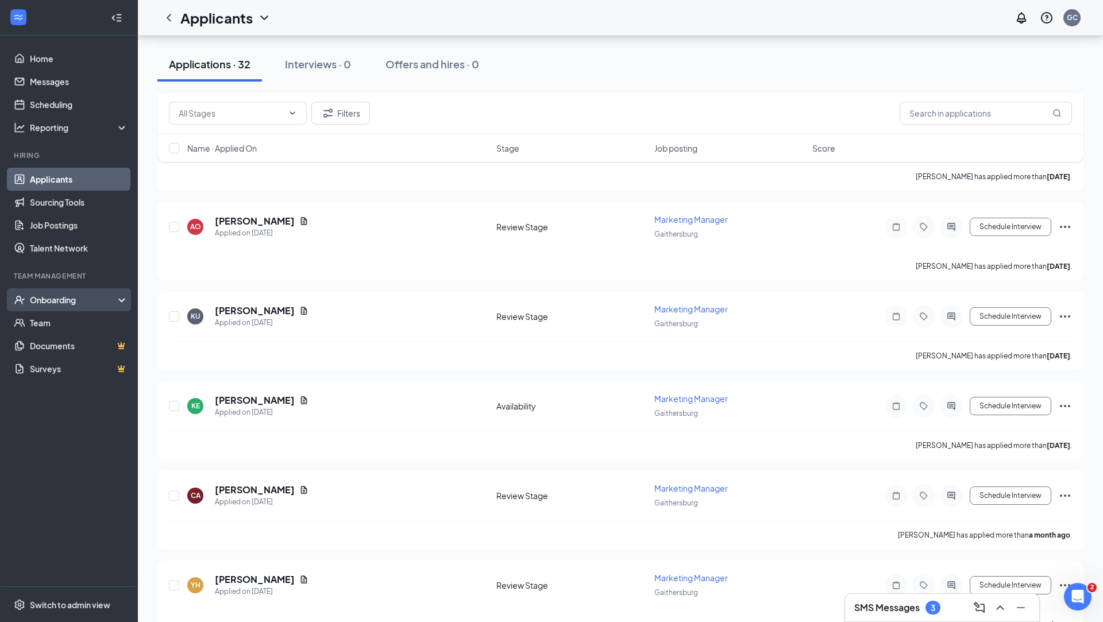
click at [113, 301] on div "Onboarding" at bounding box center [74, 299] width 88 height 11
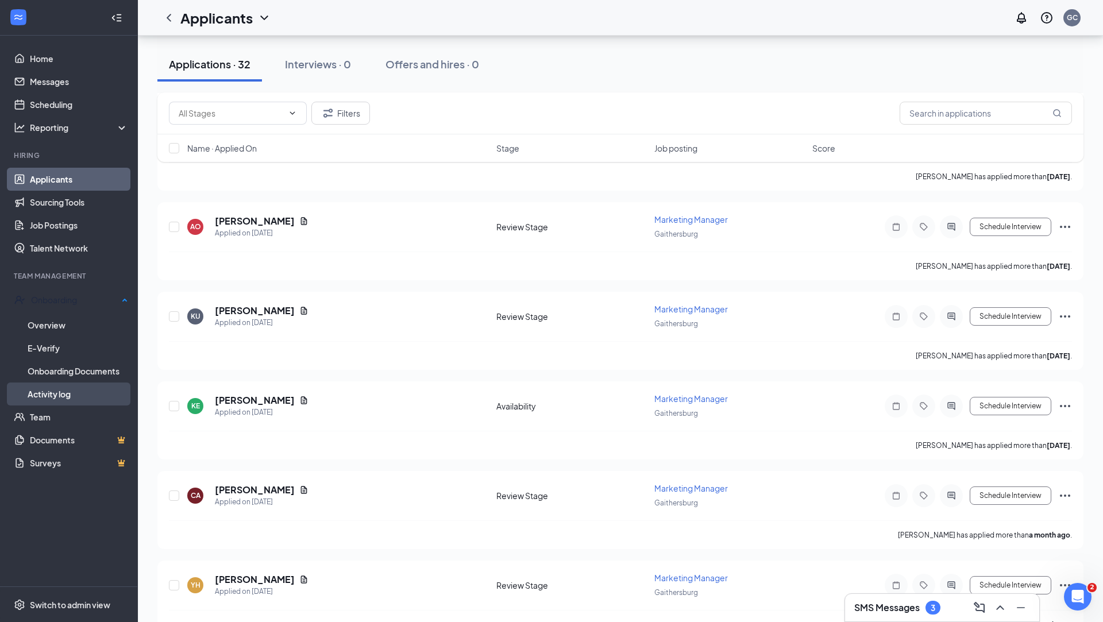
click at [97, 393] on link "Activity log" at bounding box center [78, 394] width 101 height 23
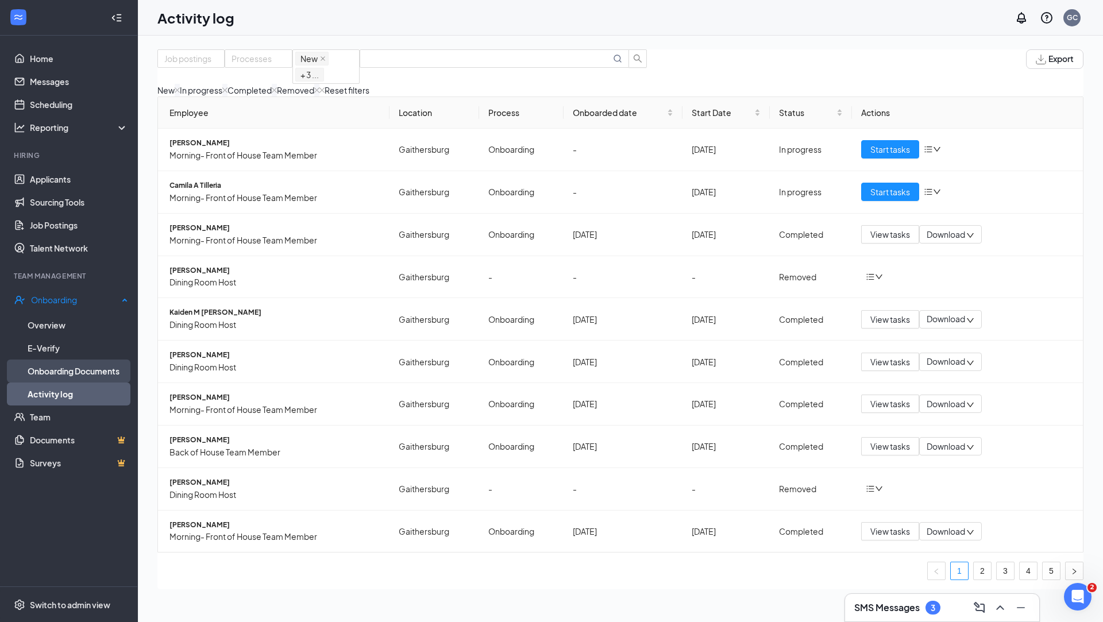
click at [80, 372] on link "Onboarding Documents" at bounding box center [78, 371] width 101 height 23
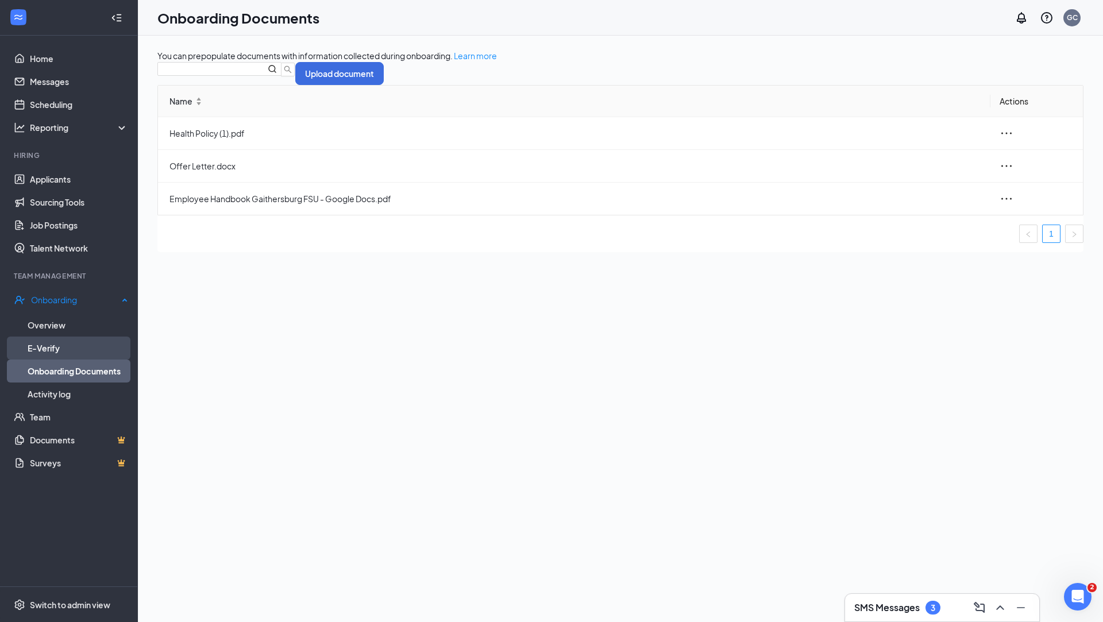
click at [36, 349] on link "E-Verify" at bounding box center [78, 348] width 101 height 23
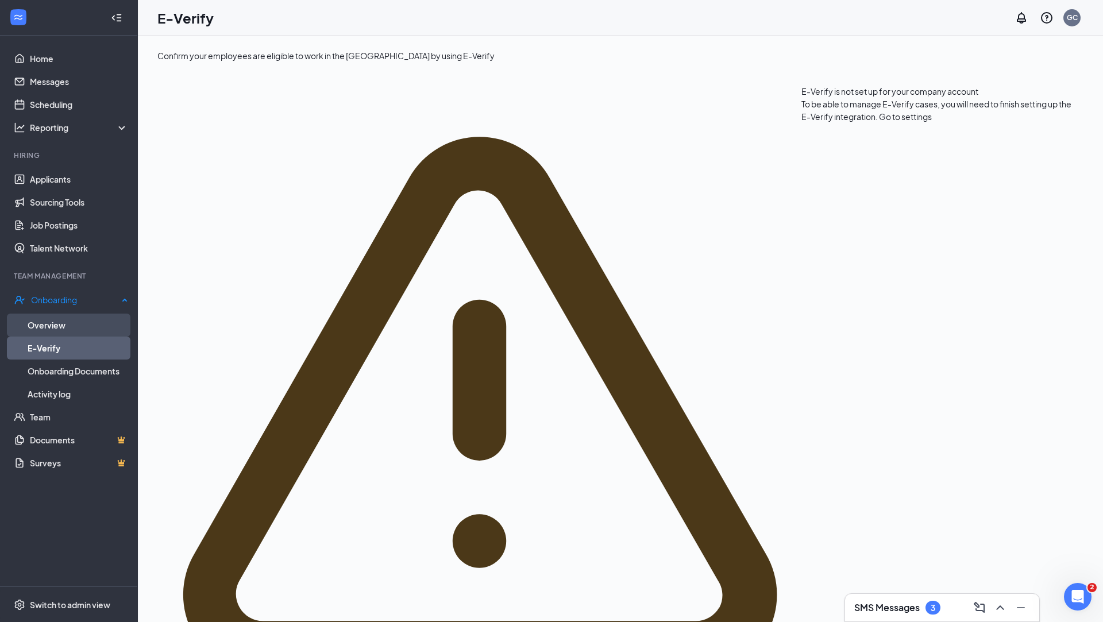
click at [74, 321] on link "Overview" at bounding box center [78, 325] width 101 height 23
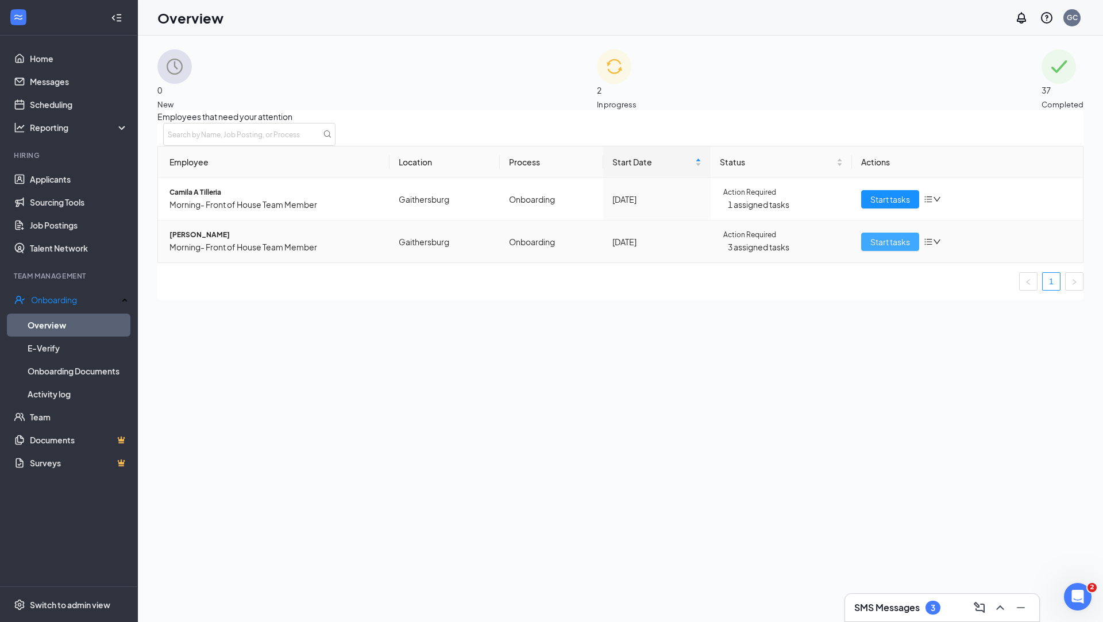
click at [871, 248] on span "Start tasks" at bounding box center [891, 242] width 40 height 13
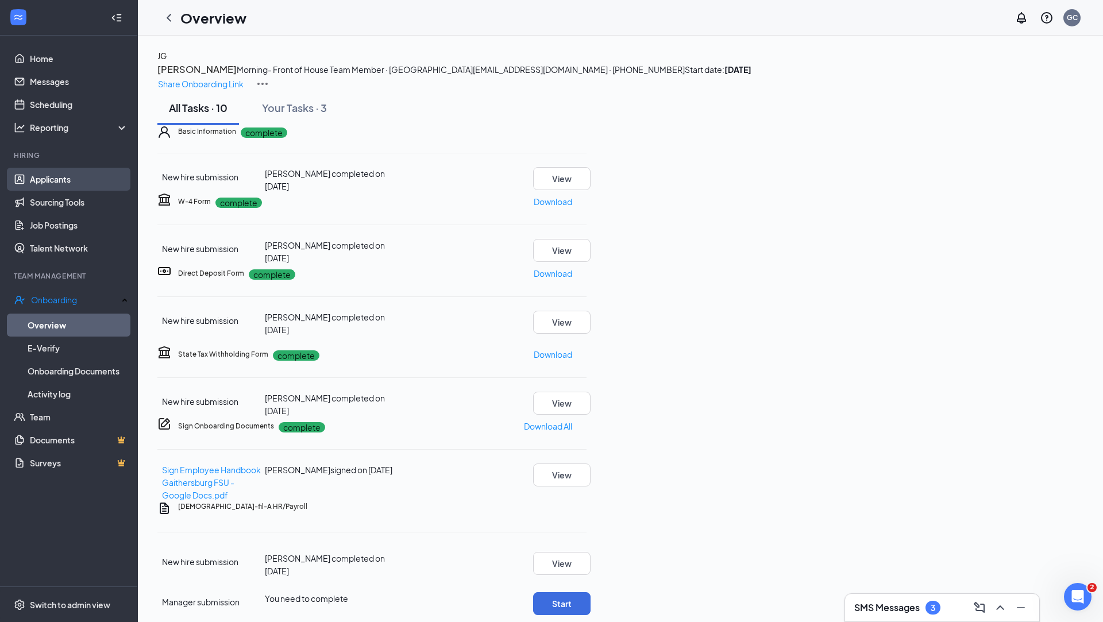
click at [86, 182] on link "Applicants" at bounding box center [79, 179] width 98 height 23
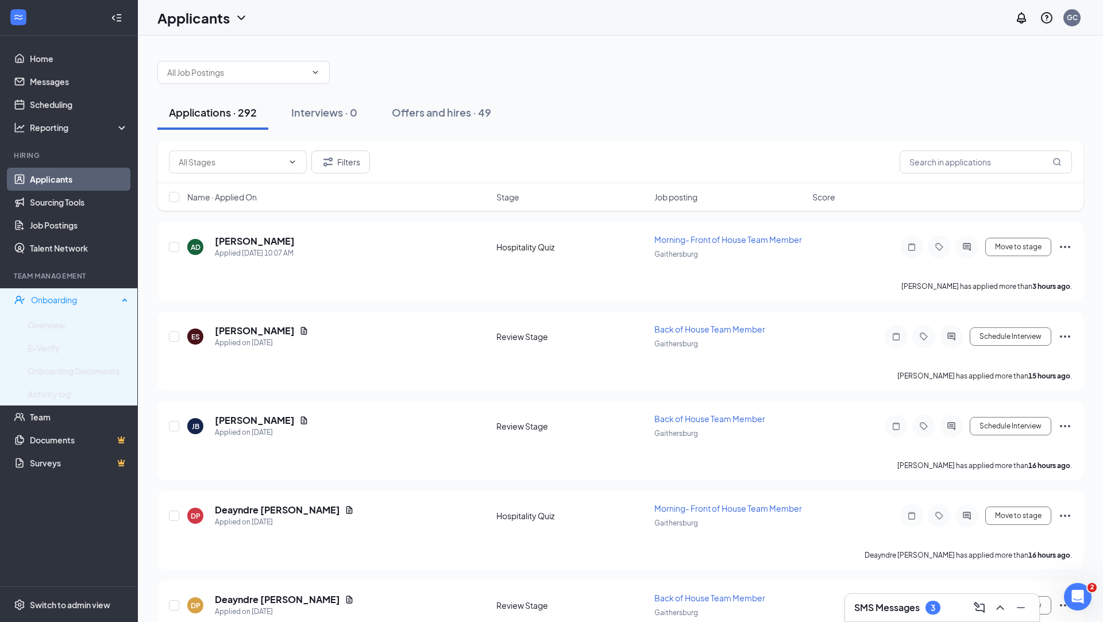
click at [110, 298] on div "Onboarding" at bounding box center [74, 299] width 87 height 11
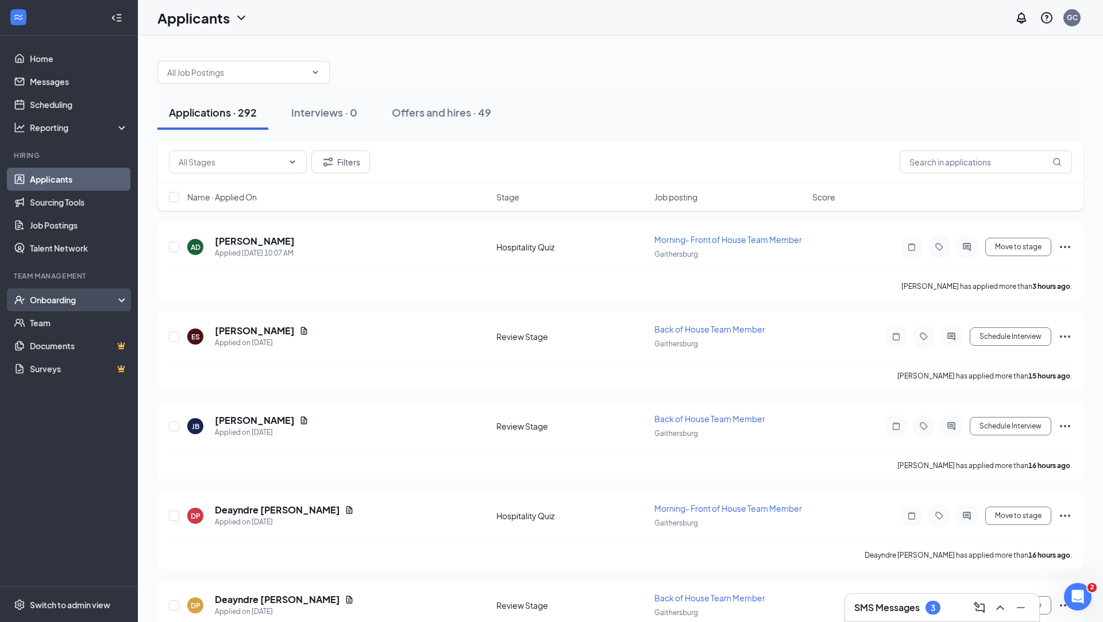
click at [124, 301] on div "Onboarding" at bounding box center [69, 299] width 138 height 23
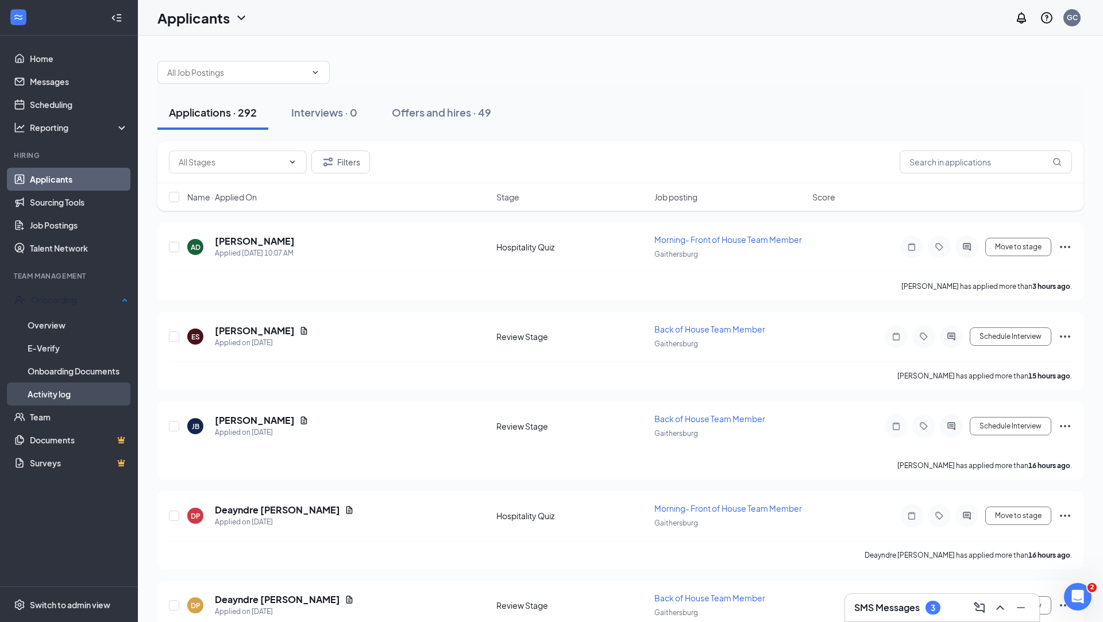
click at [86, 391] on link "Activity log" at bounding box center [78, 394] width 101 height 23
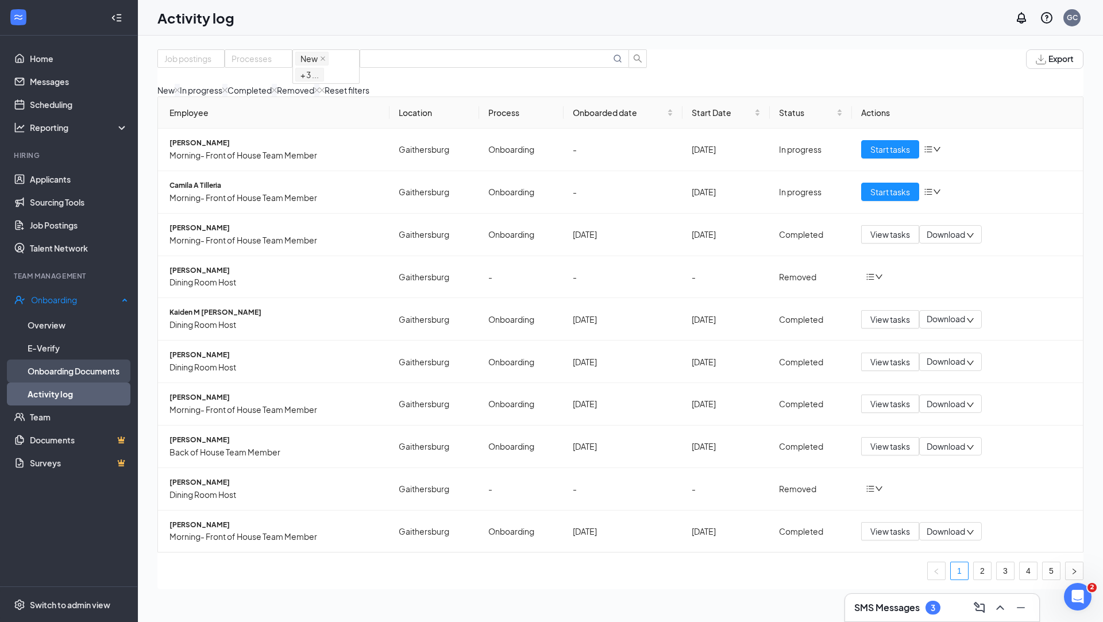
click at [96, 364] on link "Onboarding Documents" at bounding box center [78, 371] width 101 height 23
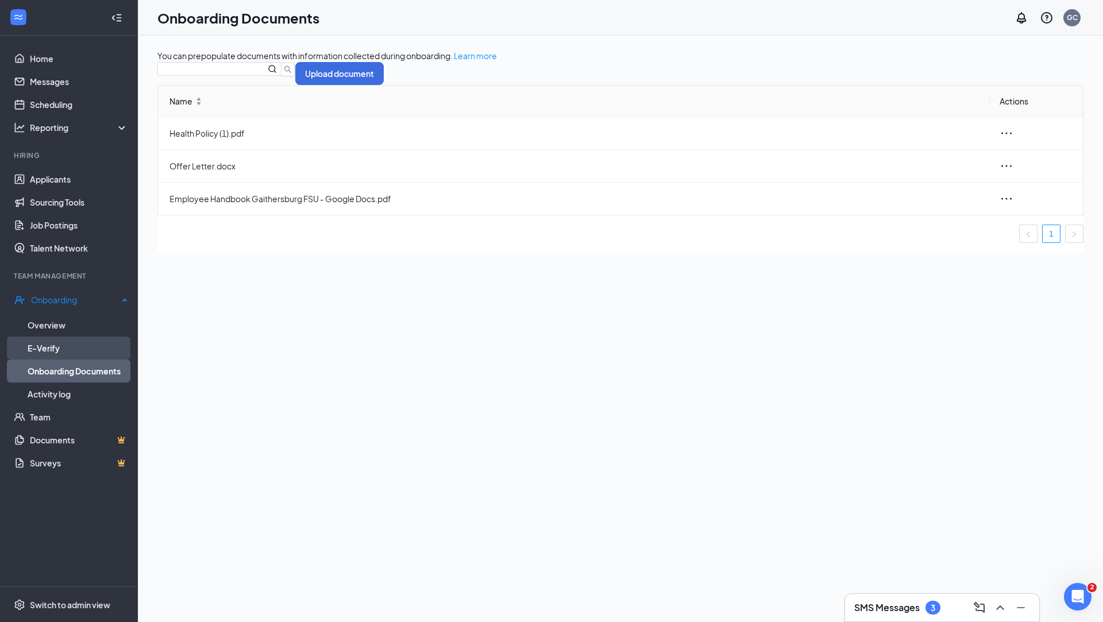
click at [59, 355] on link "E-Verify" at bounding box center [78, 348] width 101 height 23
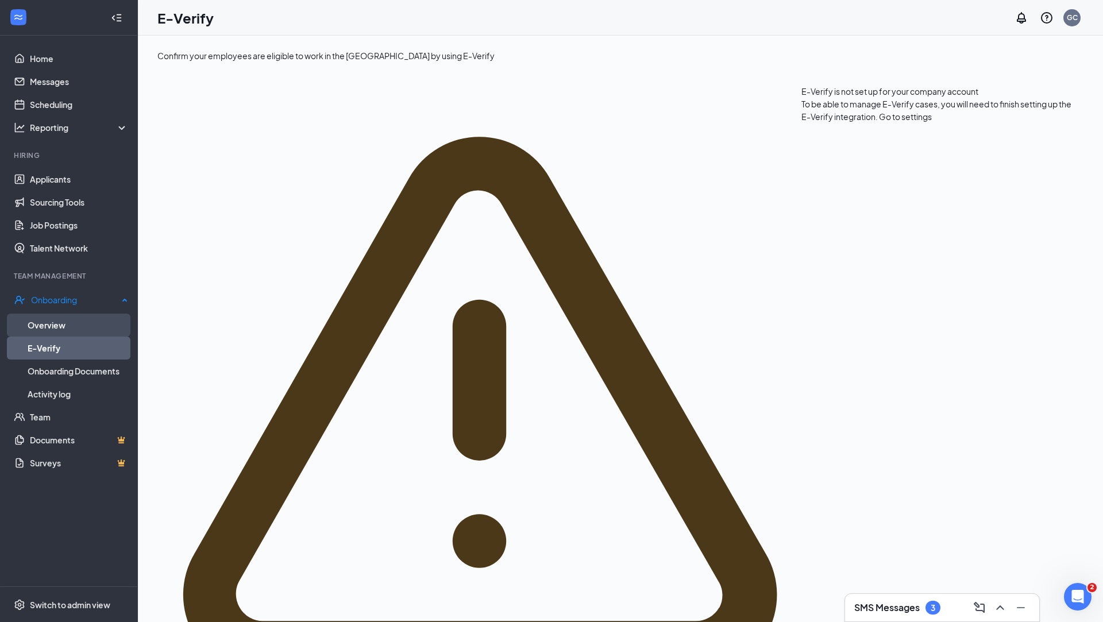
click at [73, 322] on link "Overview" at bounding box center [78, 325] width 101 height 23
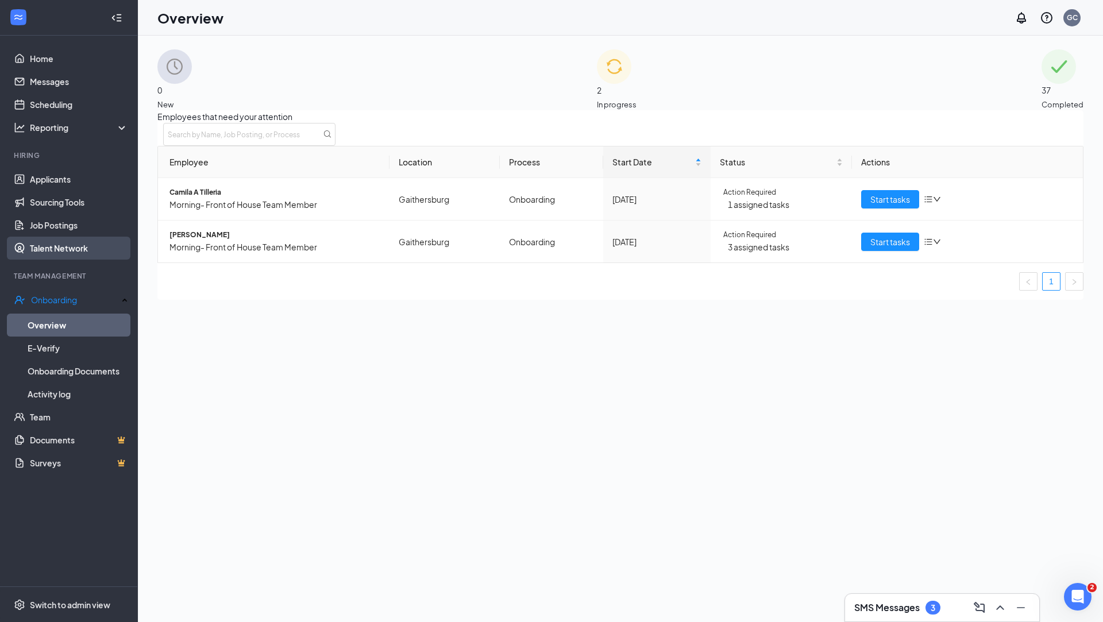
click at [116, 255] on link "Talent Network" at bounding box center [79, 248] width 98 height 23
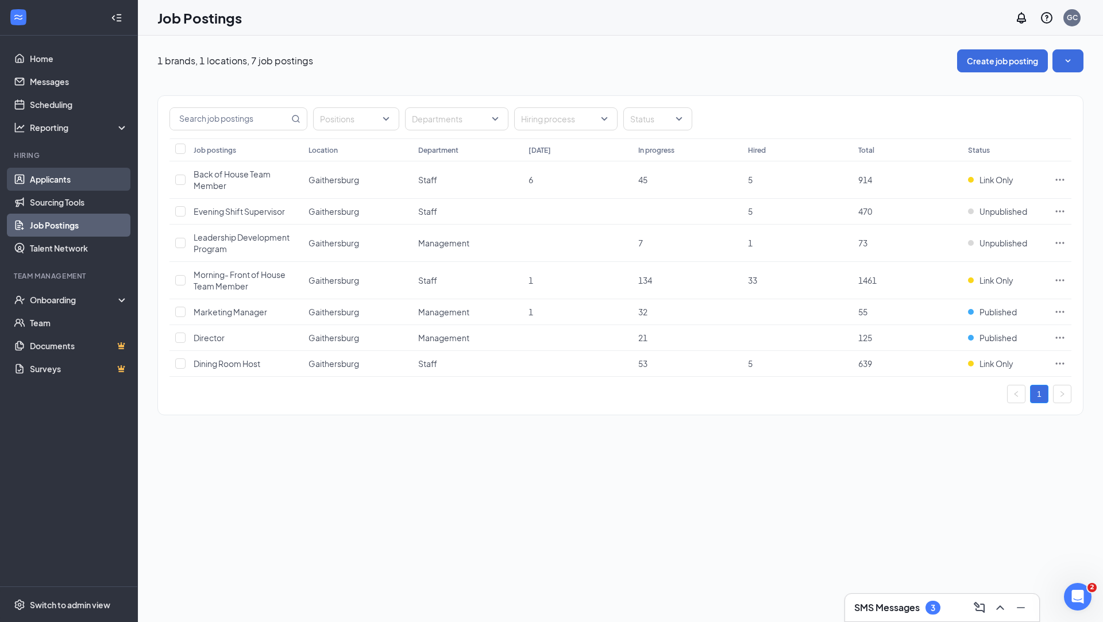
click at [70, 180] on link "Applicants" at bounding box center [79, 179] width 98 height 23
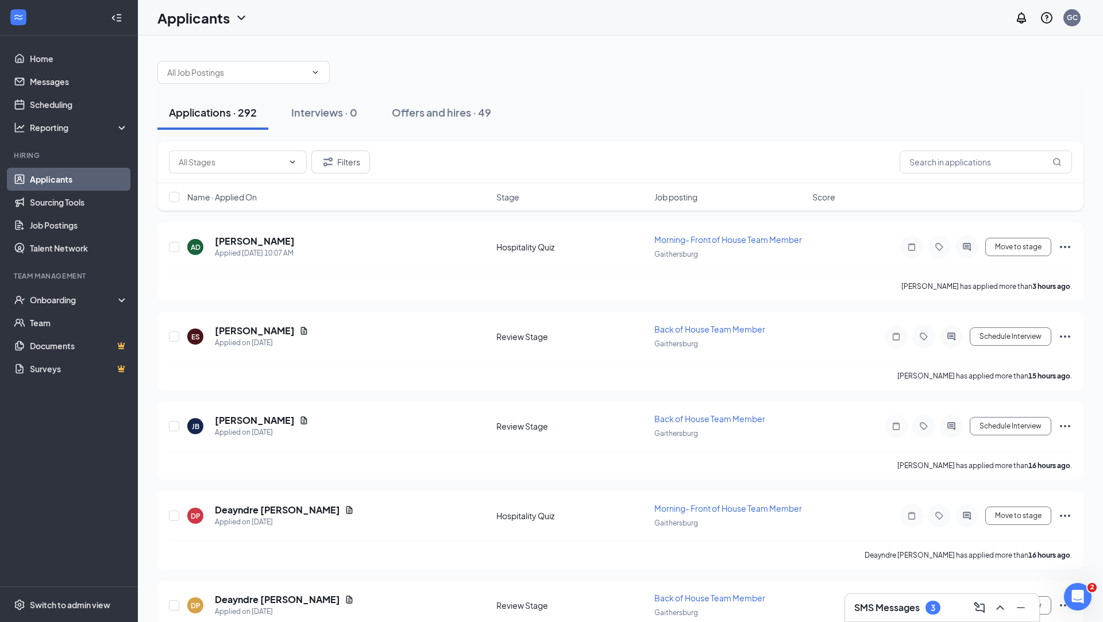
click at [59, 260] on ul "Home Messages Scheduling Reporting Hiring Applicants Sourcing Tools Job Posting…" at bounding box center [68, 311] width 137 height 551
click at [64, 255] on link "Talent Network" at bounding box center [79, 248] width 98 height 23
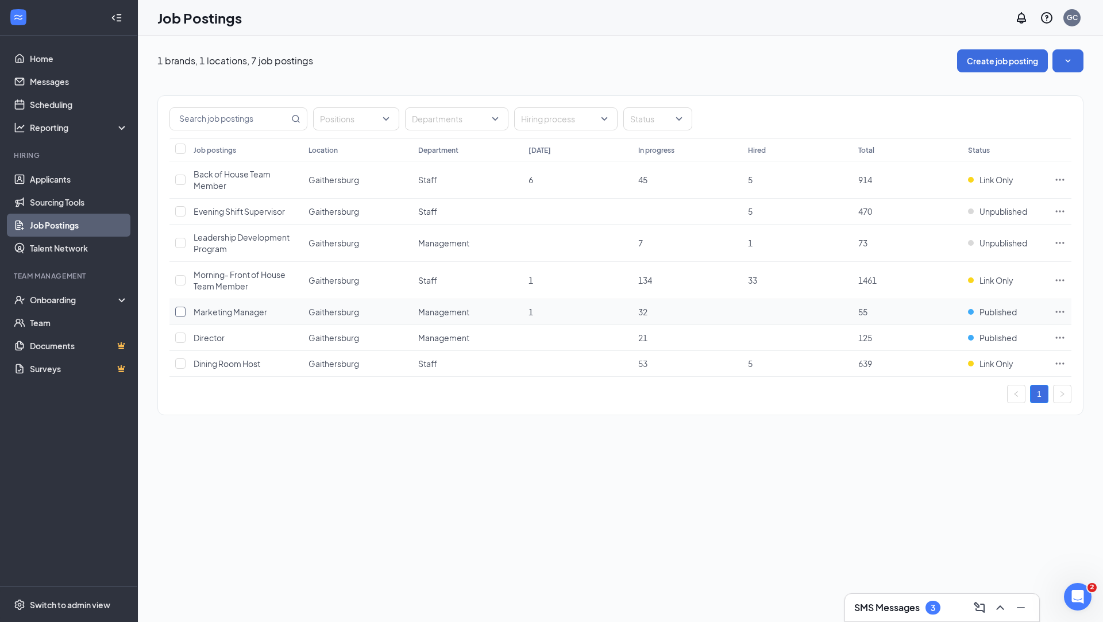
click at [180, 314] on input "checkbox" at bounding box center [180, 312] width 10 height 10
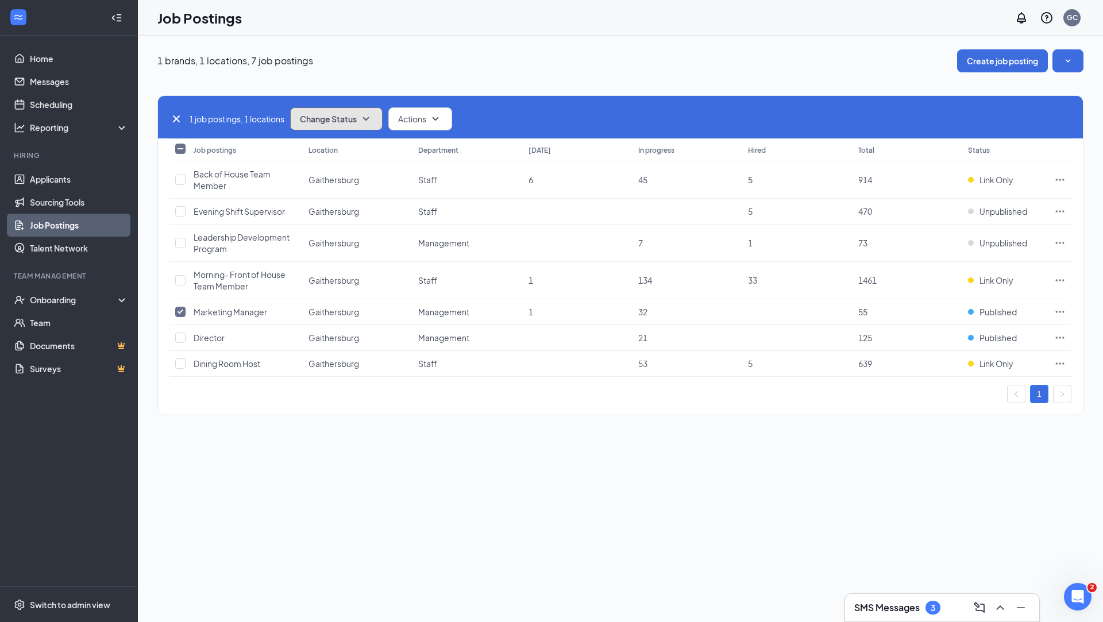
click at [378, 122] on button "Change Status" at bounding box center [336, 118] width 93 height 23
click at [360, 173] on div "Unpublish" at bounding box center [362, 174] width 138 height 25
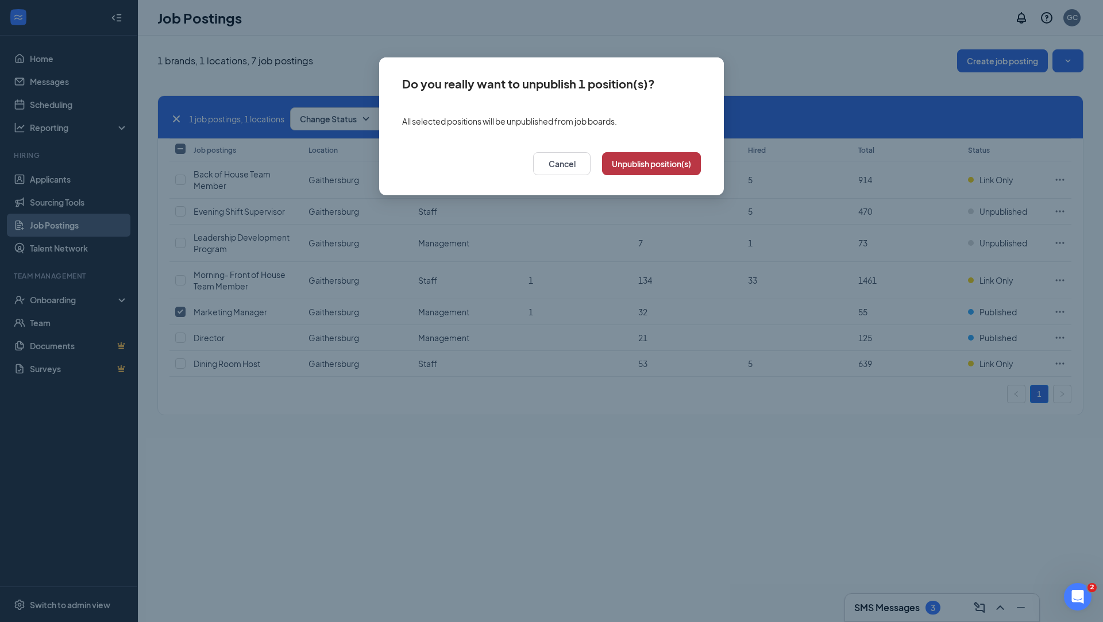
click at [634, 163] on button "Unpublish position(s)" at bounding box center [651, 163] width 99 height 23
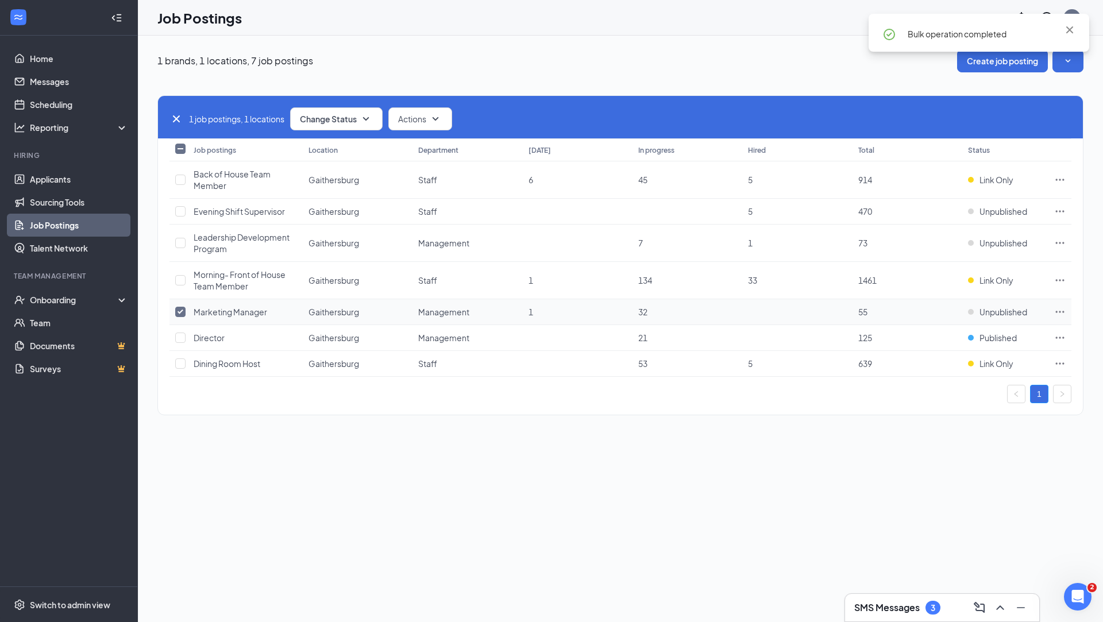
click at [180, 313] on input "checkbox" at bounding box center [180, 312] width 10 height 10
checkbox input "false"
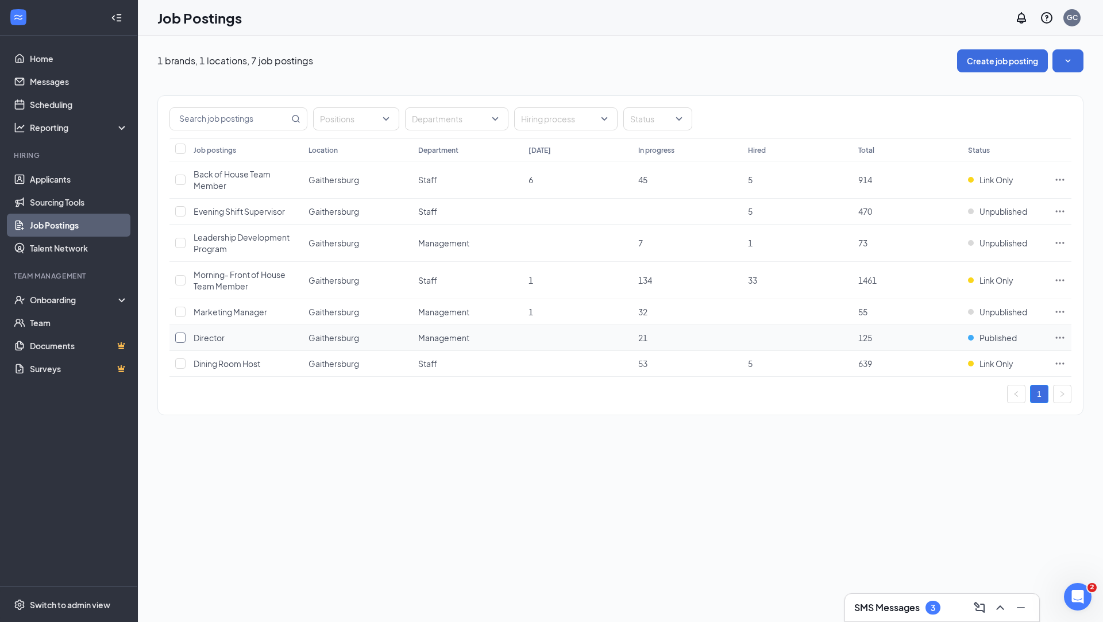
click at [180, 335] on input "checkbox" at bounding box center [180, 338] width 10 height 10
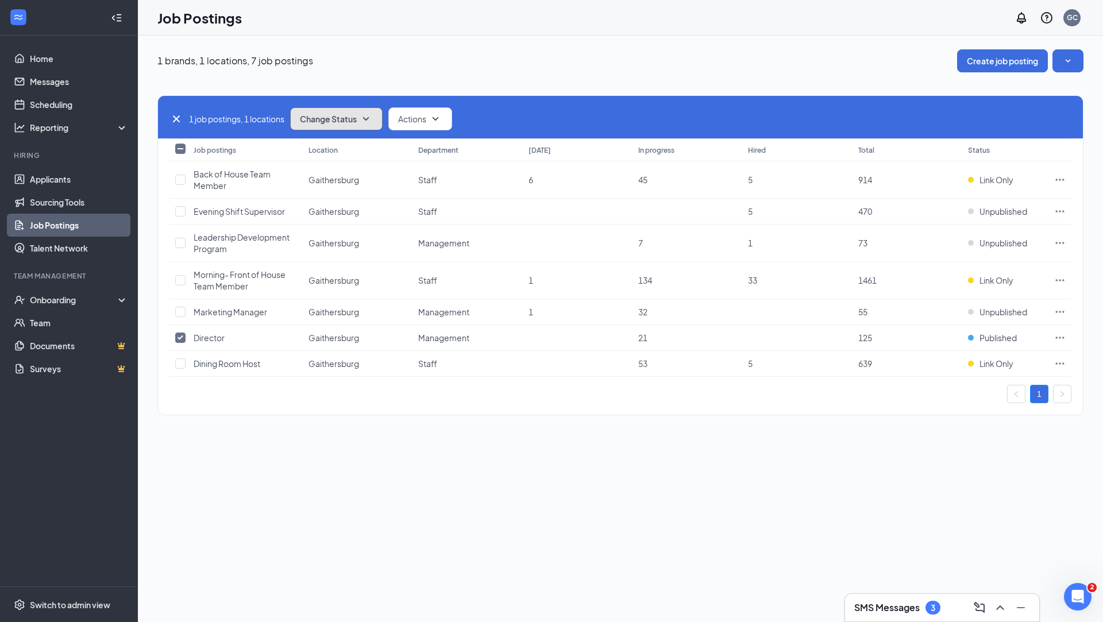
click at [380, 114] on button "Change Status" at bounding box center [336, 118] width 93 height 23
click at [340, 172] on span "Unpublish" at bounding box center [320, 174] width 37 height 13
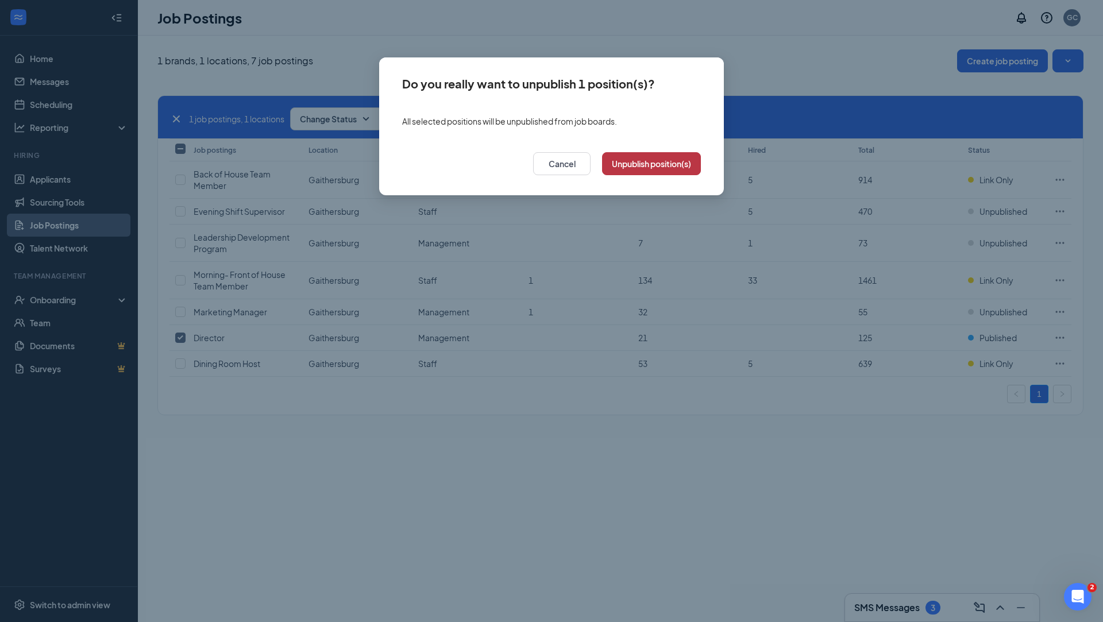
click at [626, 166] on button "Unpublish position(s)" at bounding box center [651, 163] width 99 height 23
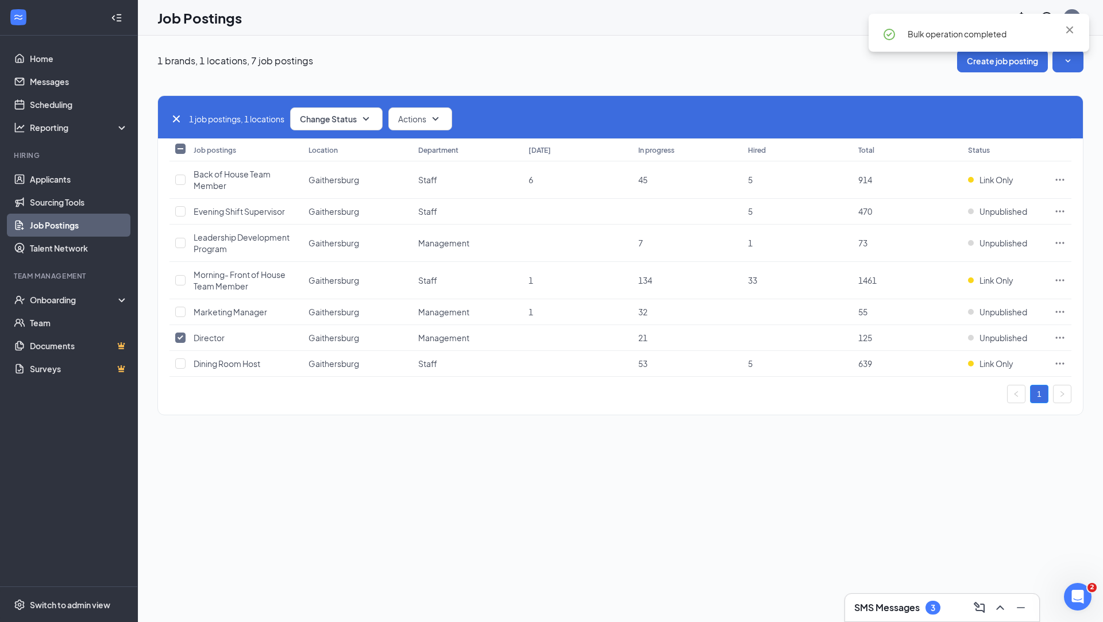
click at [341, 422] on div "1 job postings, 1 locations Change Status Actions Job postings Location Departm…" at bounding box center [620, 249] width 926 height 355
click at [179, 333] on input "checkbox" at bounding box center [180, 338] width 10 height 10
checkbox input "false"
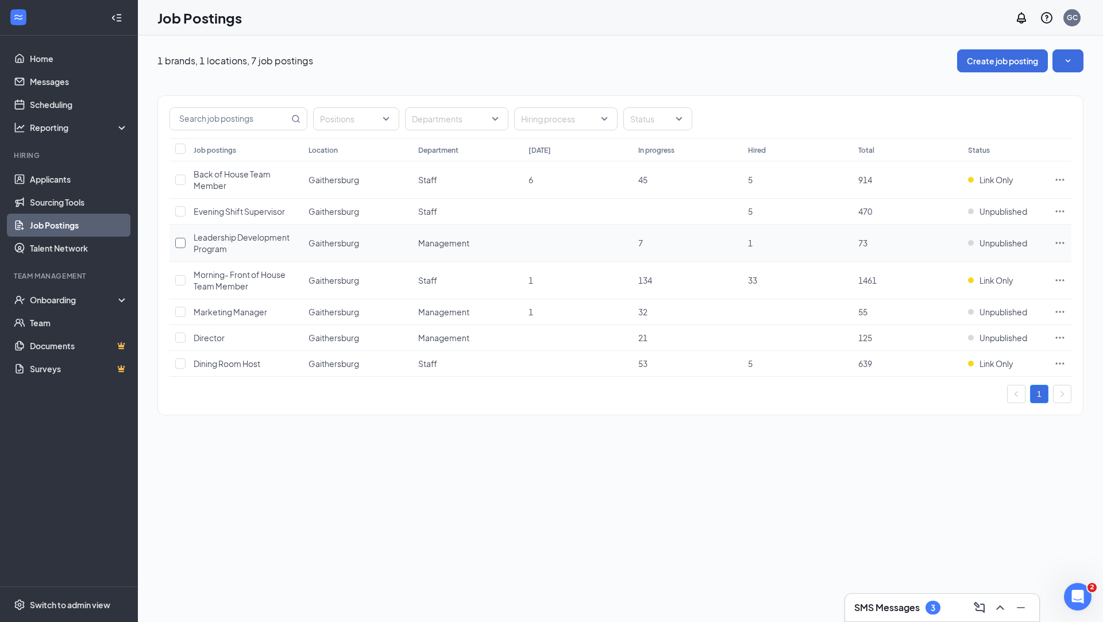
click at [182, 244] on input "checkbox" at bounding box center [180, 243] width 10 height 10
checkbox input "true"
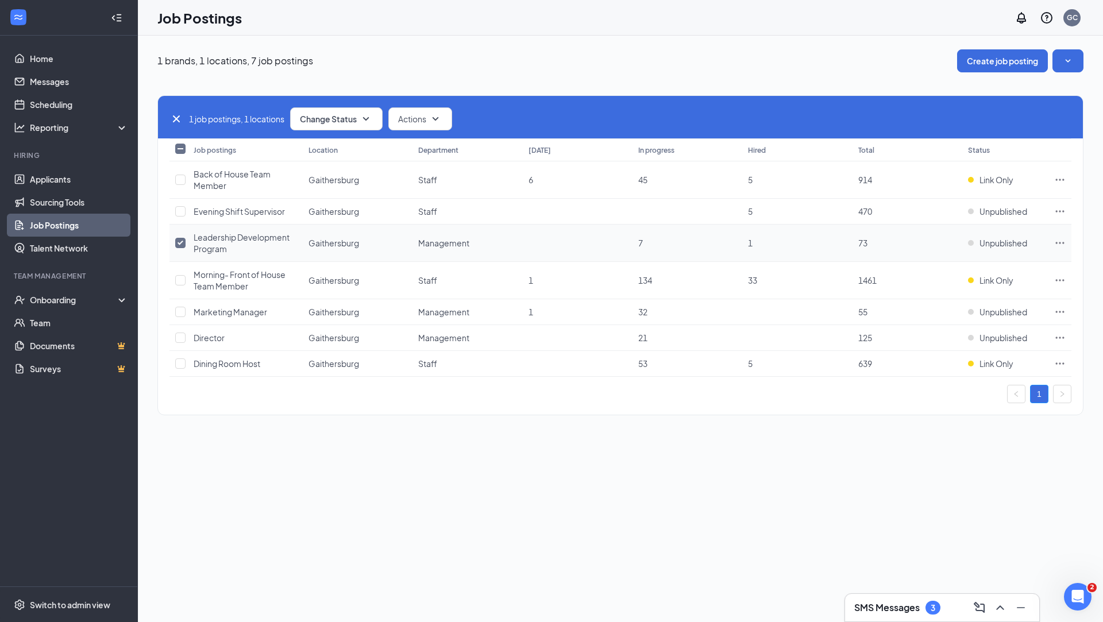
click at [1060, 246] on icon "Ellipses" at bounding box center [1060, 242] width 11 height 11
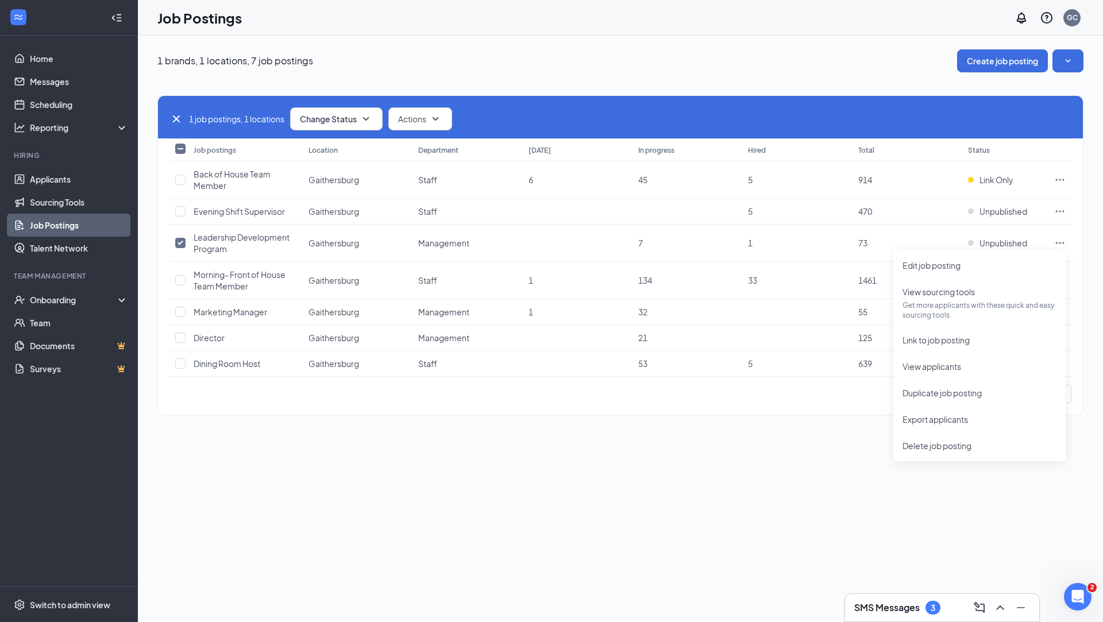
click at [757, 478] on div "1 brands, 1 locations, 7 job postings Create job posting 1 job postings, 1 loca…" at bounding box center [620, 329] width 965 height 587
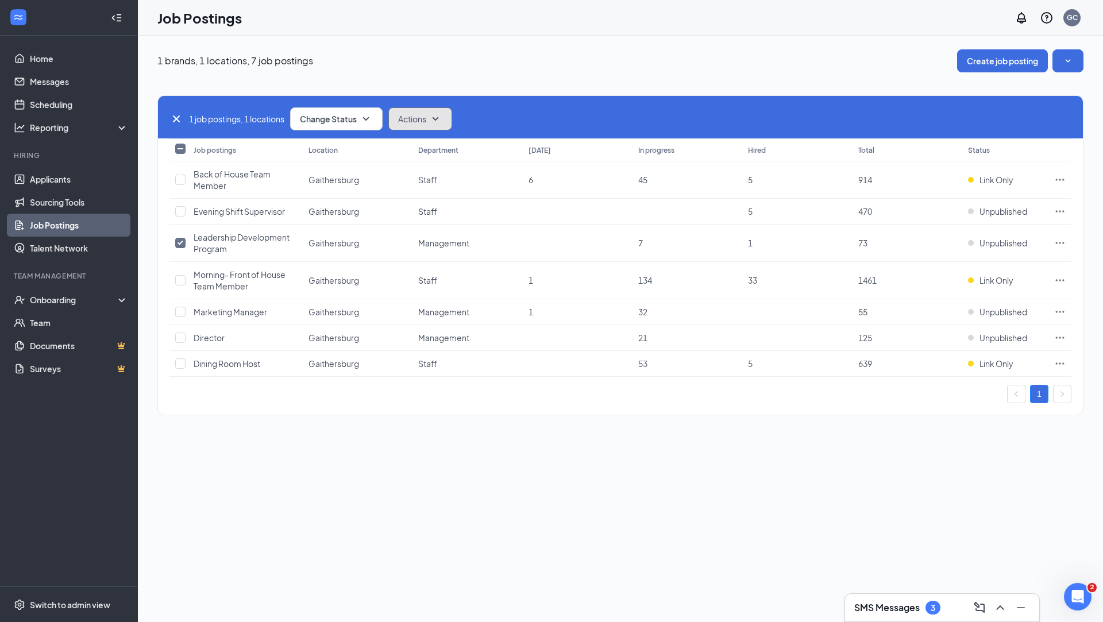
click at [439, 121] on icon "SmallChevronDown" at bounding box center [436, 119] width 14 height 14
click at [464, 495] on div "1 brands, 1 locations, 7 job postings Create job posting 1 job postings, 1 loca…" at bounding box center [620, 329] width 965 height 587
click at [373, 114] on icon "SmallChevronDown" at bounding box center [366, 119] width 14 height 14
click at [370, 155] on div "Publish" at bounding box center [362, 149] width 138 height 25
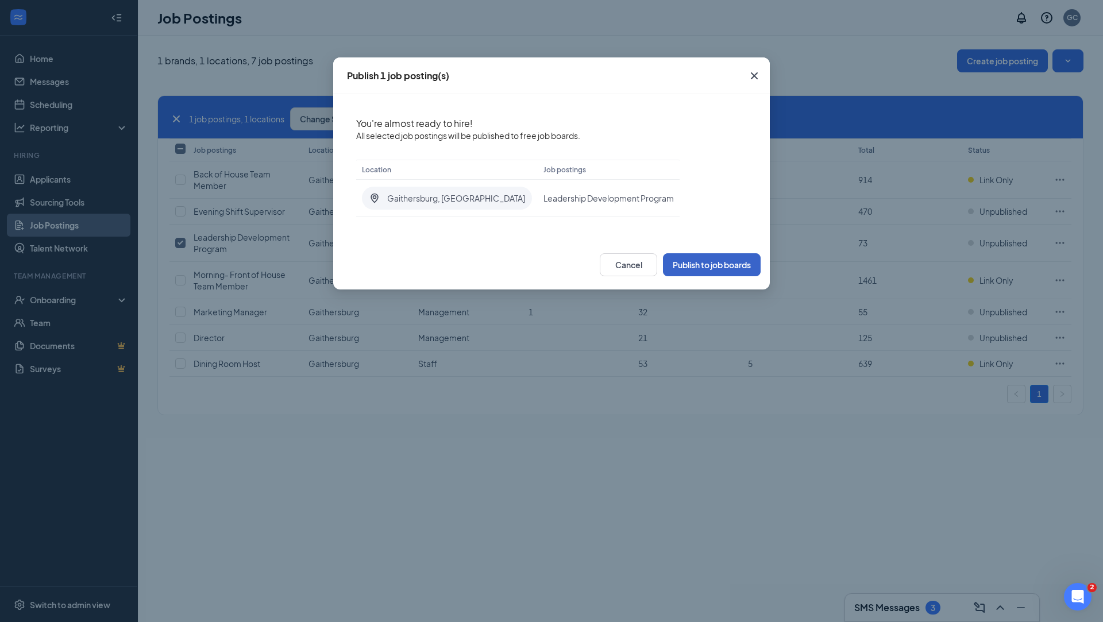
click at [710, 267] on button "Publish to job boards" at bounding box center [712, 264] width 98 height 23
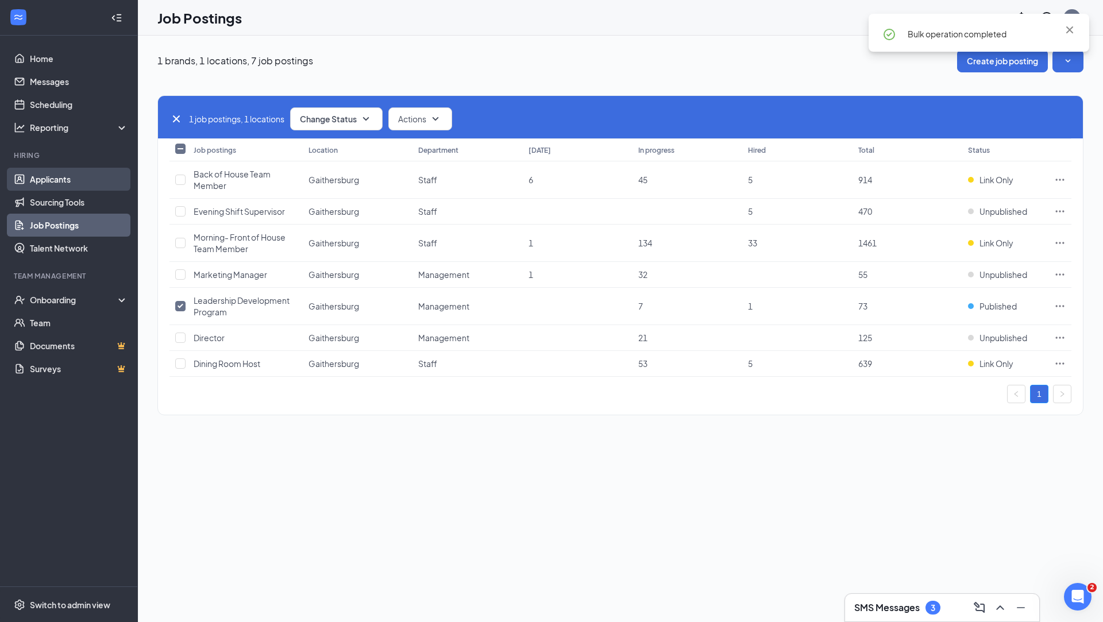
click at [61, 186] on link "Applicants" at bounding box center [79, 179] width 98 height 23
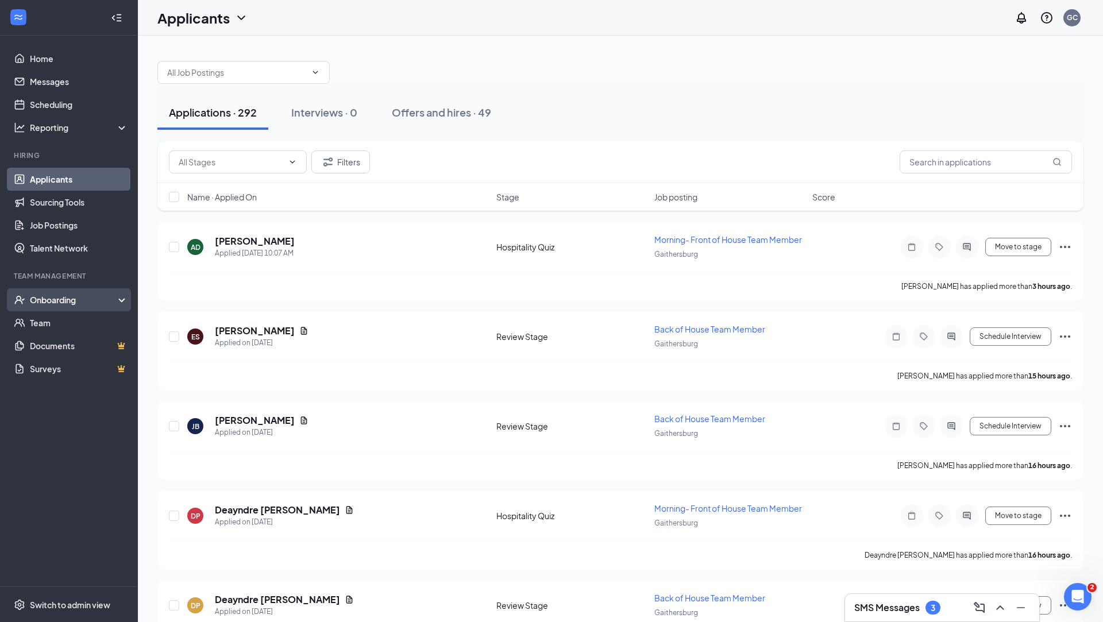
click at [80, 305] on div "Onboarding" at bounding box center [74, 299] width 88 height 11
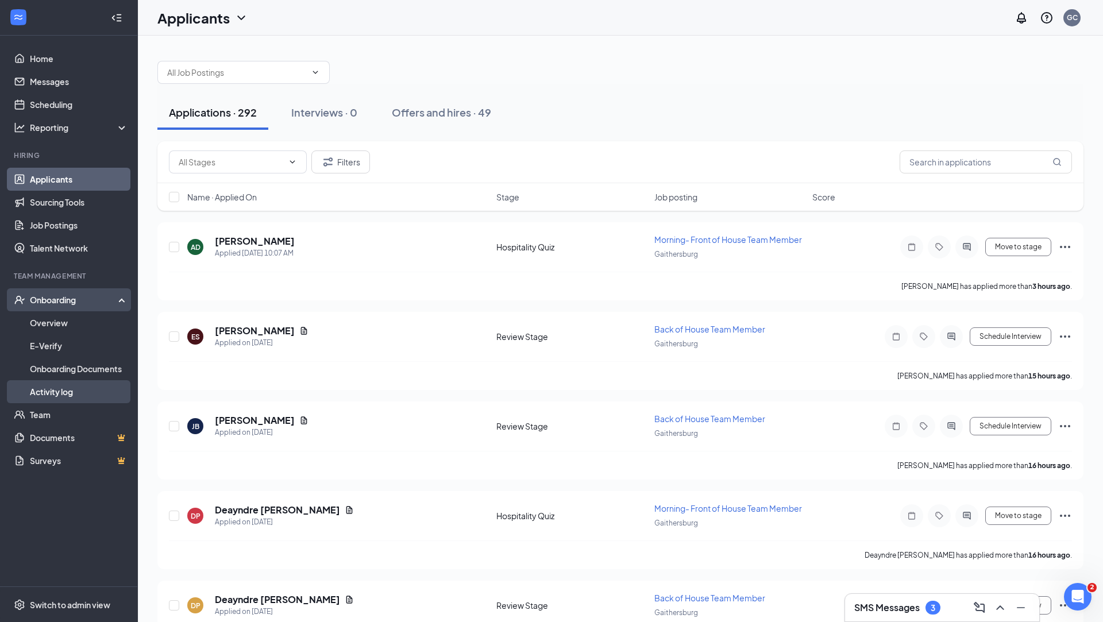
click at [102, 391] on link "Activity log" at bounding box center [79, 391] width 98 height 23
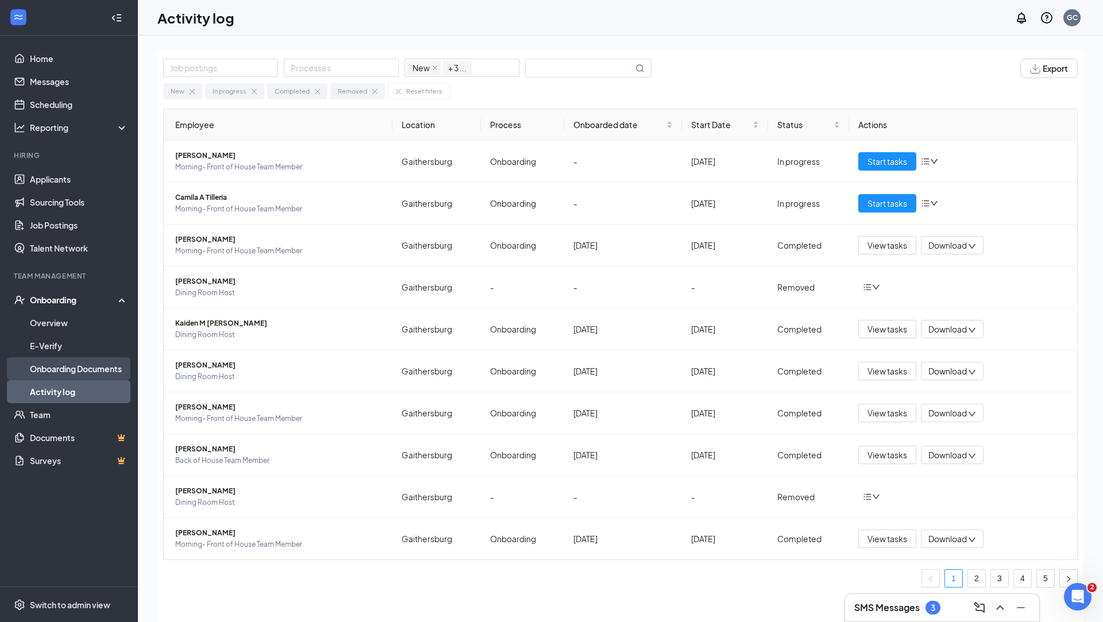
click at [101, 367] on link "Onboarding Documents" at bounding box center [79, 368] width 98 height 23
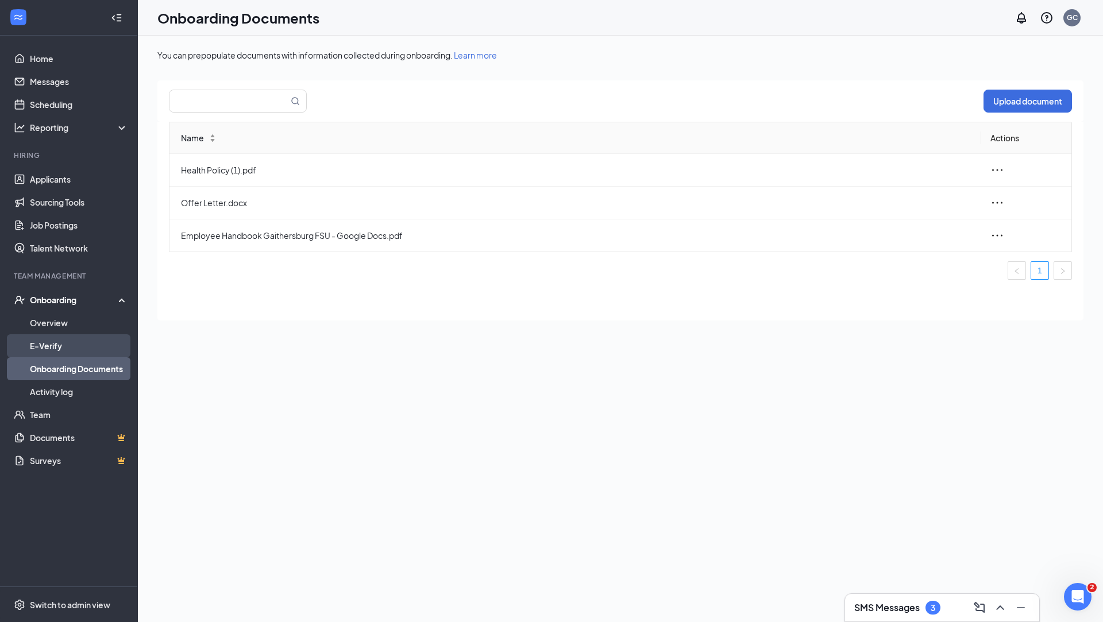
click at [106, 337] on link "E-Verify" at bounding box center [79, 345] width 98 height 23
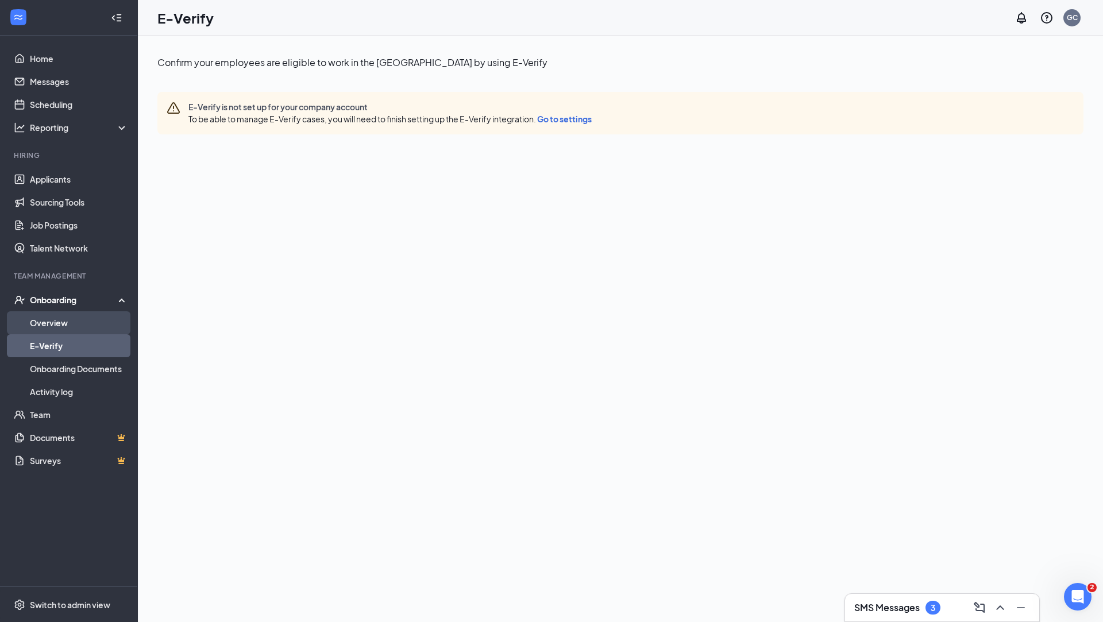
click at [108, 320] on link "Overview" at bounding box center [79, 322] width 98 height 23
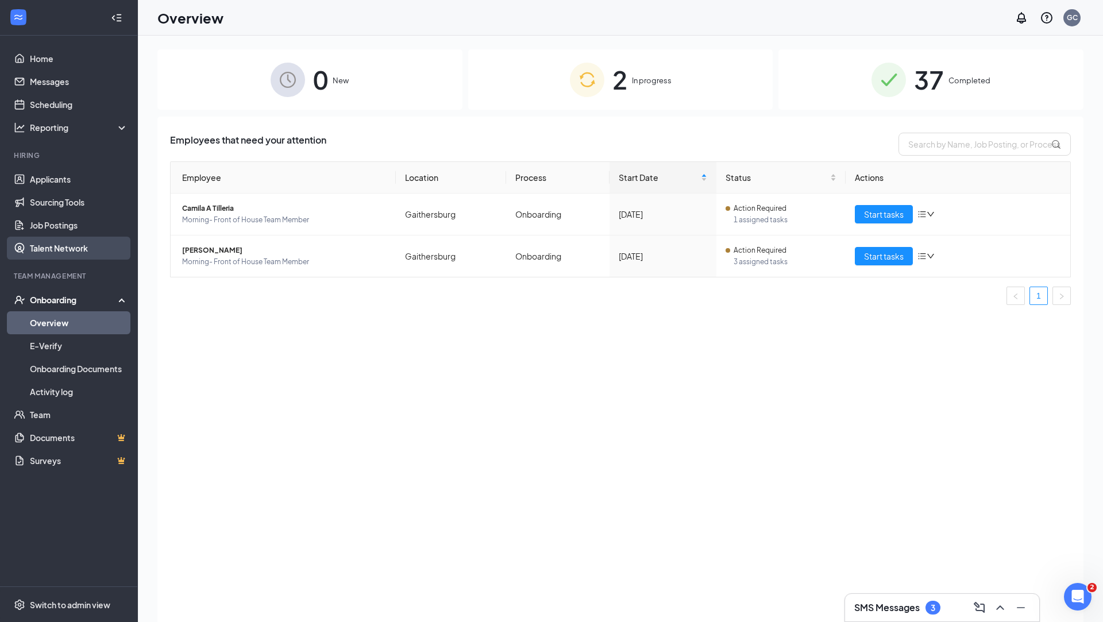
click at [106, 243] on link "Talent Network" at bounding box center [79, 248] width 98 height 23
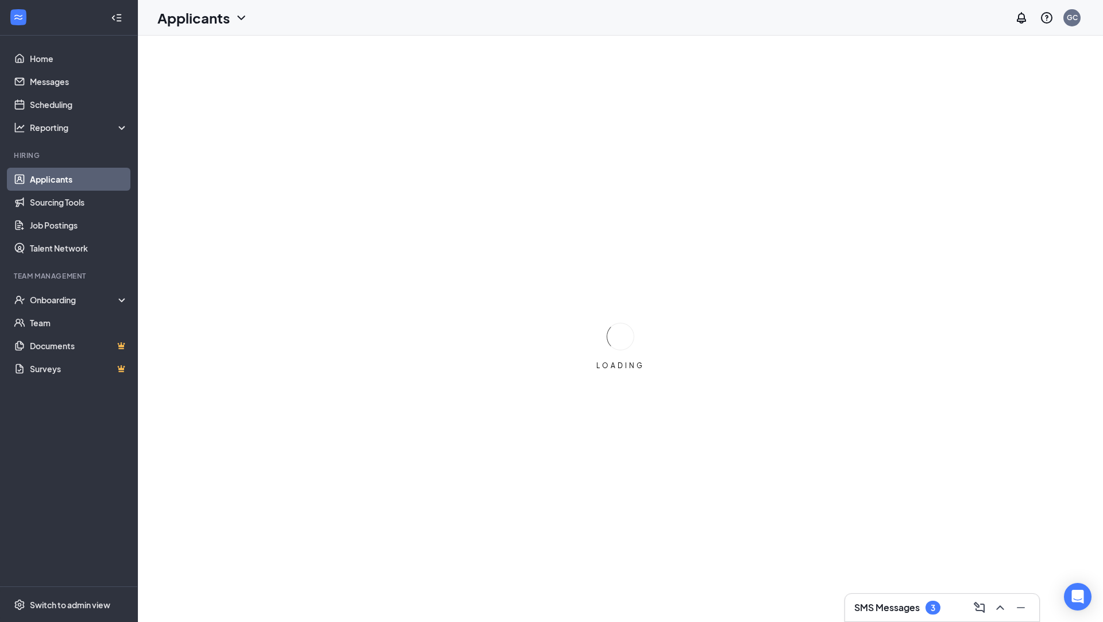
click at [919, 608] on h3 "SMS Messages" at bounding box center [888, 608] width 66 height 13
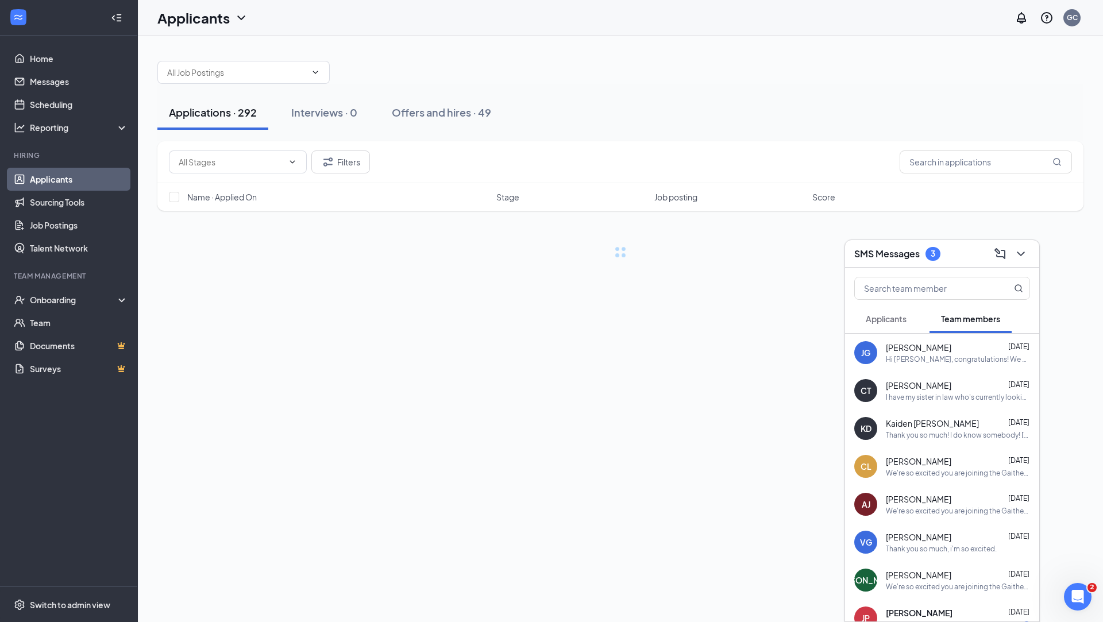
click at [925, 357] on div "Hi [PERSON_NAME], congratulations! We would like to invite you to join the team…" at bounding box center [958, 360] width 144 height 10
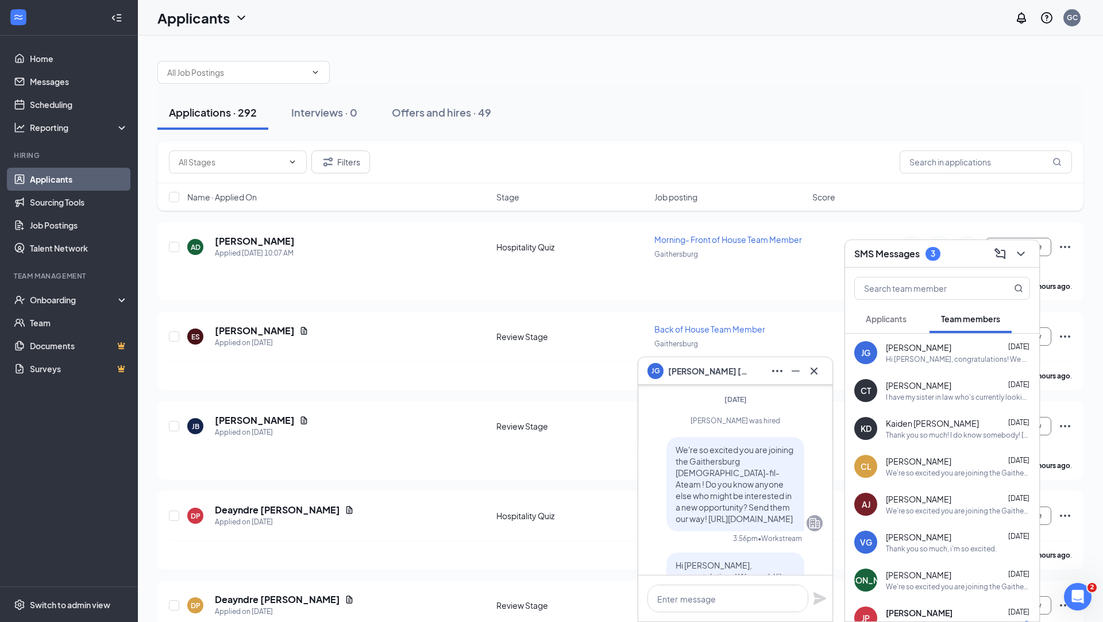
scroll to position [-79, 0]
click at [813, 371] on icon "Cross" at bounding box center [814, 371] width 14 height 14
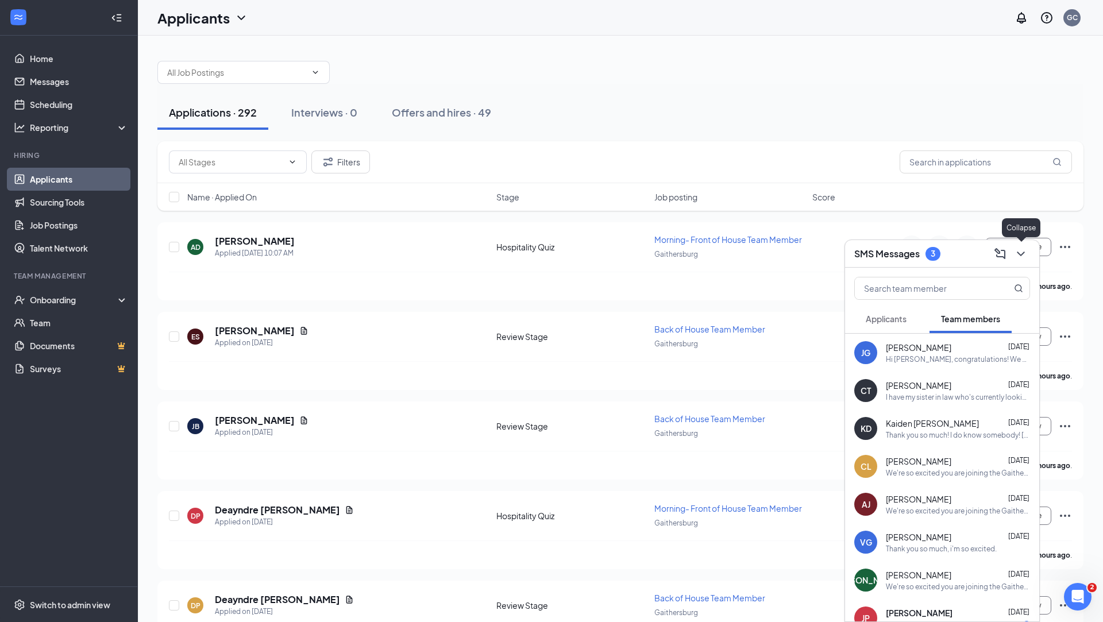
click at [1021, 253] on icon "ChevronDown" at bounding box center [1021, 254] width 14 height 14
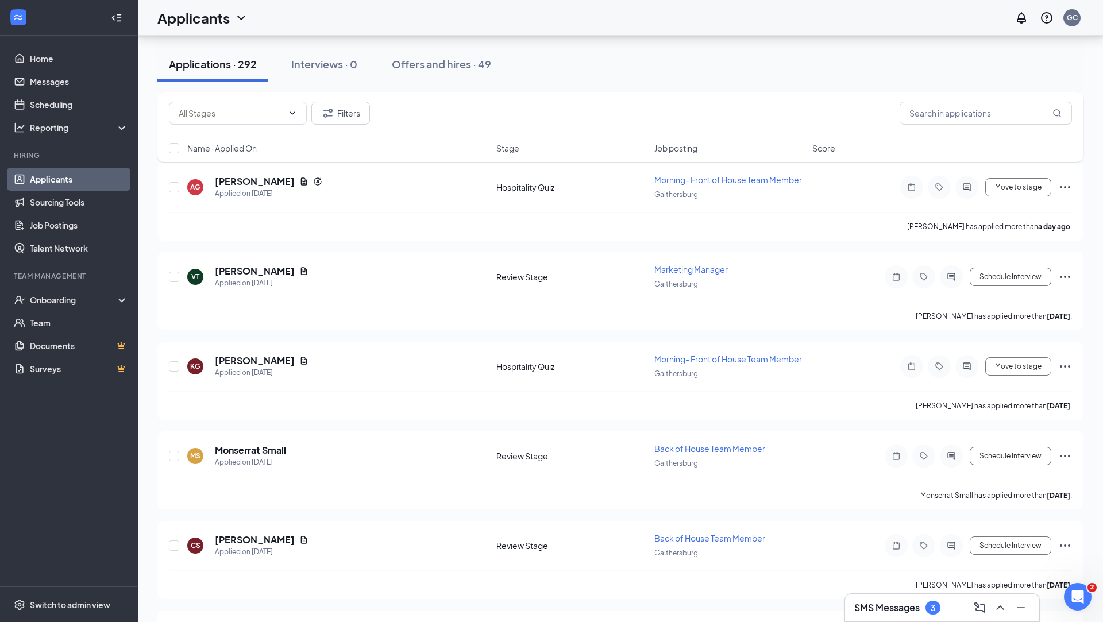
scroll to position [838, 0]
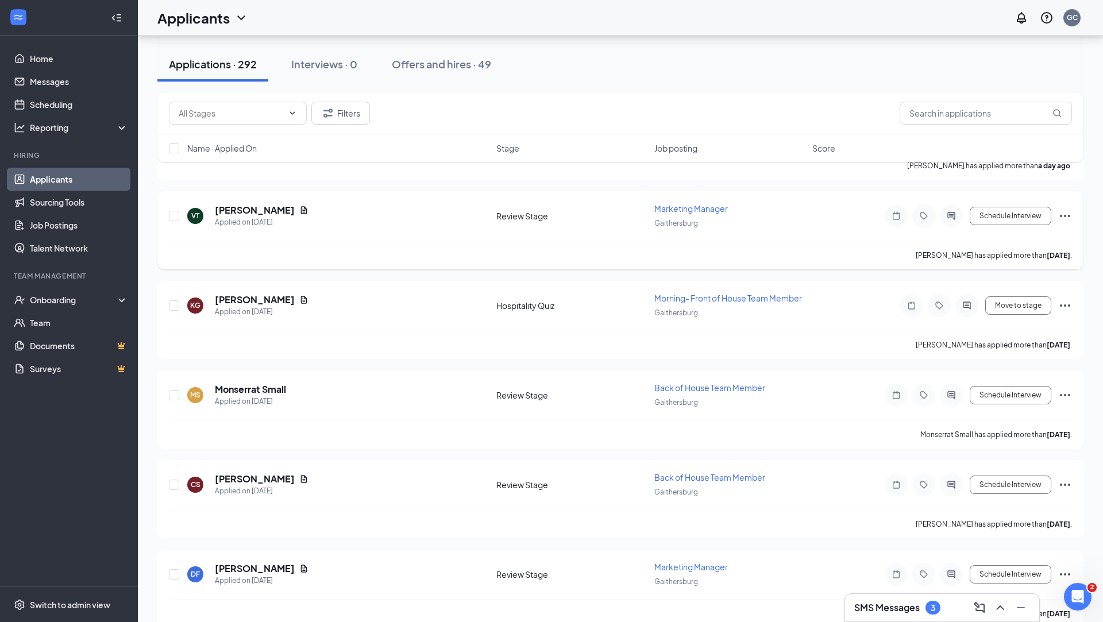
click at [671, 203] on span "Marketing Manager" at bounding box center [692, 208] width 74 height 10
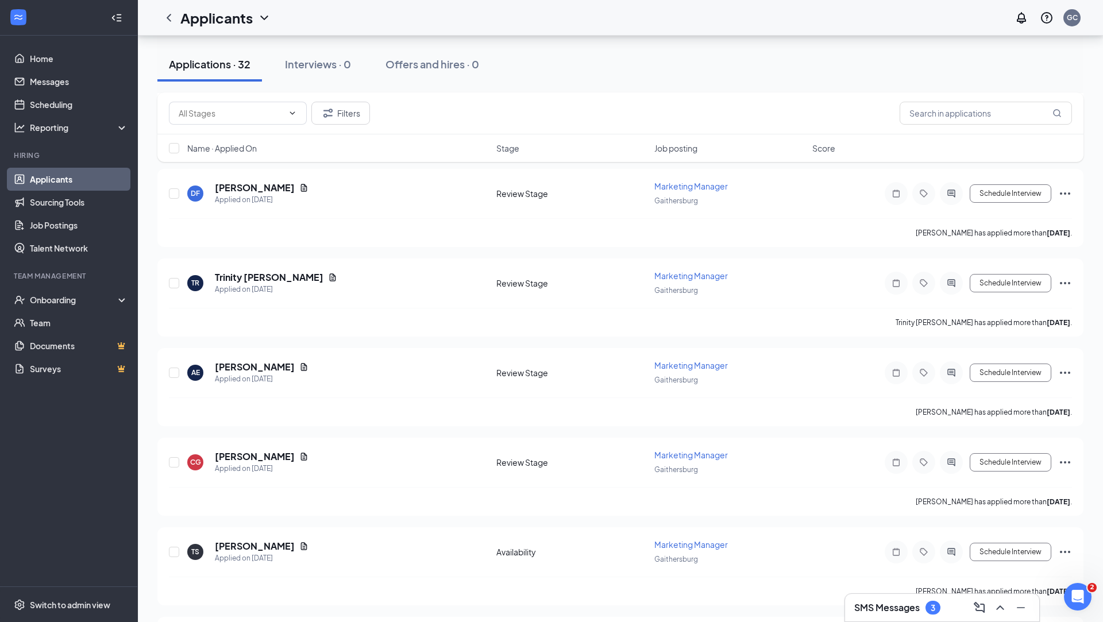
scroll to position [213, 0]
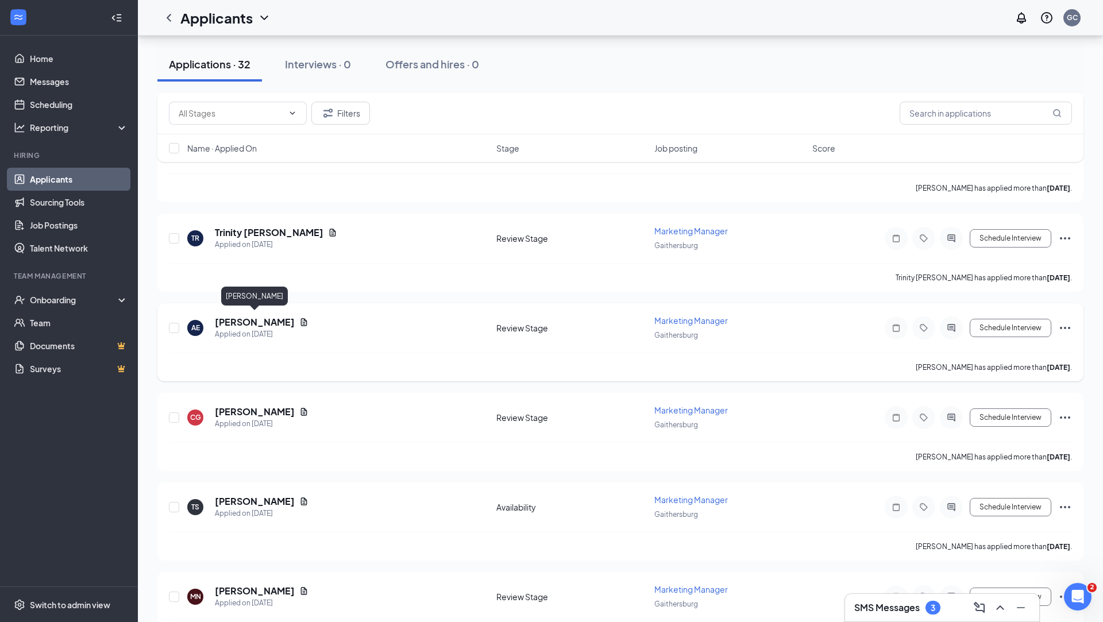
click at [270, 319] on h5 "Alejandra Estrada" at bounding box center [255, 322] width 80 height 13
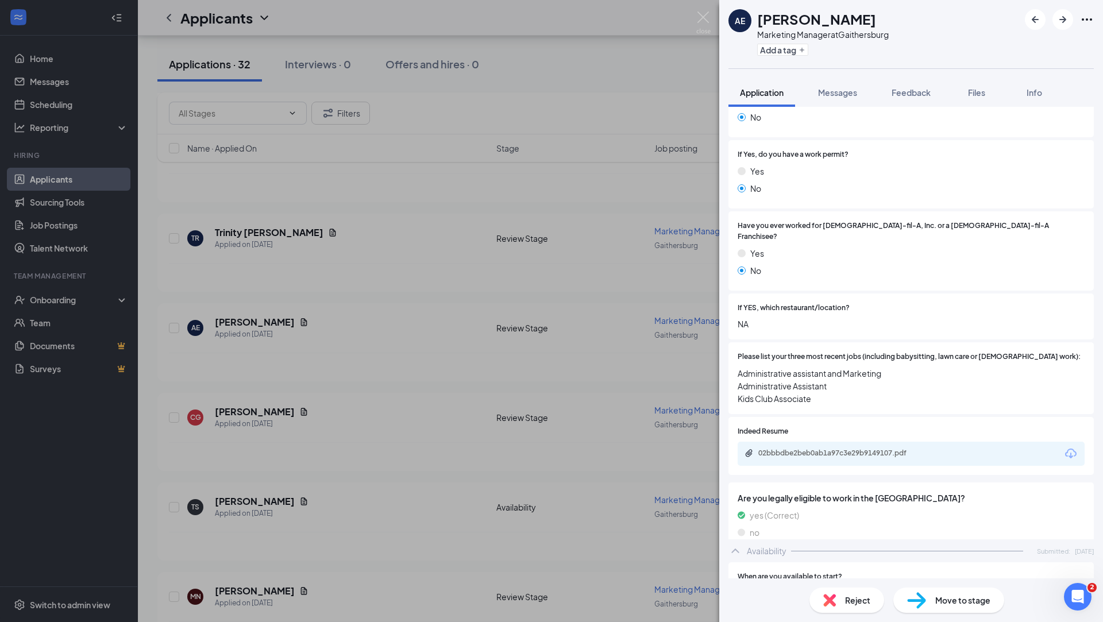
scroll to position [210, 0]
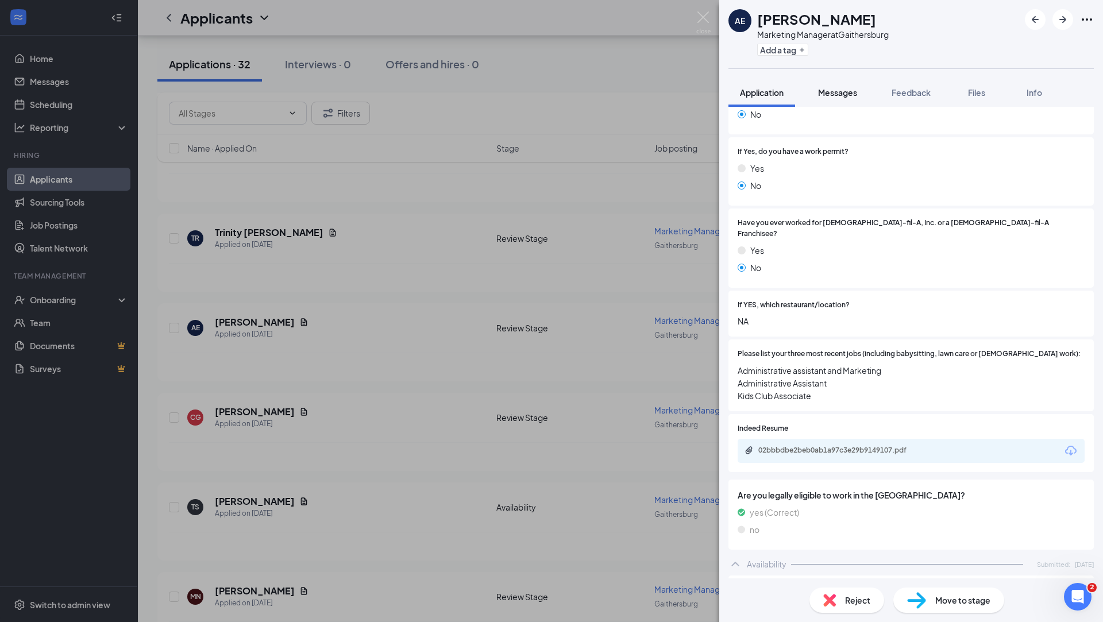
click at [831, 92] on span "Messages" at bounding box center [837, 92] width 39 height 10
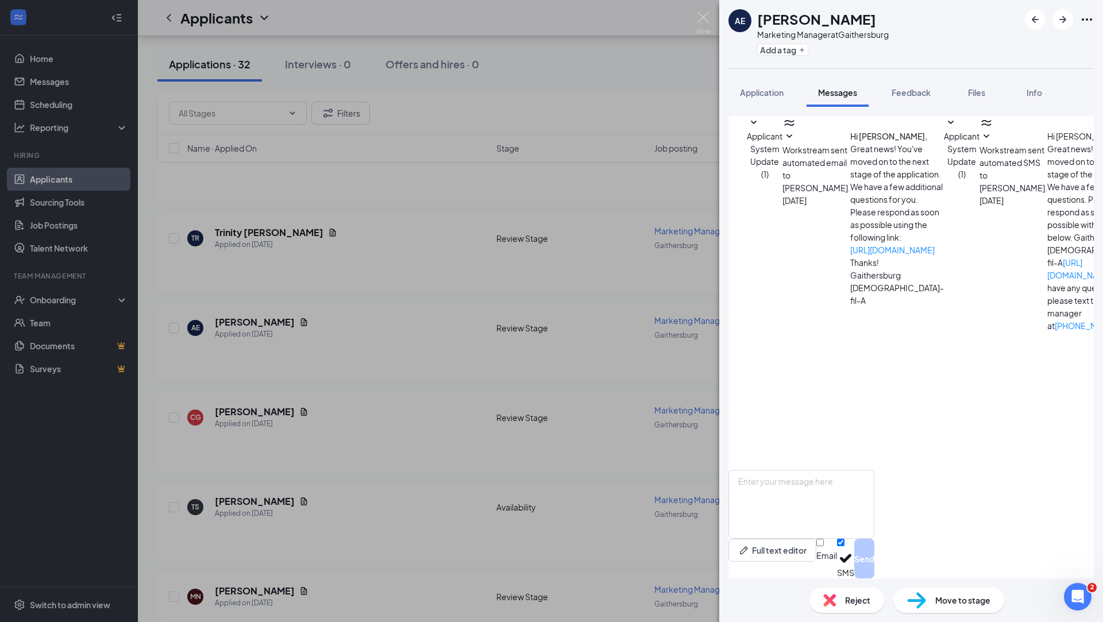
scroll to position [107, 0]
click at [708, 21] on img at bounding box center [703, 22] width 14 height 22
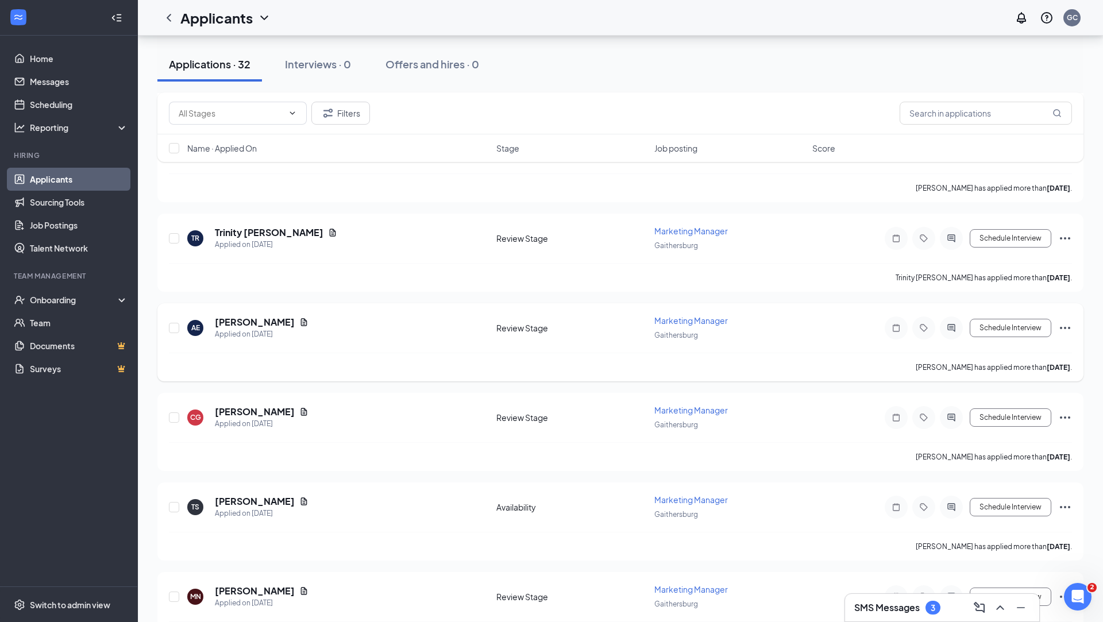
click at [1065, 328] on icon "Ellipses" at bounding box center [1066, 328] width 14 height 14
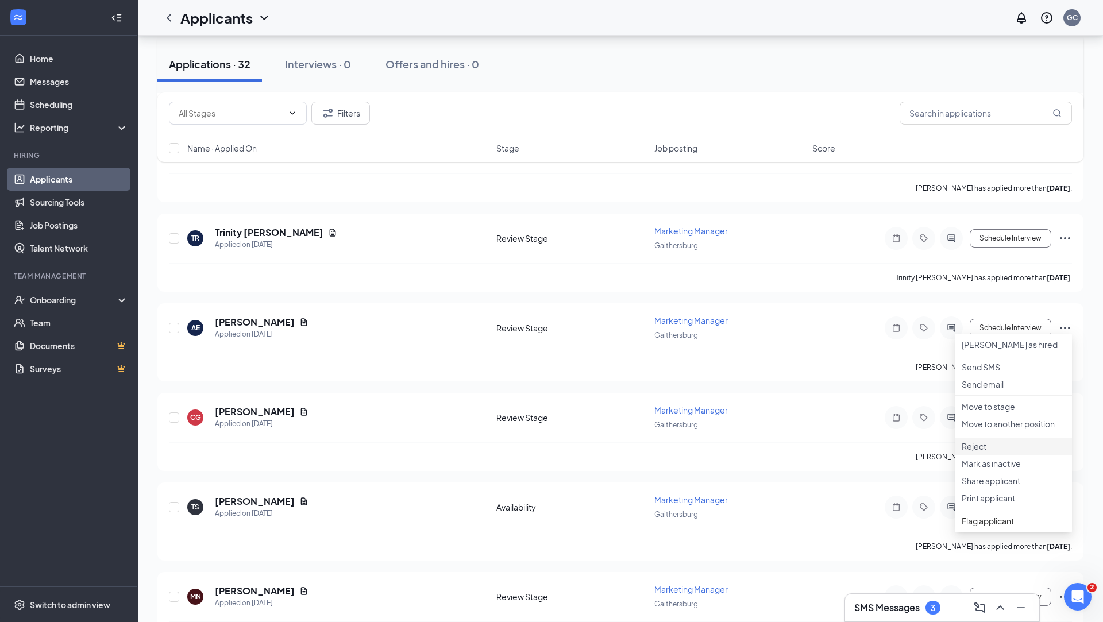
click at [983, 452] on p "Reject" at bounding box center [1013, 446] width 103 height 11
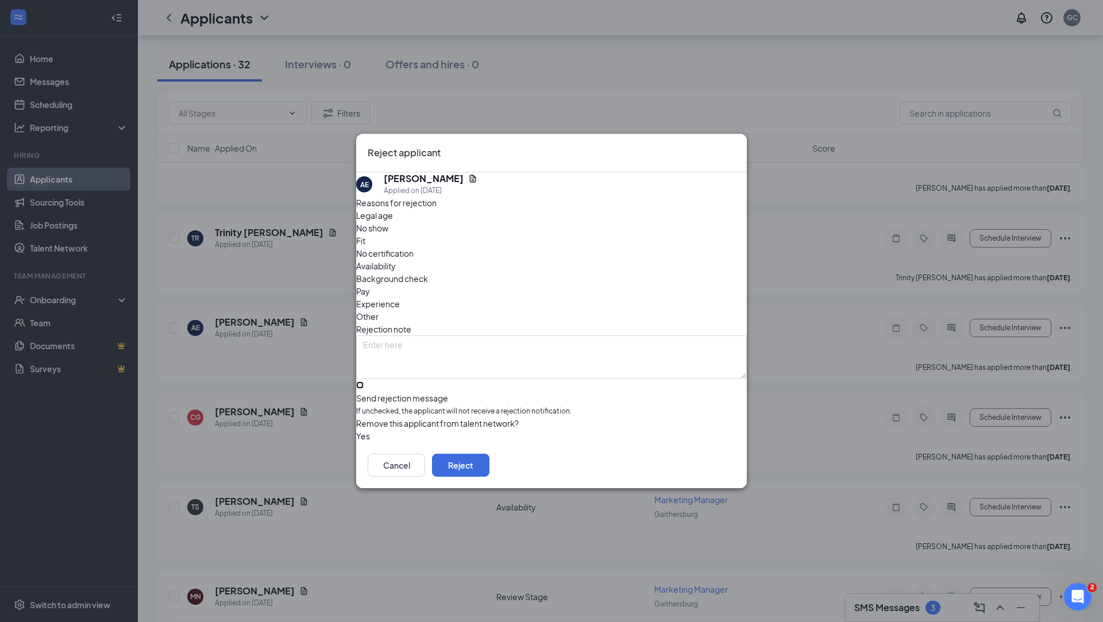
click at [364, 382] on input "Send rejection message If unchecked, the applicant will not receive a rejection…" at bounding box center [359, 385] width 7 height 7
checkbox input "true"
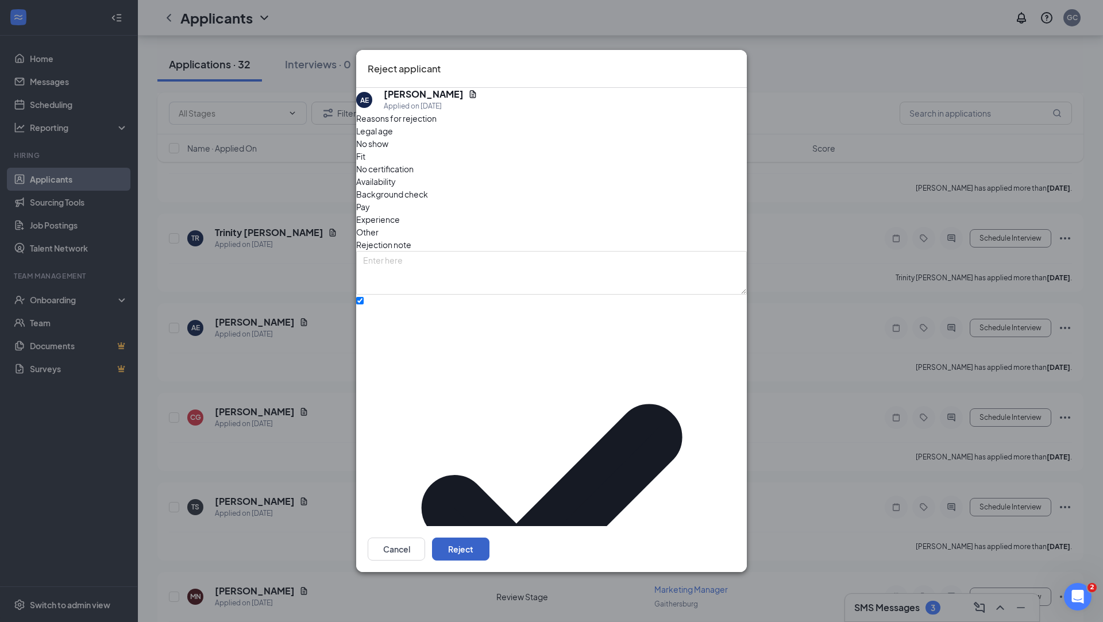
click at [490, 538] on button "Reject" at bounding box center [460, 549] width 57 height 23
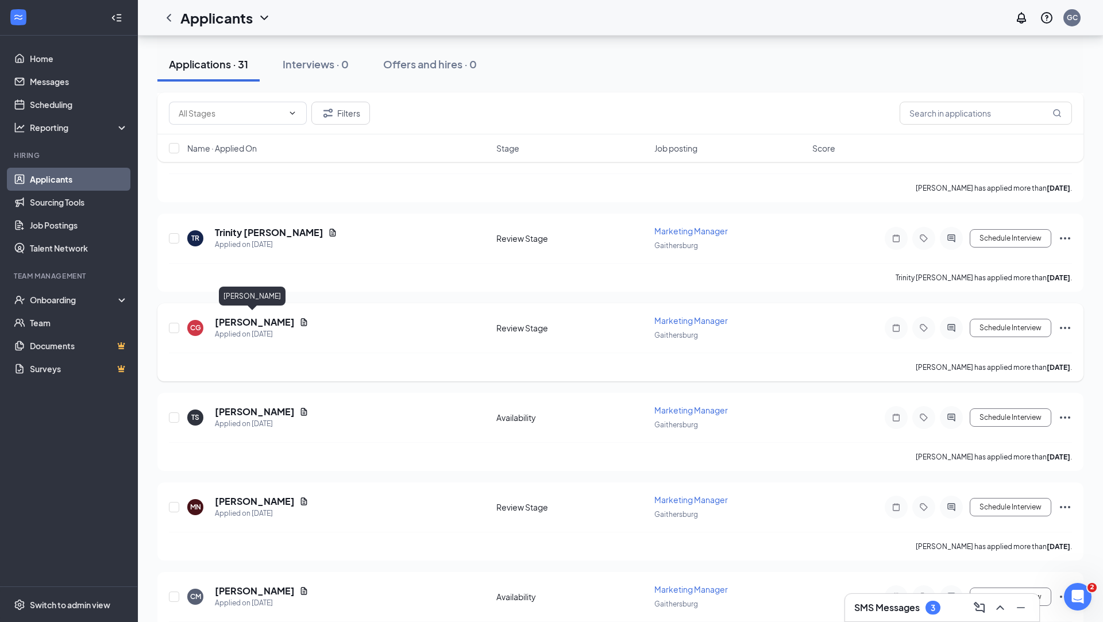
click at [244, 320] on h5 "[PERSON_NAME]" at bounding box center [255, 322] width 80 height 13
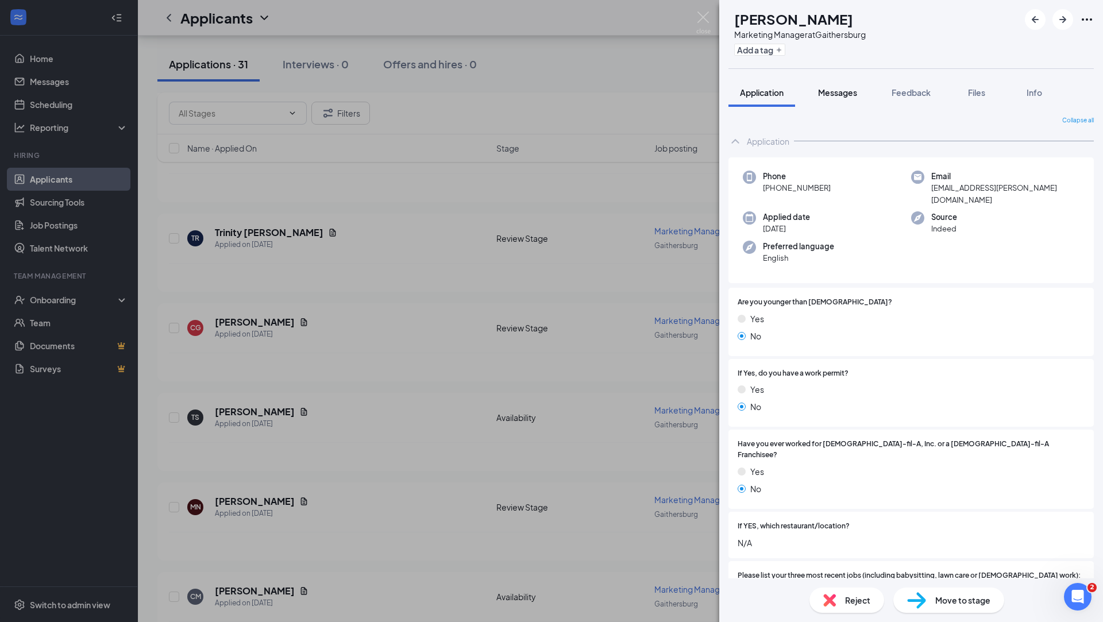
click at [839, 94] on span "Messages" at bounding box center [837, 92] width 39 height 10
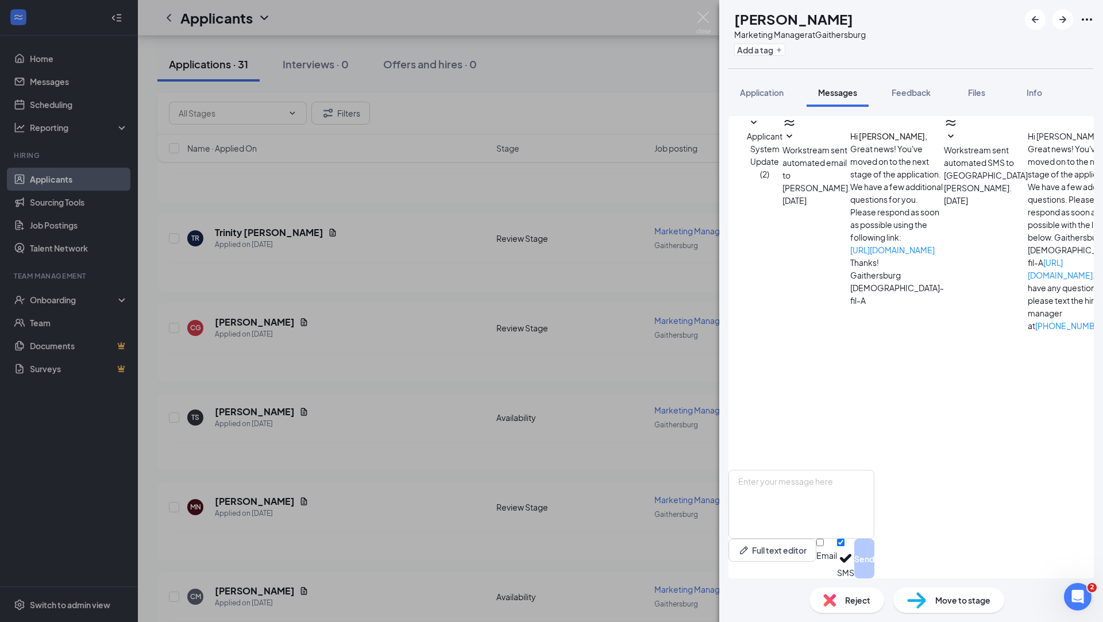
scroll to position [74, 0]
click at [691, 292] on div "CG Clarissa Greer Marketing Manager at Gaithersburg Add a tag Application Messa…" at bounding box center [551, 311] width 1103 height 622
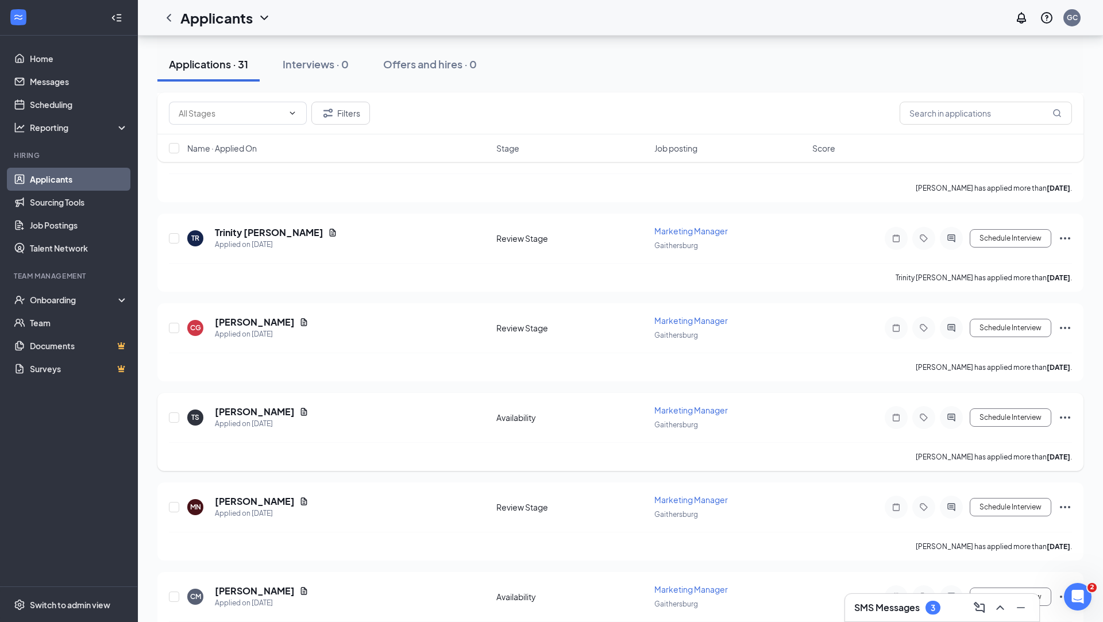
scroll to position [338, 0]
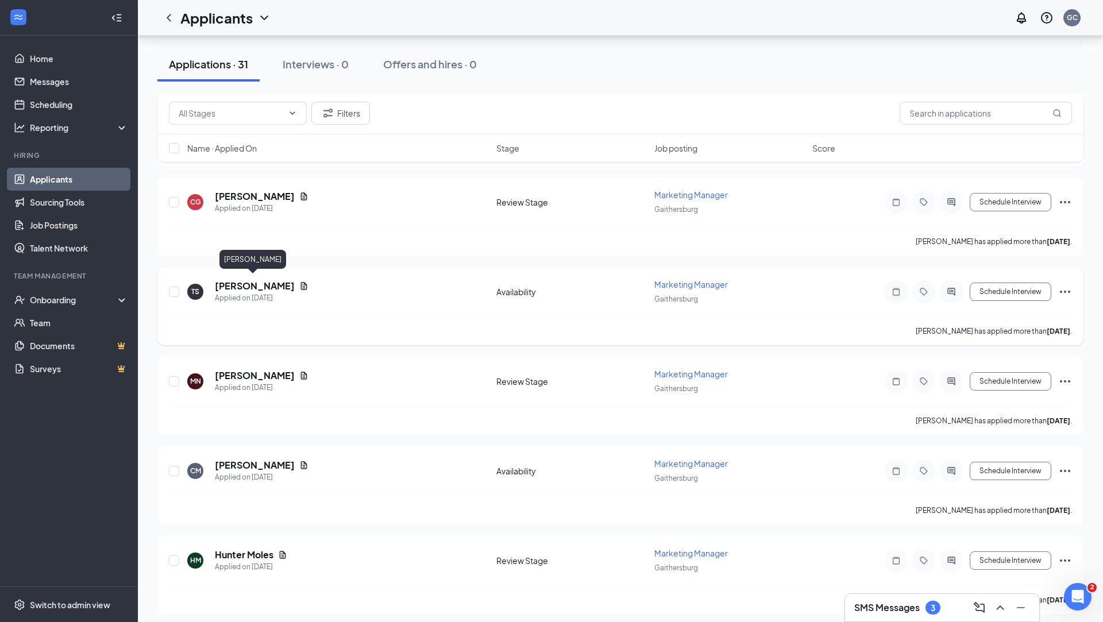
click at [253, 281] on h5 "[PERSON_NAME]" at bounding box center [255, 286] width 80 height 13
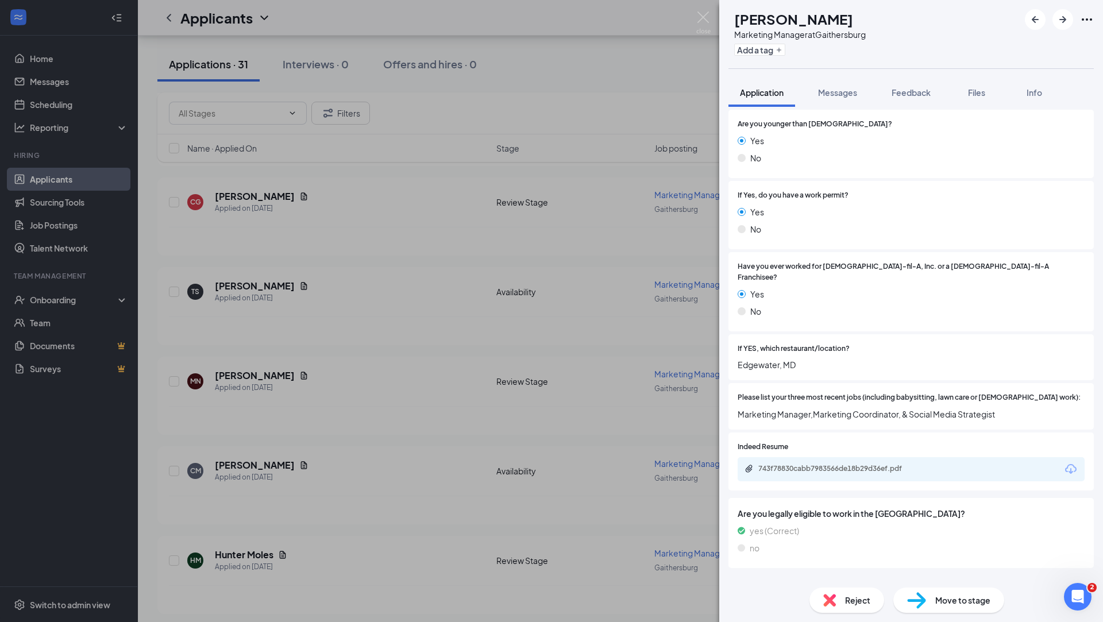
scroll to position [171, 0]
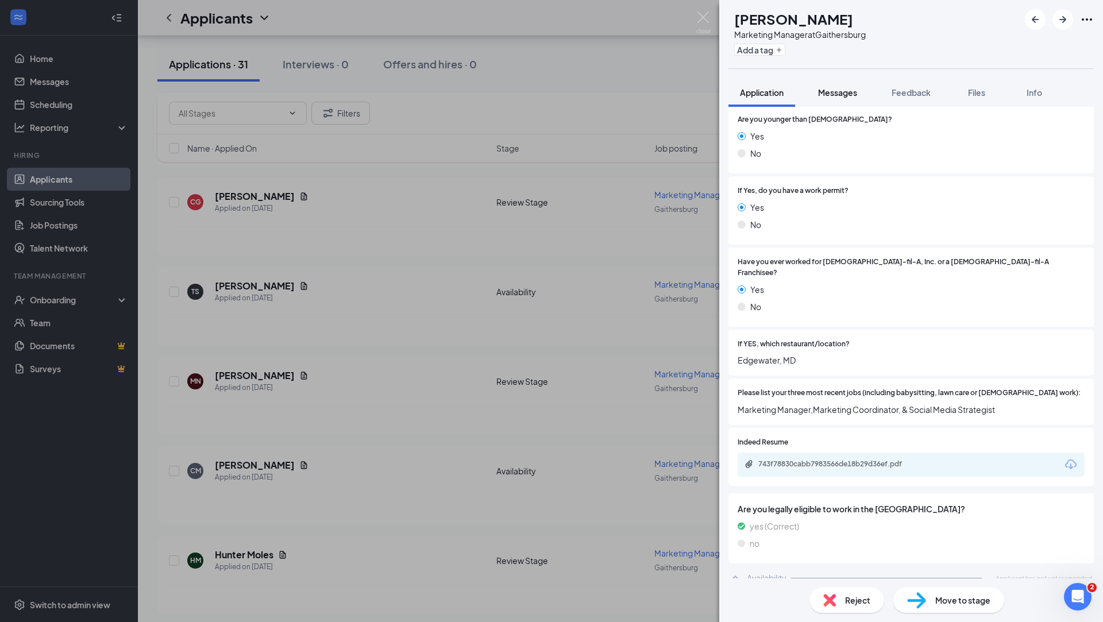
click at [842, 93] on span "Messages" at bounding box center [837, 92] width 39 height 10
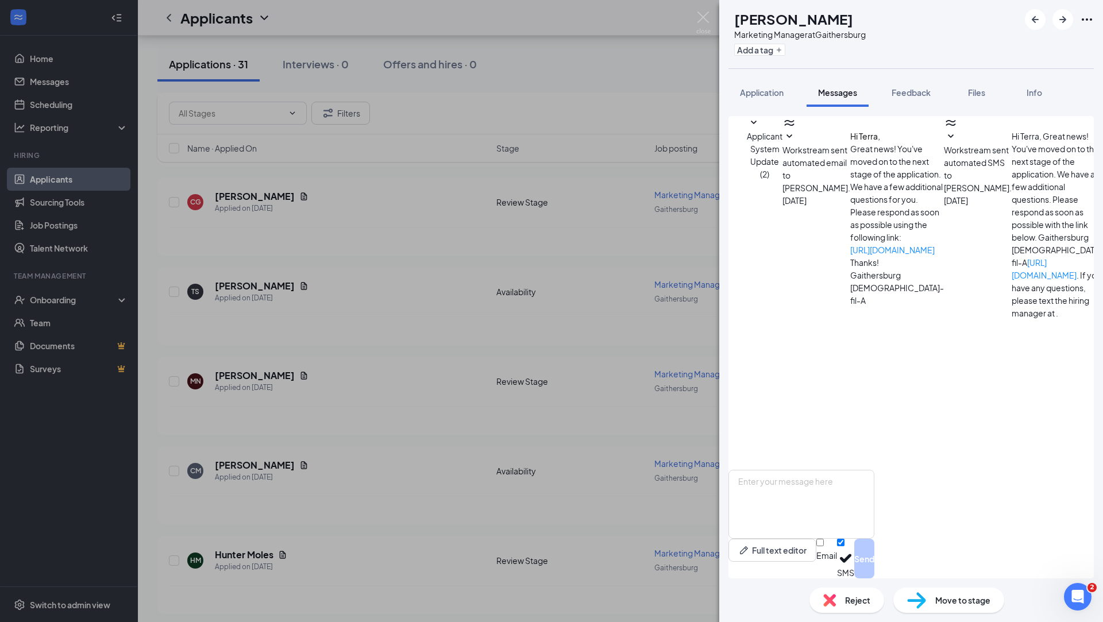
scroll to position [41, 0]
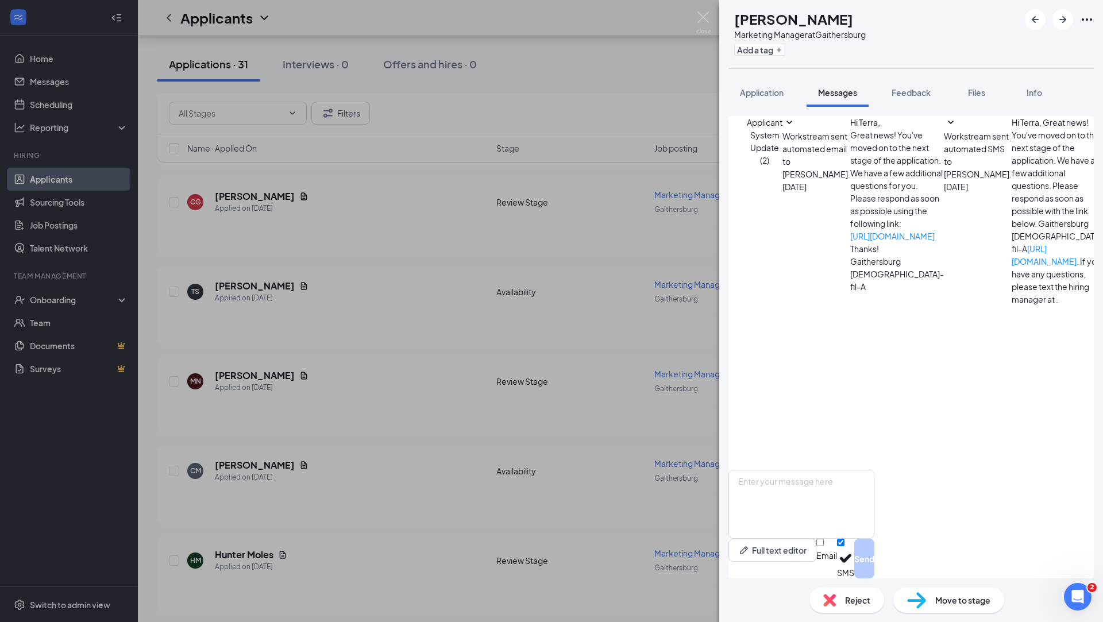
click at [557, 348] on div "TS Terra Sheppard Marketing Manager at Gaithersburg Add a tag Application Messa…" at bounding box center [551, 311] width 1103 height 622
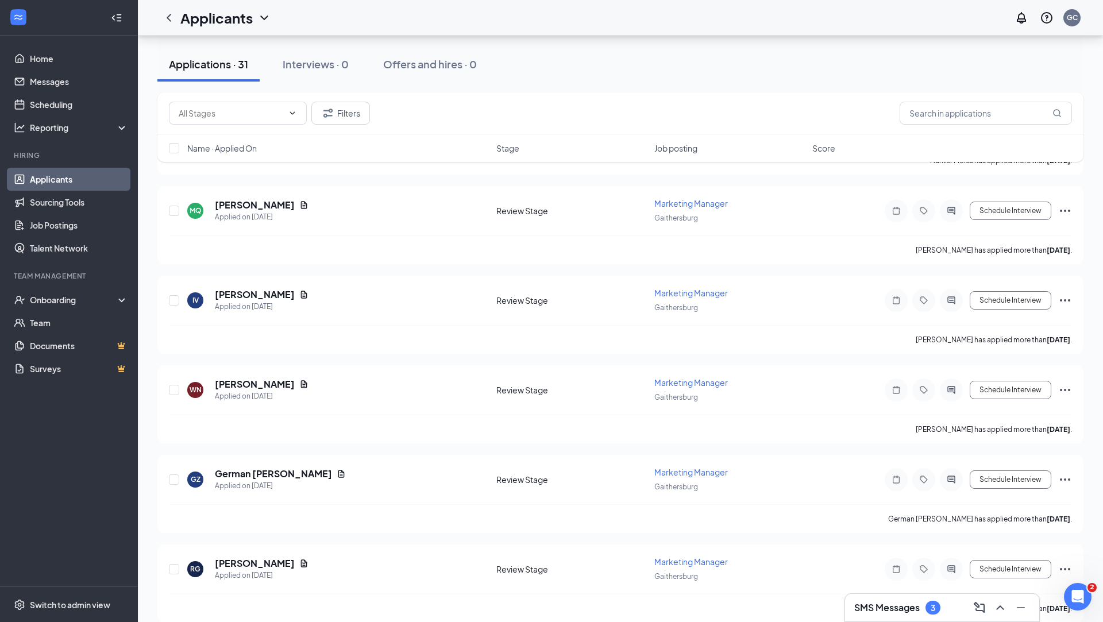
scroll to position [907, 0]
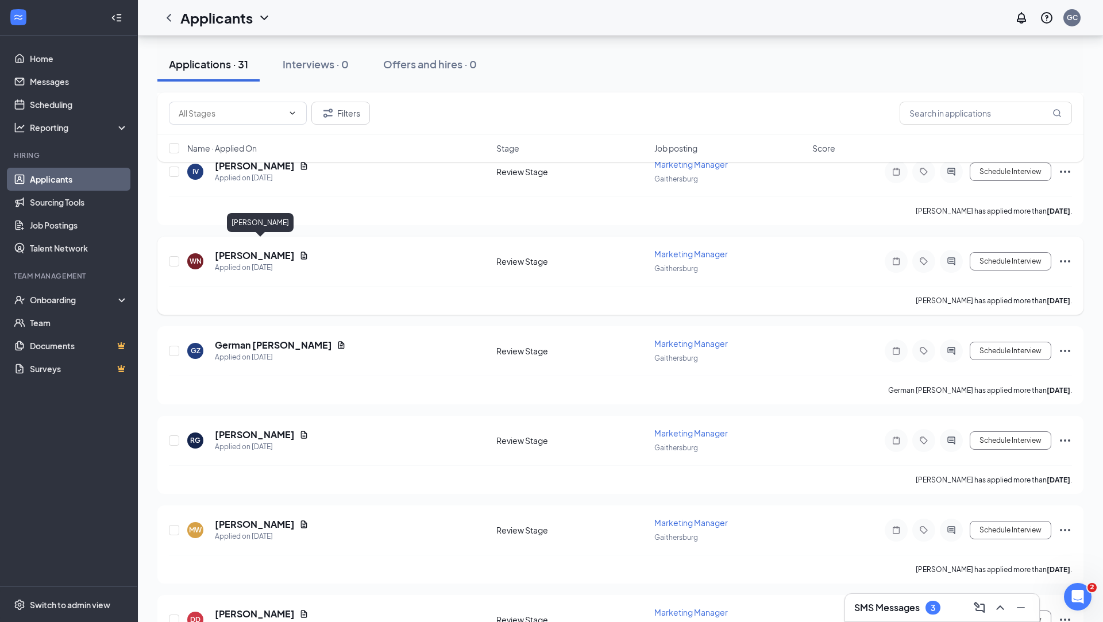
click at [279, 249] on h5 "WORANITTHA NUALMANEE" at bounding box center [255, 255] width 80 height 13
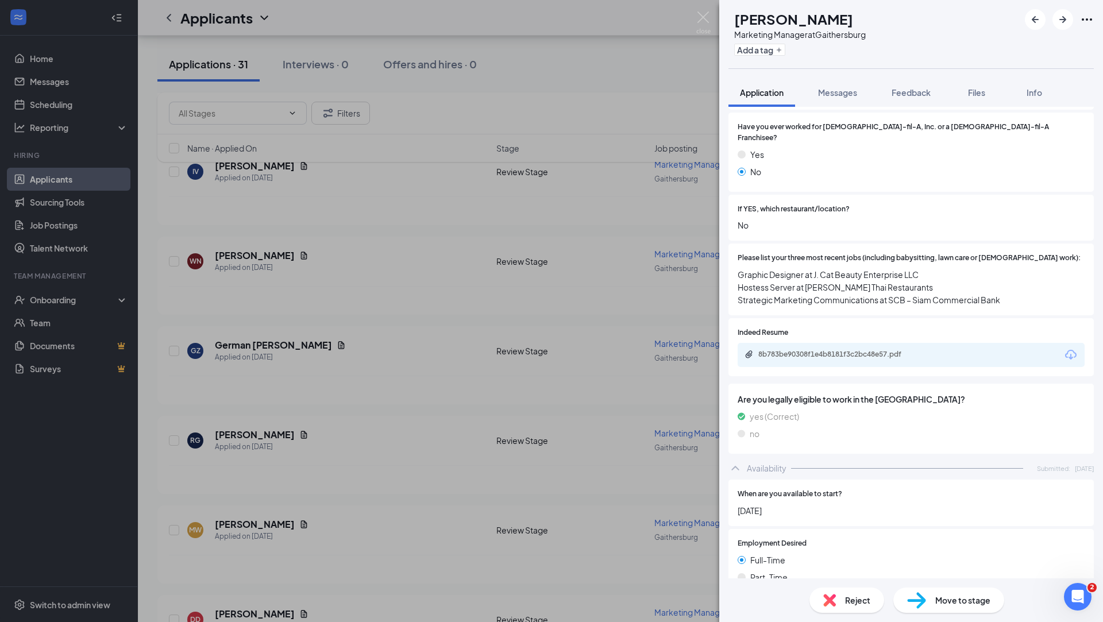
scroll to position [304, 0]
click at [857, 352] on div "8b783be90308f1e4b8181f3c2bc48e57.pdf" at bounding box center [839, 356] width 161 height 9
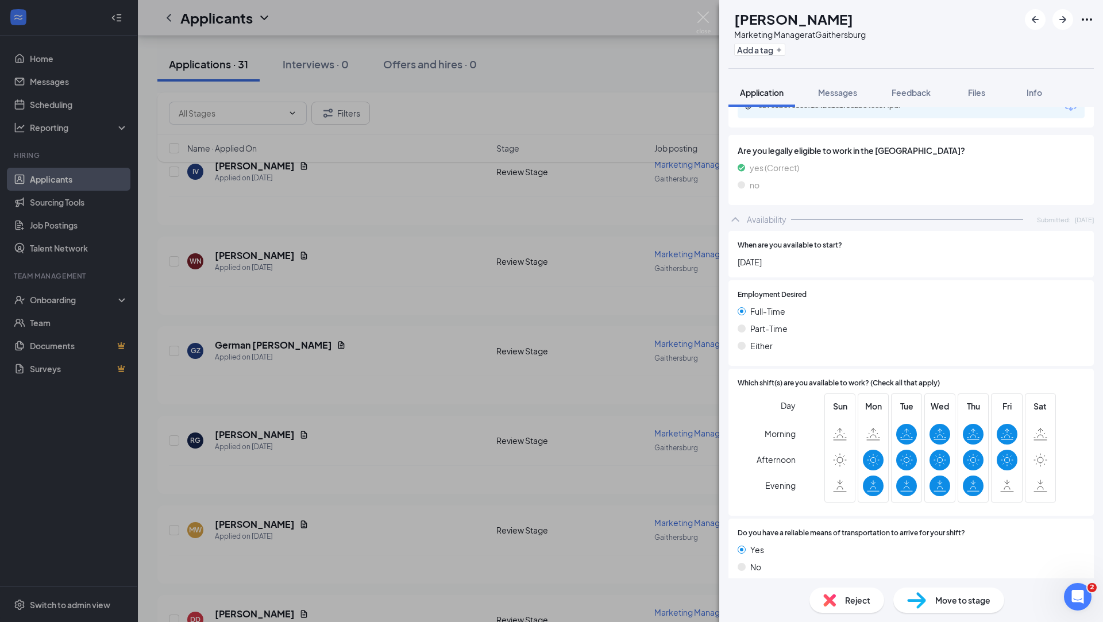
click at [847, 602] on span "Reject" at bounding box center [857, 600] width 25 height 13
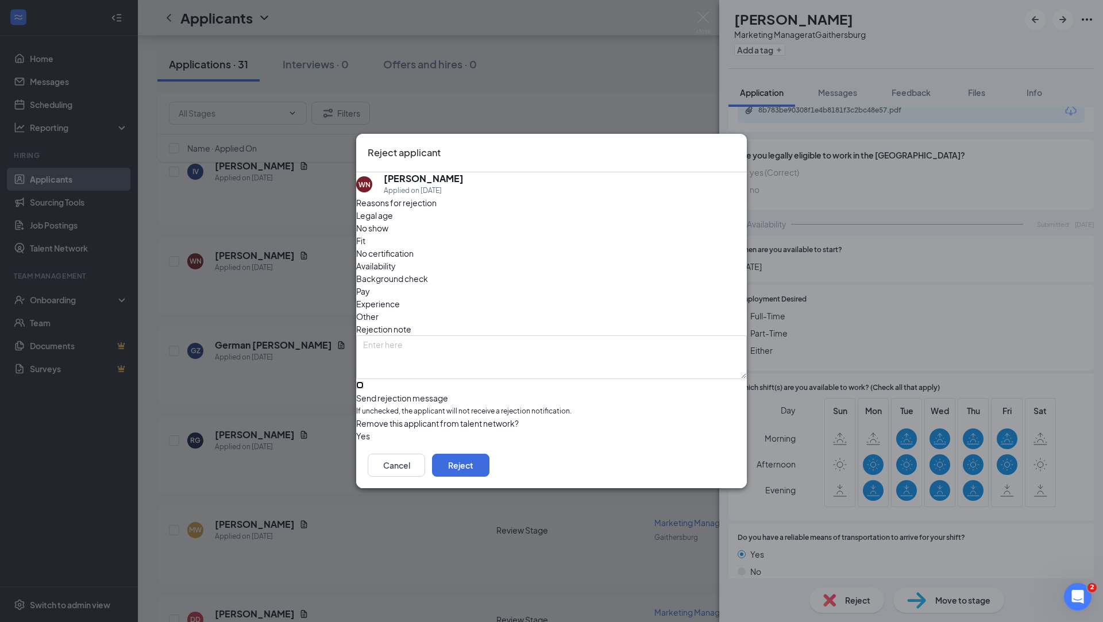
click at [364, 382] on input "Send rejection message If unchecked, the applicant will not receive a rejection…" at bounding box center [359, 385] width 7 height 7
checkbox input "true"
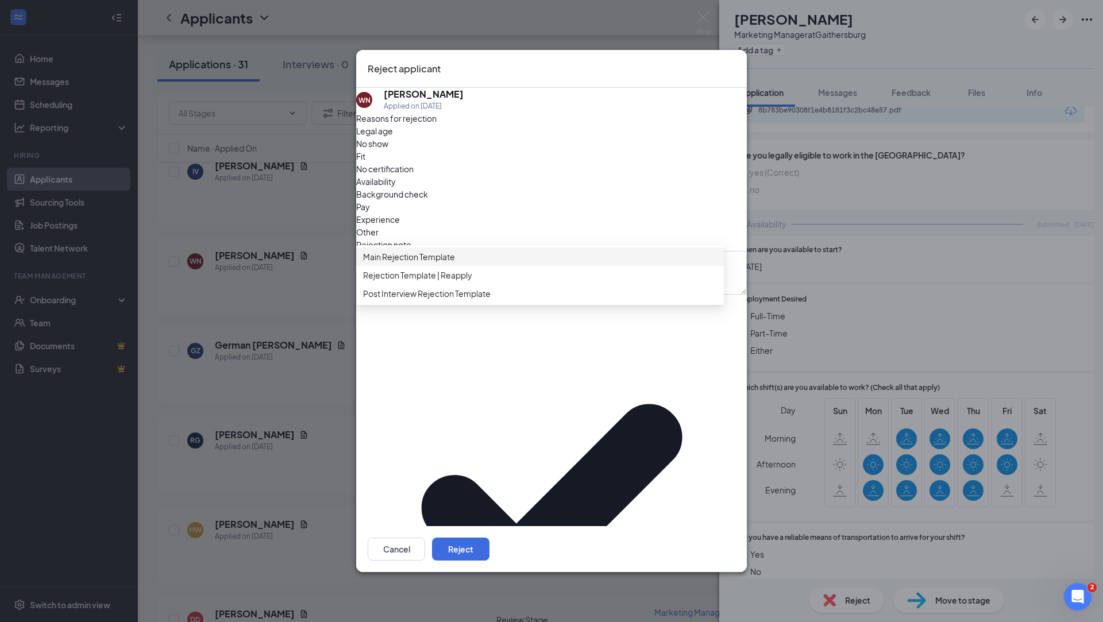
click at [499, 266] on div "Main Rejection Template" at bounding box center [540, 257] width 368 height 18
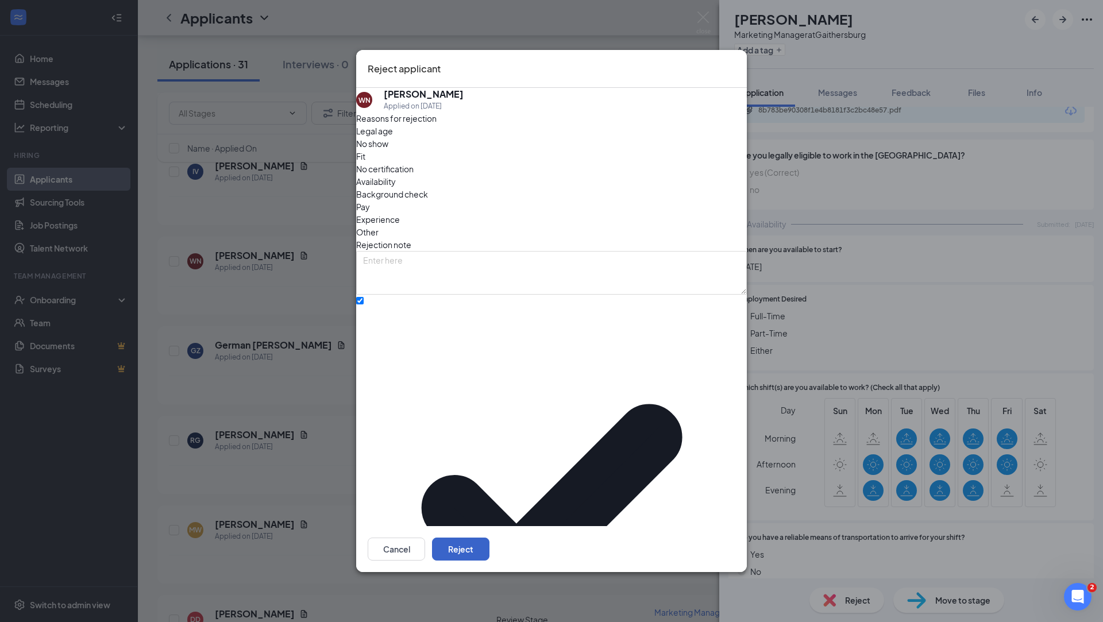
click at [490, 538] on button "Reject" at bounding box center [460, 549] width 57 height 23
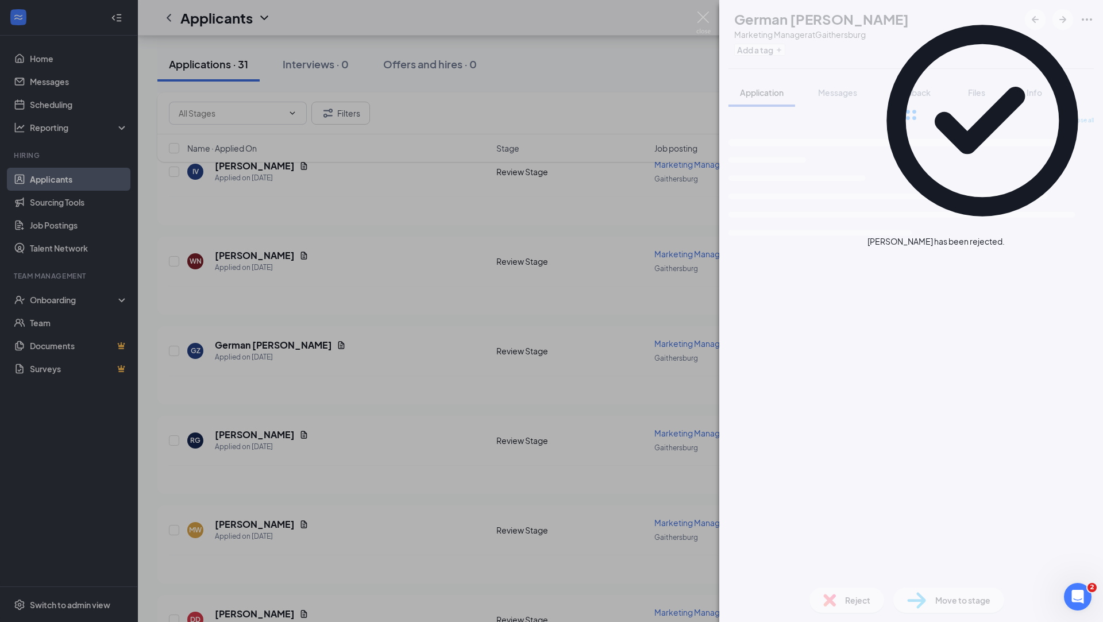
click at [286, 309] on div "GZ German Zurita Marketing Manager at Gaithersburg Add a tag Application Messag…" at bounding box center [551, 311] width 1103 height 622
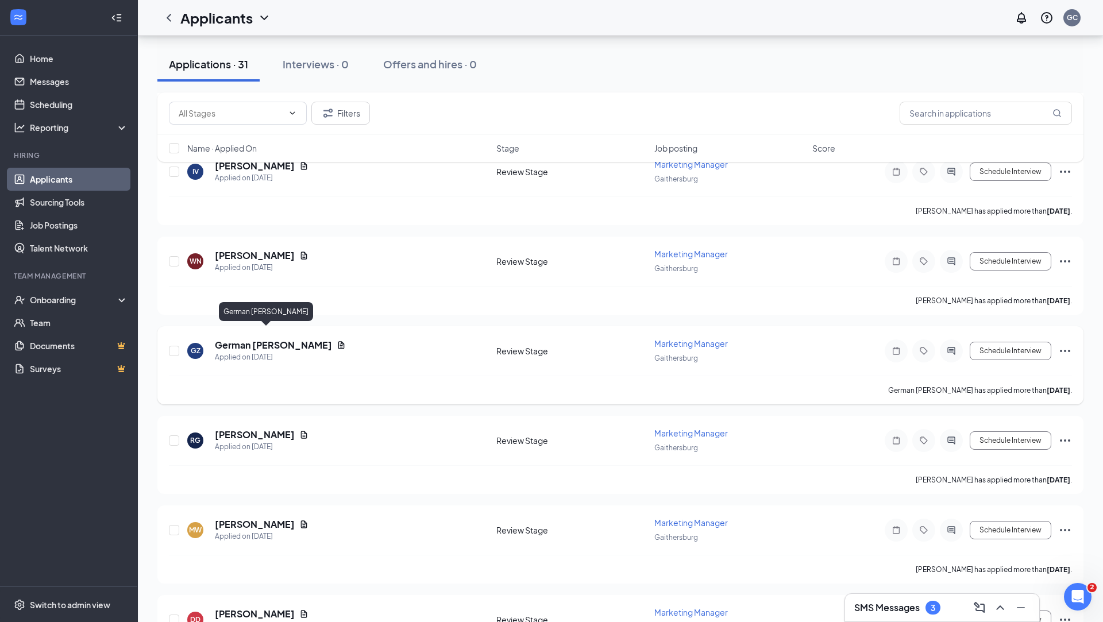
click at [243, 339] on h5 "German Zurita" at bounding box center [273, 345] width 117 height 13
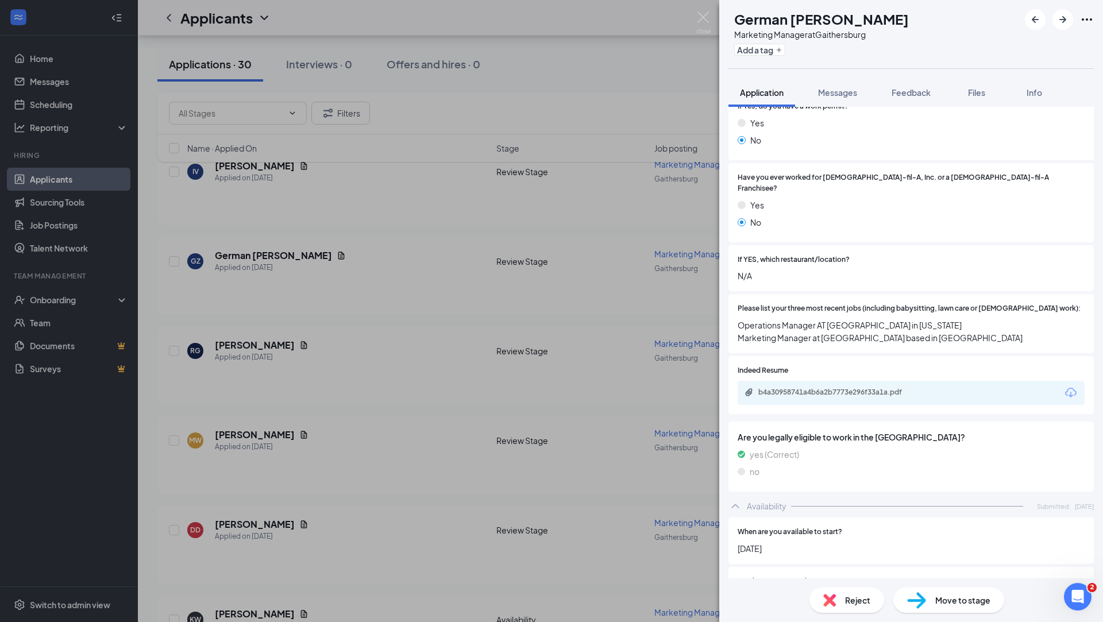
scroll to position [268, 0]
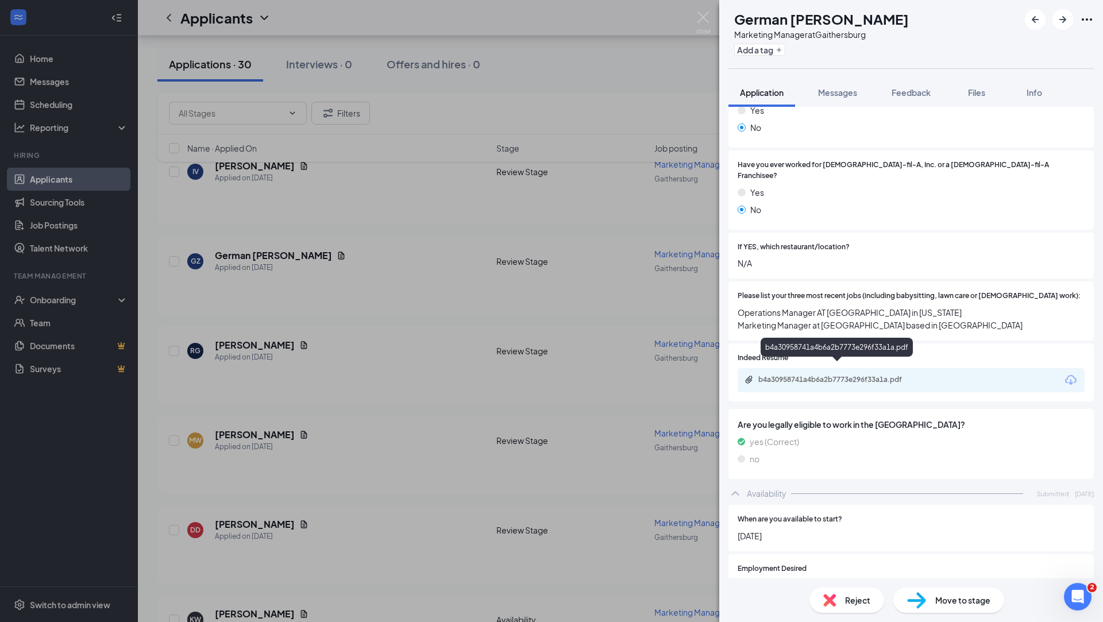
click at [855, 375] on div "b4a30958741a4b6a2b7773e296f33a1a.pdf" at bounding box center [838, 380] width 186 height 11
click at [859, 602] on span "Reject" at bounding box center [857, 600] width 25 height 13
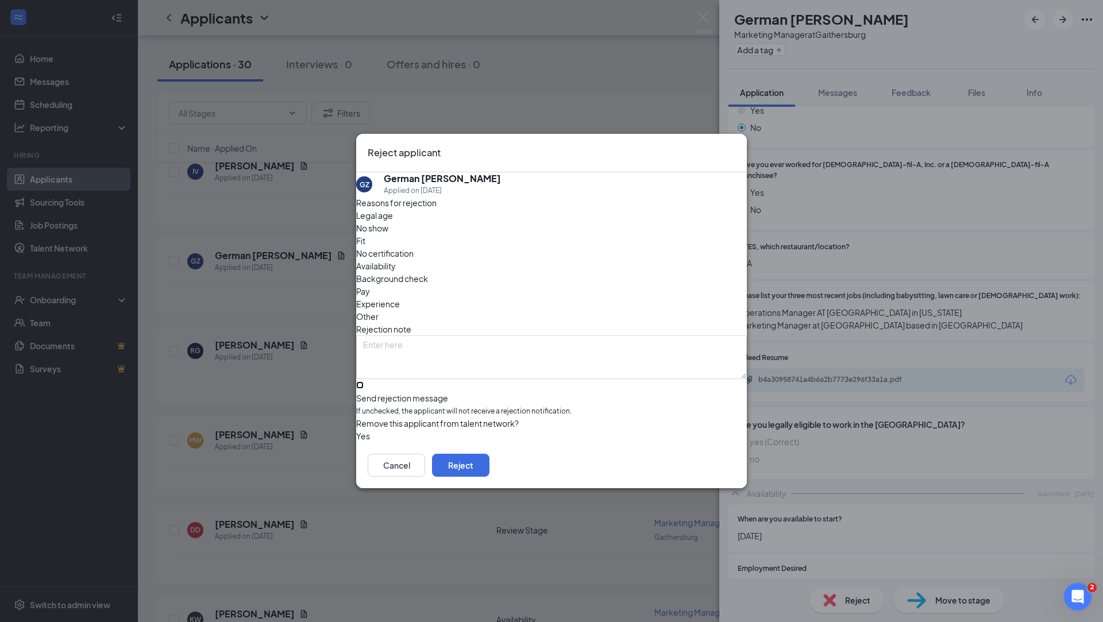
click at [364, 382] on input "Send rejection message If unchecked, the applicant will not receive a rejection…" at bounding box center [359, 385] width 7 height 7
checkbox input "true"
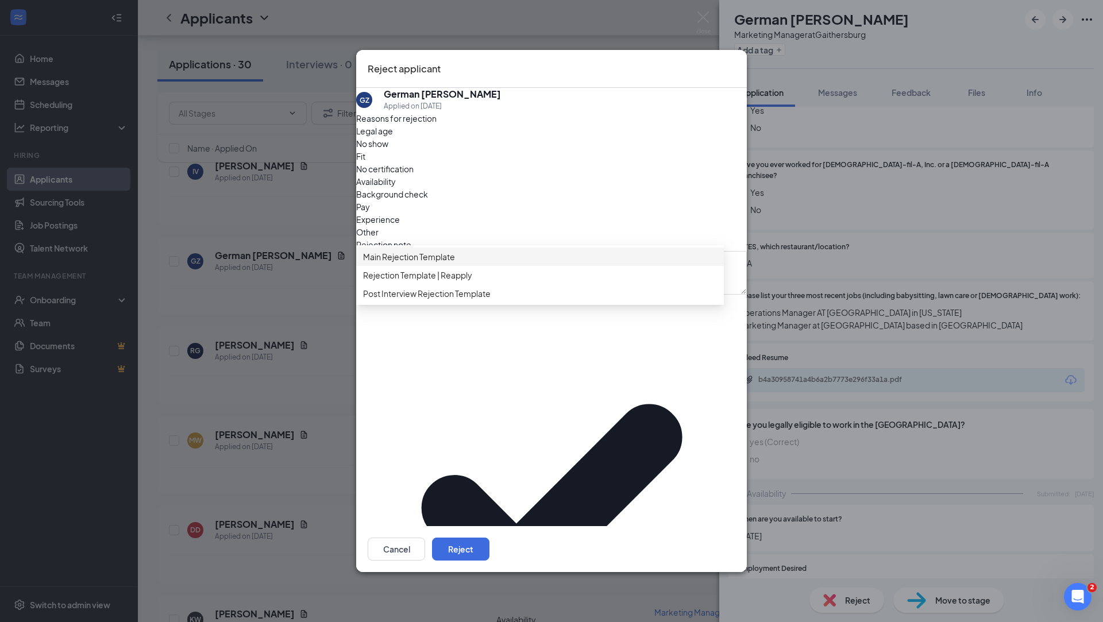
click at [505, 263] on span "Main Rejection Template" at bounding box center [540, 257] width 354 height 13
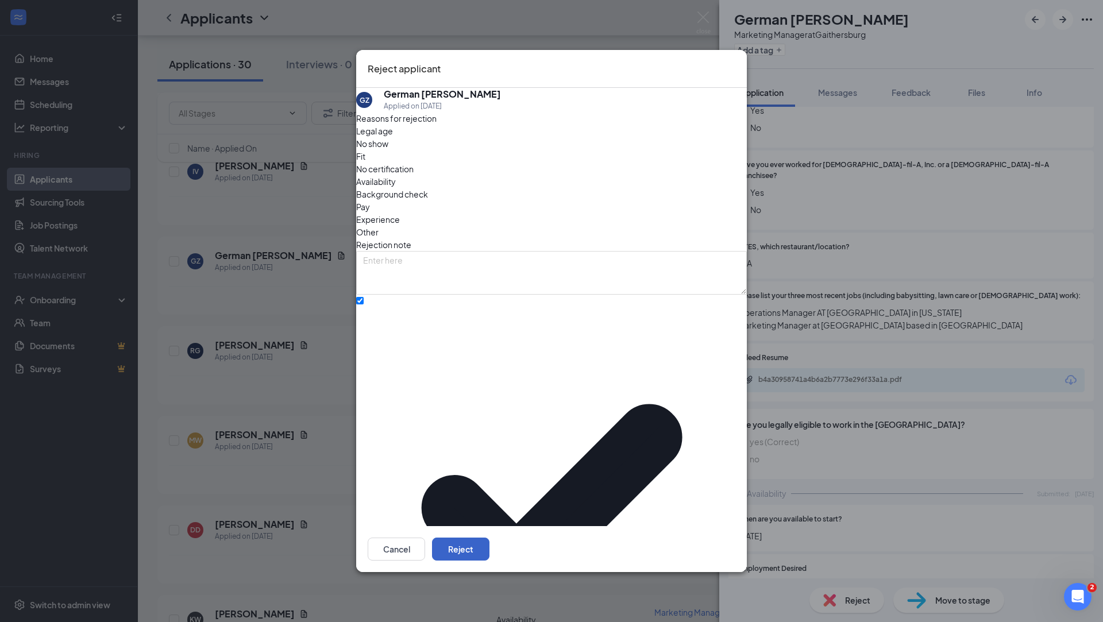
click at [490, 538] on button "Reject" at bounding box center [460, 549] width 57 height 23
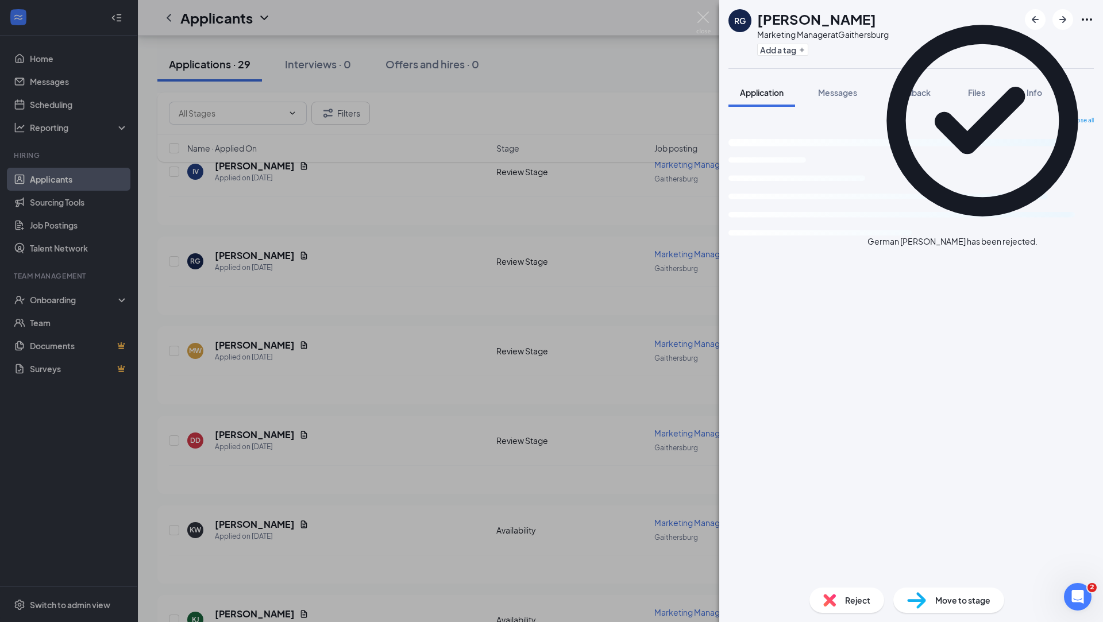
click at [309, 313] on div "RG RACHEL GRAY Marketing Manager at Gaithersburg Add a tag Application Messages…" at bounding box center [551, 311] width 1103 height 622
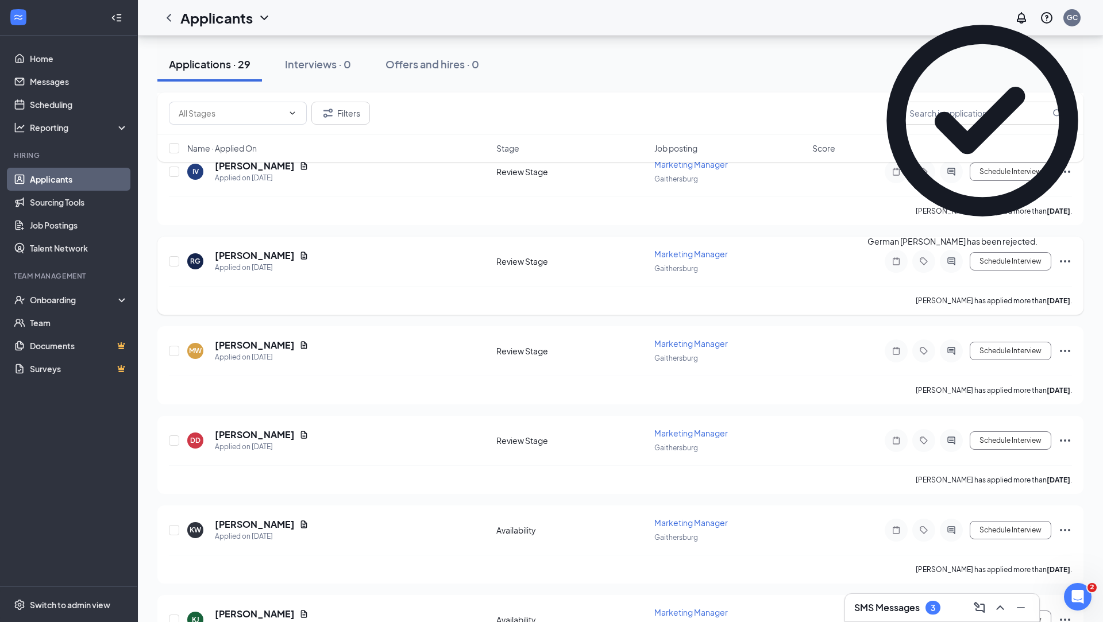
click at [245, 249] on h5 "RACHEL GRAY" at bounding box center [255, 255] width 80 height 13
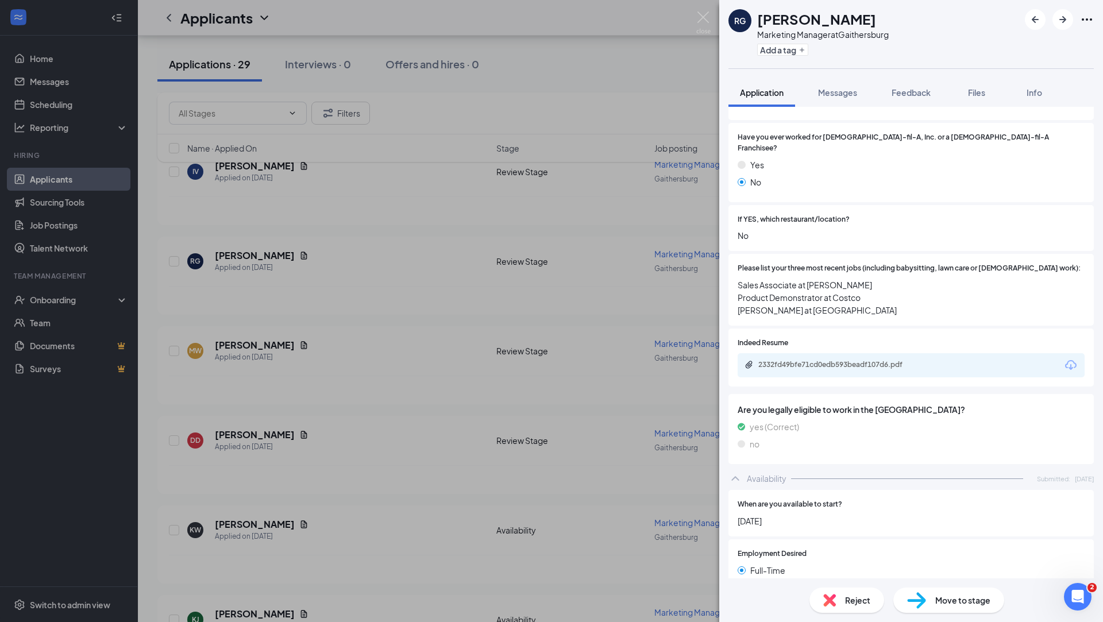
scroll to position [308, 0]
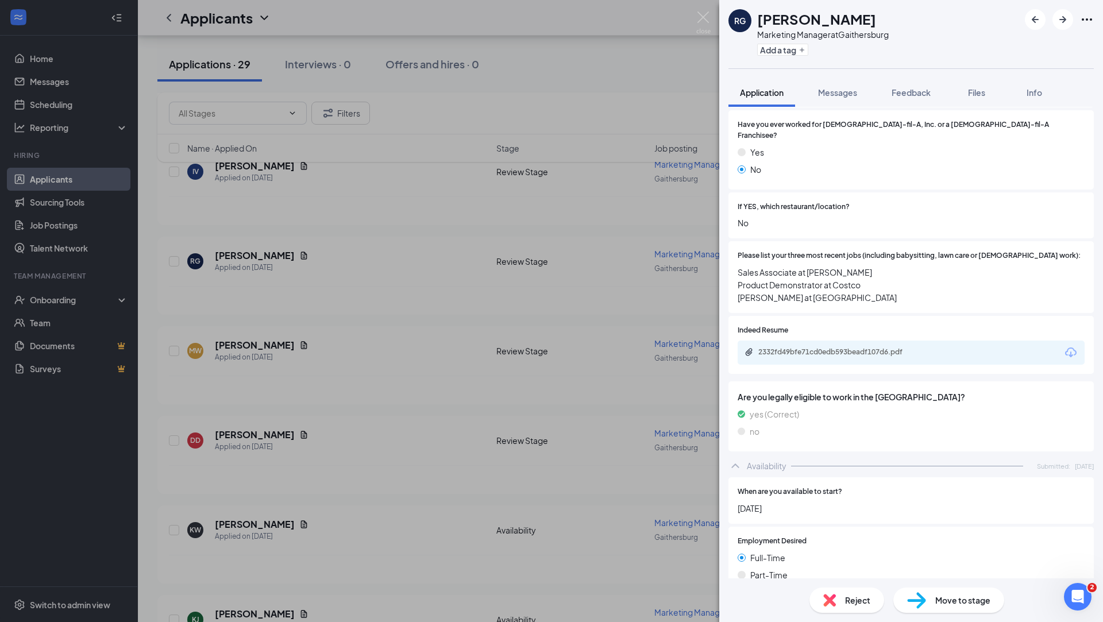
click at [833, 350] on div "2332fd49bfe71cd0edb593beadf107d6.pdf" at bounding box center [911, 353] width 347 height 24
click at [833, 348] on div "2332fd49bfe71cd0edb593beadf107d6.pdf" at bounding box center [839, 352] width 161 height 9
click at [843, 606] on div "Reject" at bounding box center [847, 600] width 75 height 25
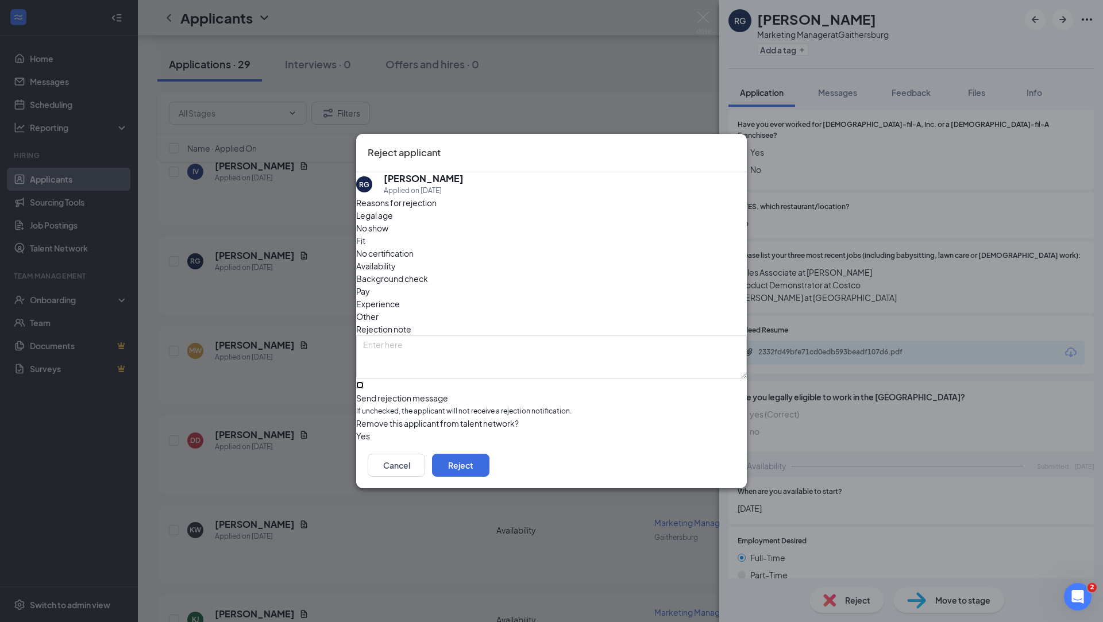
click at [364, 382] on input "Send rejection message If unchecked, the applicant will not receive a rejection…" at bounding box center [359, 385] width 7 height 7
checkbox input "true"
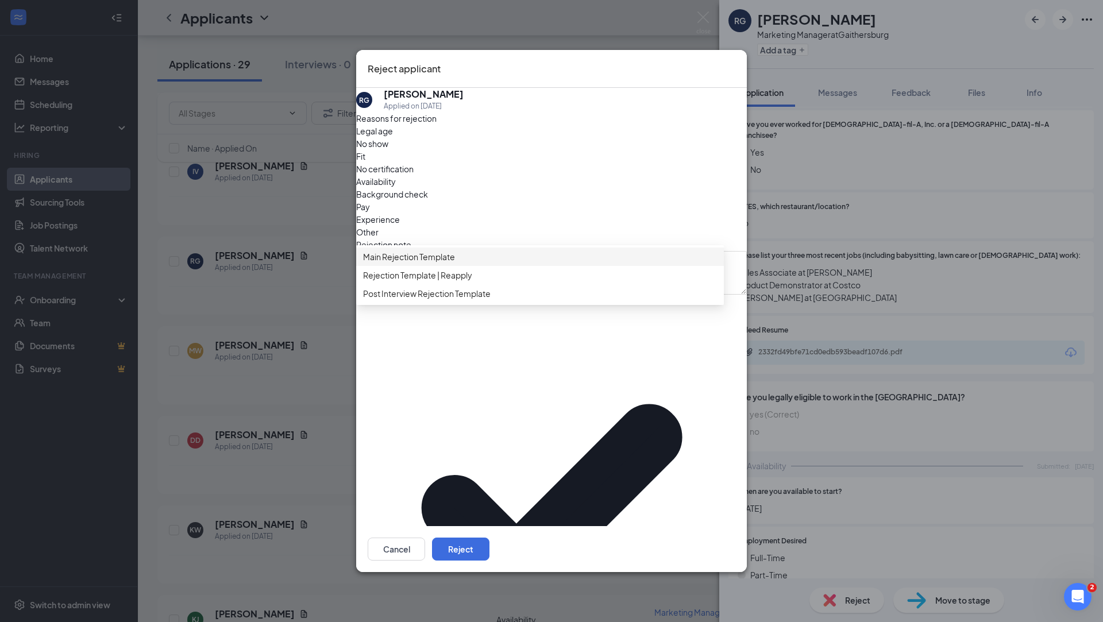
click at [455, 263] on span "Main Rejection Template" at bounding box center [409, 257] width 92 height 13
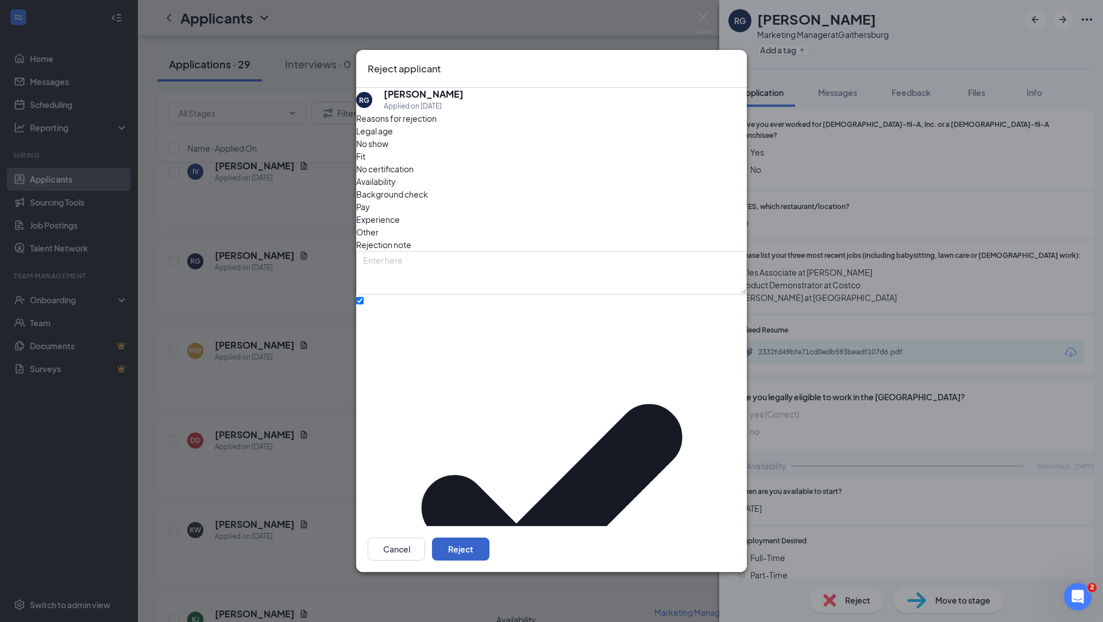
click at [490, 538] on button "Reject" at bounding box center [460, 549] width 57 height 23
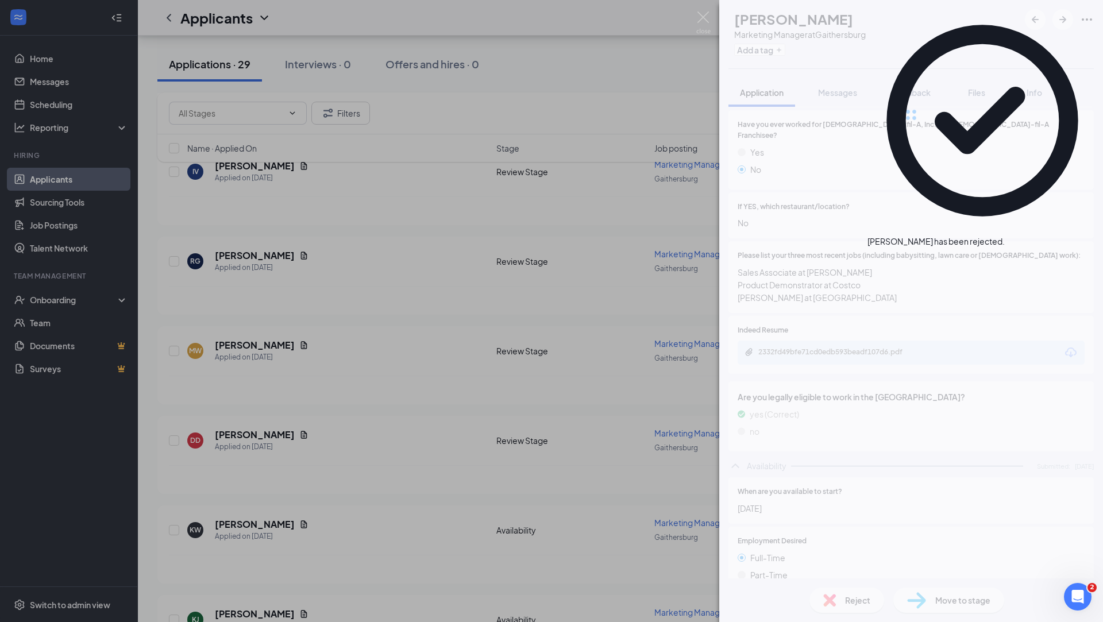
click at [242, 311] on div "RG RACHEL GRAY Marketing Manager at Gaithersburg Add a tag Application Messages…" at bounding box center [551, 311] width 1103 height 622
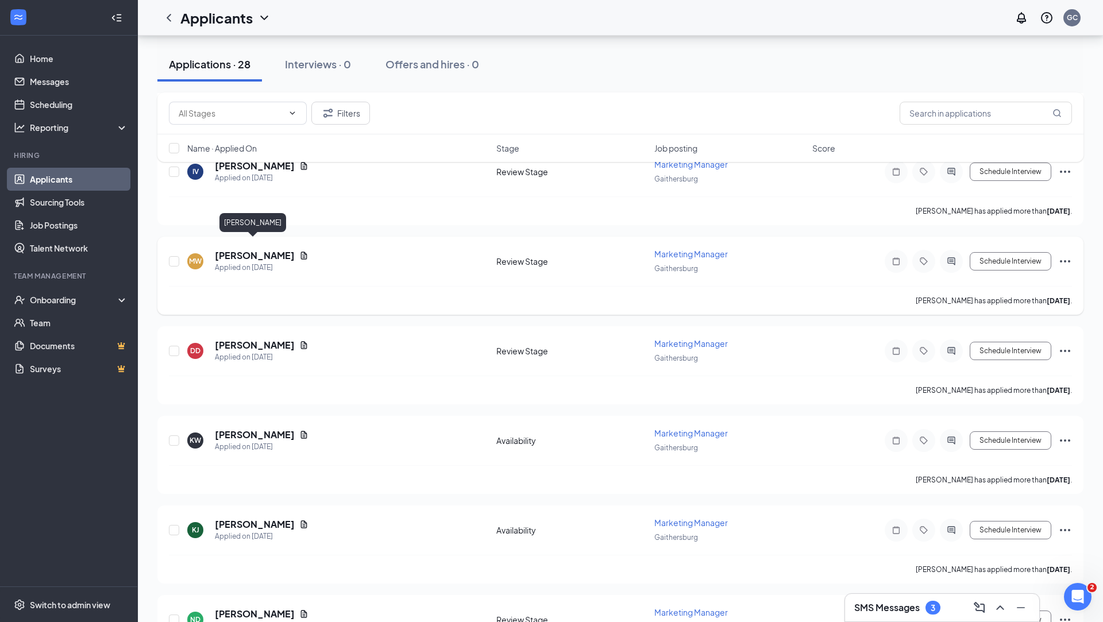
click at [251, 249] on h5 "Maya Williams" at bounding box center [255, 255] width 80 height 13
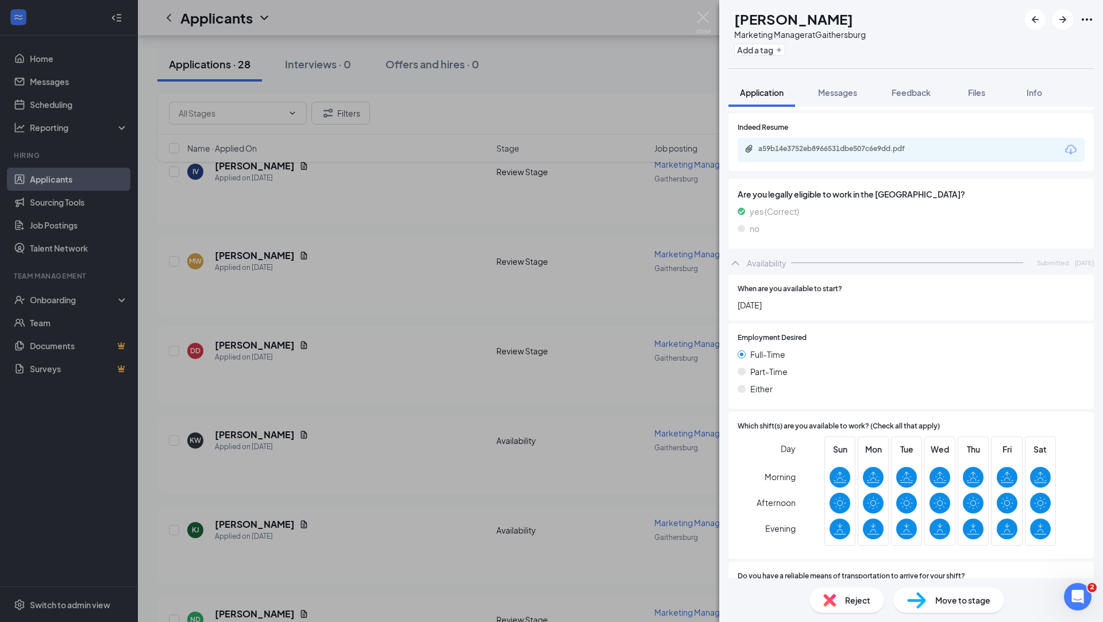
scroll to position [561, 0]
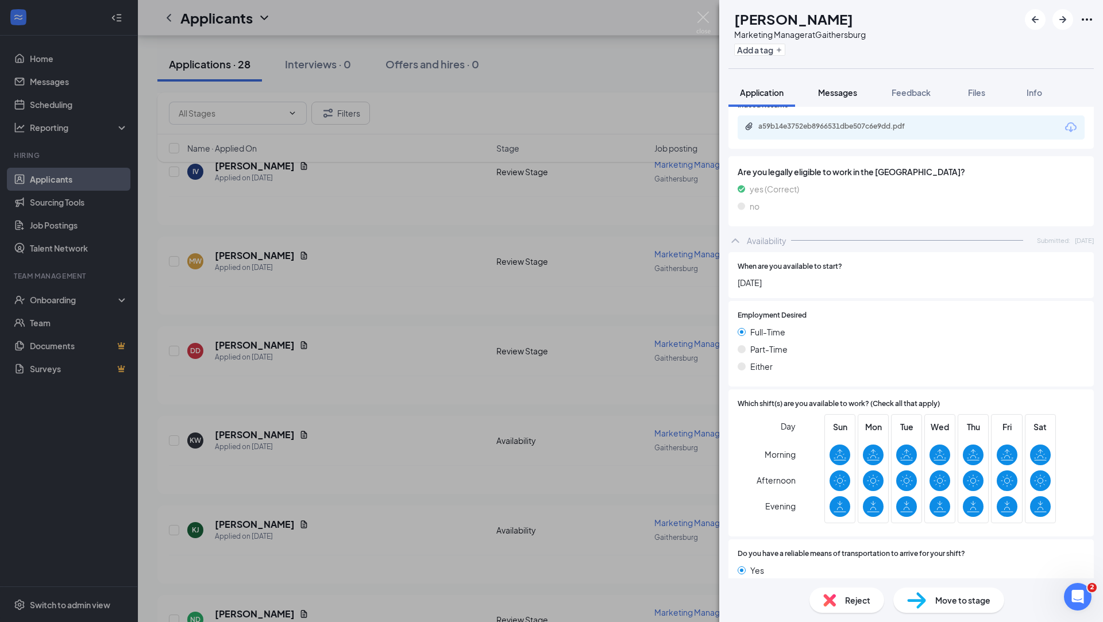
click at [837, 98] on button "Messages" at bounding box center [838, 92] width 62 height 29
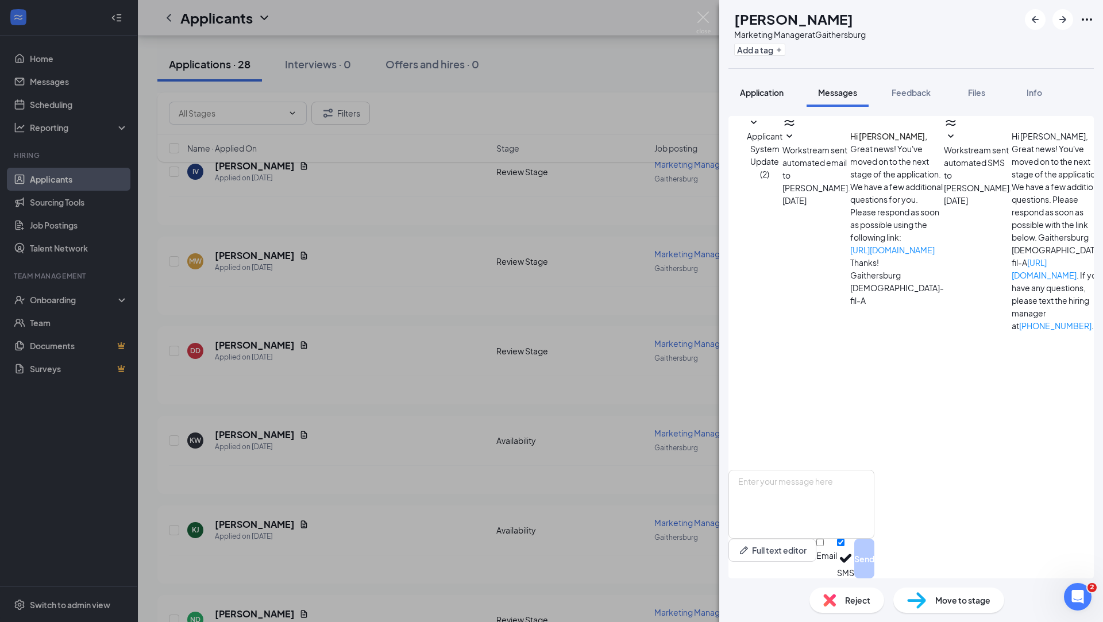
click at [760, 97] on div "Application" at bounding box center [762, 92] width 44 height 11
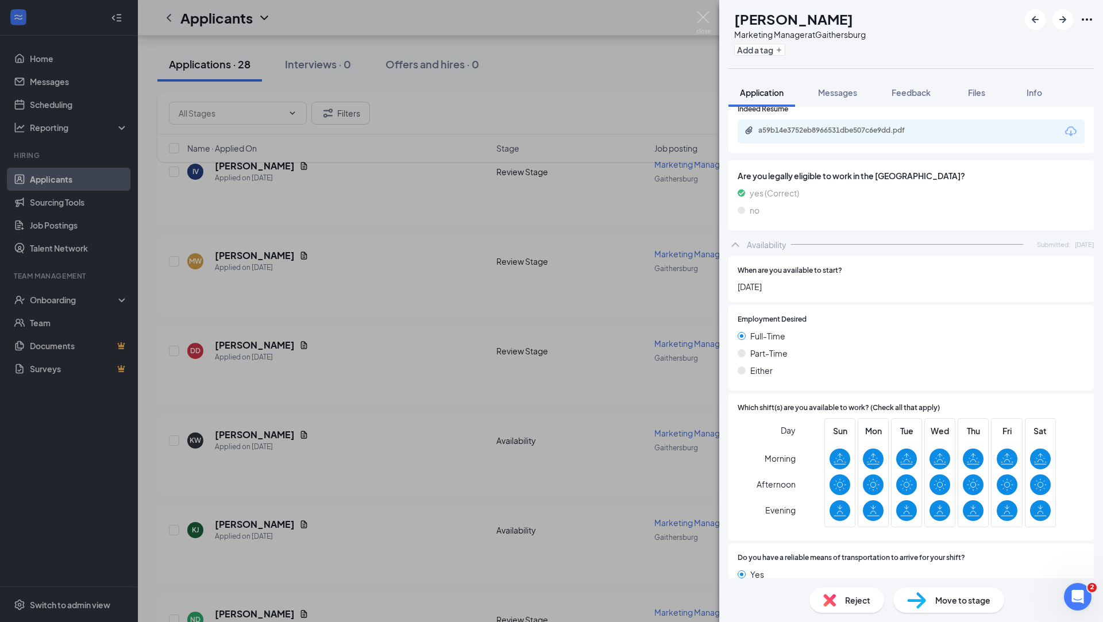
scroll to position [561, 0]
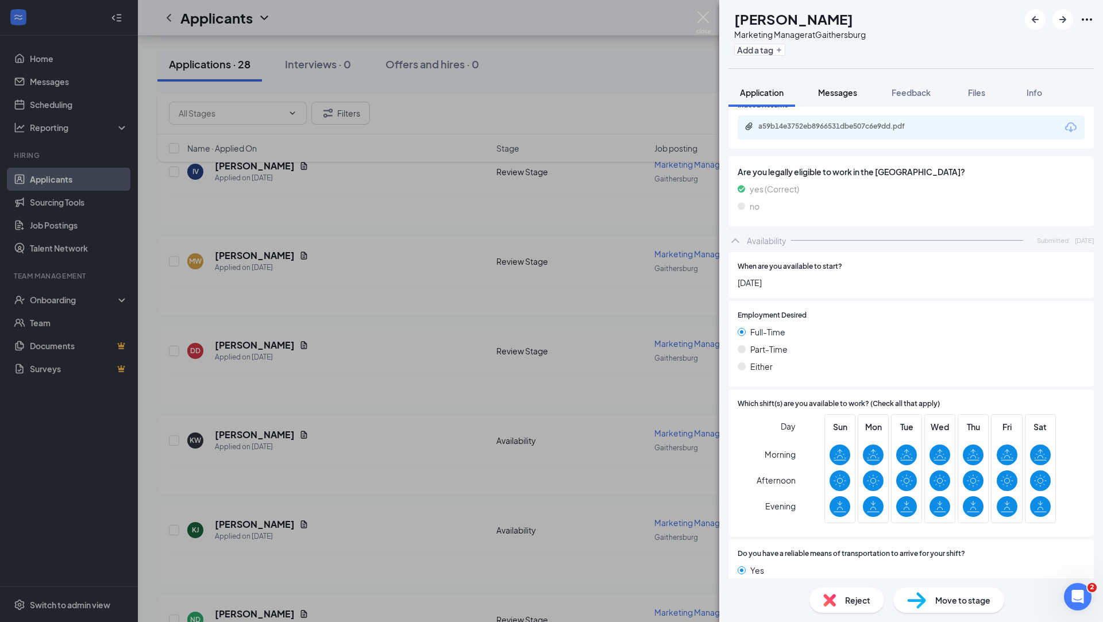
click at [834, 95] on span "Messages" at bounding box center [837, 92] width 39 height 10
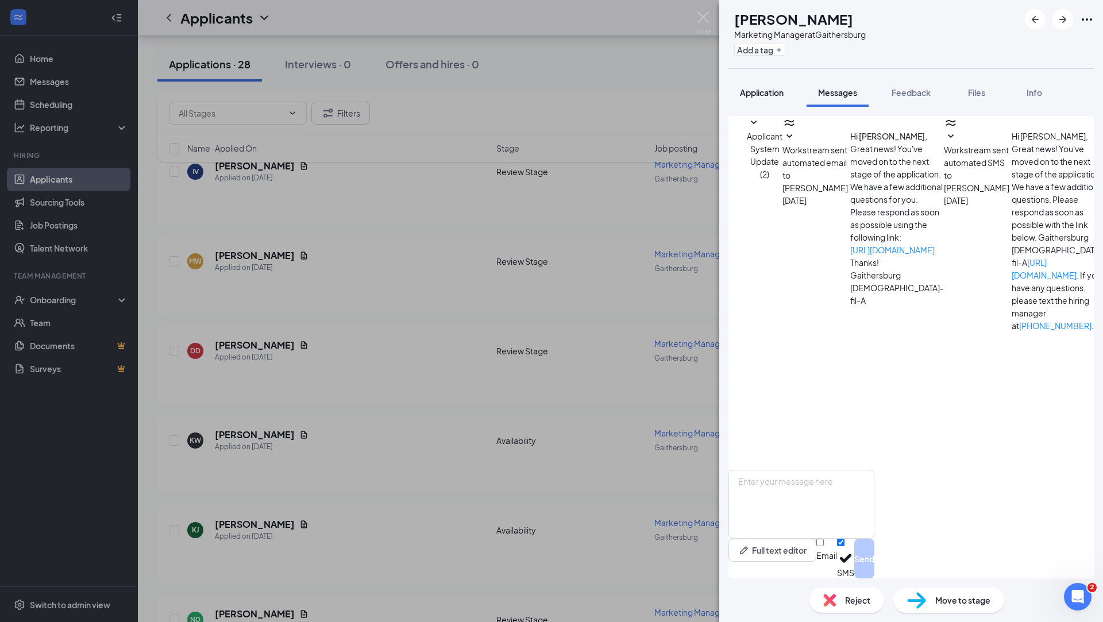
click at [764, 93] on span "Application" at bounding box center [762, 92] width 44 height 10
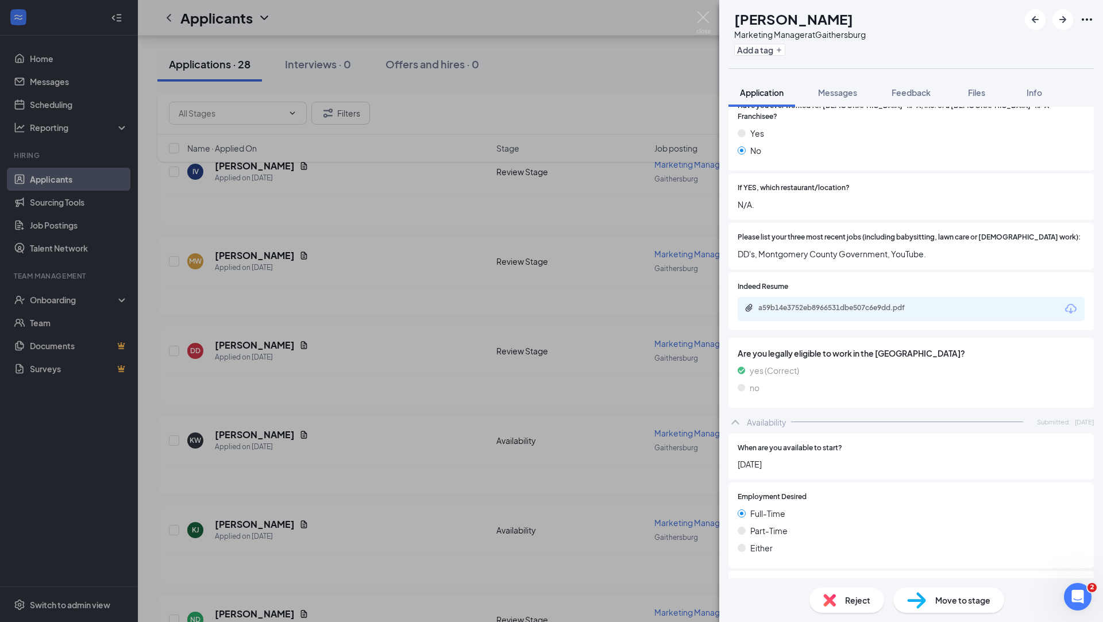
scroll to position [363, 0]
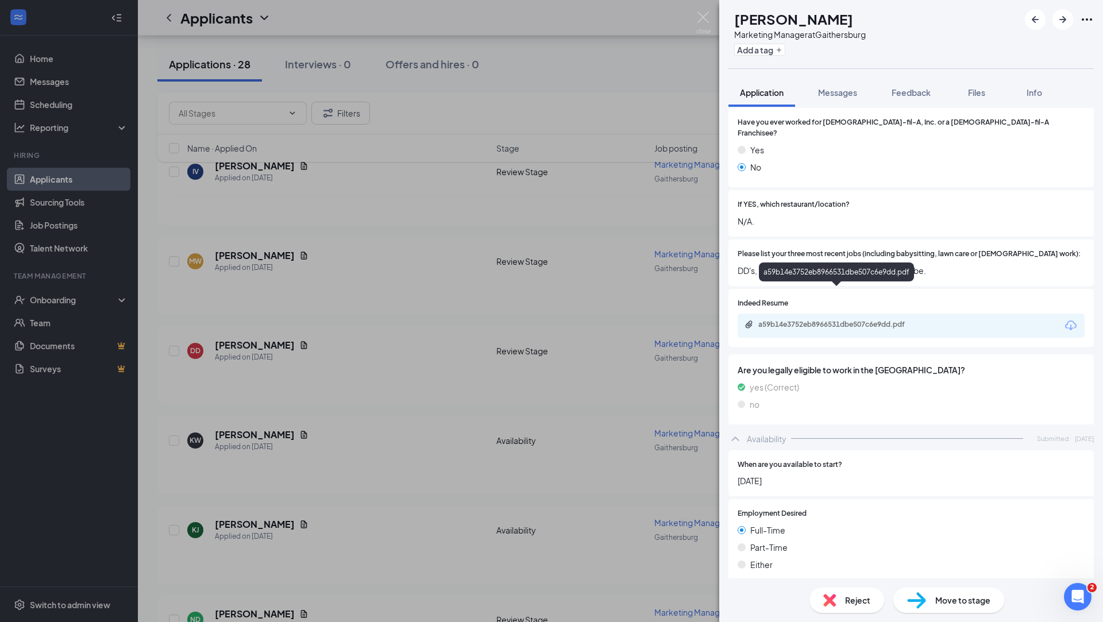
click at [848, 320] on div "a59b14e3752eb8966531dbe507c6e9dd.pdf" at bounding box center [838, 325] width 186 height 11
click at [856, 602] on span "Reject" at bounding box center [857, 600] width 25 height 13
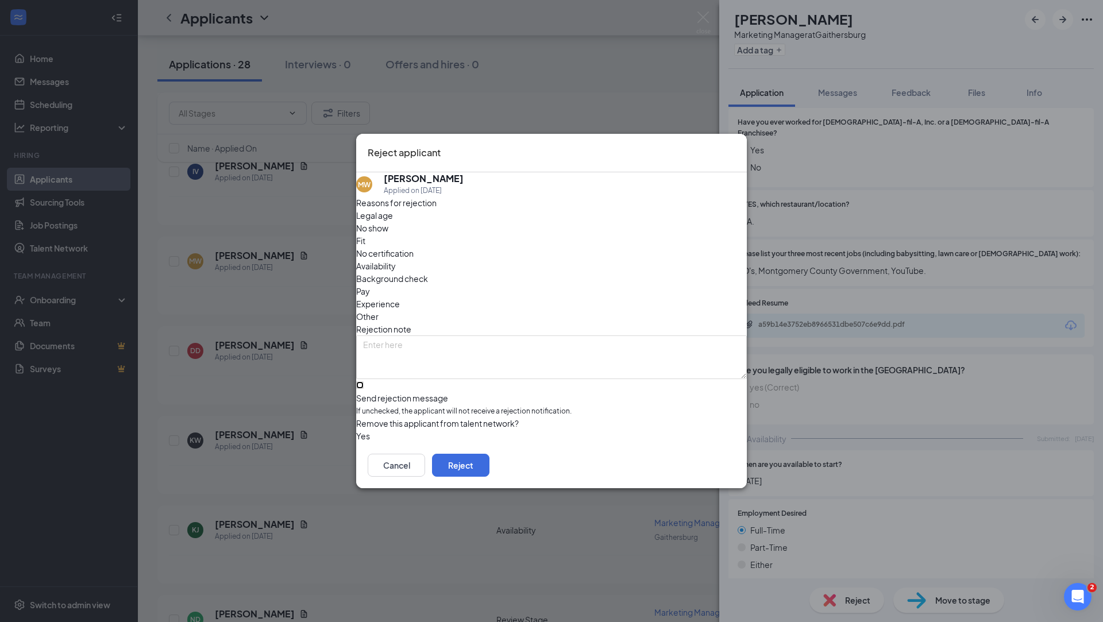
click at [364, 382] on input "Send rejection message If unchecked, the applicant will not receive a rejection…" at bounding box center [359, 385] width 7 height 7
checkbox input "true"
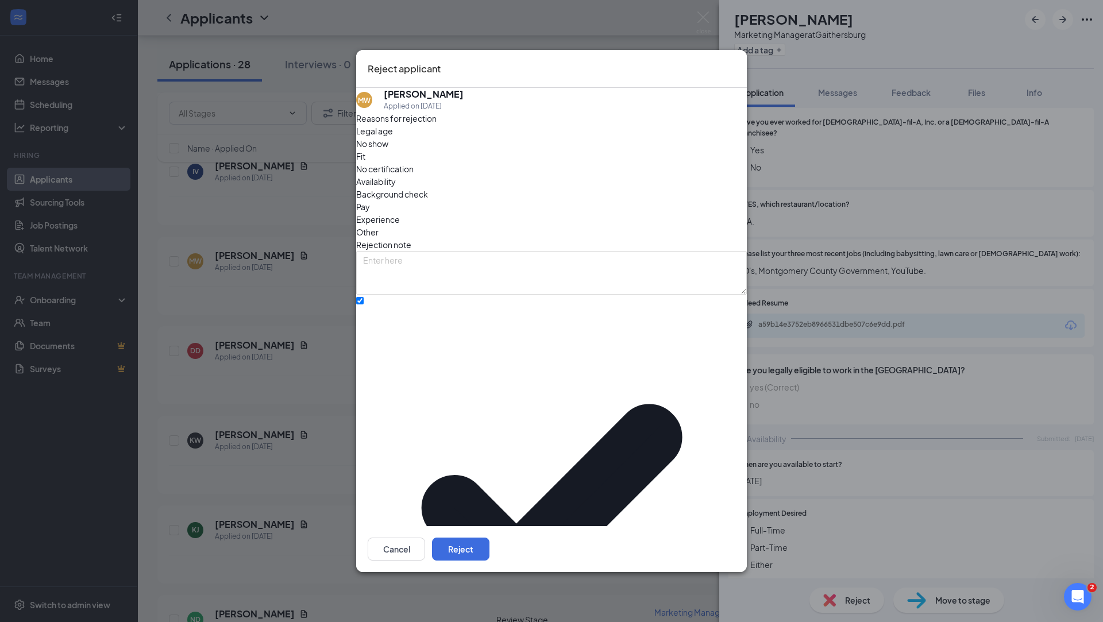
click at [425, 405] on div "Reasons for rejection Legal age No show Fit No certification Availability Backg…" at bounding box center [551, 452] width 391 height 680
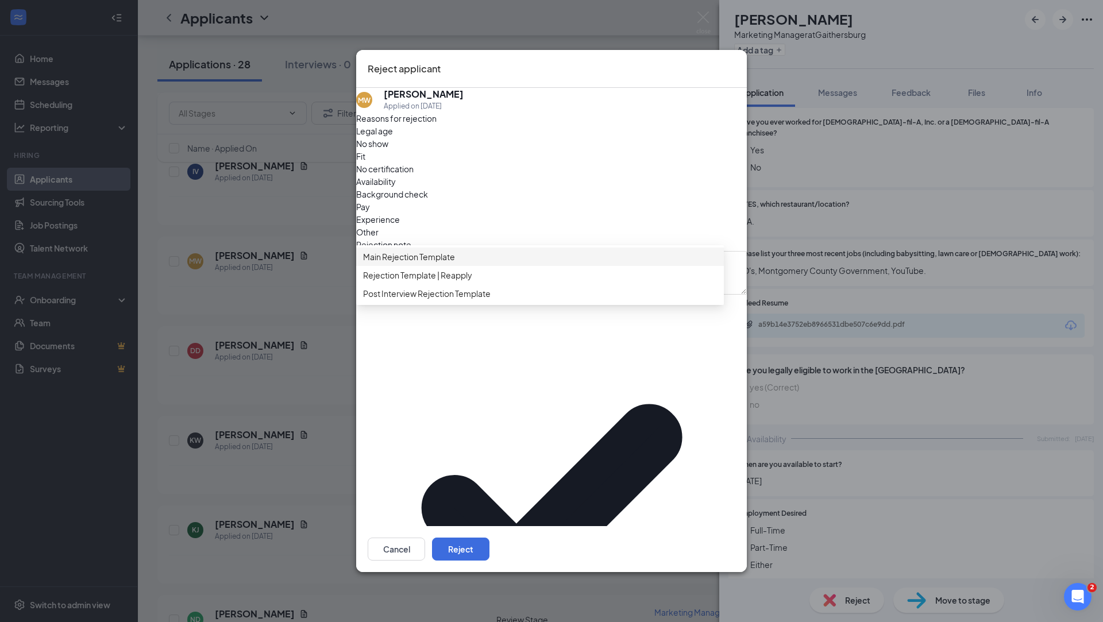
click at [436, 266] on div "Main Rejection Template" at bounding box center [540, 257] width 368 height 18
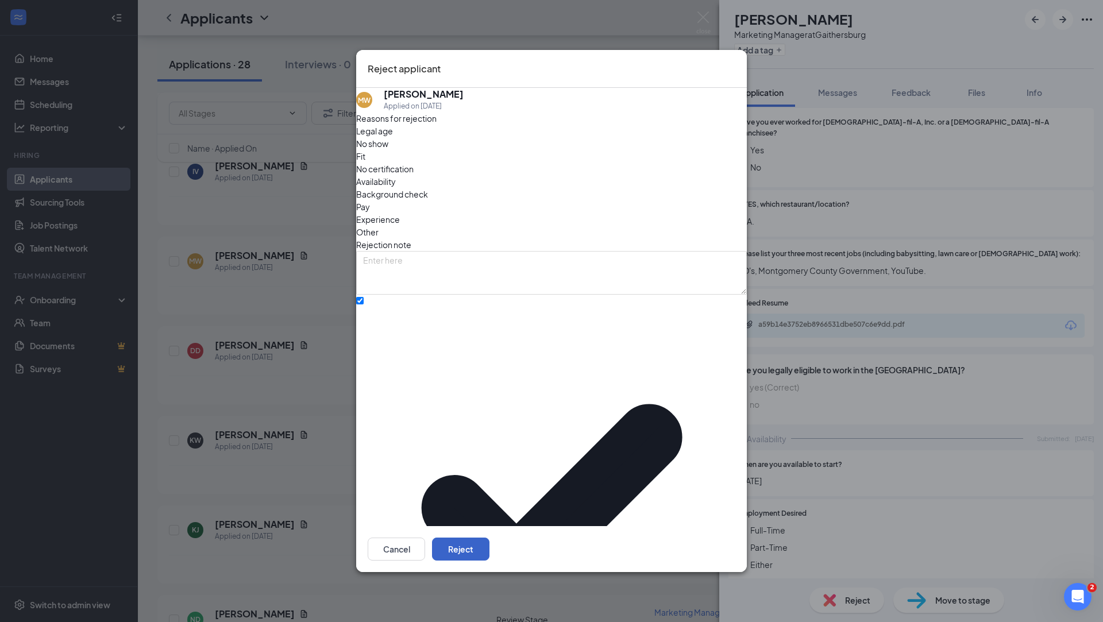
click at [490, 538] on button "Reject" at bounding box center [460, 549] width 57 height 23
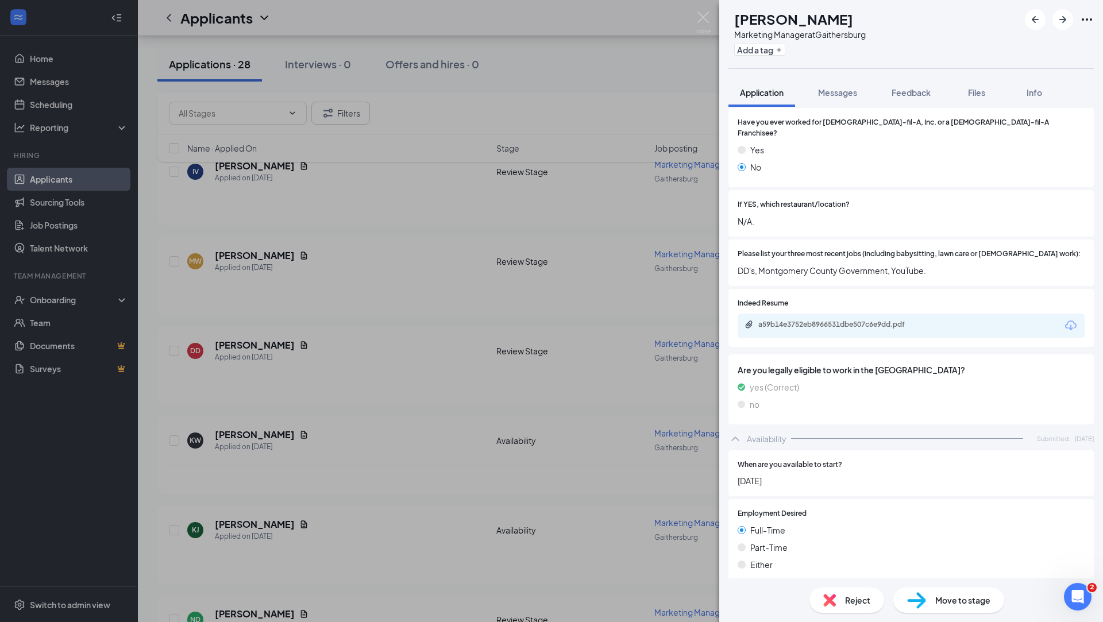
click at [292, 314] on div "MW Maya Williams Marketing Manager at Gaithersburg Add a tag Application Messag…" at bounding box center [551, 311] width 1103 height 622
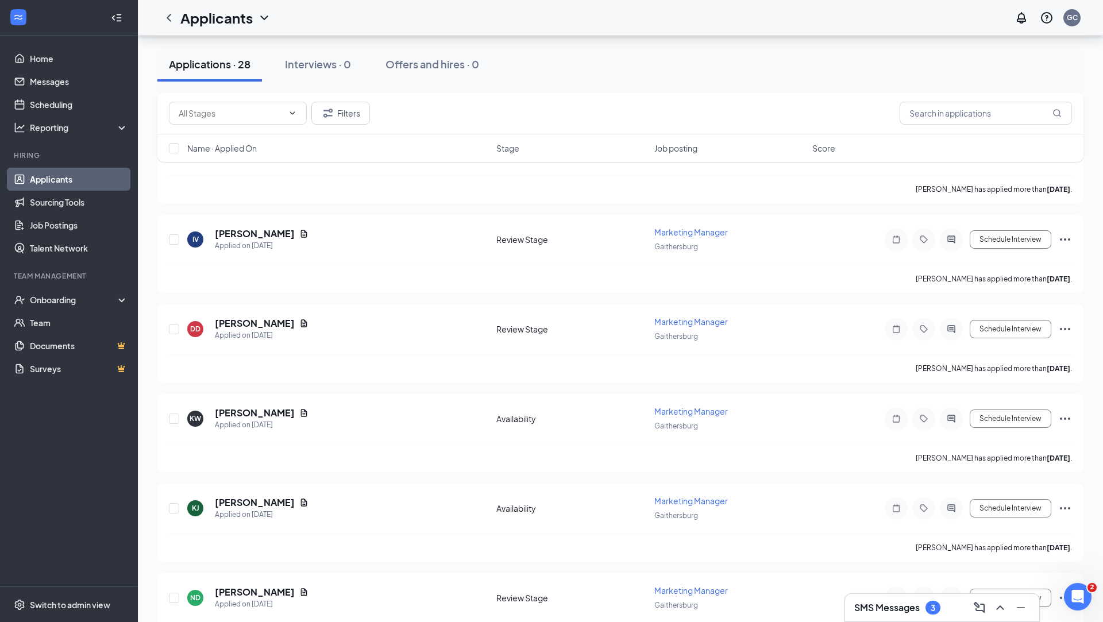
scroll to position [811, 0]
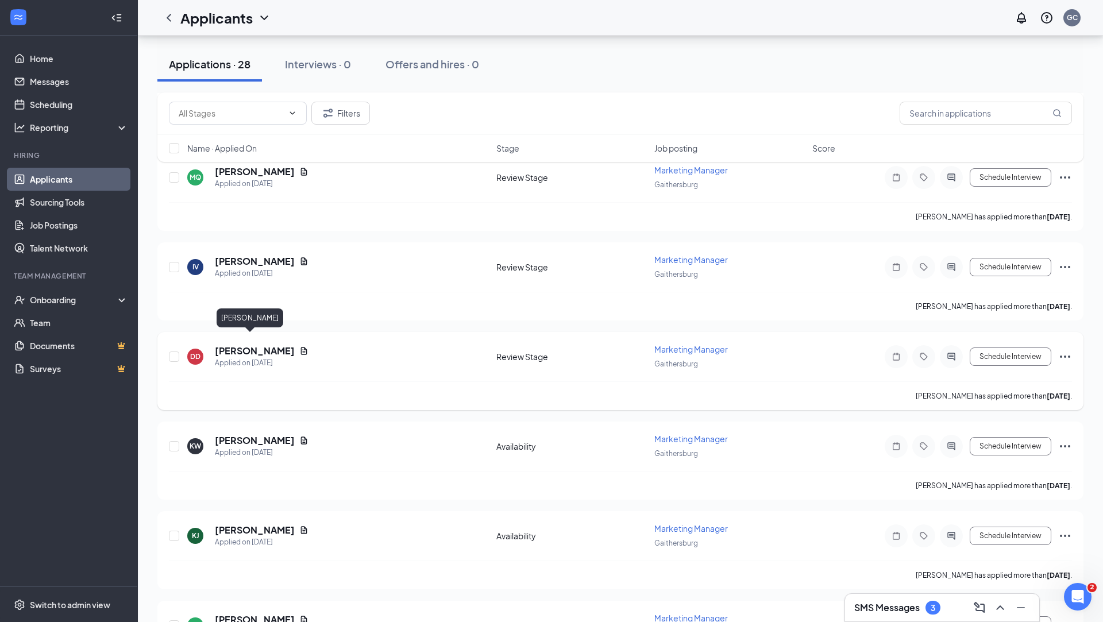
click at [245, 345] on h5 "Dina Davis" at bounding box center [255, 351] width 80 height 13
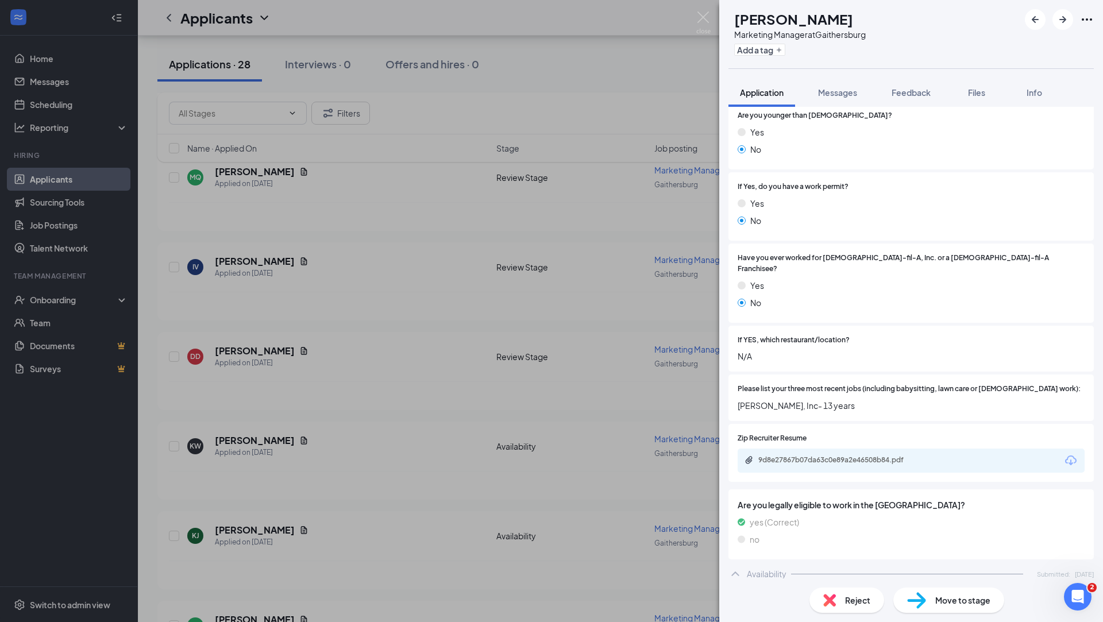
scroll to position [320, 0]
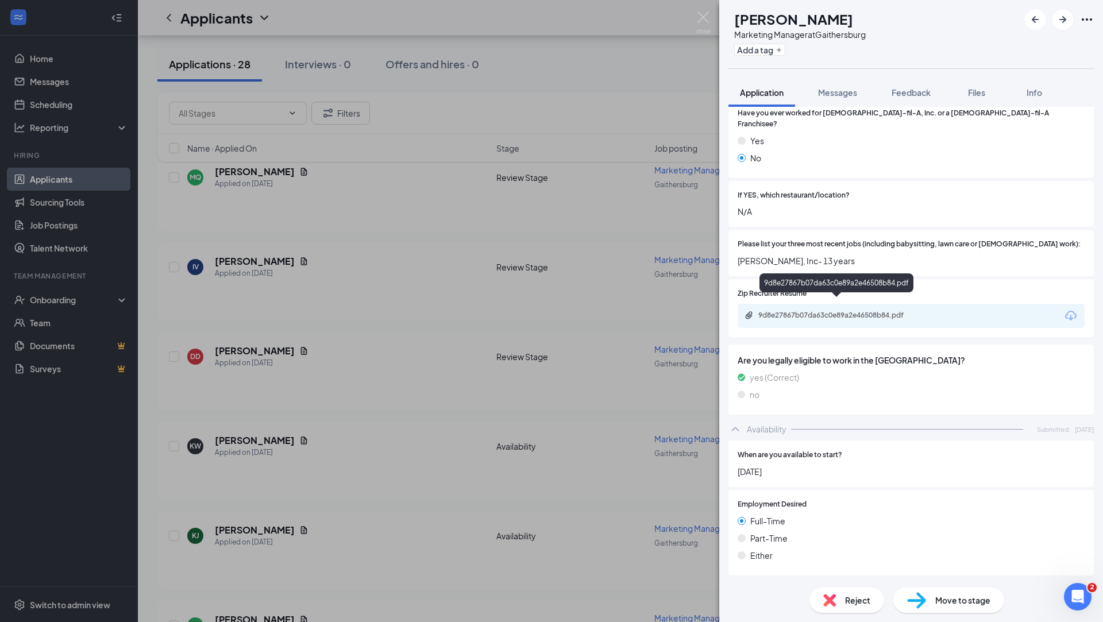
click at [844, 311] on div "9d8e27867b07da63c0e89a2e46508b84.pdf" at bounding box center [839, 315] width 161 height 9
click at [457, 231] on div "DD Dina Davis Marketing Manager at Gaithersburg Add a tag Application Messages …" at bounding box center [551, 311] width 1103 height 622
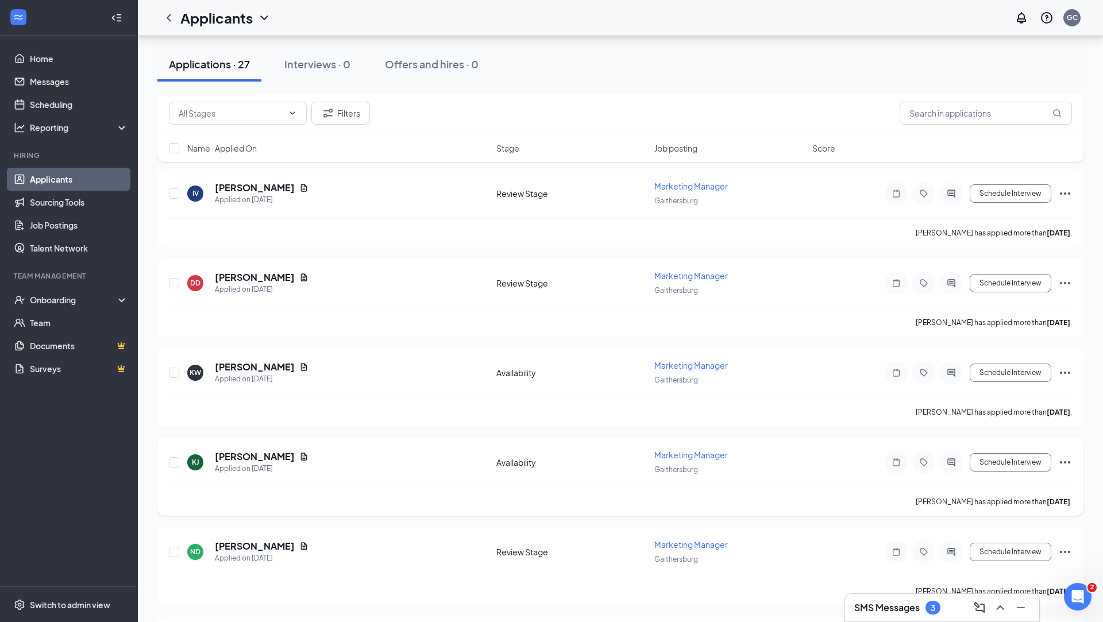
scroll to position [884, 0]
click at [241, 272] on h5 "Dina Davis" at bounding box center [255, 278] width 80 height 13
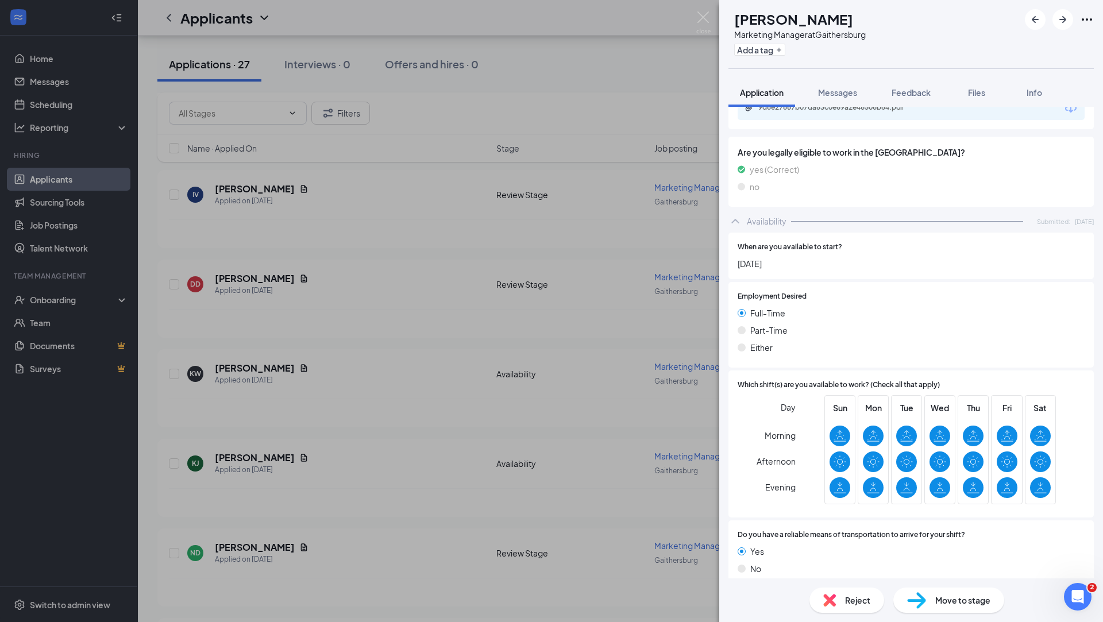
scroll to position [529, 0]
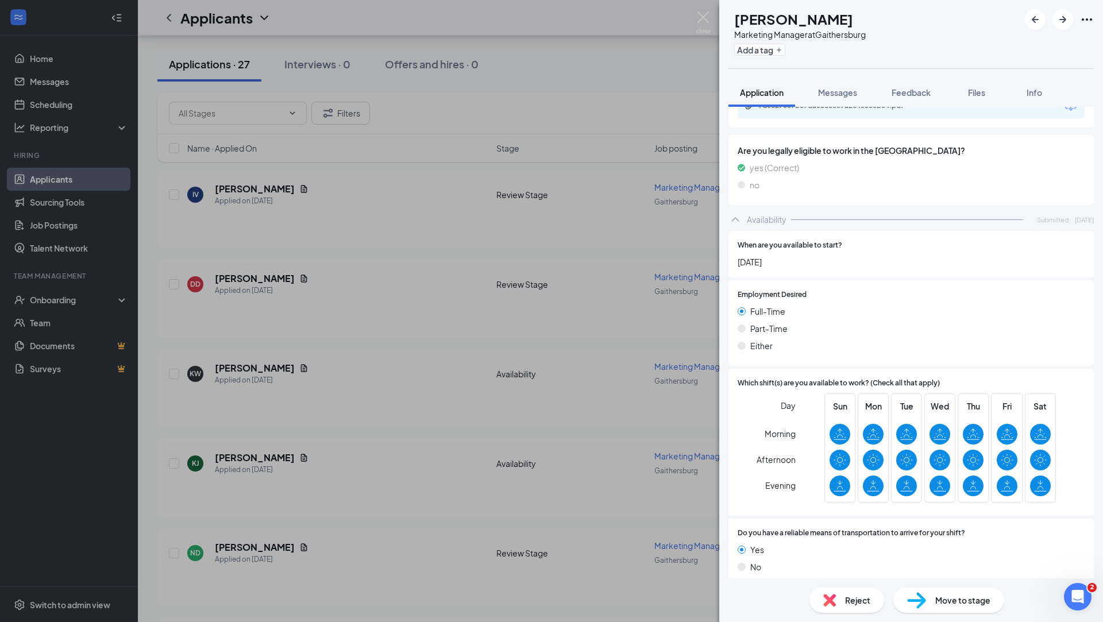
click at [852, 602] on span "Reject" at bounding box center [857, 600] width 25 height 13
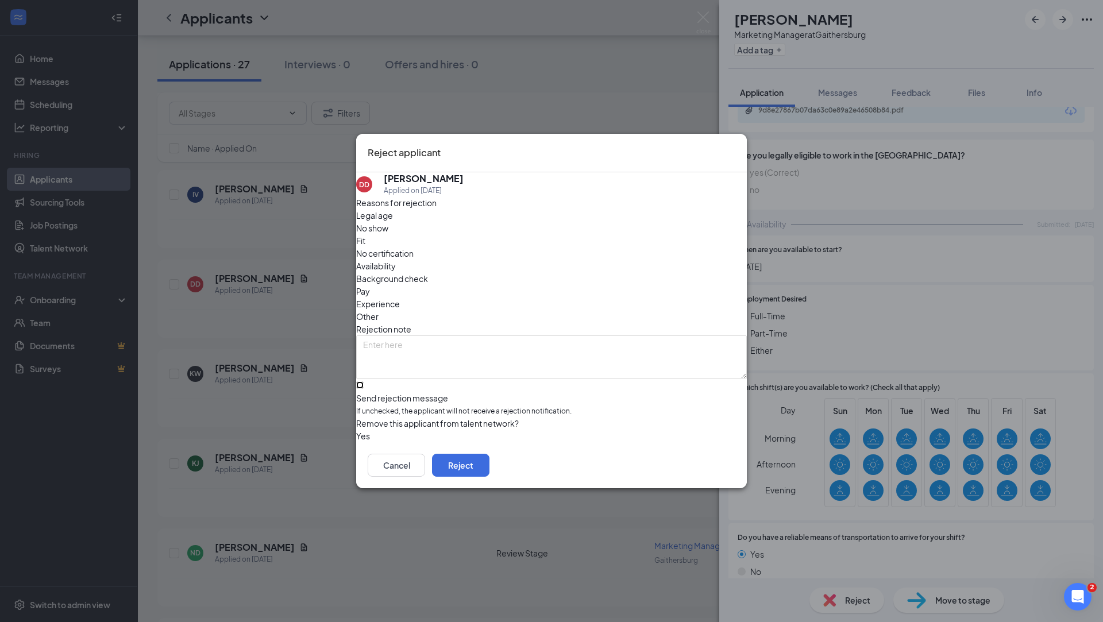
click at [364, 382] on input "Send rejection message If unchecked, the applicant will not receive a rejection…" at bounding box center [359, 385] width 7 height 7
checkbox input "true"
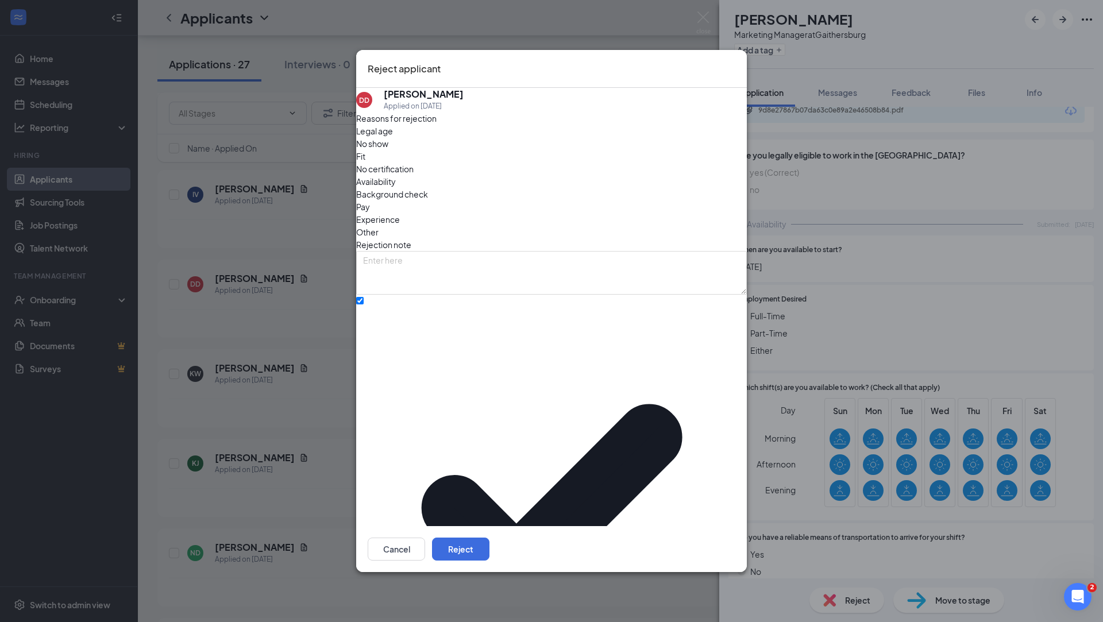
click at [432, 405] on div "Reasons for rejection Legal age No show Fit No certification Availability Backg…" at bounding box center [551, 452] width 391 height 680
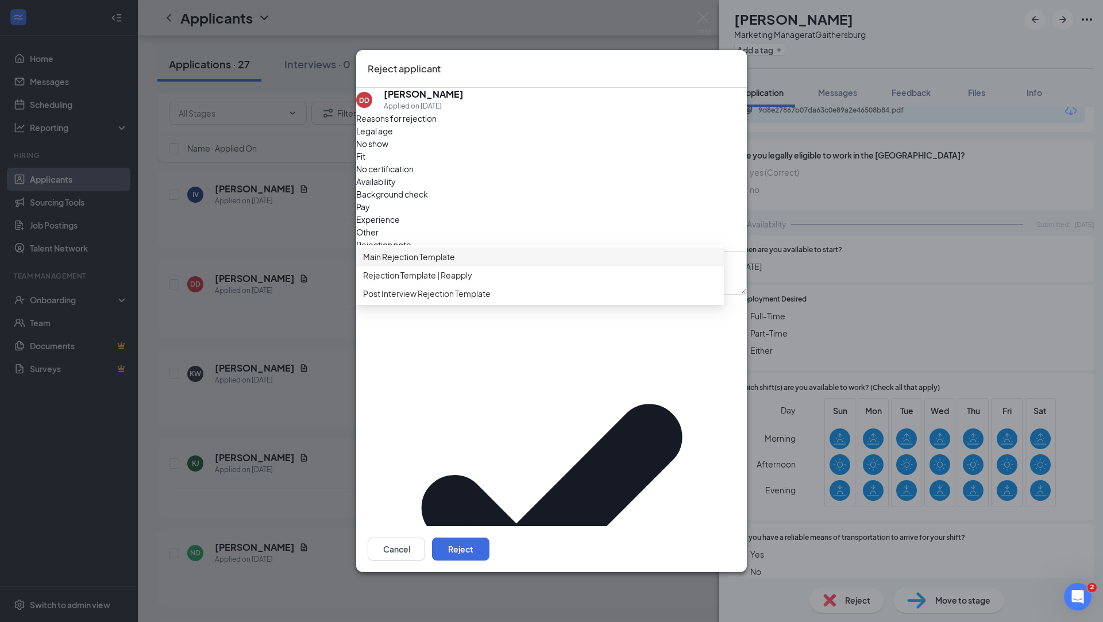
click at [496, 263] on span "Main Rejection Template" at bounding box center [540, 257] width 354 height 13
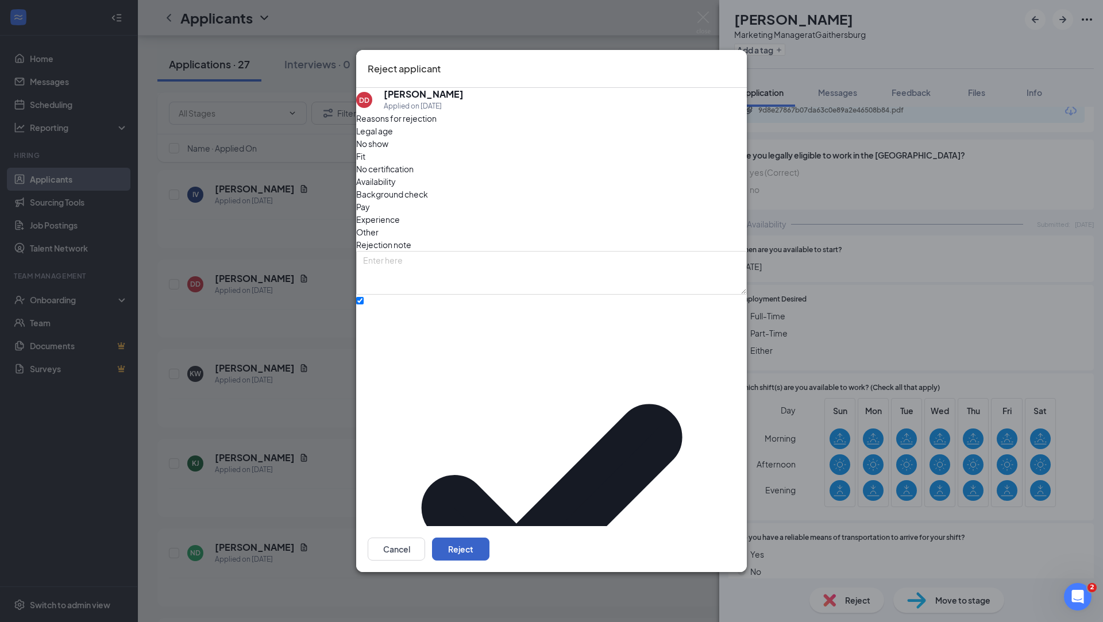
click at [490, 538] on button "Reject" at bounding box center [460, 549] width 57 height 23
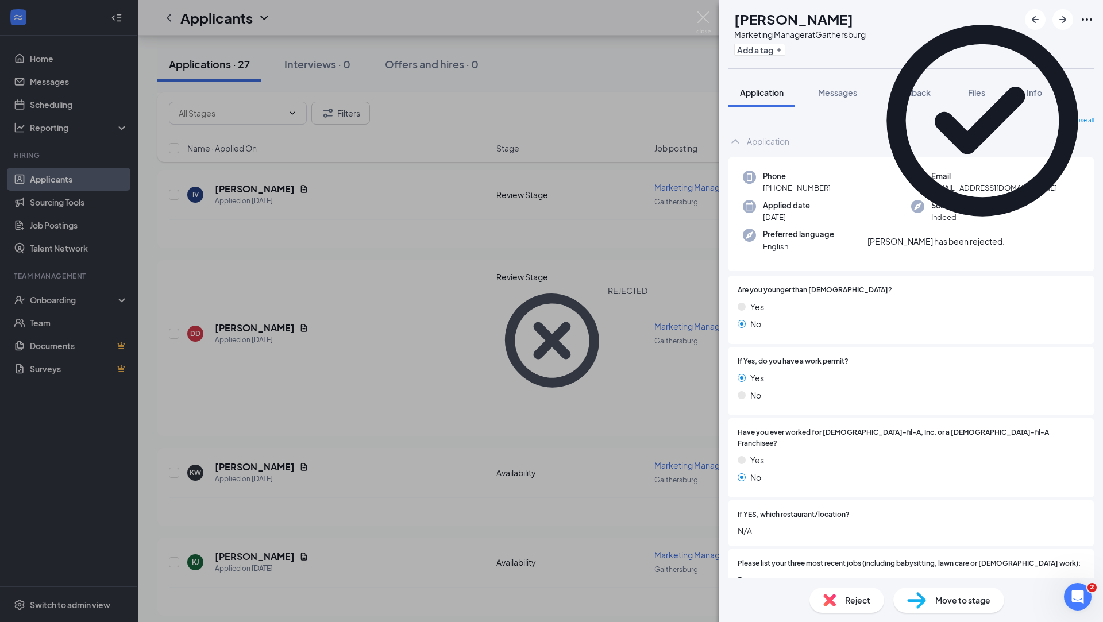
click at [230, 335] on div "KW Kyle Warner Marketing Manager at Gaithersburg Add a tag Application Messages…" at bounding box center [551, 311] width 1103 height 622
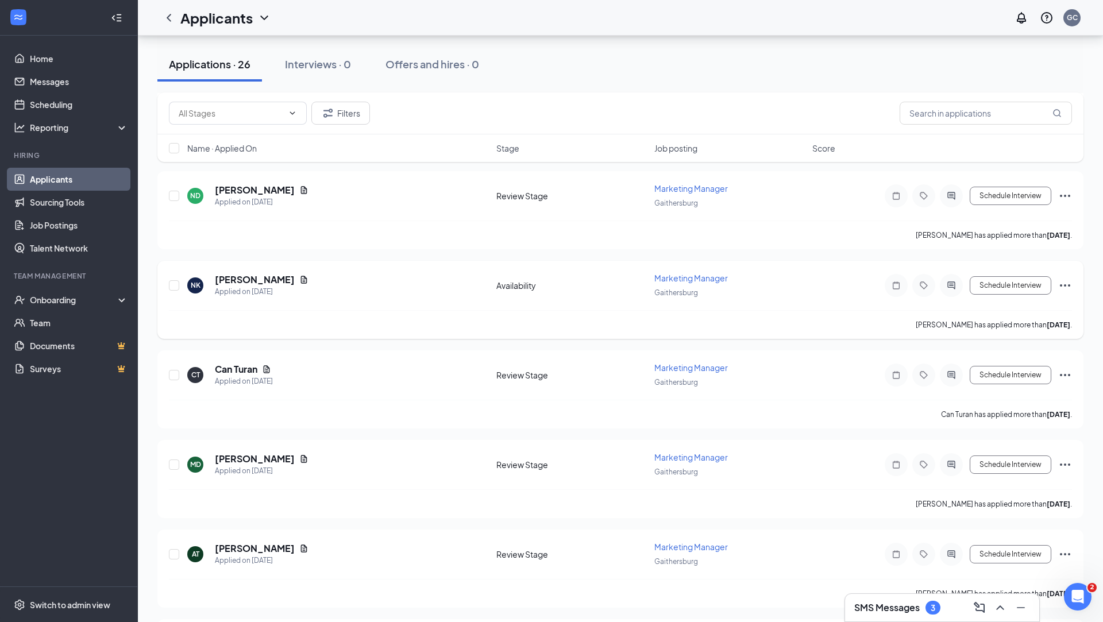
scroll to position [1083, 0]
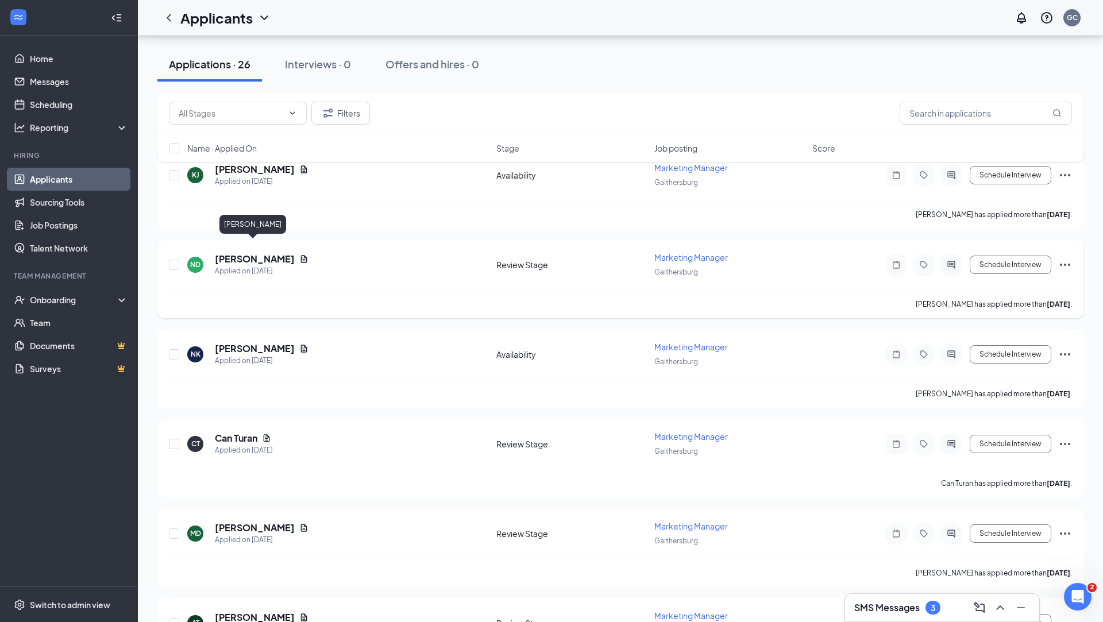
click at [236, 253] on h5 "Nicarla Donato" at bounding box center [255, 259] width 80 height 13
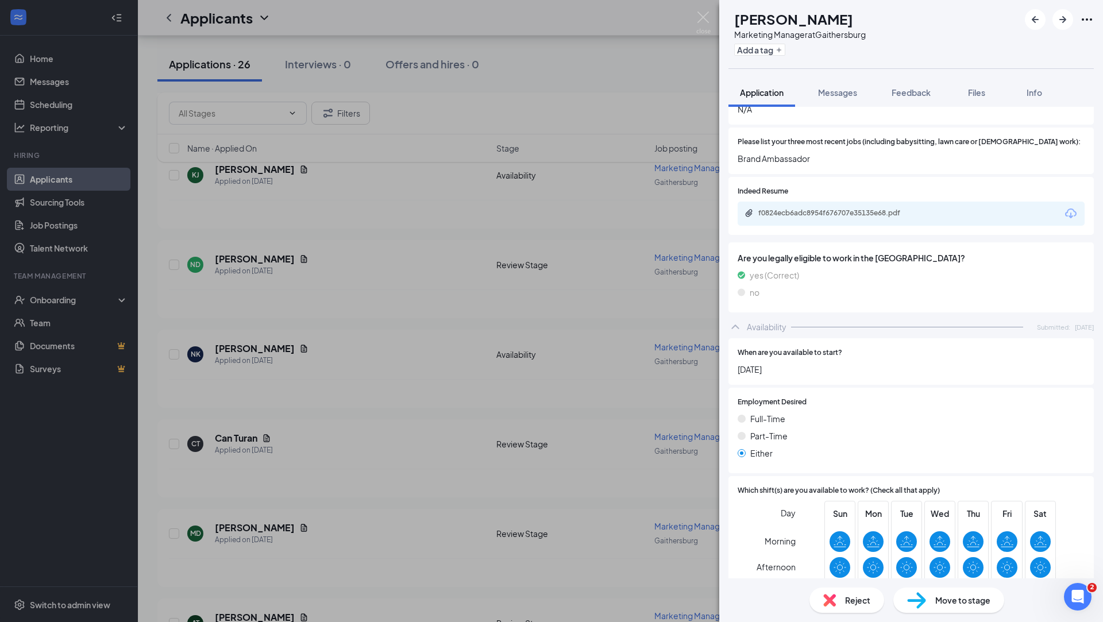
scroll to position [424, 0]
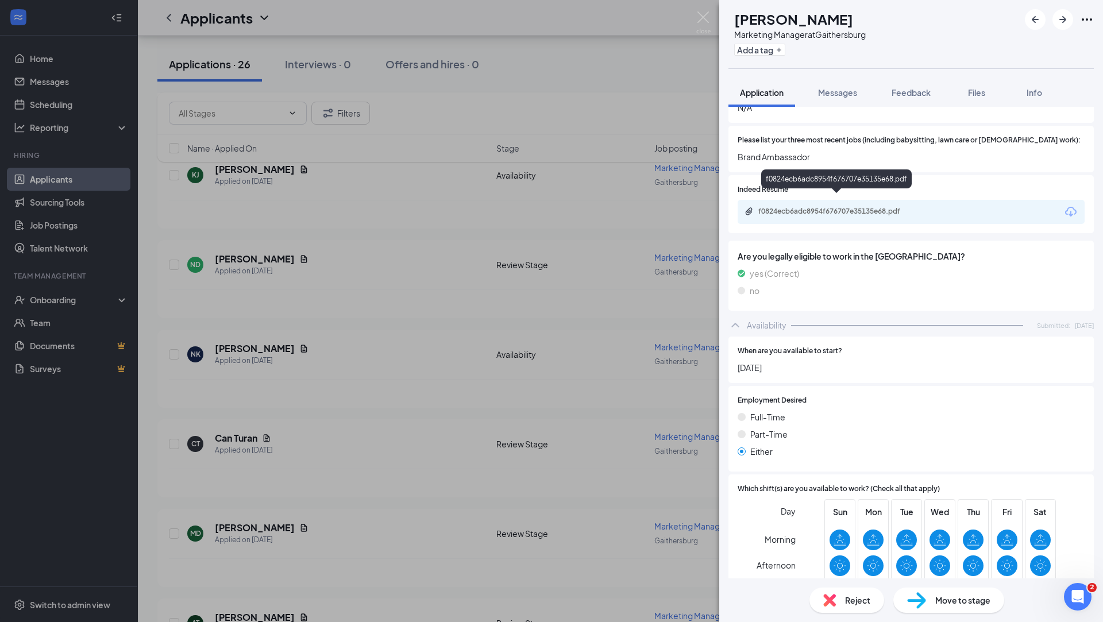
click at [865, 207] on div "f0824ecb6adc8954f676707e35135e68.pdf" at bounding box center [839, 211] width 161 height 9
click at [844, 607] on div "Reject" at bounding box center [847, 600] width 75 height 25
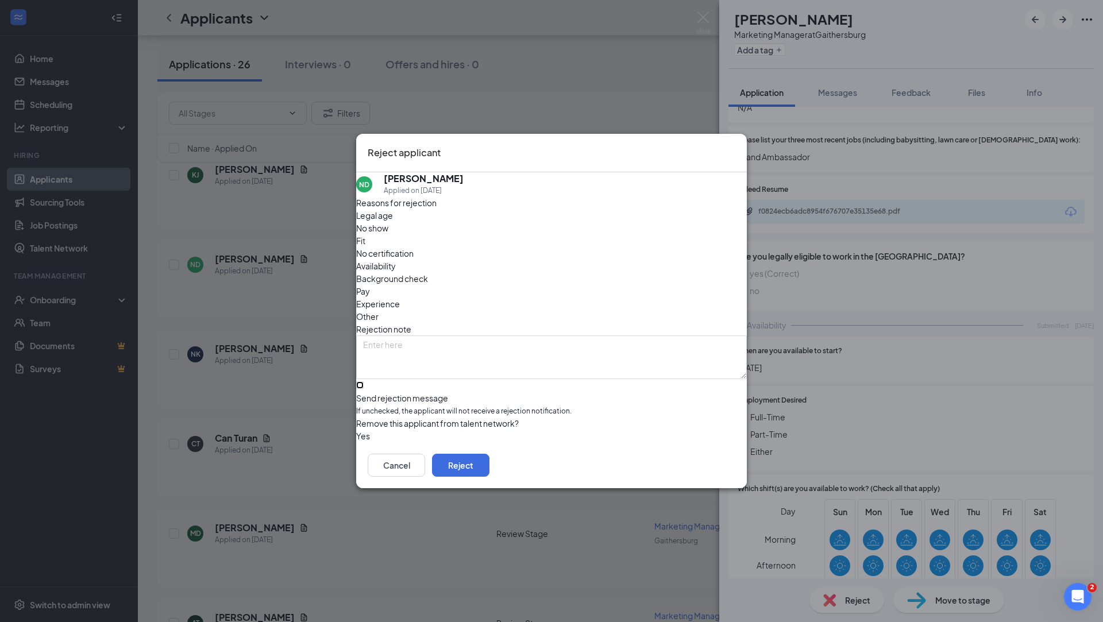
click at [364, 382] on input "Send rejection message If unchecked, the applicant will not receive a rejection…" at bounding box center [359, 385] width 7 height 7
checkbox input "true"
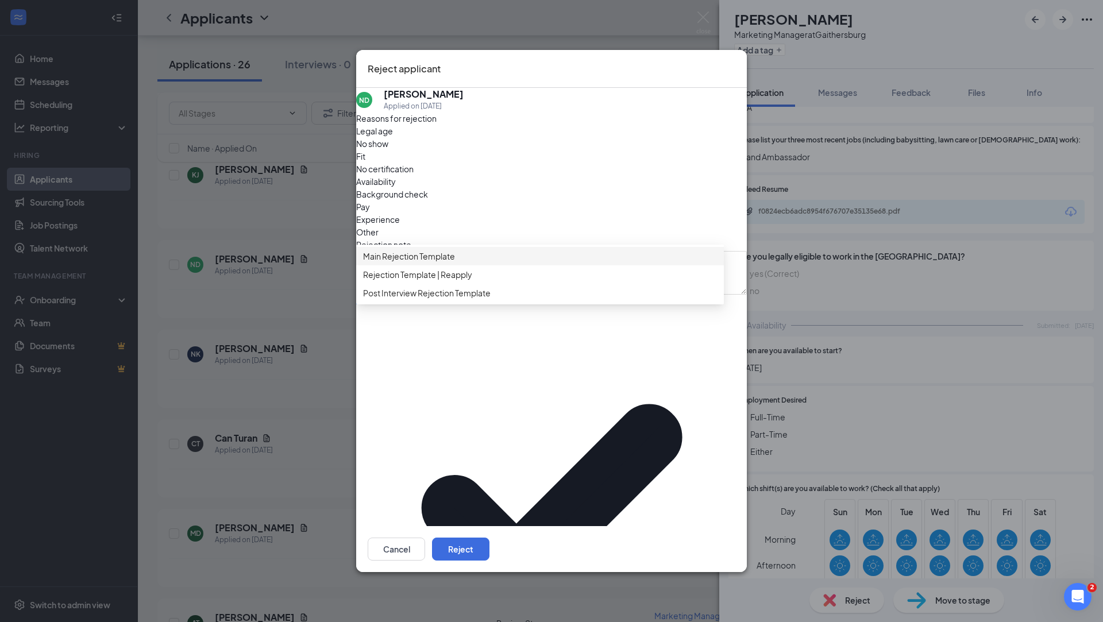
click at [497, 263] on span "Main Rejection Template" at bounding box center [540, 256] width 354 height 13
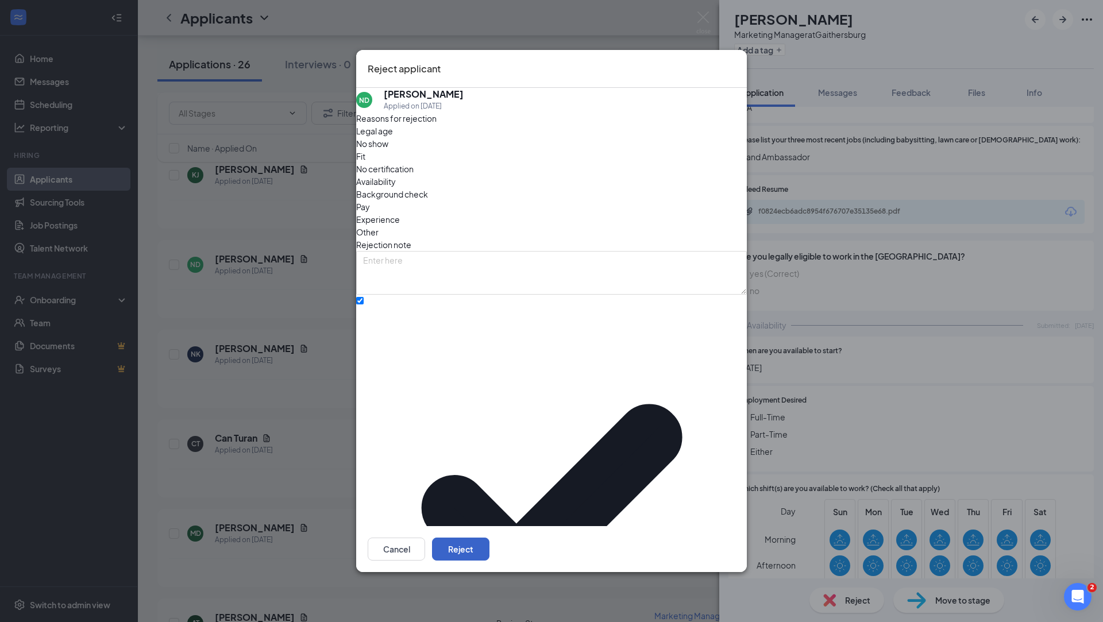
click at [490, 538] on button "Reject" at bounding box center [460, 549] width 57 height 23
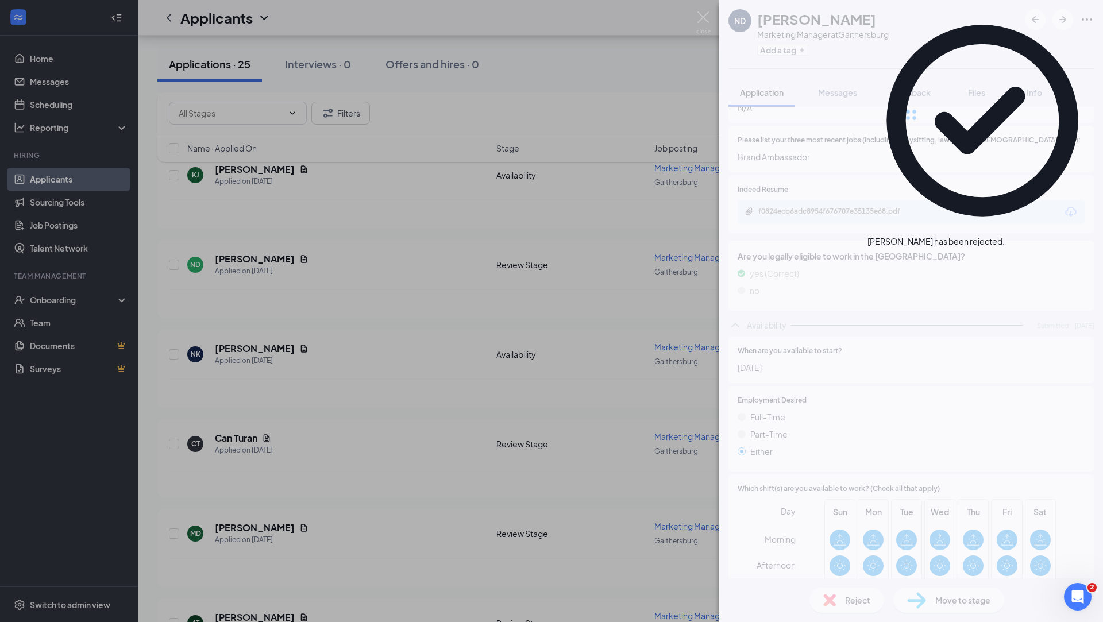
click at [335, 317] on div "ND Nicarla Donato Marketing Manager at Gaithersburg Add a tag Application Messa…" at bounding box center [551, 311] width 1103 height 622
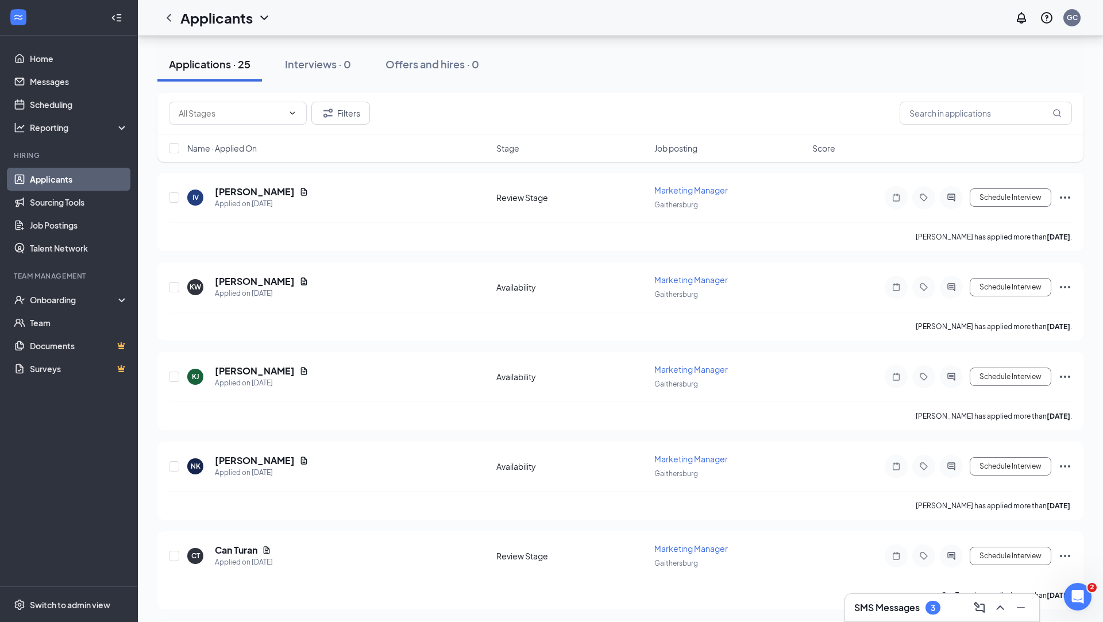
scroll to position [883, 0]
click at [233, 363] on h5 "Kin Johnson" at bounding box center [255, 369] width 80 height 13
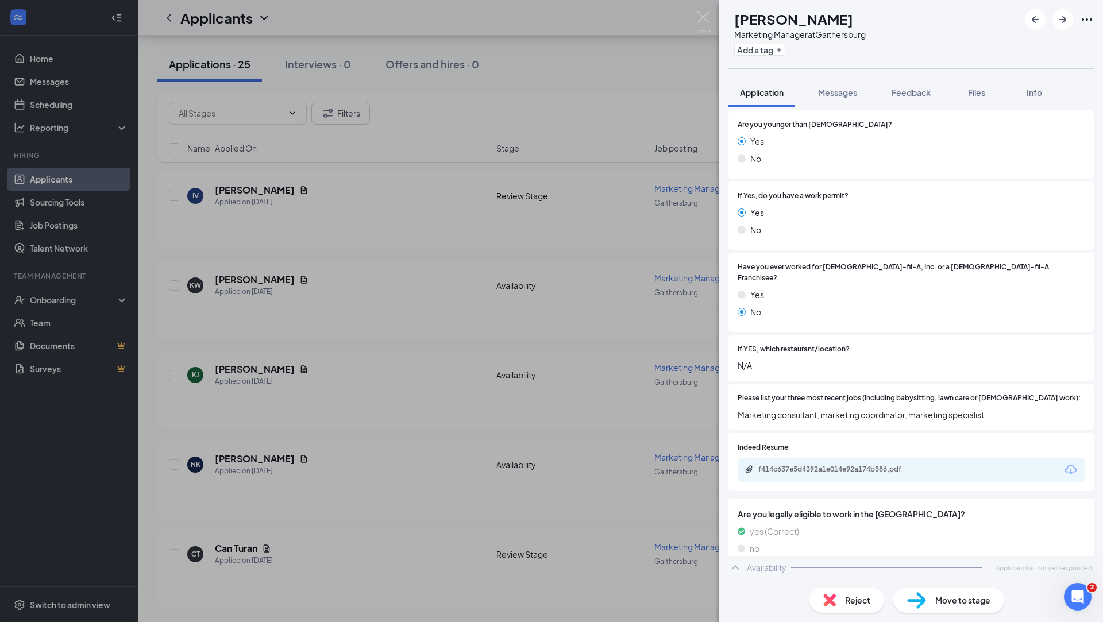
scroll to position [166, 0]
click at [865, 464] on div "f414c637e5d4392a1e014e92a174b586.pdf" at bounding box center [838, 469] width 186 height 11
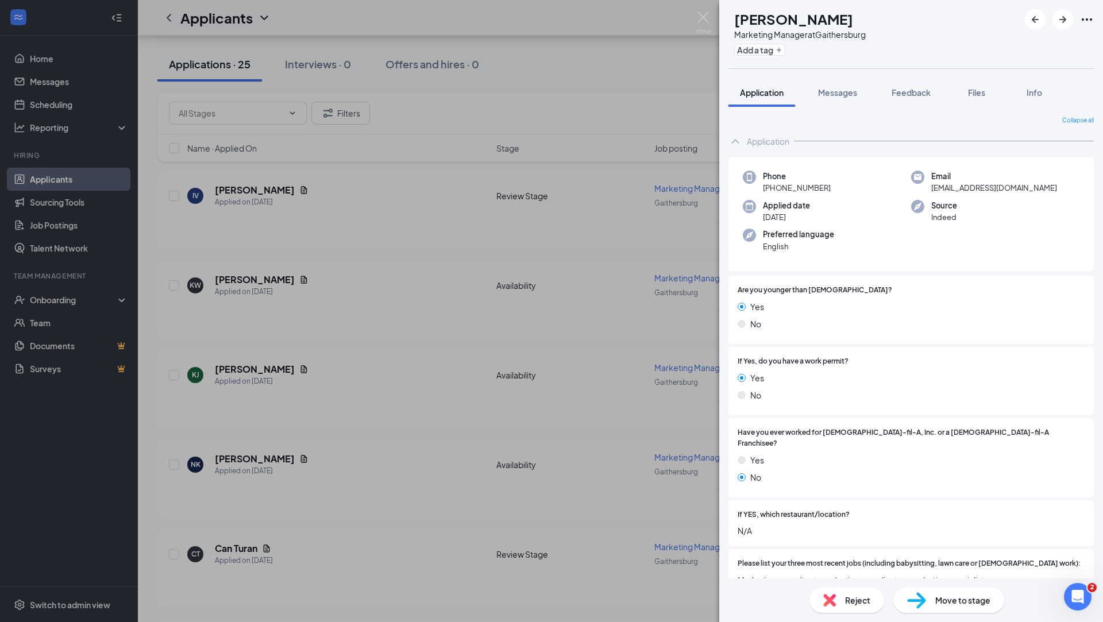
click at [864, 605] on span "Reject" at bounding box center [857, 600] width 25 height 13
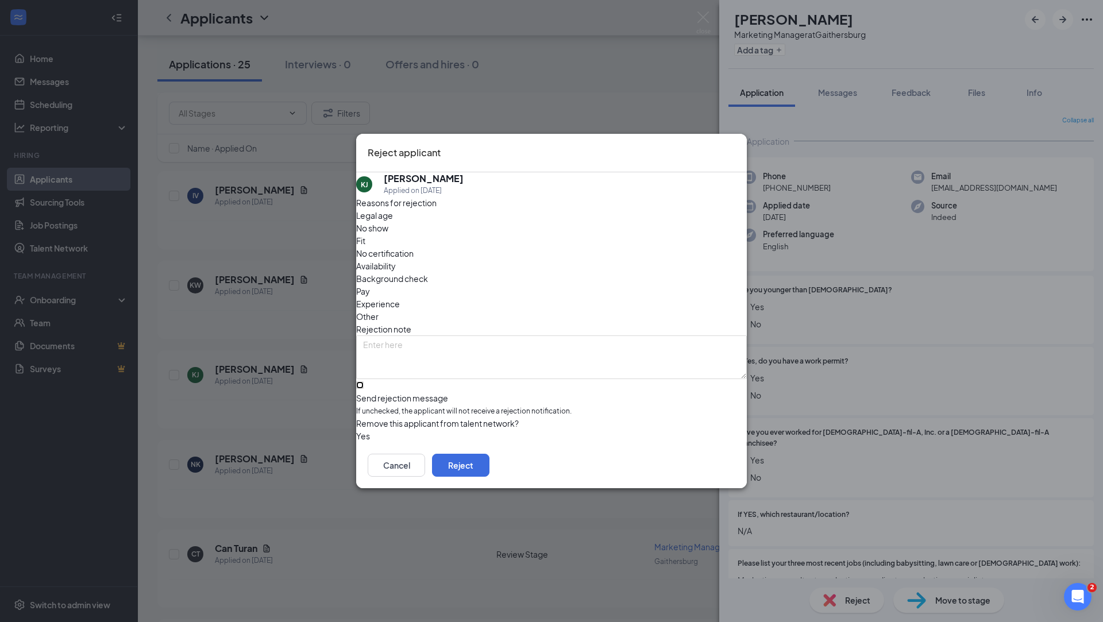
click at [364, 382] on input "Send rejection message If unchecked, the applicant will not receive a rejection…" at bounding box center [359, 385] width 7 height 7
checkbox input "true"
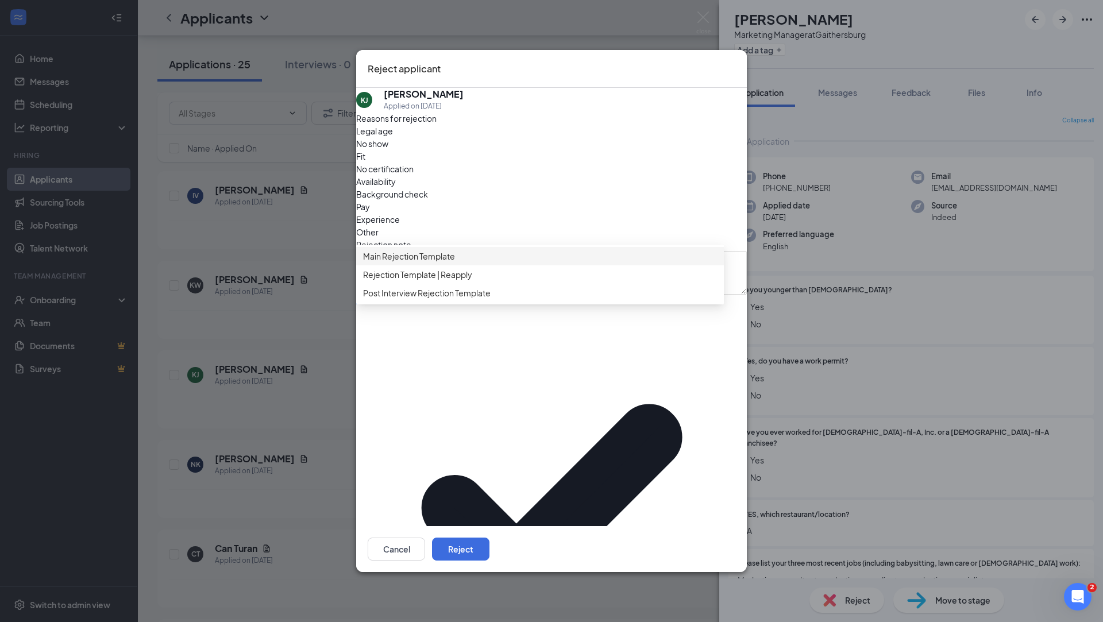
click at [493, 263] on span "Main Rejection Template" at bounding box center [540, 256] width 354 height 13
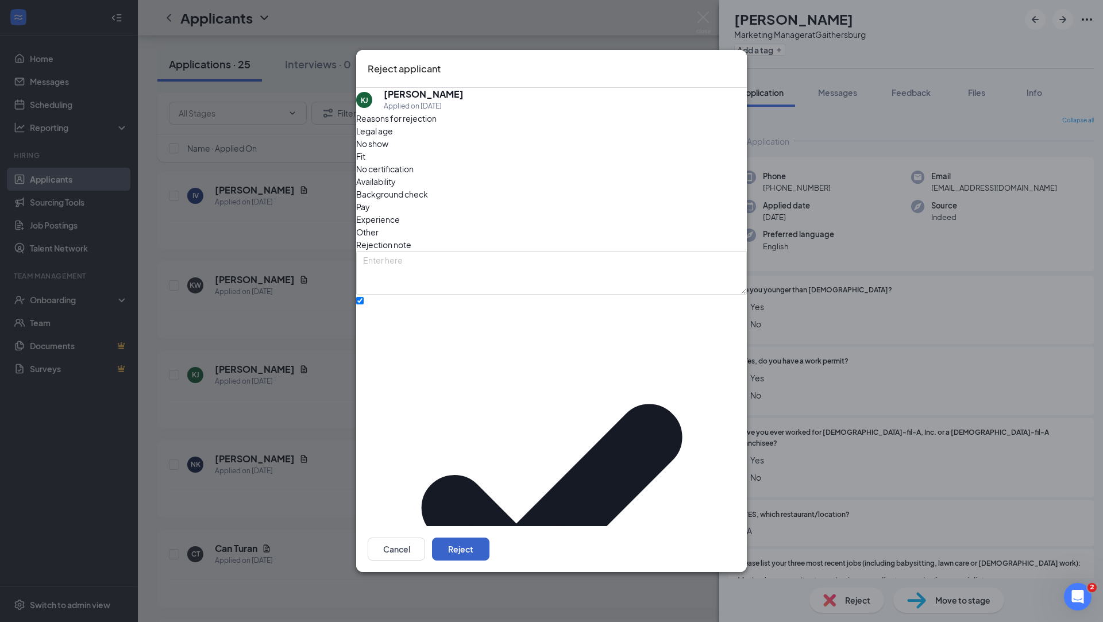
click at [490, 538] on button "Reject" at bounding box center [460, 549] width 57 height 23
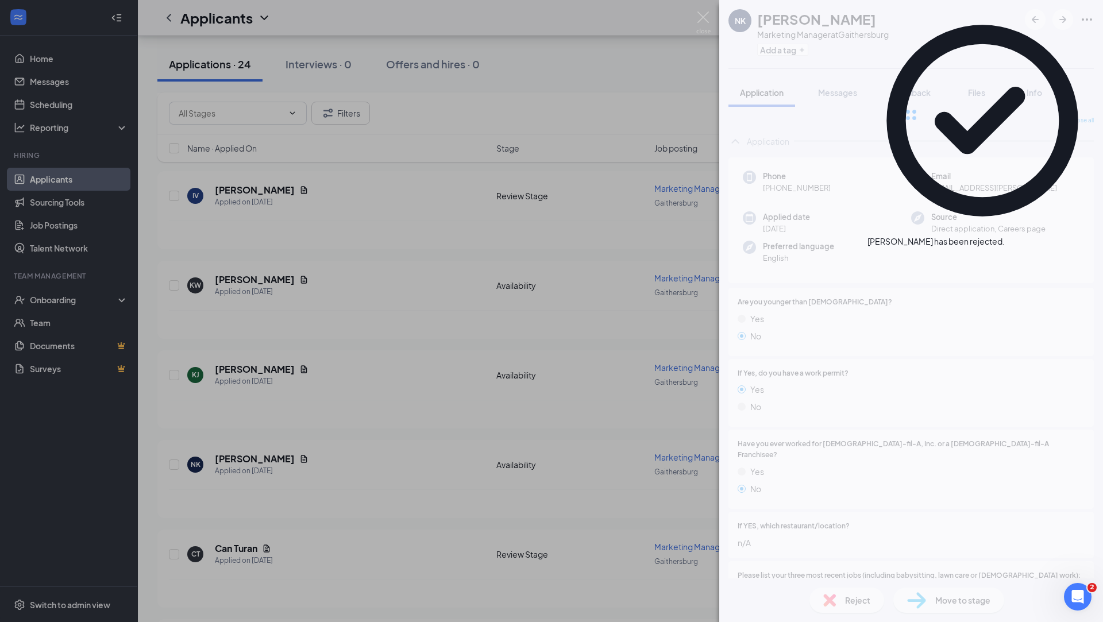
click at [340, 336] on div "NK Nylasia Kelly Marketing Manager at Gaithersburg Add a tag Application Messag…" at bounding box center [551, 311] width 1103 height 622
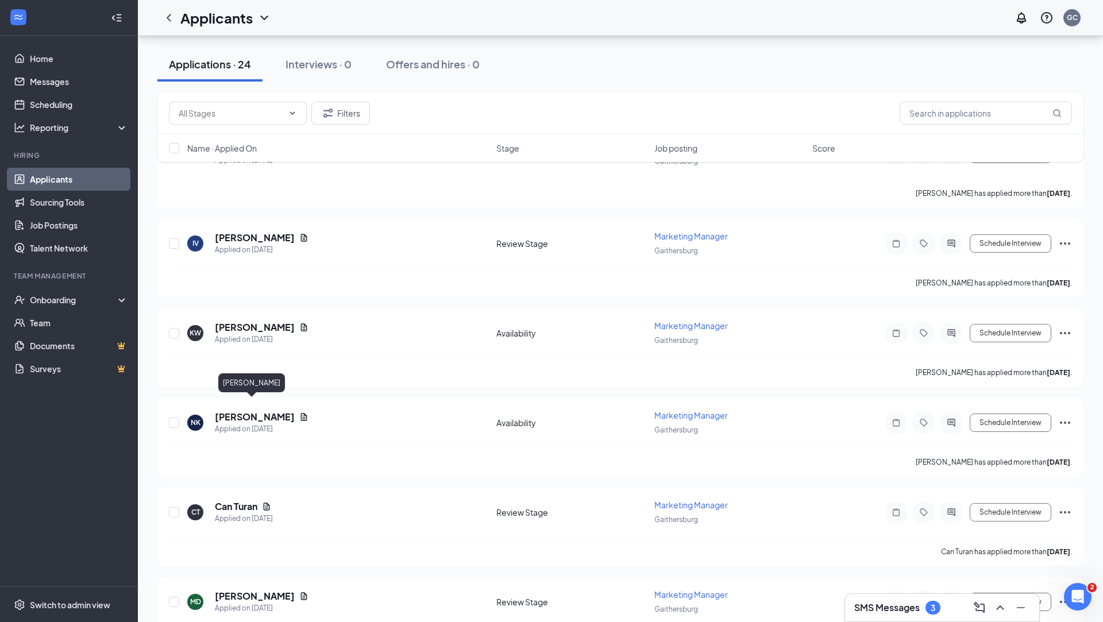
scroll to position [815, 0]
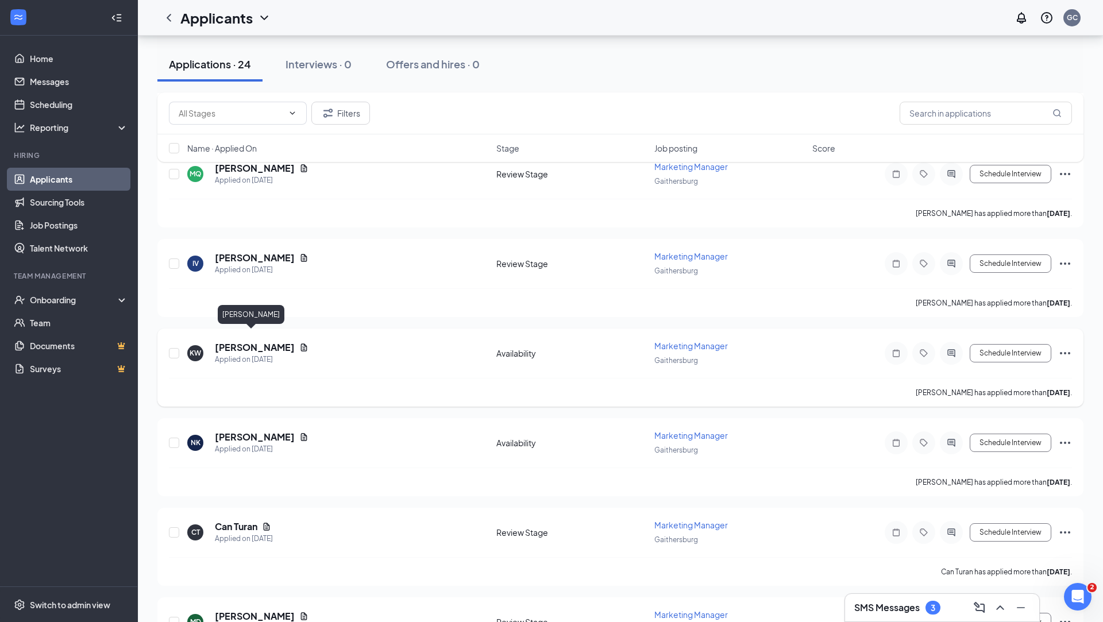
click at [252, 341] on h5 "Kyle Warner" at bounding box center [255, 347] width 80 height 13
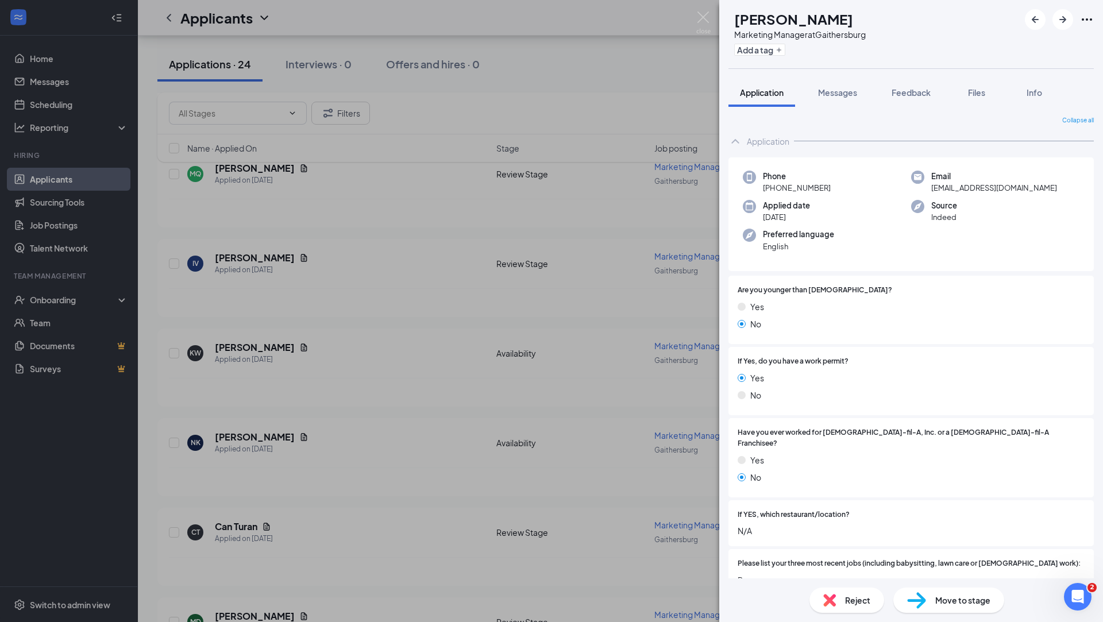
scroll to position [171, 0]
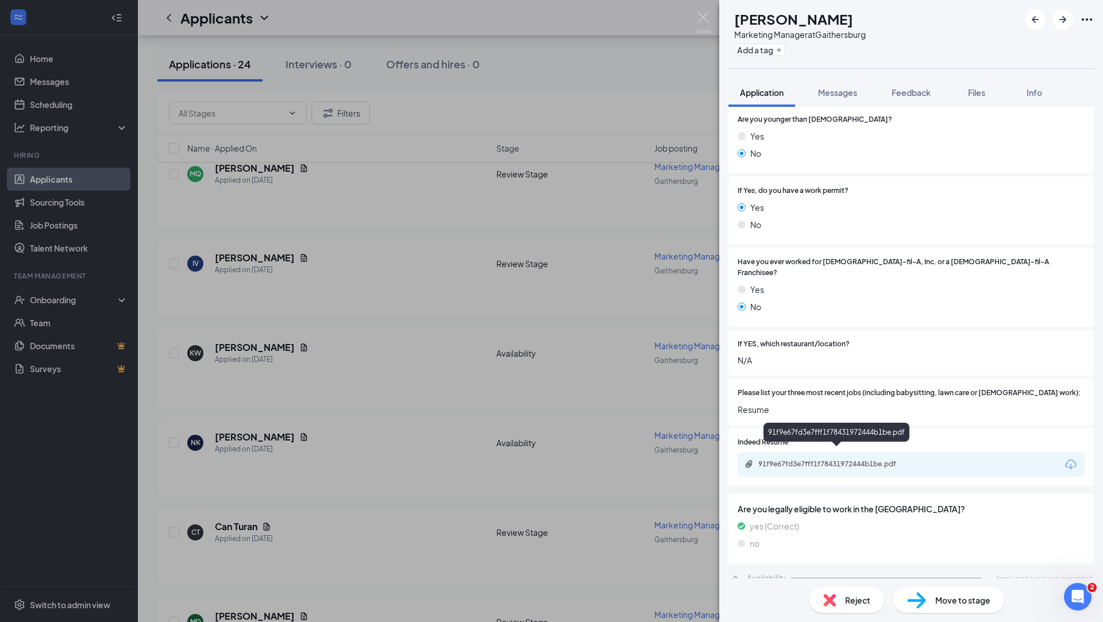
click at [790, 460] on div "91f9e67fd3e7fff1f78431972444b1be.pdf" at bounding box center [838, 465] width 186 height 11
click at [862, 602] on span "Reject" at bounding box center [857, 600] width 25 height 13
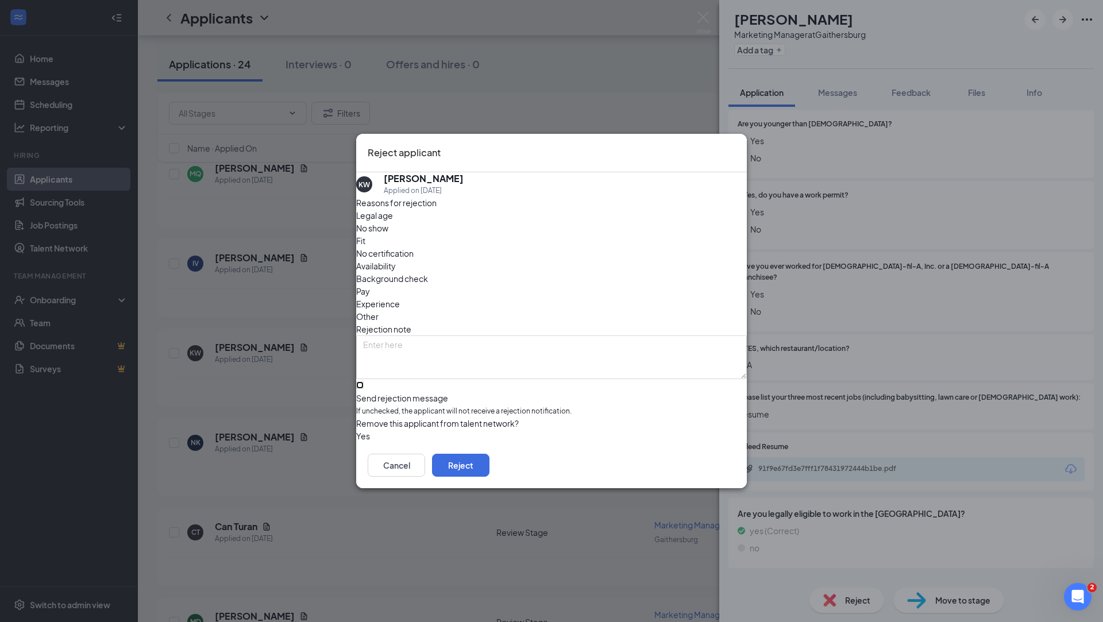
click at [364, 382] on input "Send rejection message If unchecked, the applicant will not receive a rejection…" at bounding box center [359, 385] width 7 height 7
checkbox input "true"
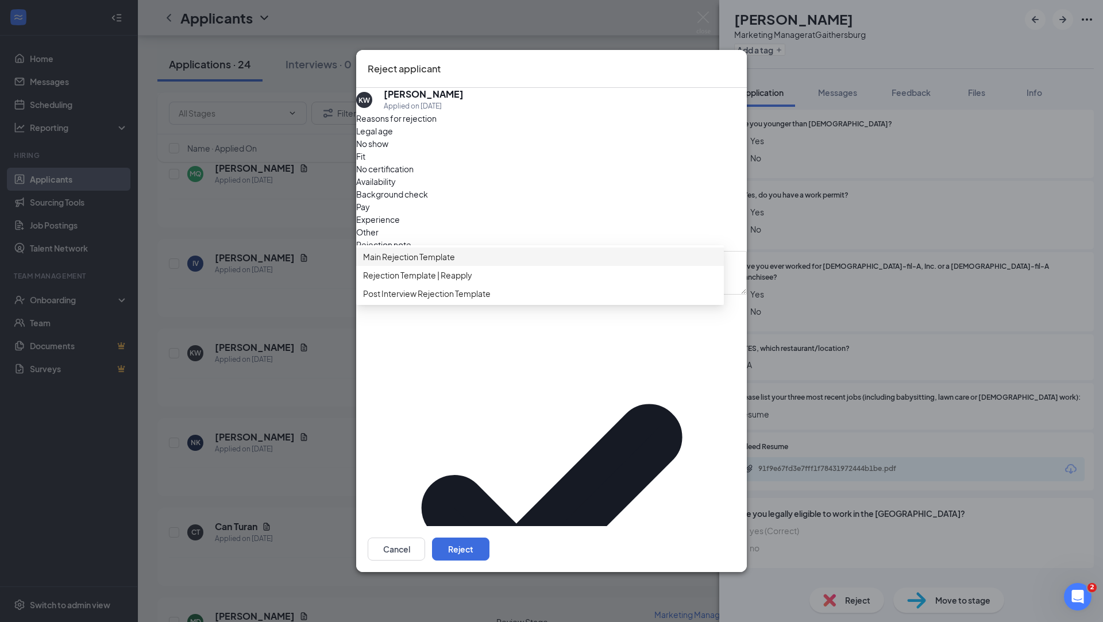
click at [513, 263] on span "Main Rejection Template" at bounding box center [540, 257] width 354 height 13
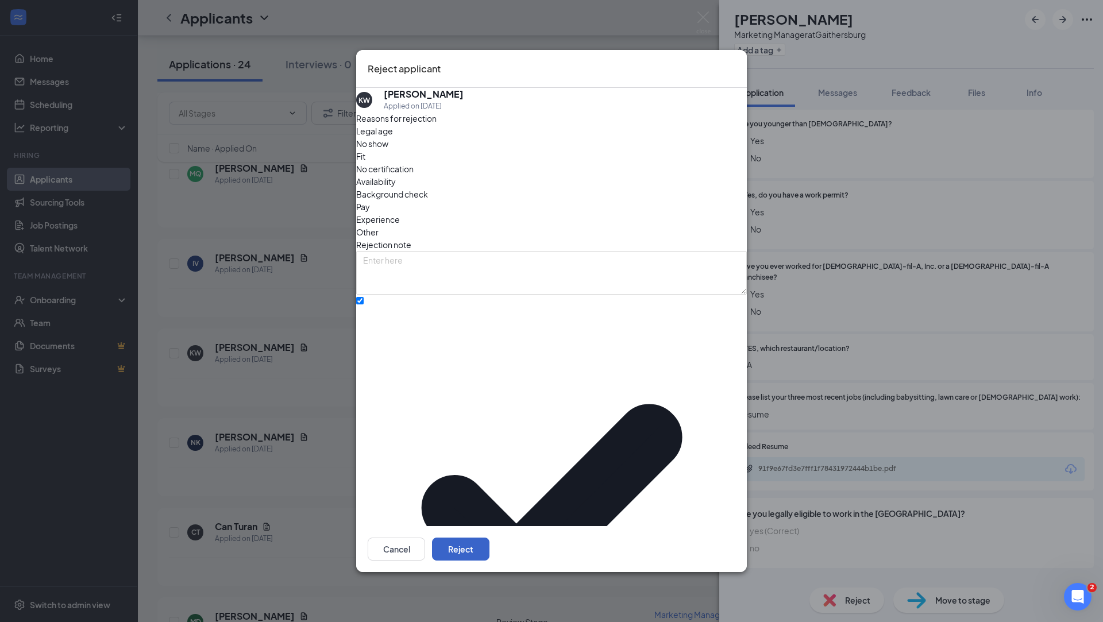
click at [490, 538] on button "Reject" at bounding box center [460, 549] width 57 height 23
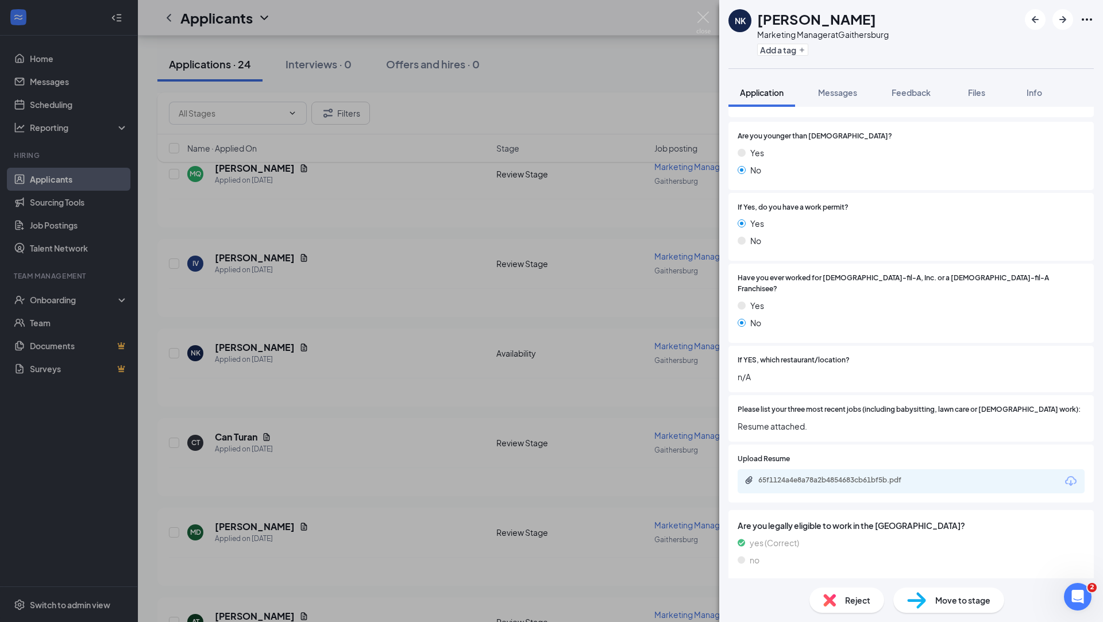
click at [486, 311] on div "NK Nylasia Kelly Marketing Manager at Gaithersburg Add a tag Application Messag…" at bounding box center [551, 311] width 1103 height 622
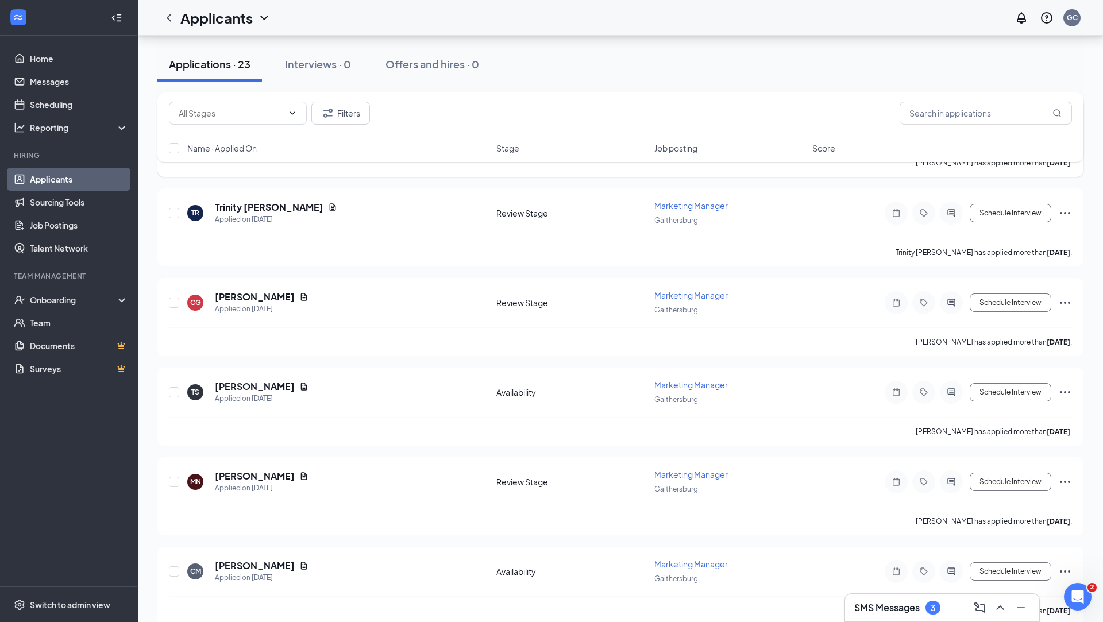
scroll to position [242, 0]
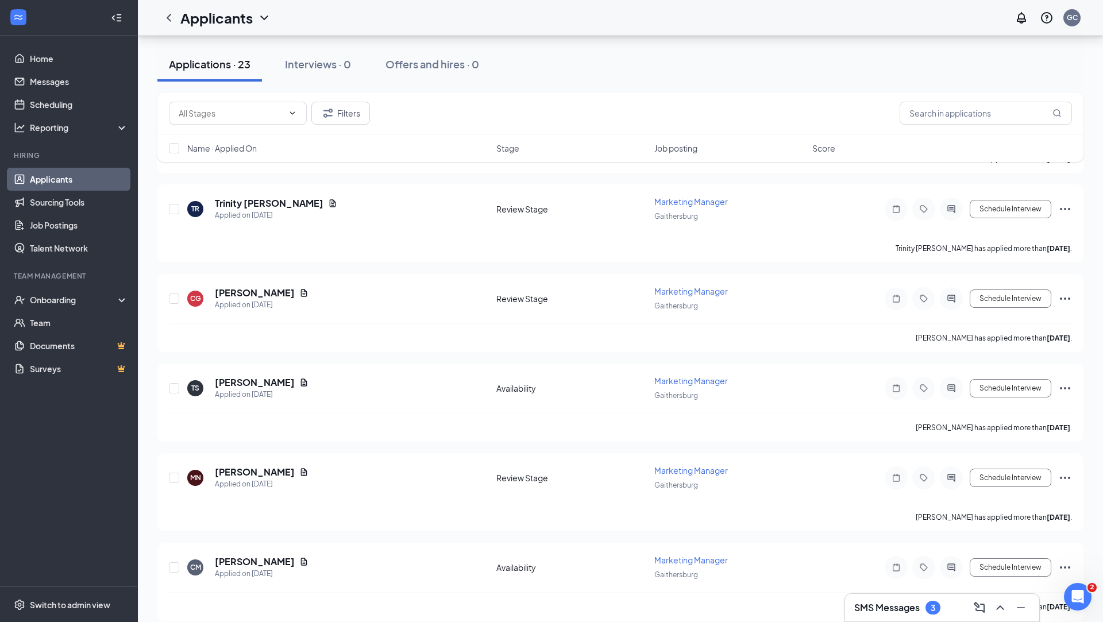
click at [909, 608] on h3 "SMS Messages" at bounding box center [888, 608] width 66 height 13
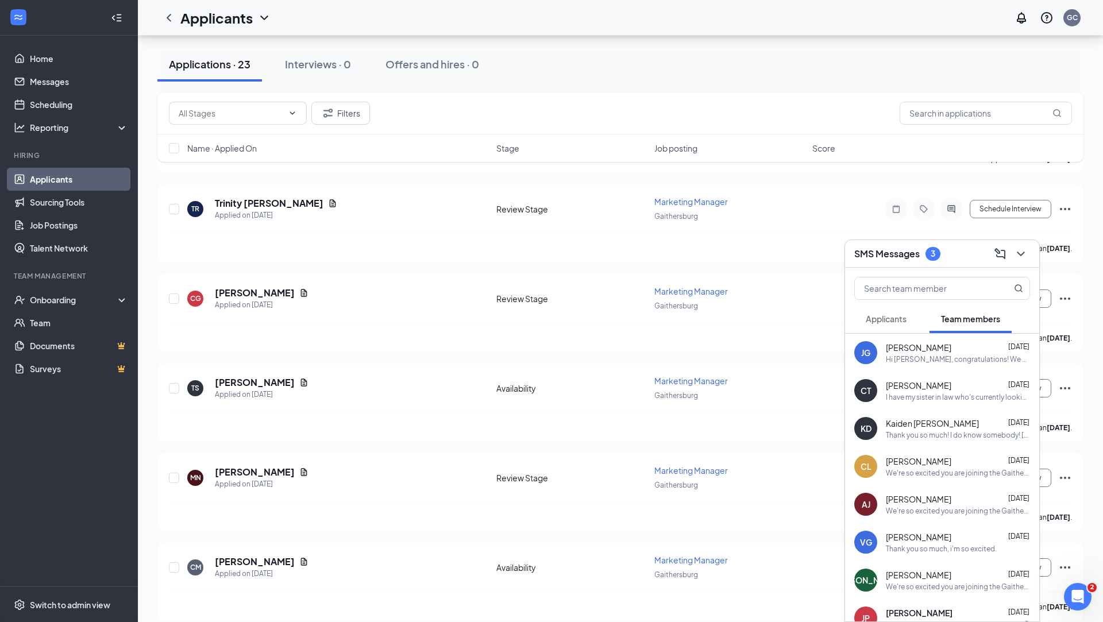
click at [876, 312] on button "Applicants" at bounding box center [887, 319] width 64 height 29
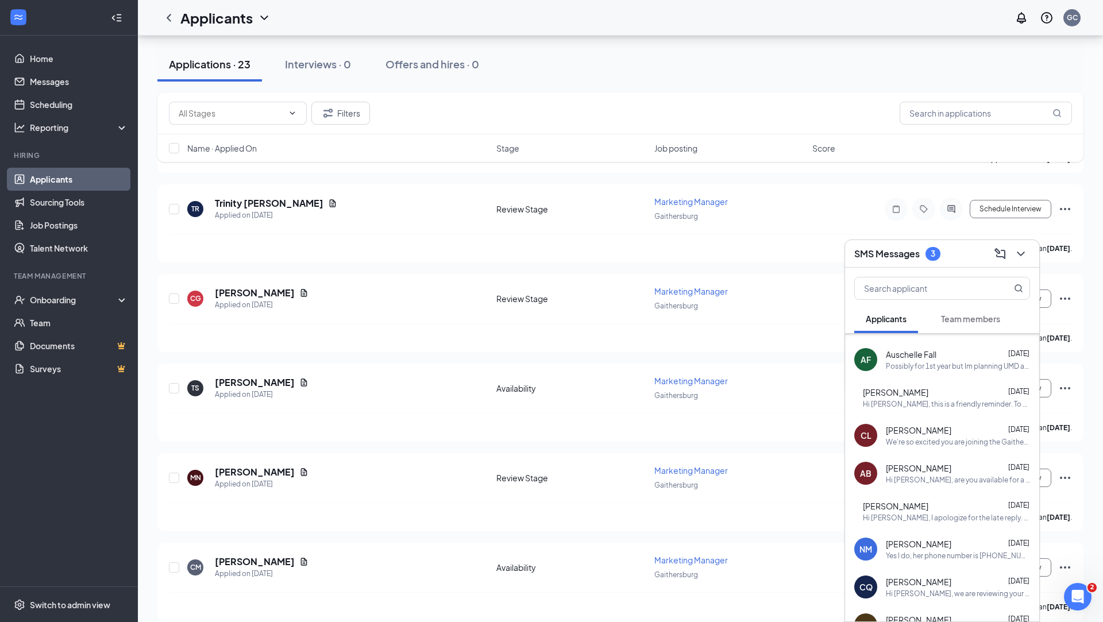
scroll to position [1030, 0]
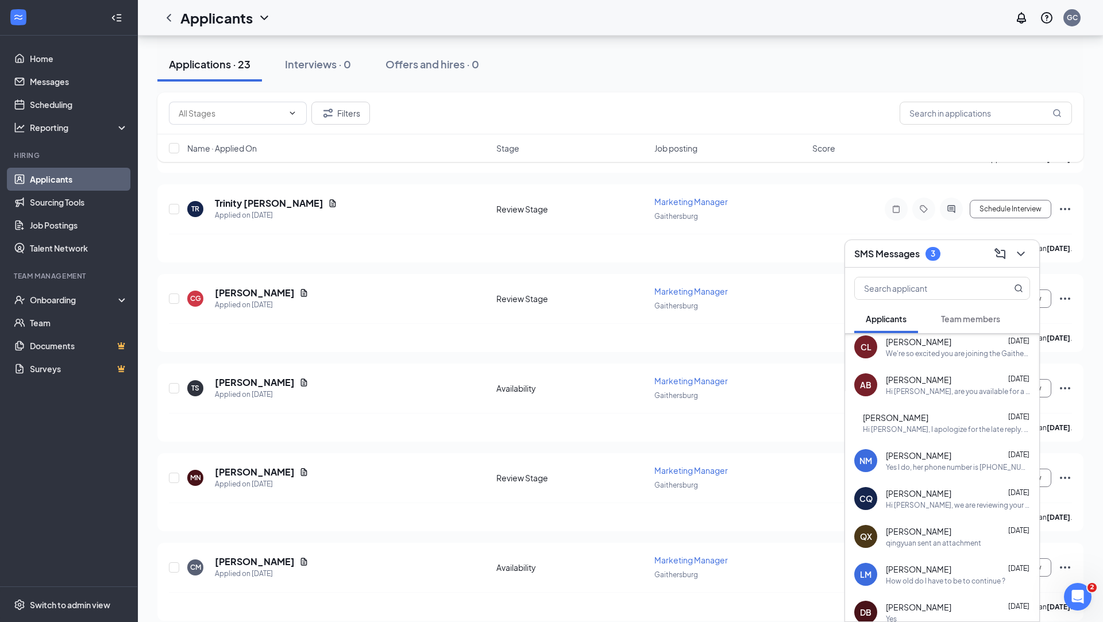
click at [968, 464] on div "Yes I do, her phone number is [PHONE_NUMBER]" at bounding box center [958, 468] width 144 height 10
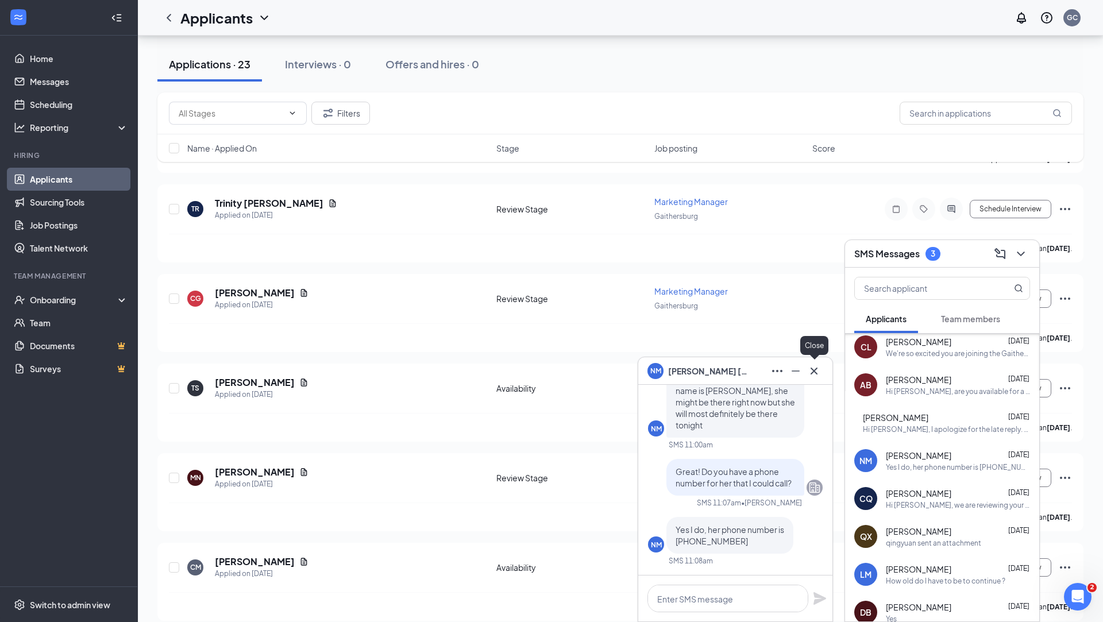
click at [812, 376] on icon "Cross" at bounding box center [814, 371] width 14 height 14
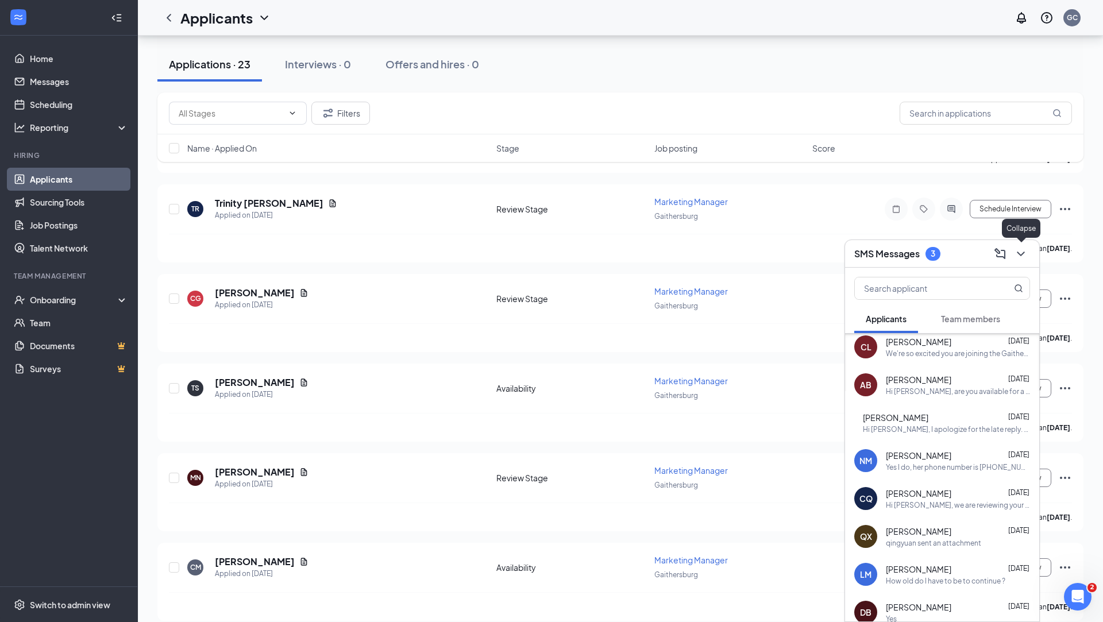
click at [1021, 256] on icon "ChevronDown" at bounding box center [1021, 254] width 14 height 14
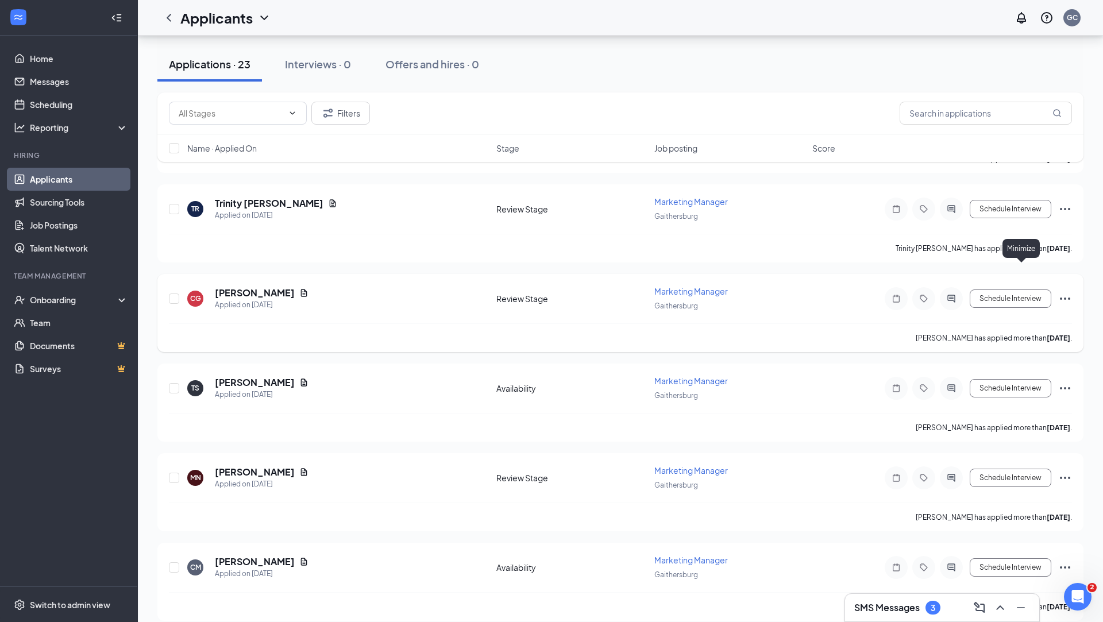
scroll to position [0, 0]
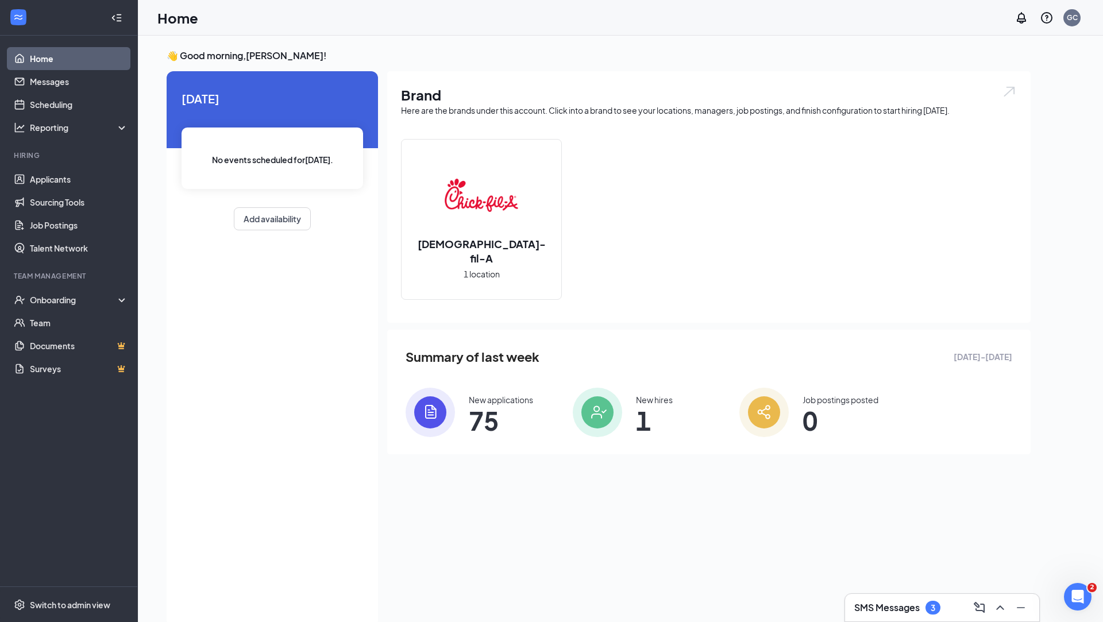
click at [925, 609] on div "SMS Messages 3" at bounding box center [898, 608] width 86 height 14
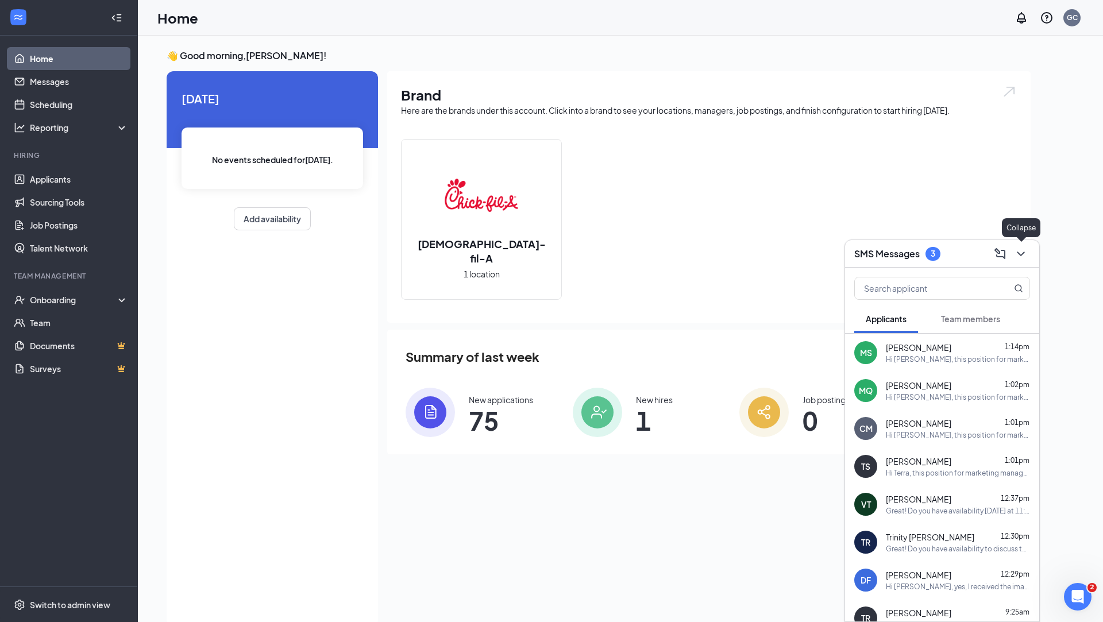
click at [1022, 253] on icon "ChevronDown" at bounding box center [1020, 254] width 7 height 5
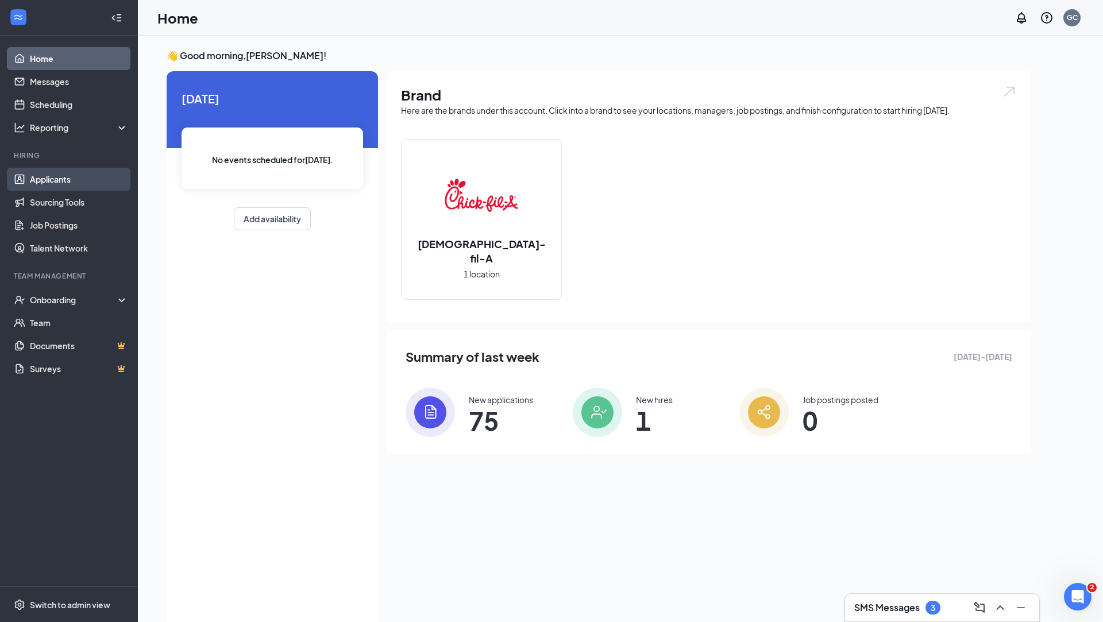
click at [83, 179] on link "Applicants" at bounding box center [79, 179] width 98 height 23
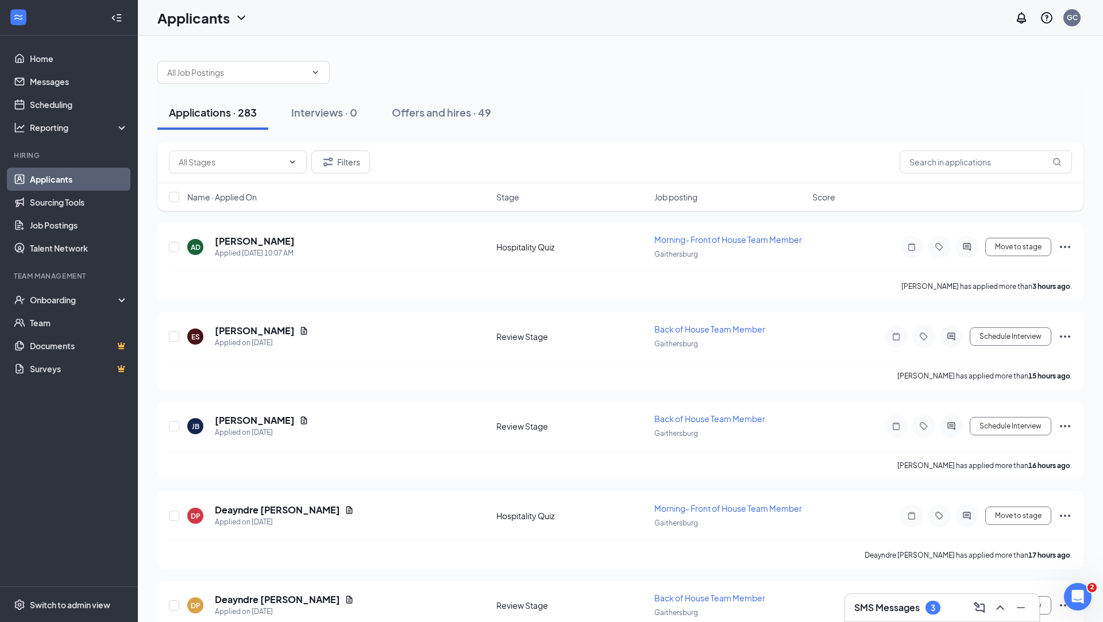
click at [930, 610] on div "3" at bounding box center [933, 608] width 15 height 14
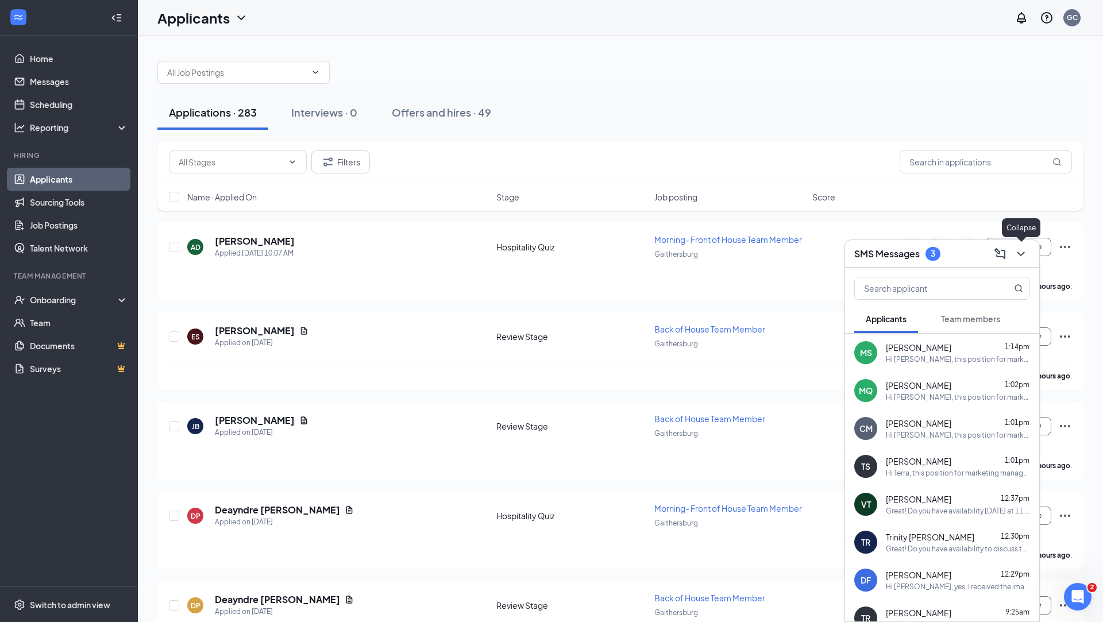
click at [1019, 254] on icon "ChevronDown" at bounding box center [1020, 254] width 7 height 5
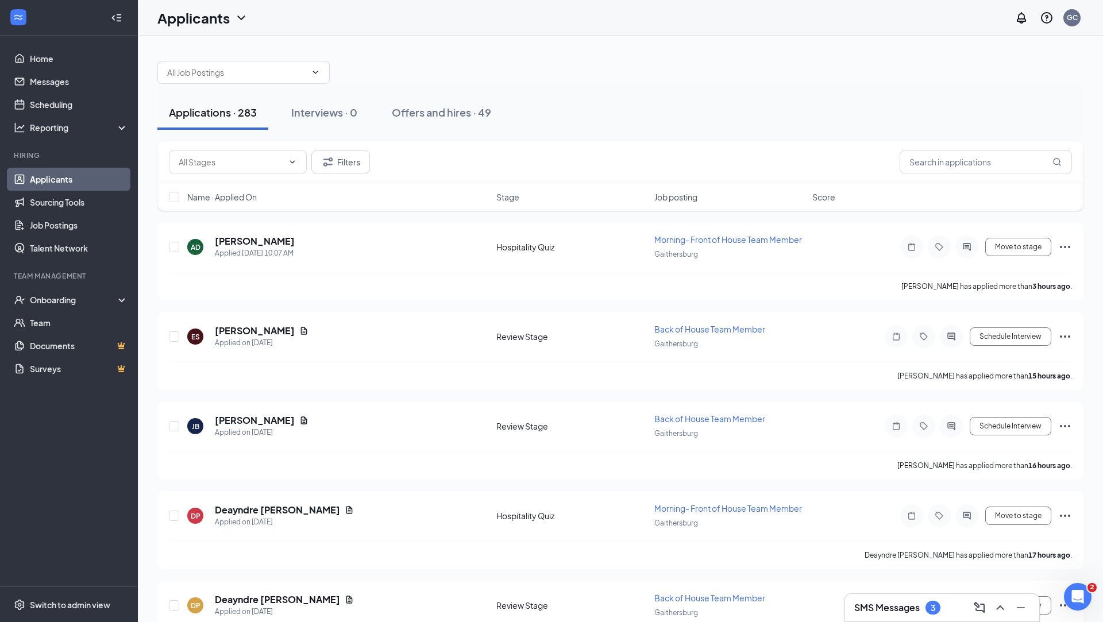
click at [909, 609] on h3 "SMS Messages" at bounding box center [888, 608] width 66 height 13
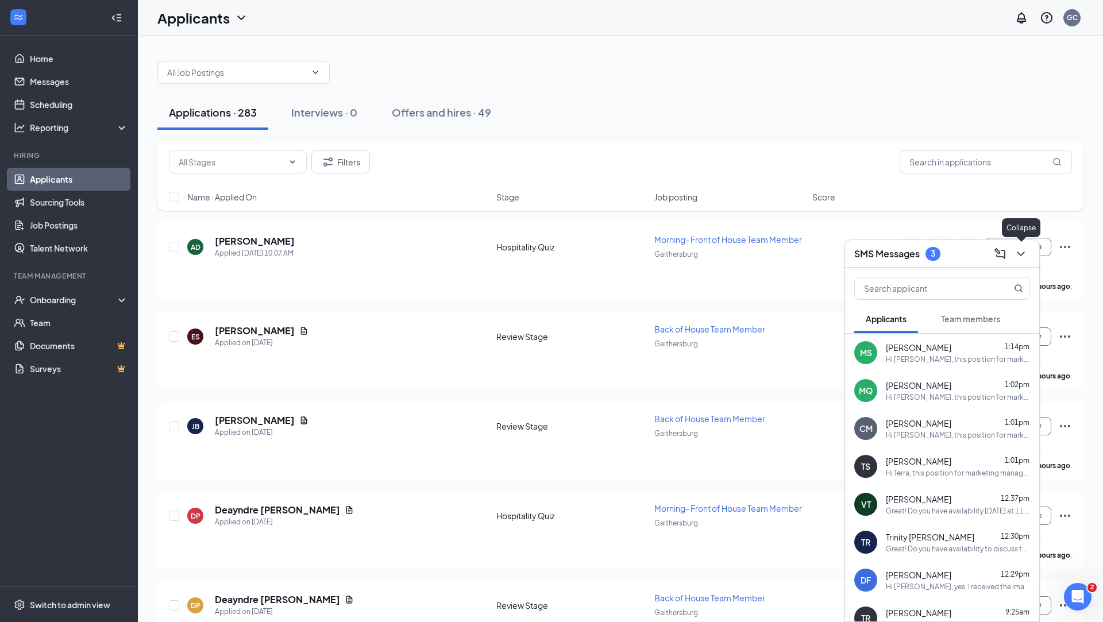
click at [1023, 255] on icon "ChevronDown" at bounding box center [1021, 254] width 14 height 14
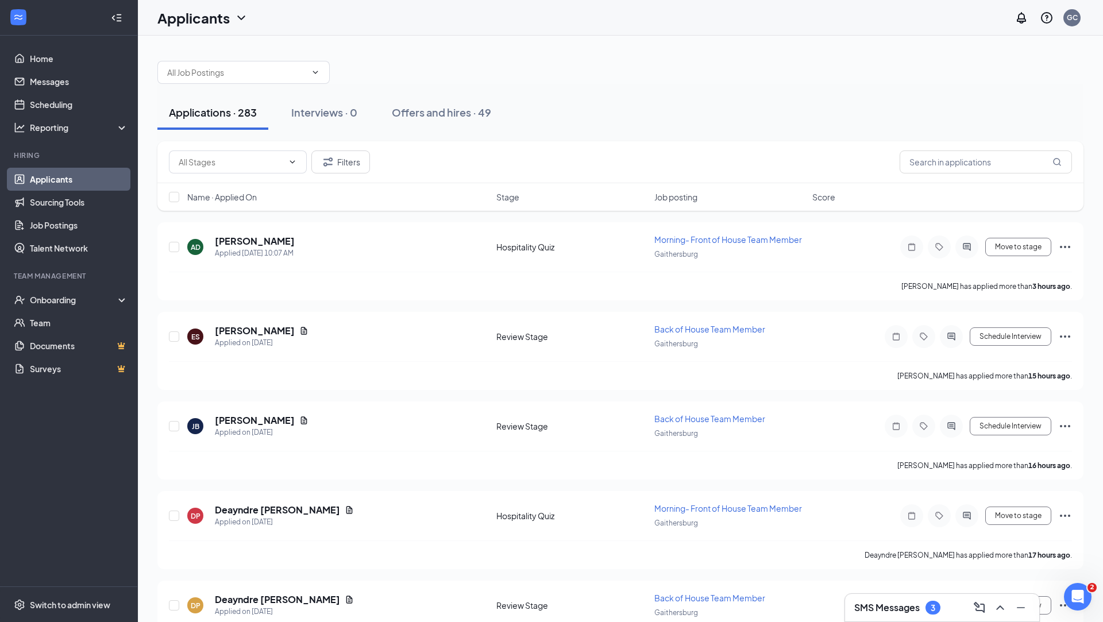
click at [911, 607] on h3 "SMS Messages" at bounding box center [888, 608] width 66 height 13
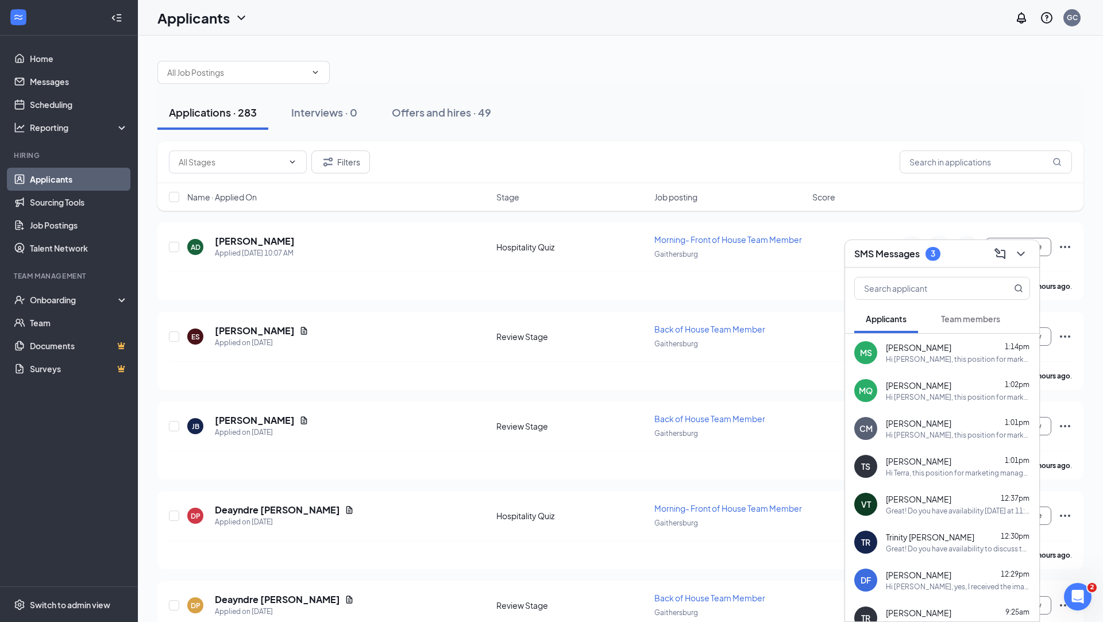
click at [971, 320] on span "Team members" at bounding box center [970, 319] width 59 height 10
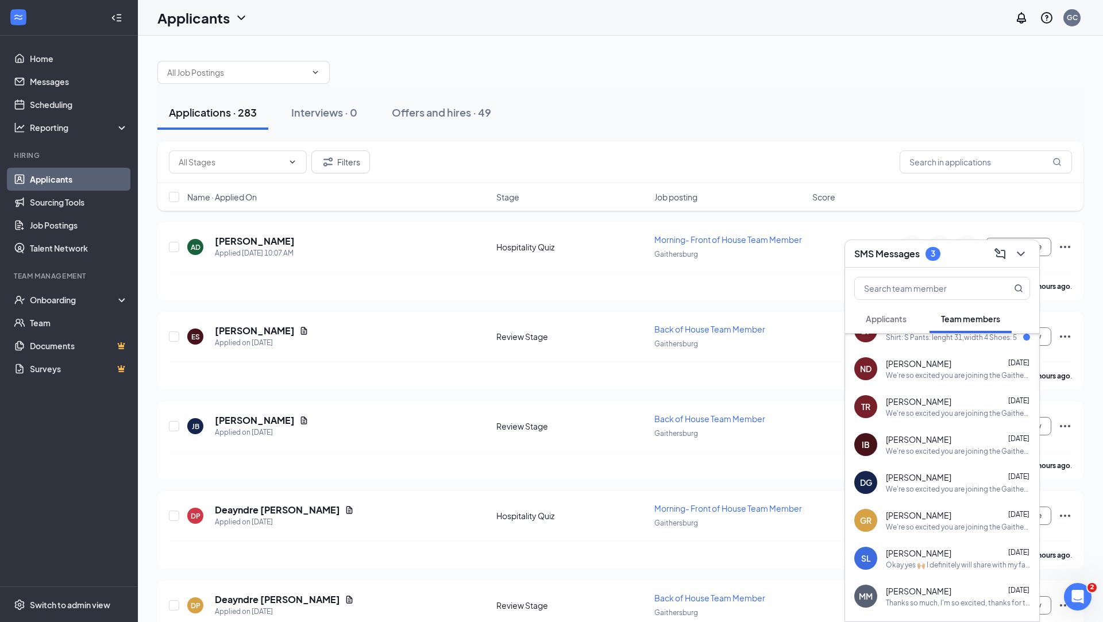
scroll to position [368, 0]
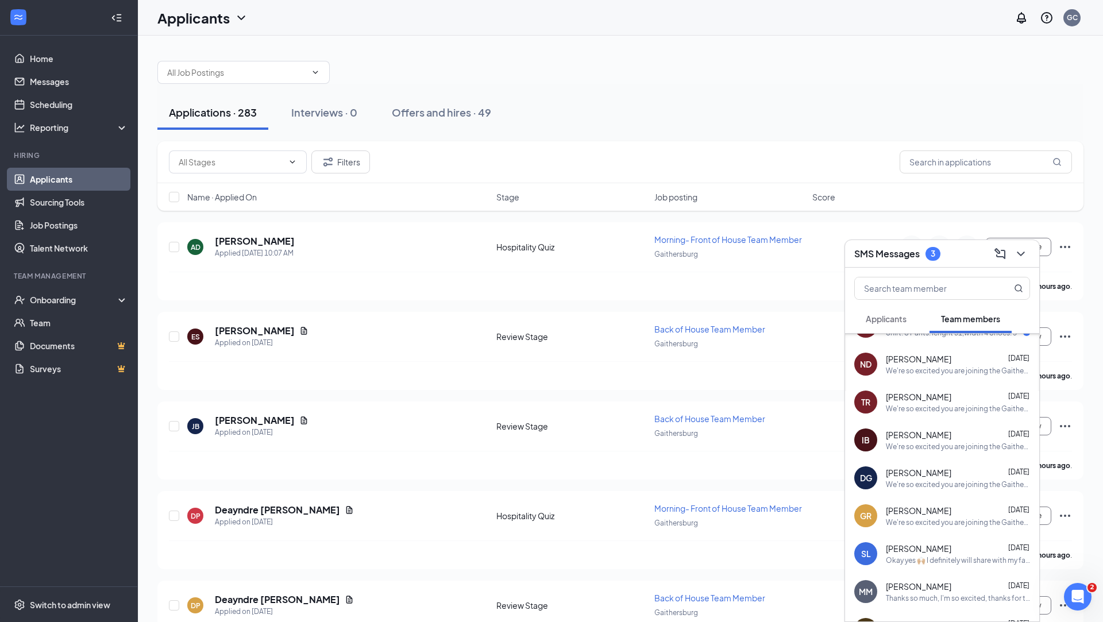
click at [959, 367] on div "We're so excited you are joining the Gaithersburg [DEMOGRAPHIC_DATA]-fil-Ateam …" at bounding box center [958, 371] width 144 height 10
click at [704, 603] on textarea at bounding box center [728, 599] width 161 height 28
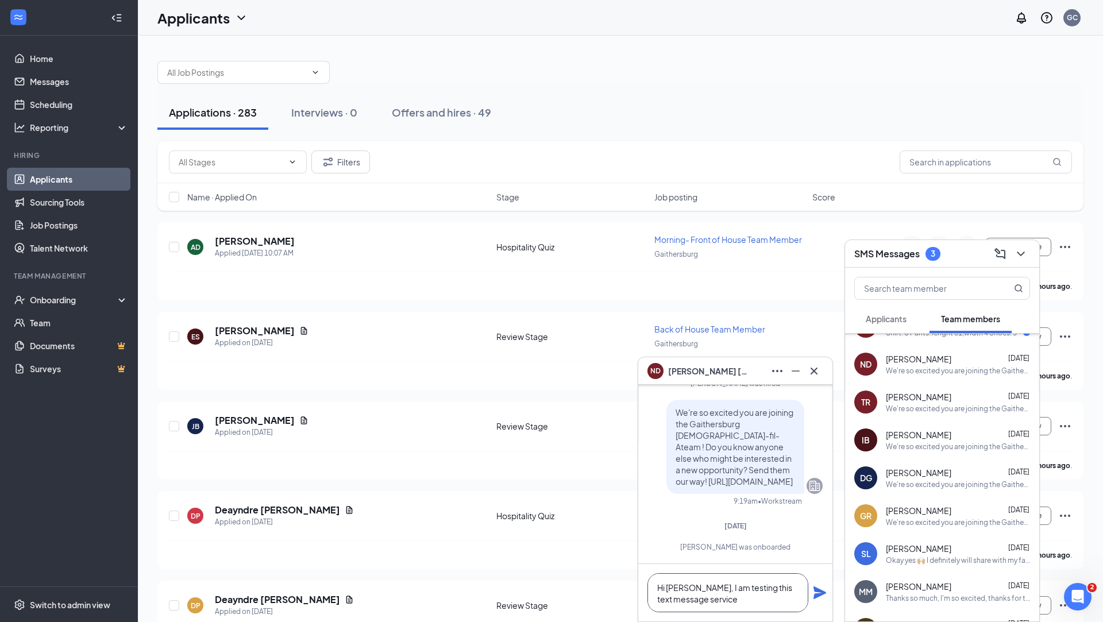
type textarea "Hi [PERSON_NAME], I am testing this text message service"
click at [815, 595] on icon "Plane" at bounding box center [820, 593] width 13 height 13
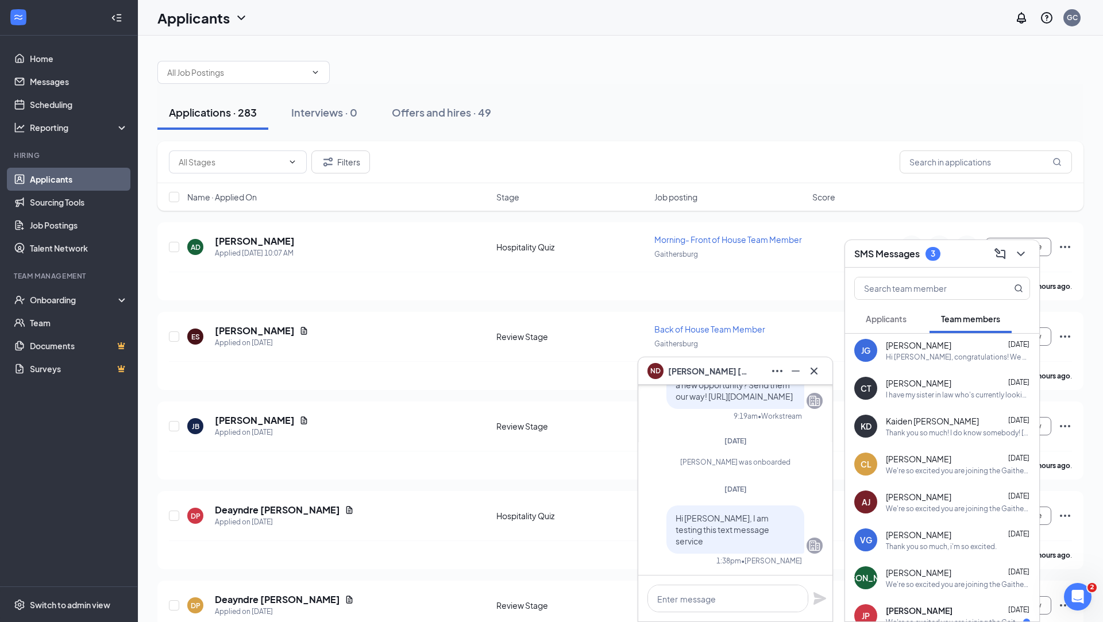
scroll to position [0, 0]
click at [886, 322] on span "Applicants" at bounding box center [886, 319] width 41 height 10
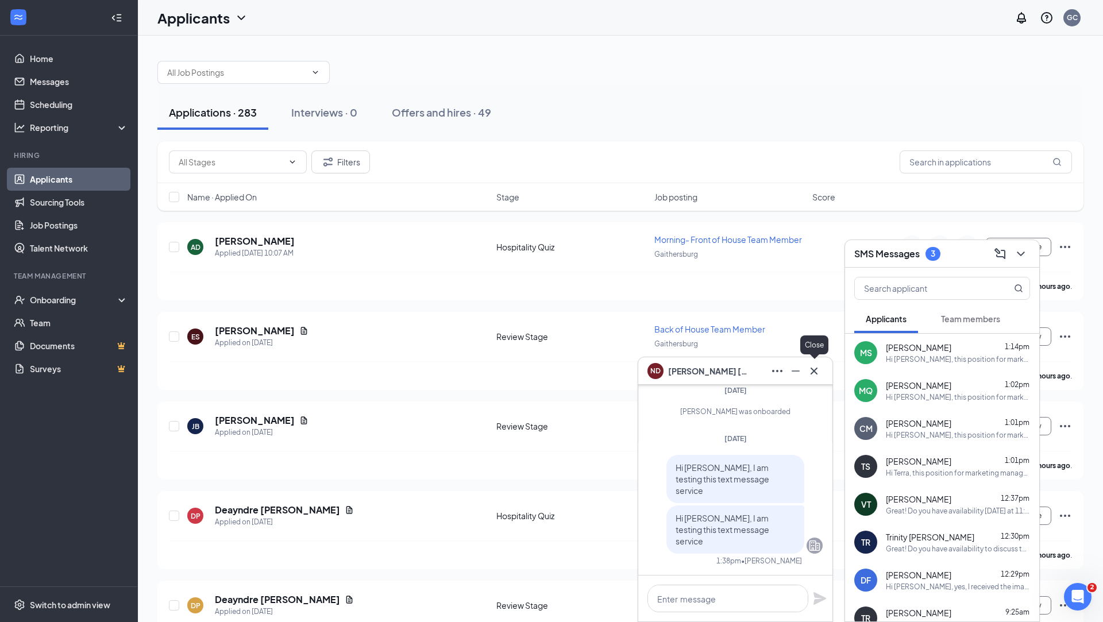
click at [814, 376] on icon "Cross" at bounding box center [814, 371] width 14 height 14
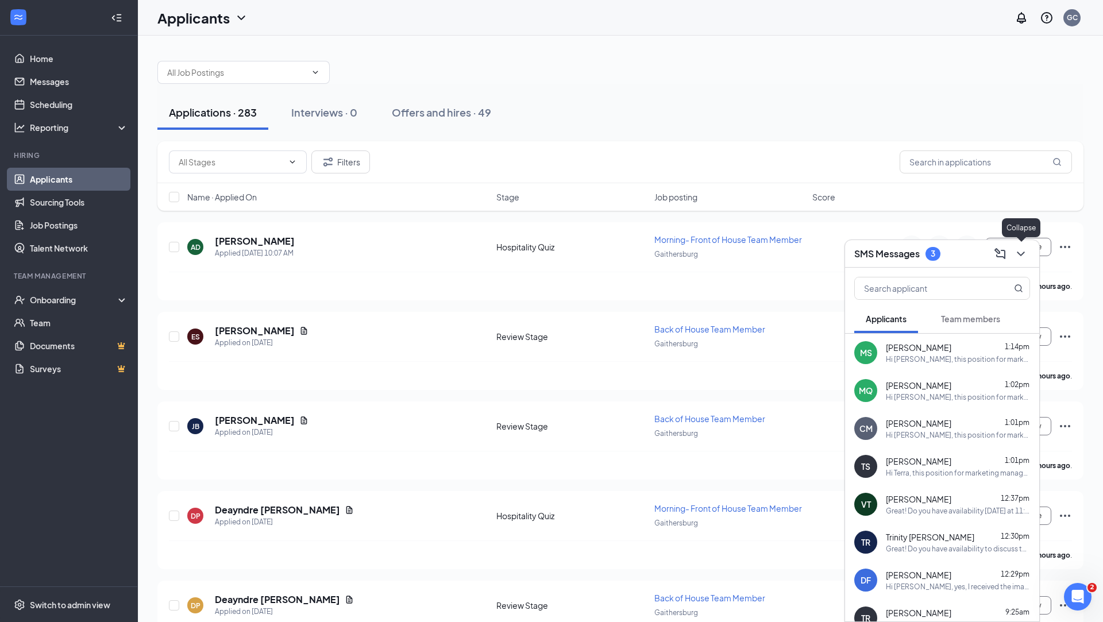
click at [1021, 259] on icon "ChevronDown" at bounding box center [1021, 254] width 14 height 14
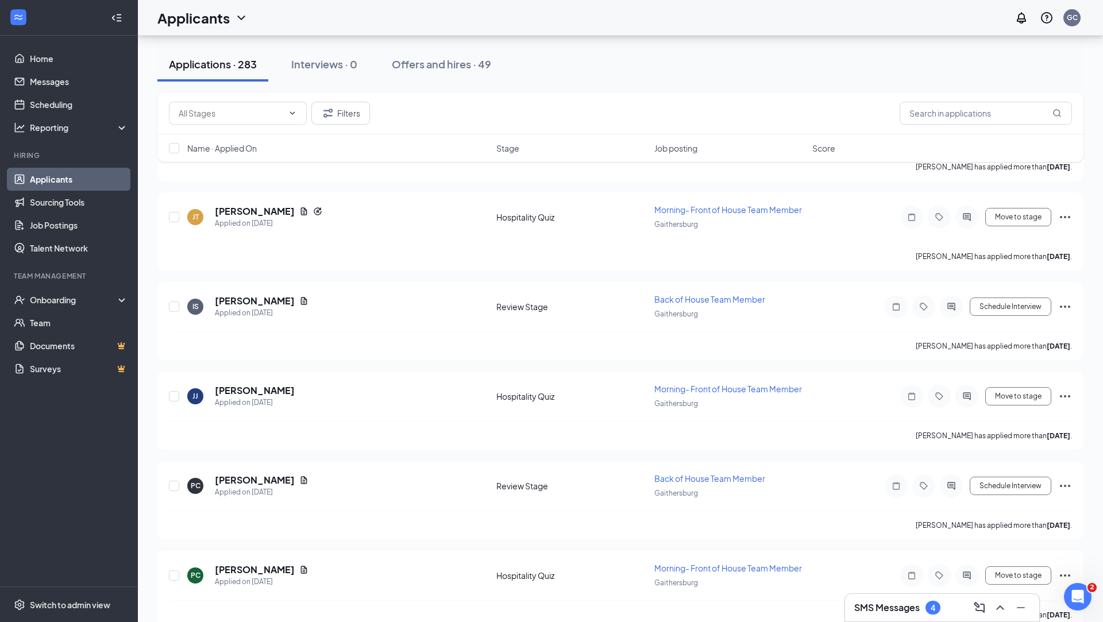
scroll to position [2188, 0]
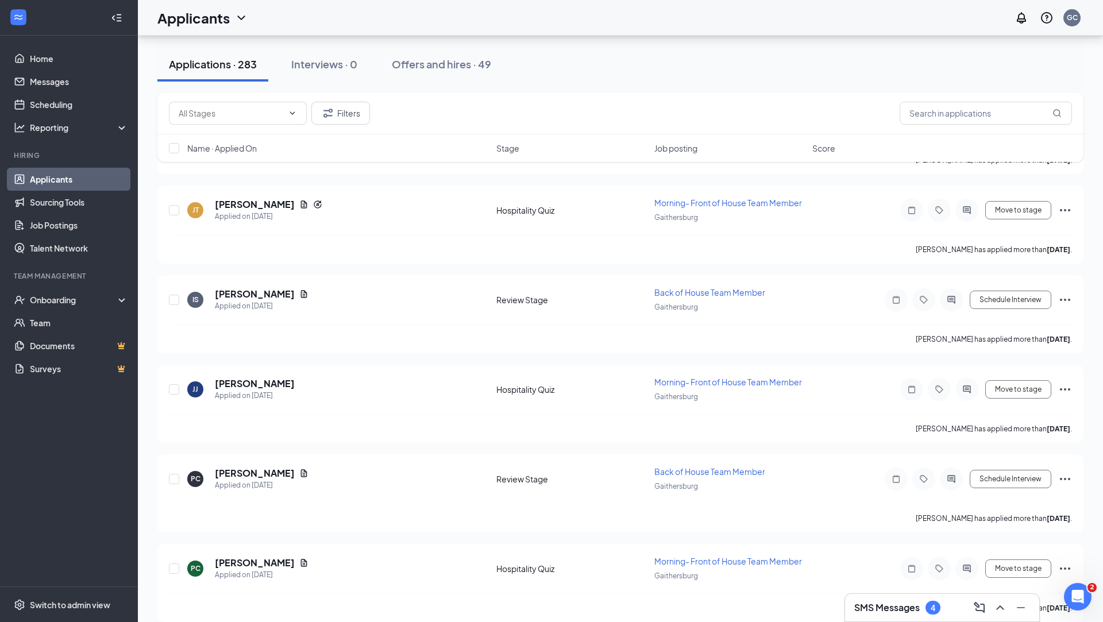
click at [943, 609] on div "SMS Messages 4" at bounding box center [943, 608] width 176 height 18
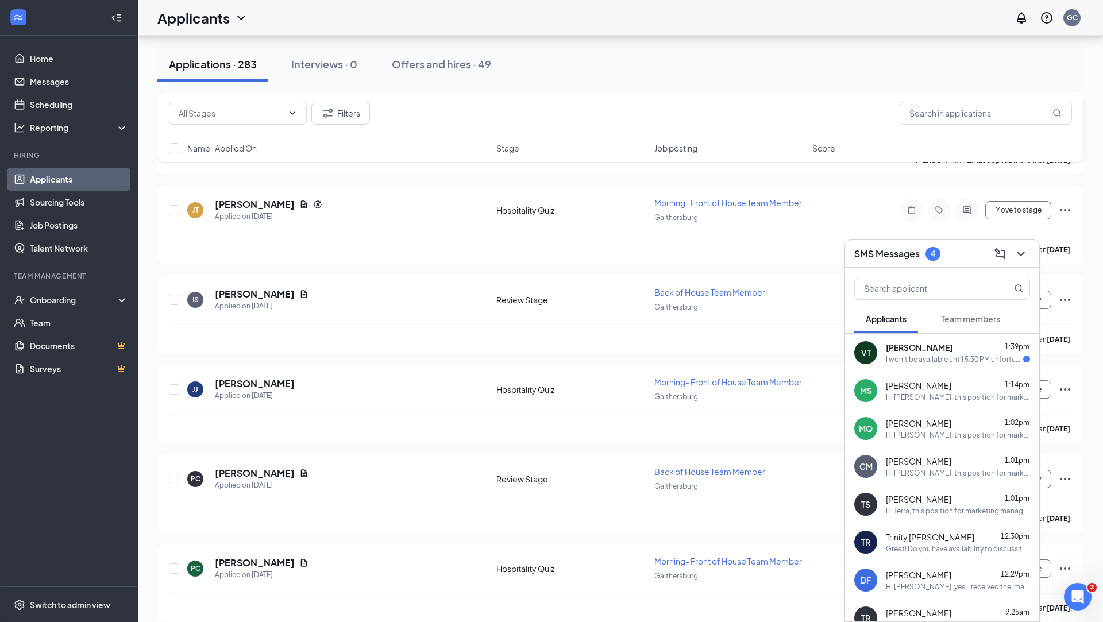
click at [947, 360] on div "I won't be available until 5:30 PM unfortunately" at bounding box center [954, 360] width 137 height 10
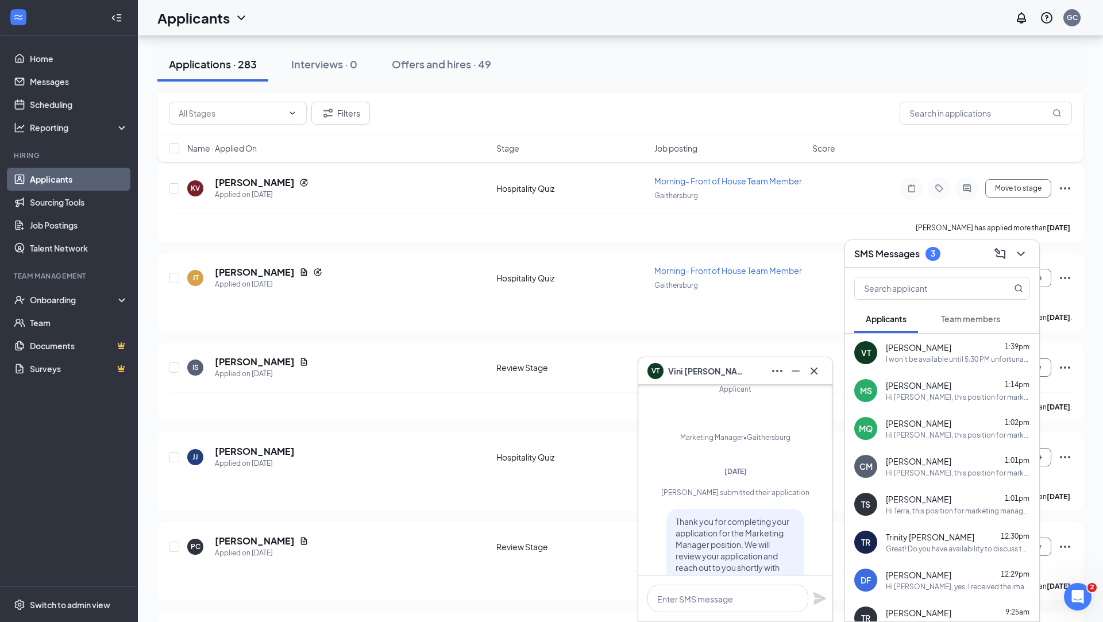
scroll to position [-518, 0]
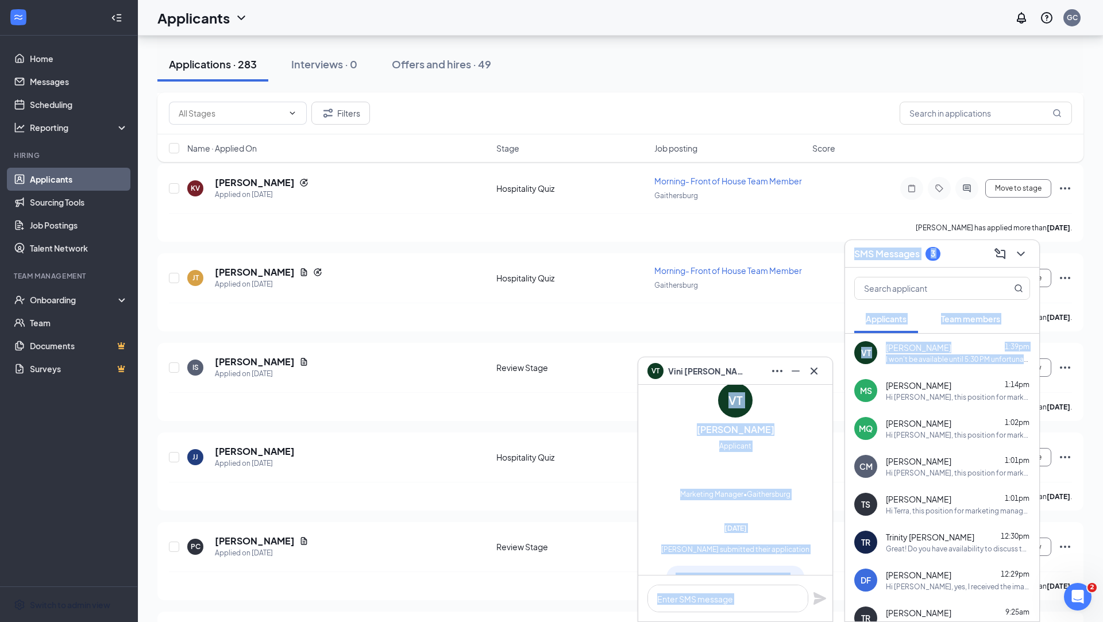
drag, startPoint x: 891, startPoint y: 364, endPoint x: 652, endPoint y: 622, distance: 351.7
click at [636, 545] on div "VT [PERSON_NAME] VT [PERSON_NAME] Applicant Marketing Manager • Gaithersburg [D…" at bounding box center [620, 250] width 965 height 4671
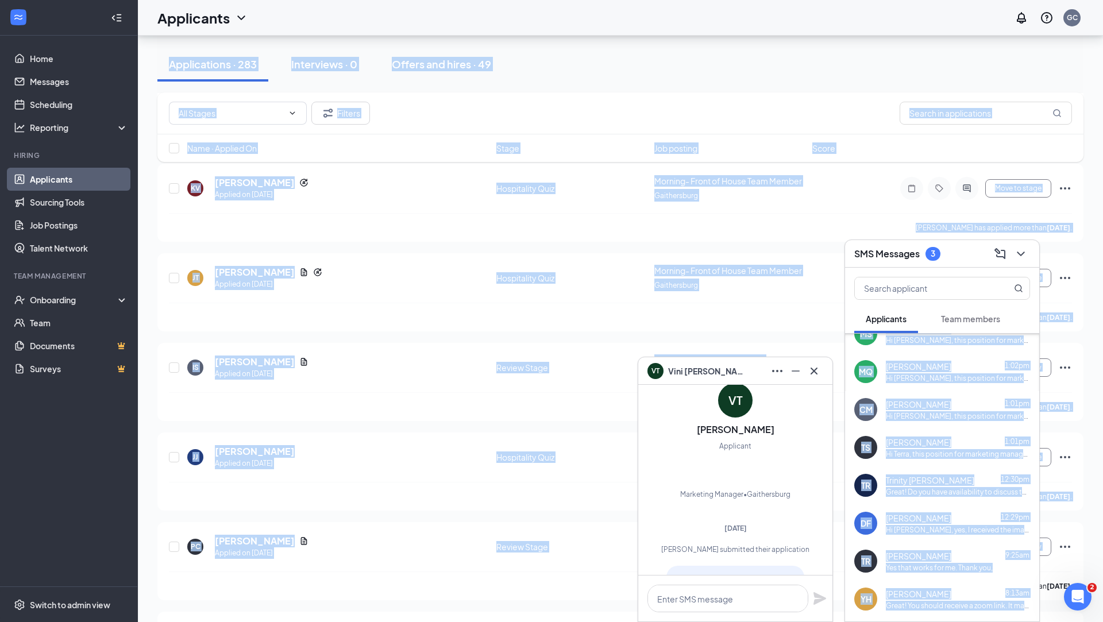
click at [814, 376] on icon "Cross" at bounding box center [814, 371] width 14 height 14
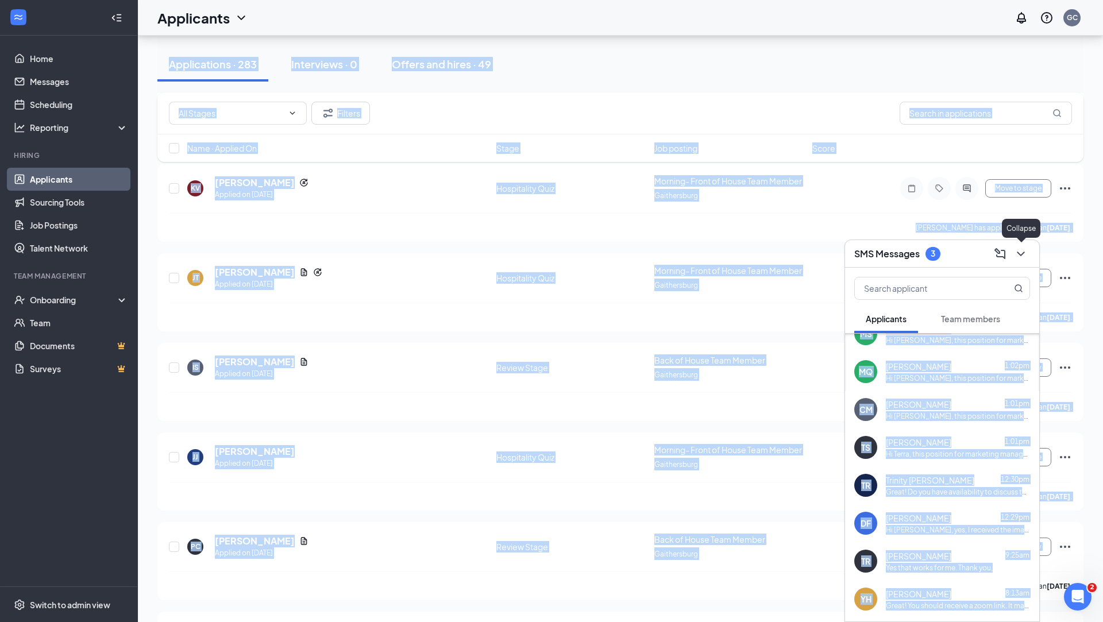
click at [1024, 252] on icon "ChevronDown" at bounding box center [1020, 254] width 7 height 5
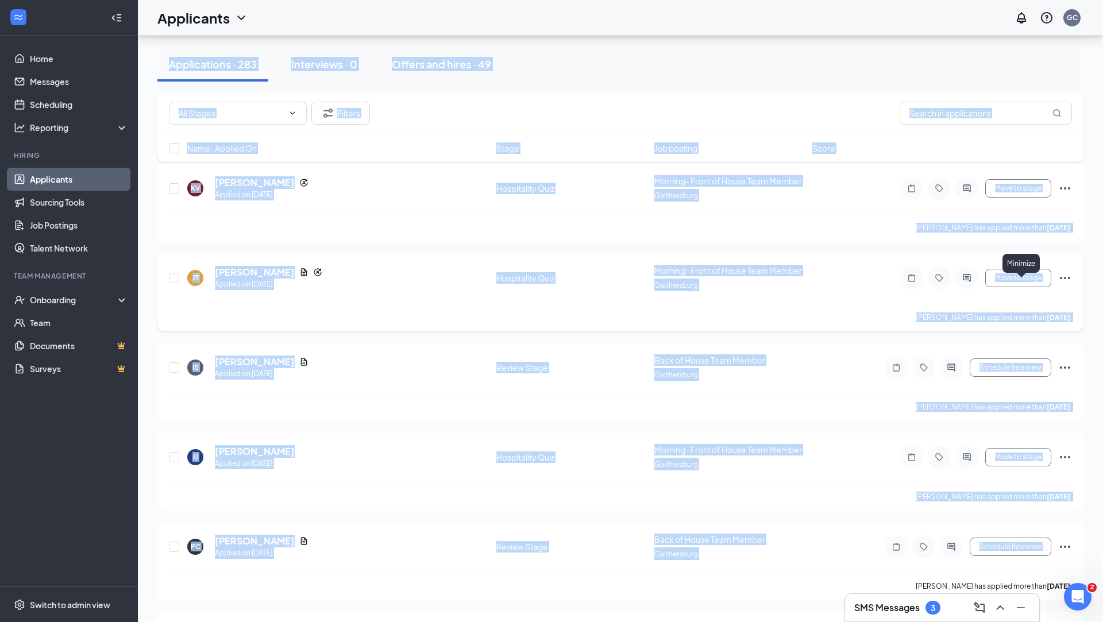
scroll to position [0, 0]
click at [428, 314] on div "AD [PERSON_NAME] Applied [DATE] 10:07 AM Hospitality Quiz Morning- Front of Hou…" at bounding box center [620, 337] width 926 height 4471
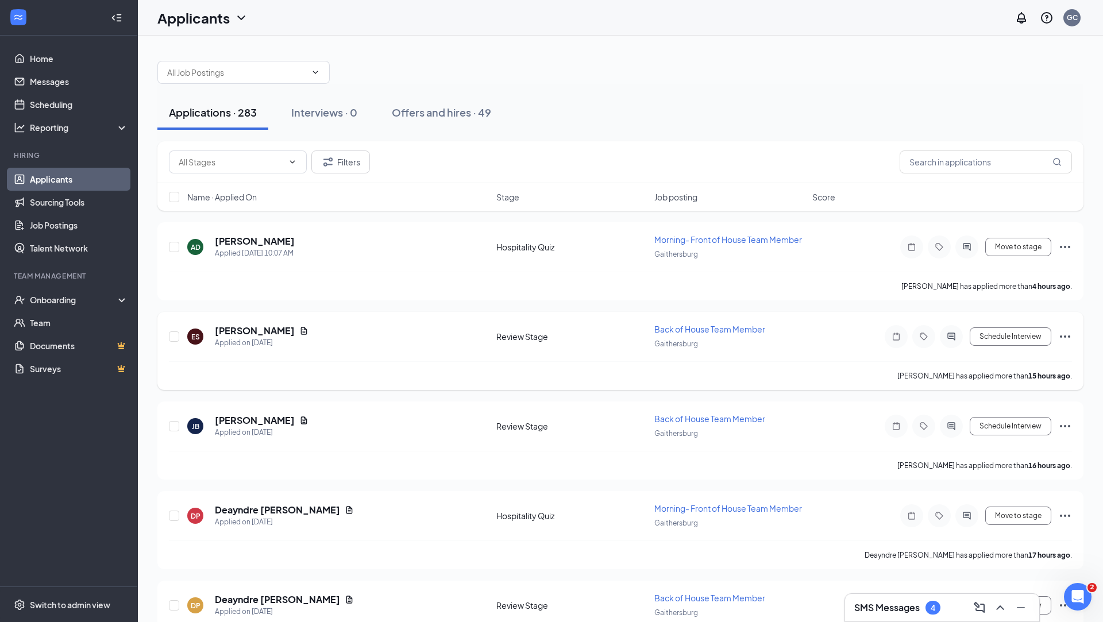
scroll to position [62, 0]
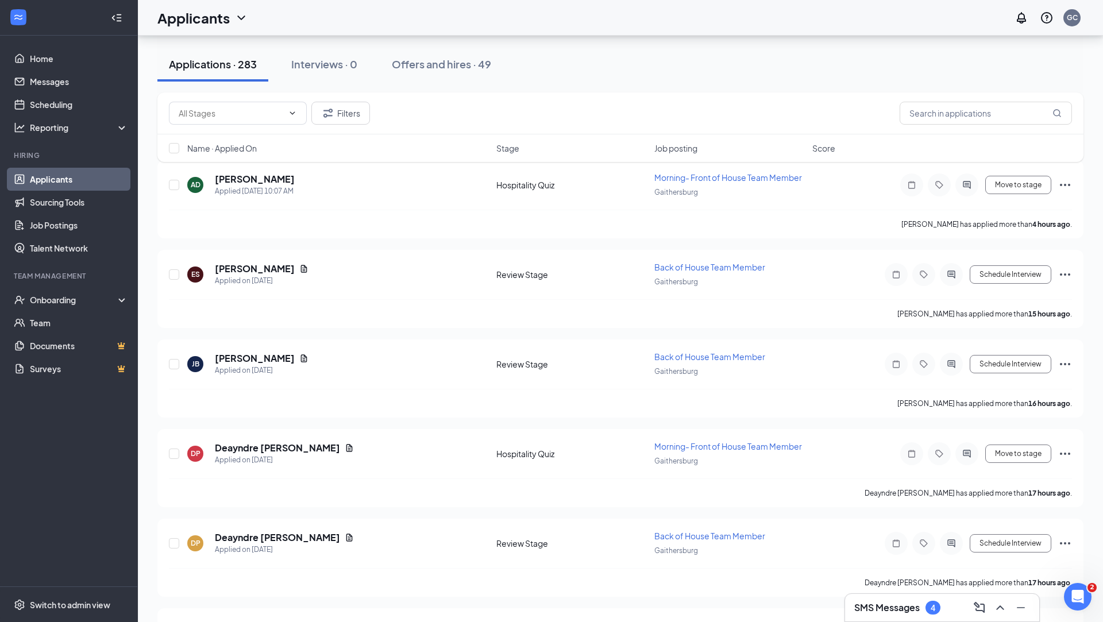
click at [62, 184] on link "Applicants" at bounding box center [79, 179] width 98 height 23
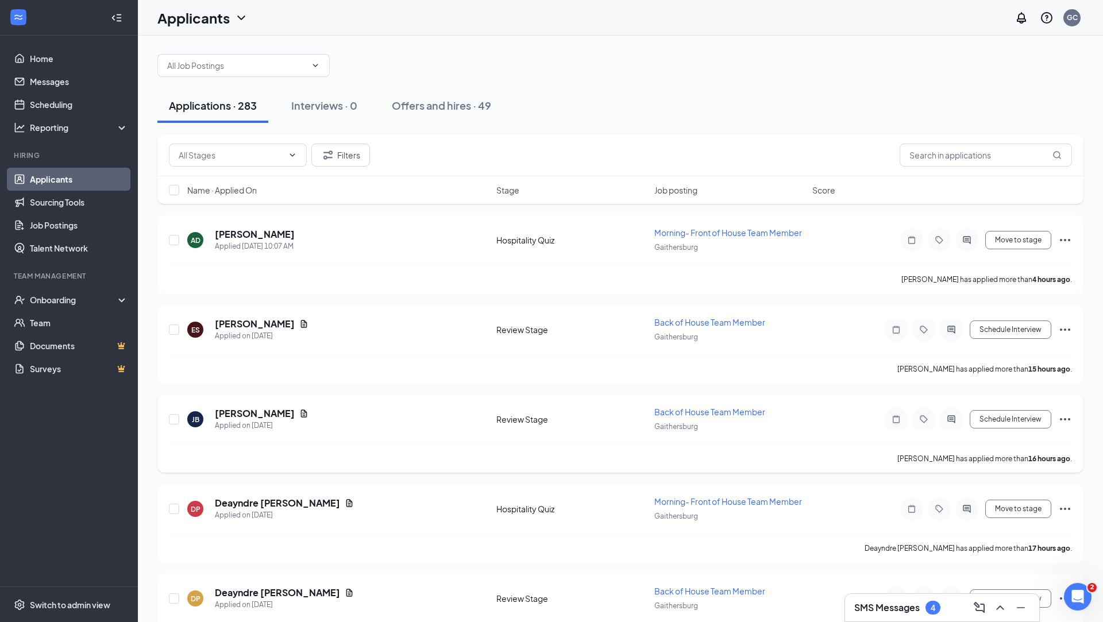
scroll to position [0, 0]
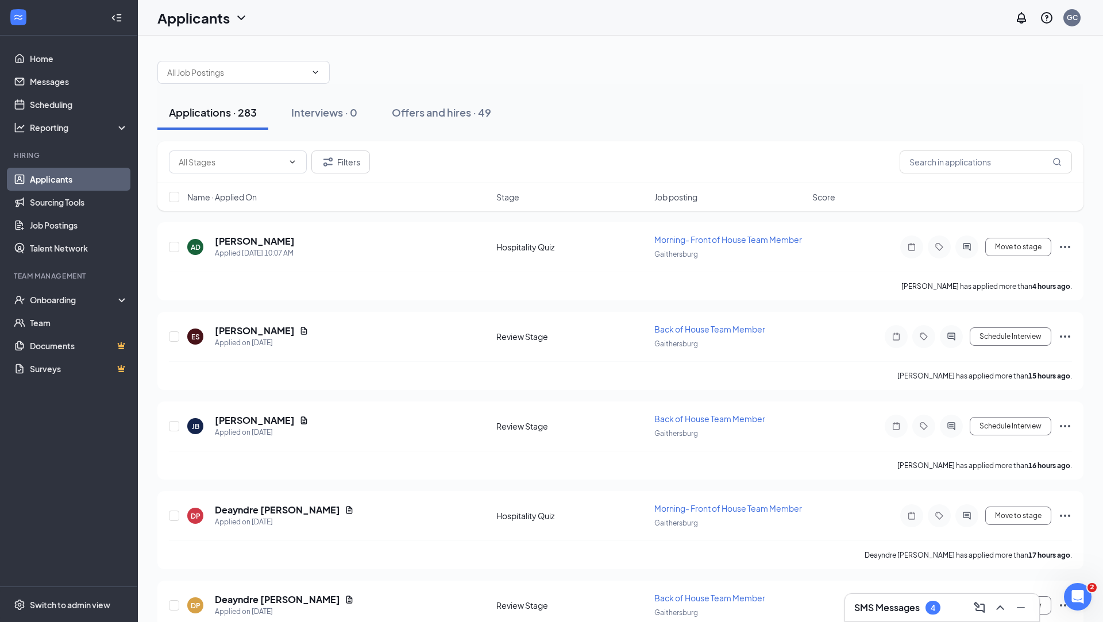
click at [933, 613] on div "4" at bounding box center [933, 608] width 5 height 10
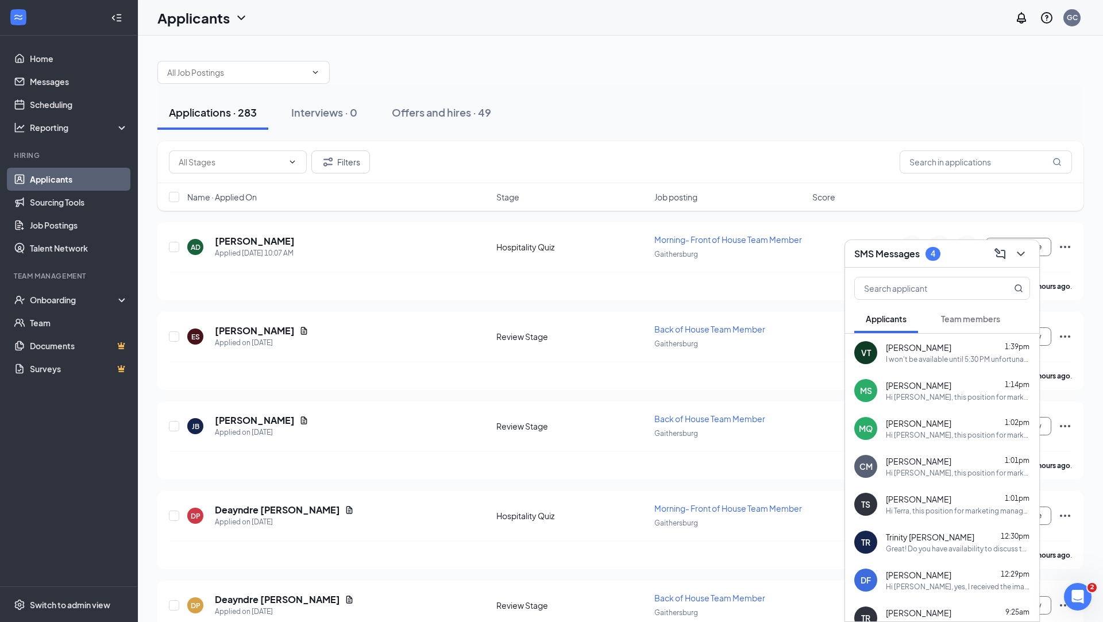
click at [990, 327] on button "Team members" at bounding box center [971, 319] width 82 height 29
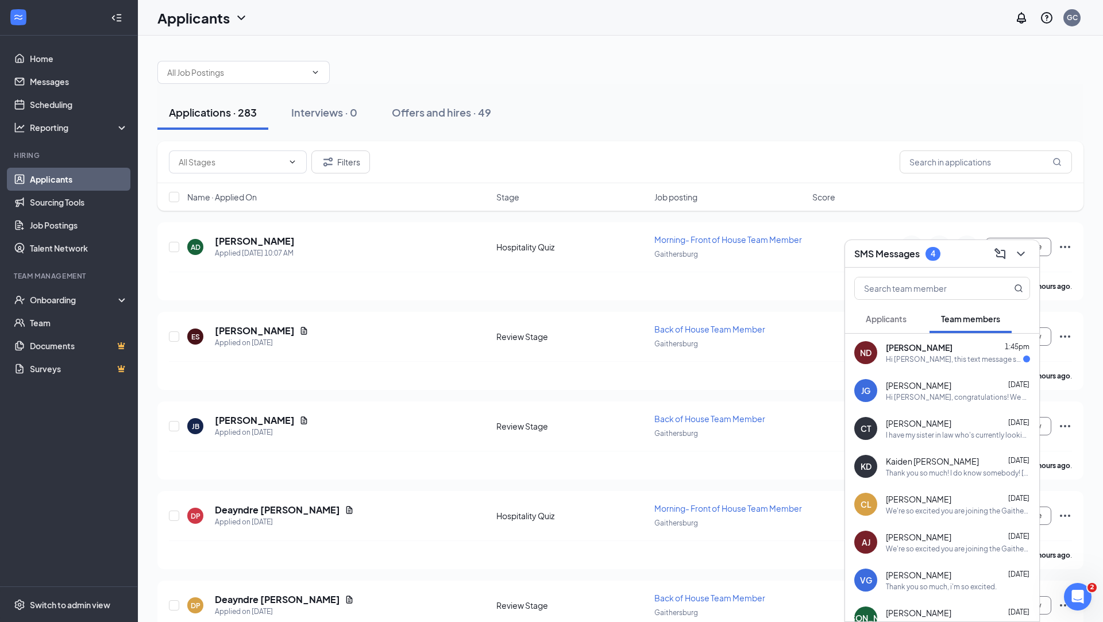
click at [934, 345] on span "[PERSON_NAME]" at bounding box center [919, 347] width 67 height 11
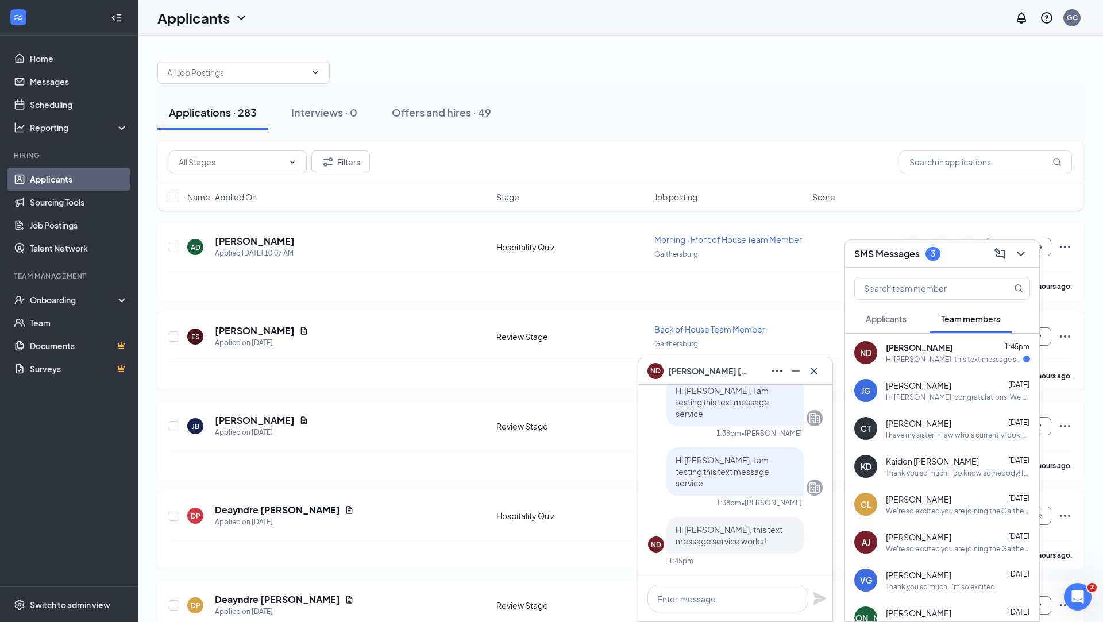
click at [892, 318] on span "Applicants" at bounding box center [886, 319] width 41 height 10
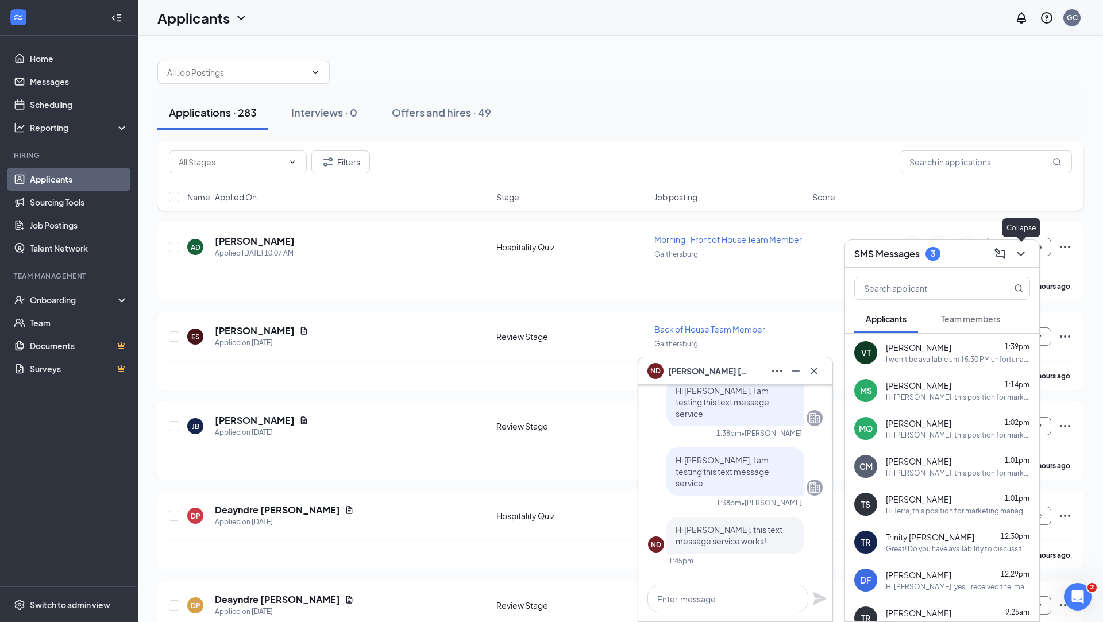
click at [1022, 253] on icon "ChevronDown" at bounding box center [1021, 254] width 14 height 14
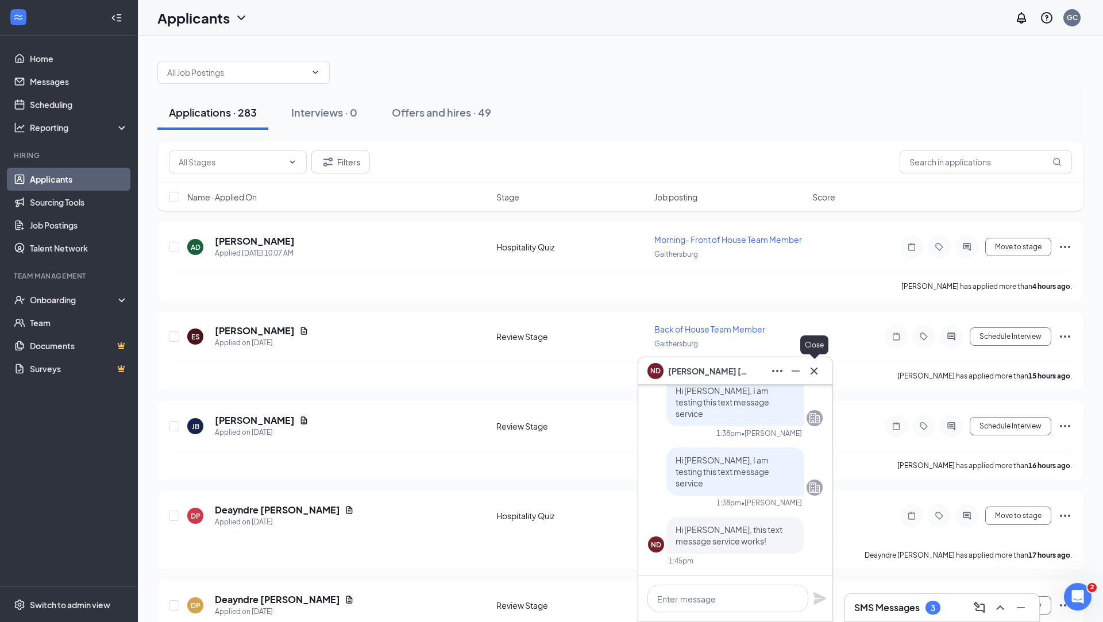
click at [816, 372] on icon "Cross" at bounding box center [814, 370] width 7 height 7
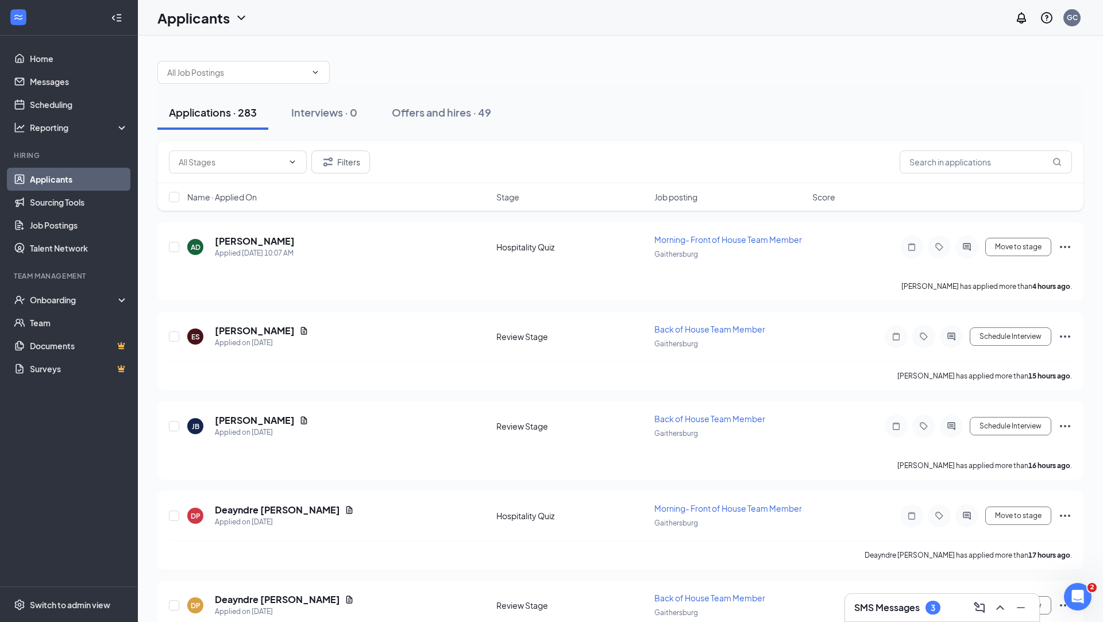
click at [903, 606] on h3 "SMS Messages" at bounding box center [888, 608] width 66 height 13
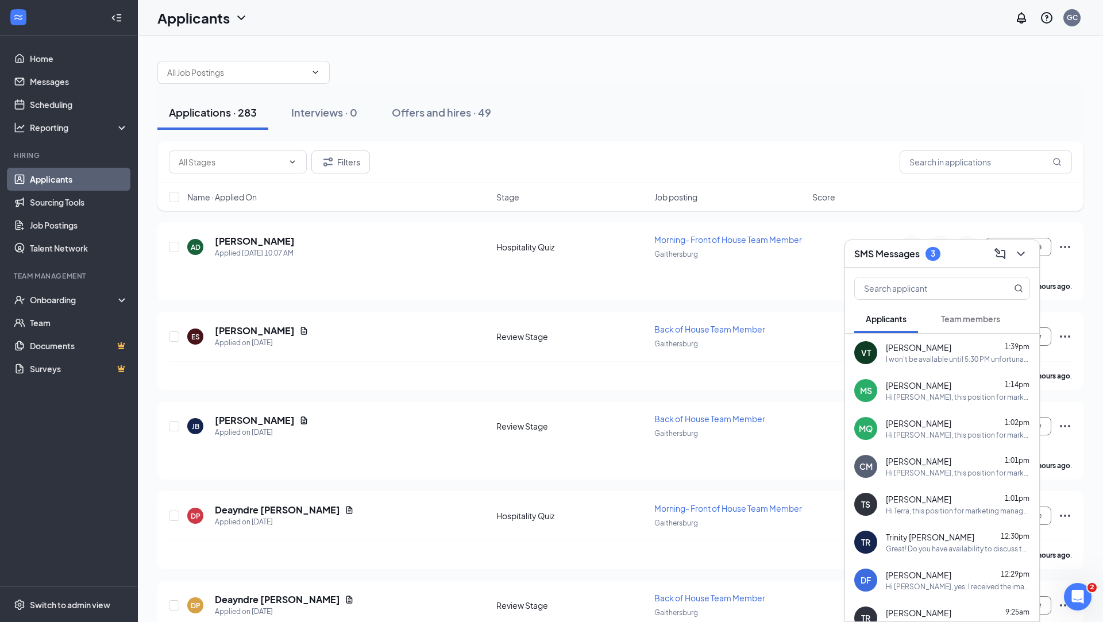
click at [927, 355] on div "I won't be available until 5:30 PM unfortunately" at bounding box center [958, 360] width 144 height 10
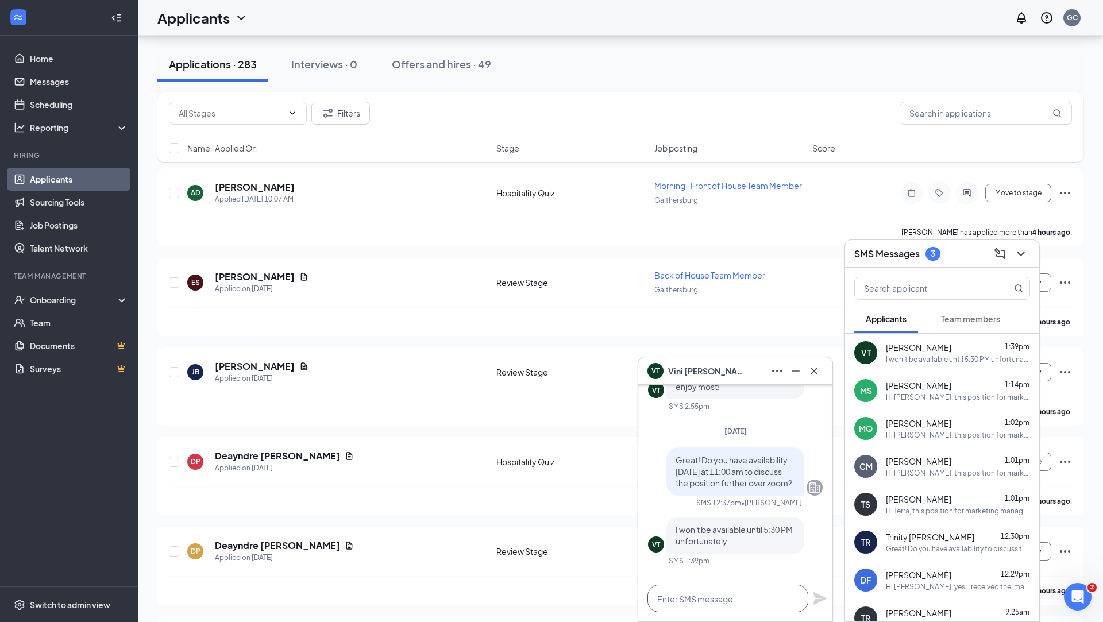
click at [719, 601] on textarea at bounding box center [728, 599] width 161 height 28
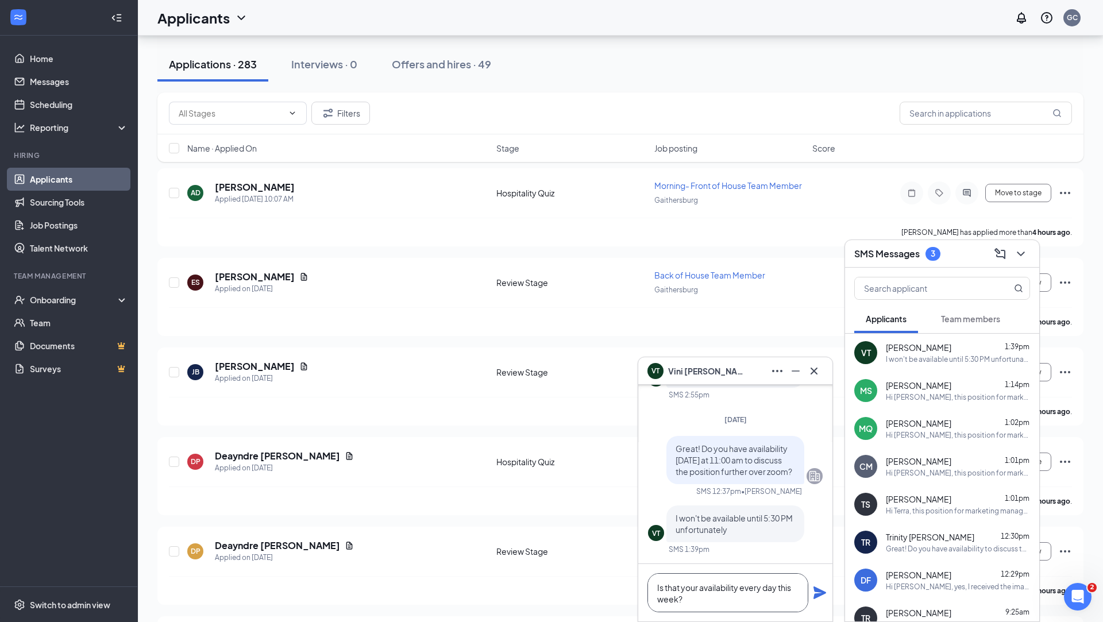
type textarea "Is that your availability every day this week?"
click at [822, 591] on icon "Plane" at bounding box center [820, 593] width 13 height 13
